Goal: Complete application form: Complete application form

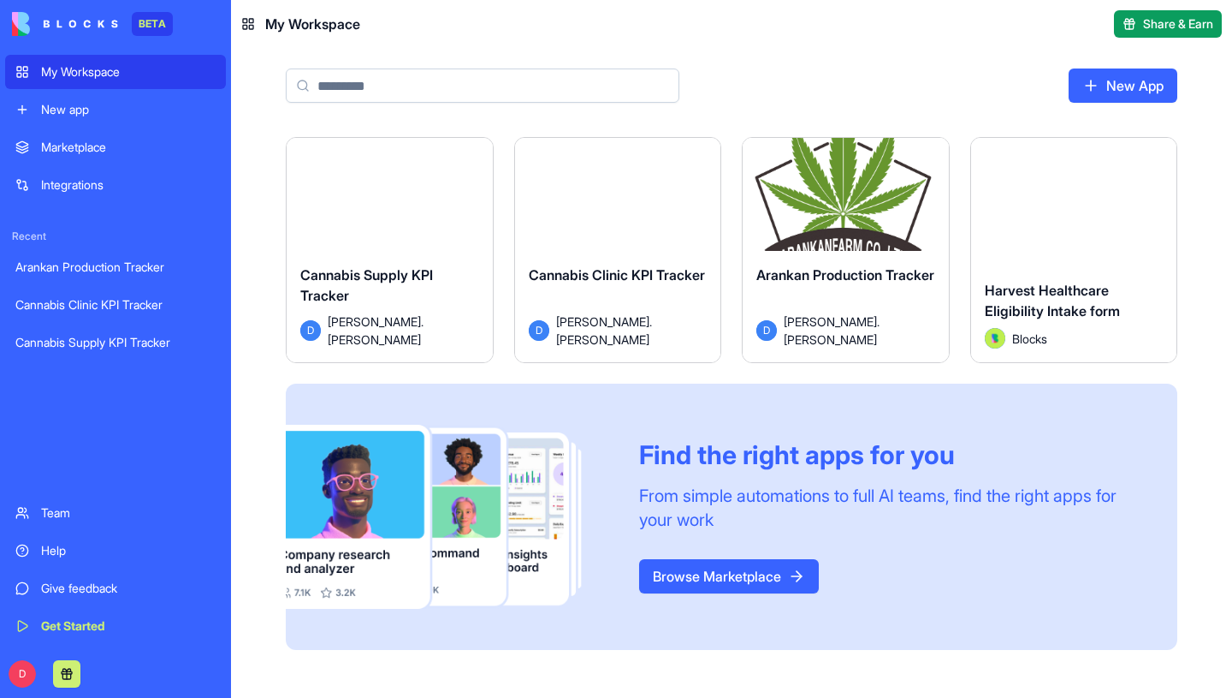
click at [633, 190] on button "Launch" at bounding box center [618, 202] width 128 height 34
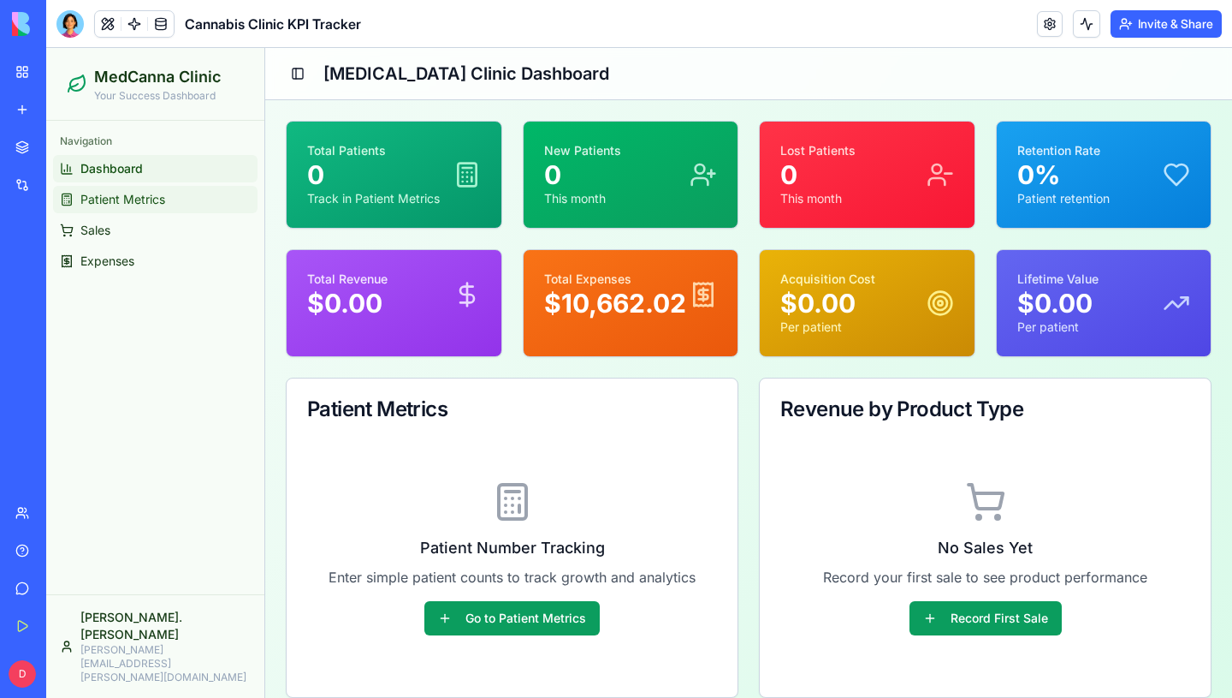
click at [149, 195] on span "Patient Metrics" at bounding box center [122, 199] width 85 height 17
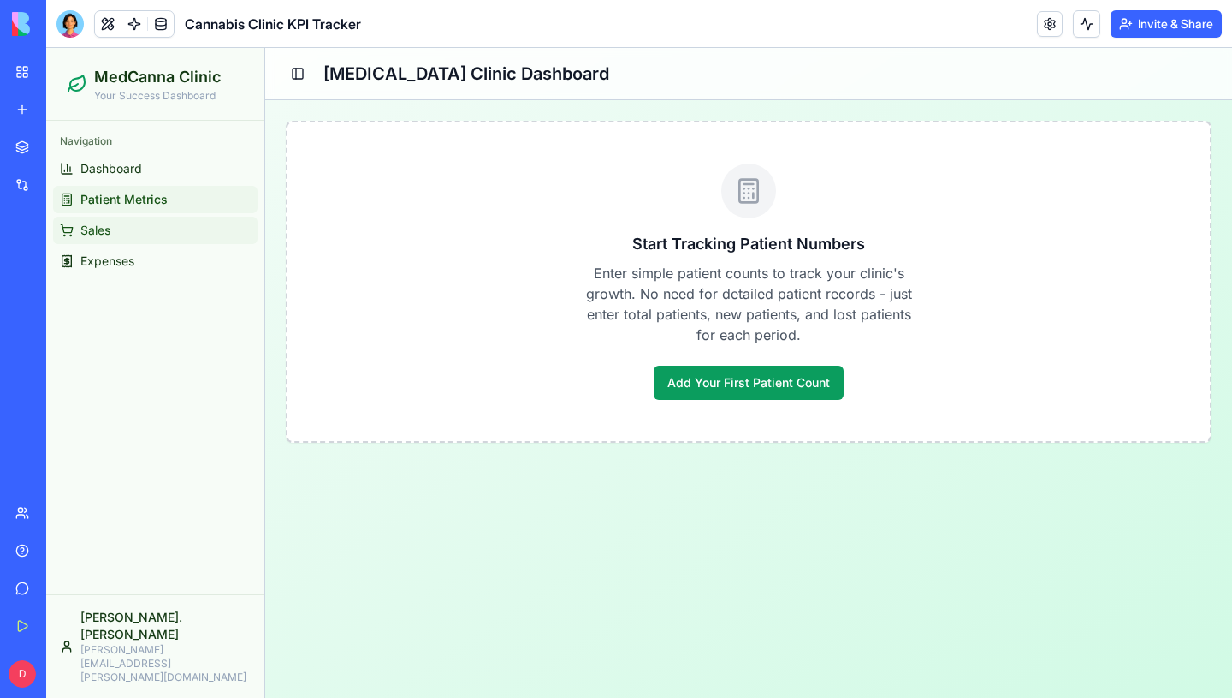
click at [117, 228] on link "Sales" at bounding box center [155, 230] width 205 height 27
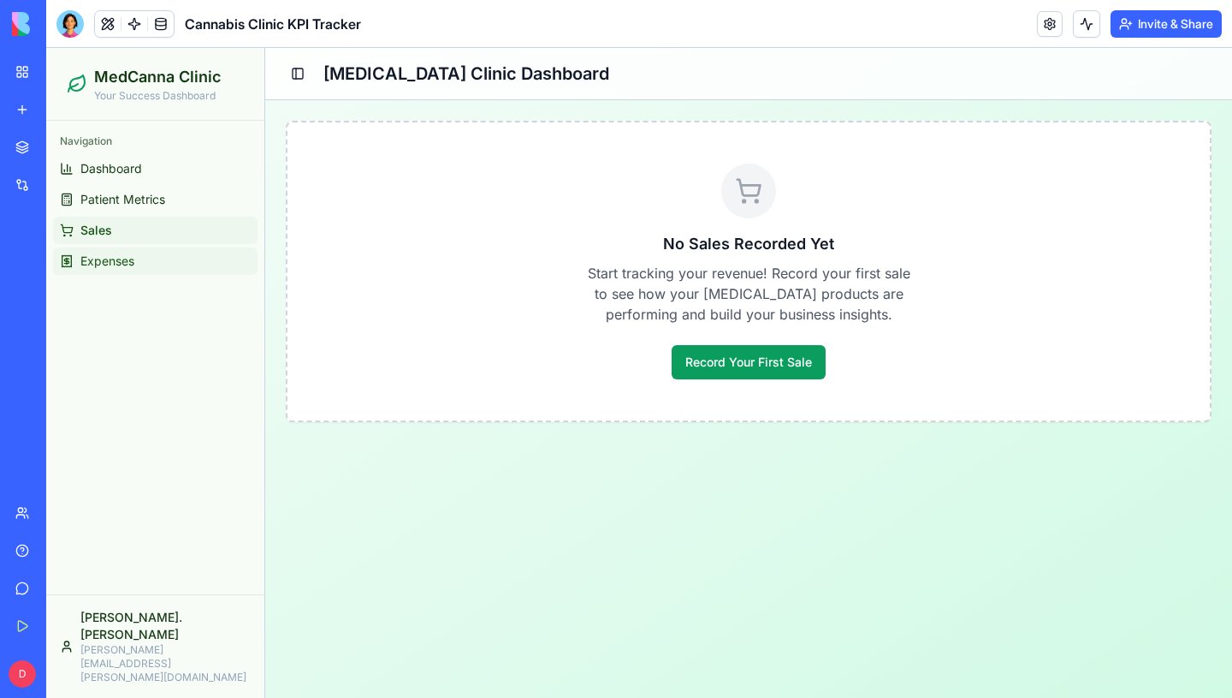
click at [106, 270] on link "Expenses" at bounding box center [155, 260] width 205 height 27
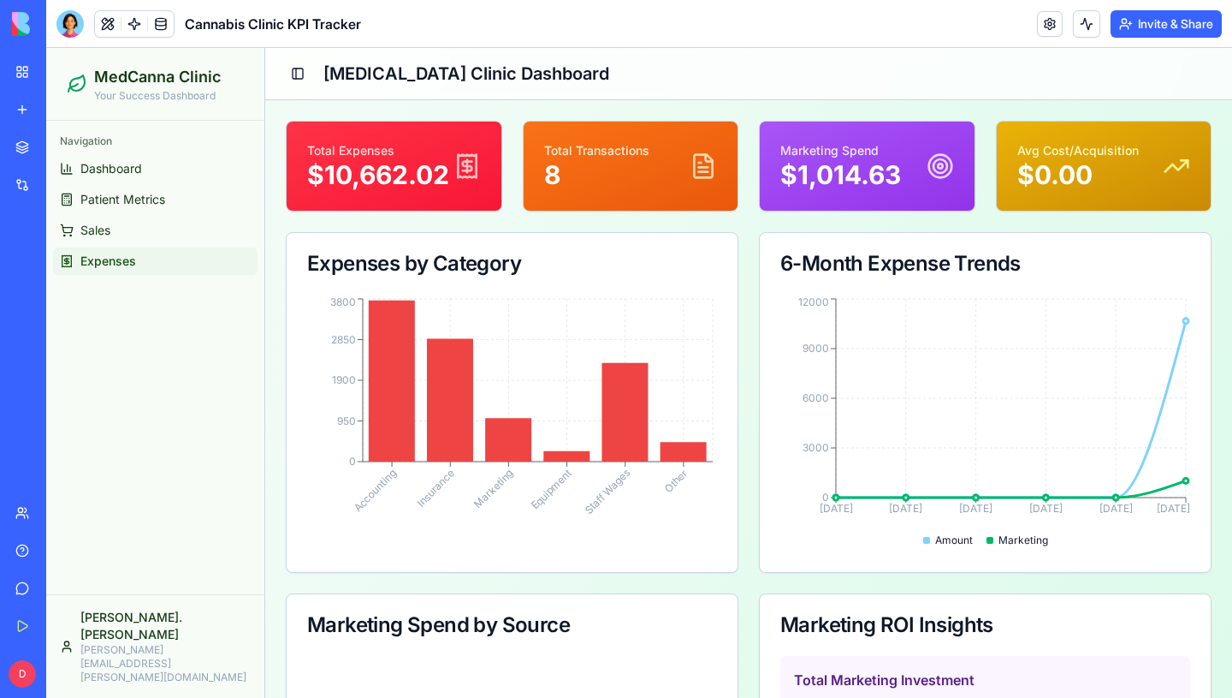
click at [97, 256] on span "Expenses" at bounding box center [108, 260] width 56 height 17
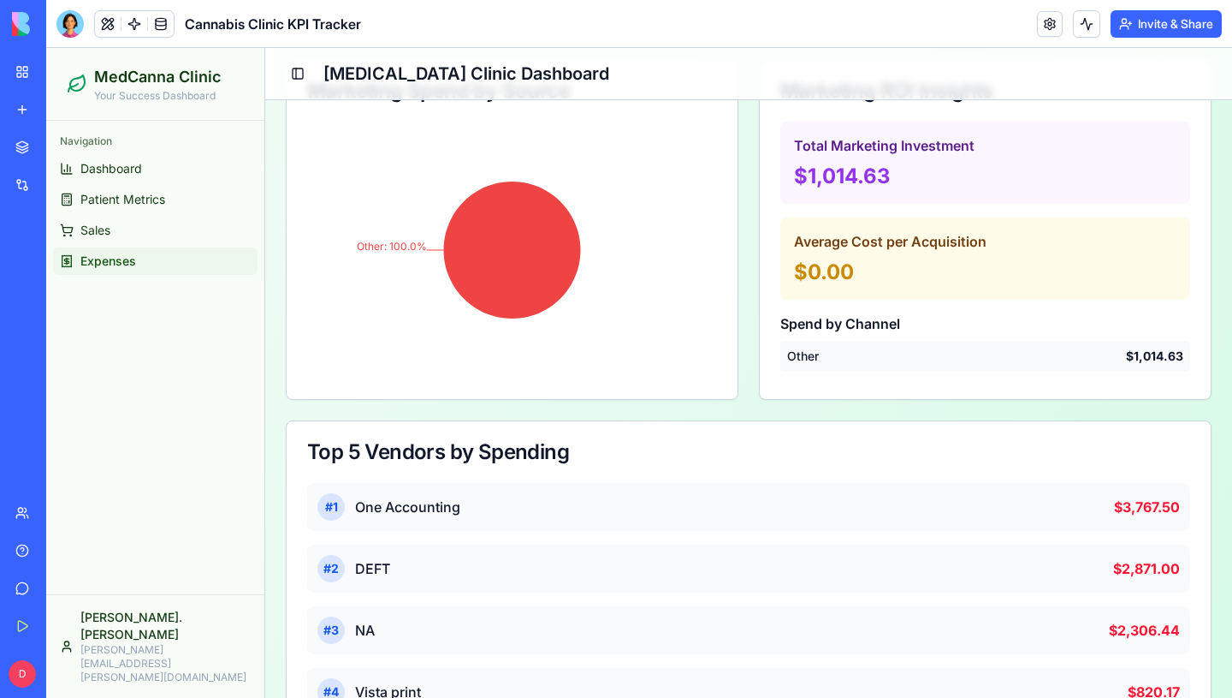
scroll to position [580, 0]
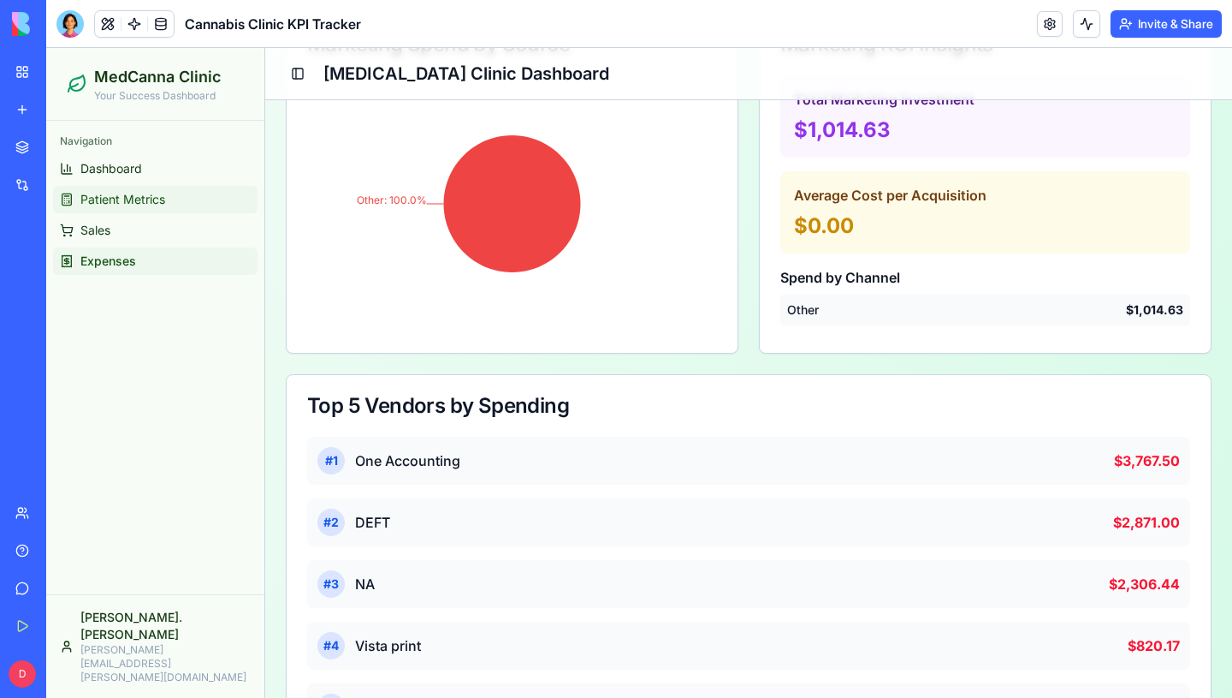
click at [105, 206] on span "Patient Metrics" at bounding box center [122, 199] width 85 height 17
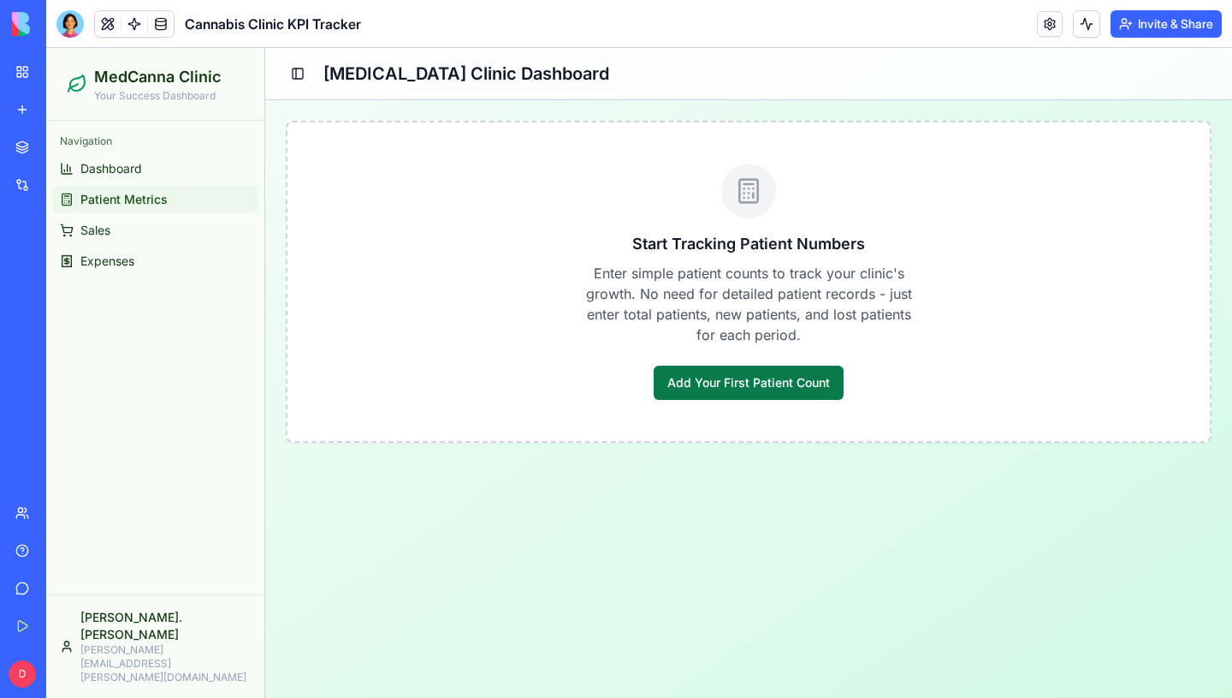
click at [727, 389] on button "Add Your First Patient Count" at bounding box center [749, 382] width 190 height 34
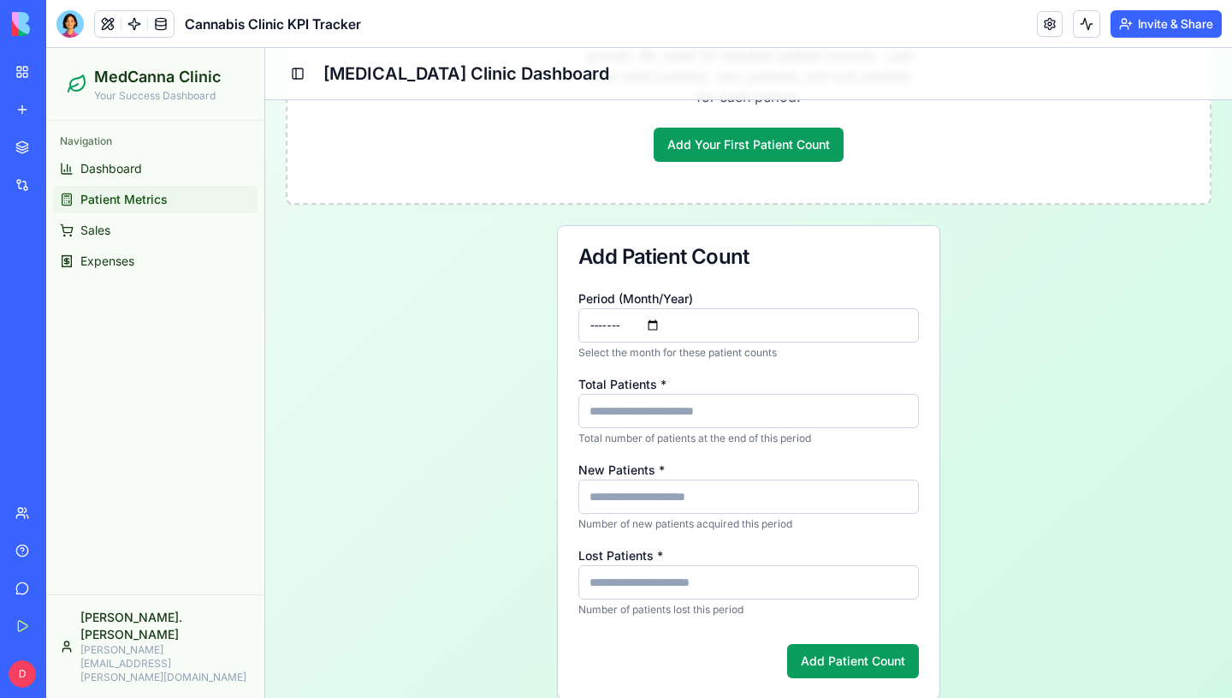
scroll to position [241, 0]
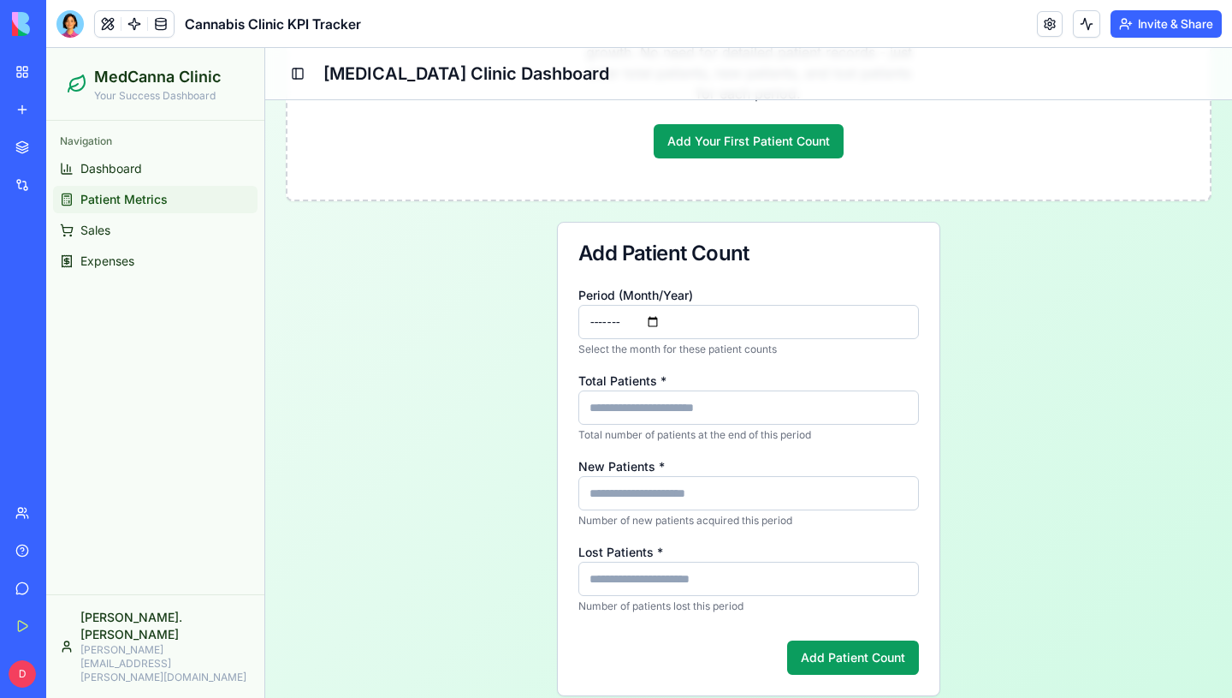
click at [678, 401] on input "Total Patients *" at bounding box center [749, 407] width 341 height 34
type input "**"
click at [652, 483] on input "New Patients *" at bounding box center [749, 493] width 341 height 34
type input "*"
click at [644, 580] on input "Lost Patients *" at bounding box center [749, 578] width 341 height 34
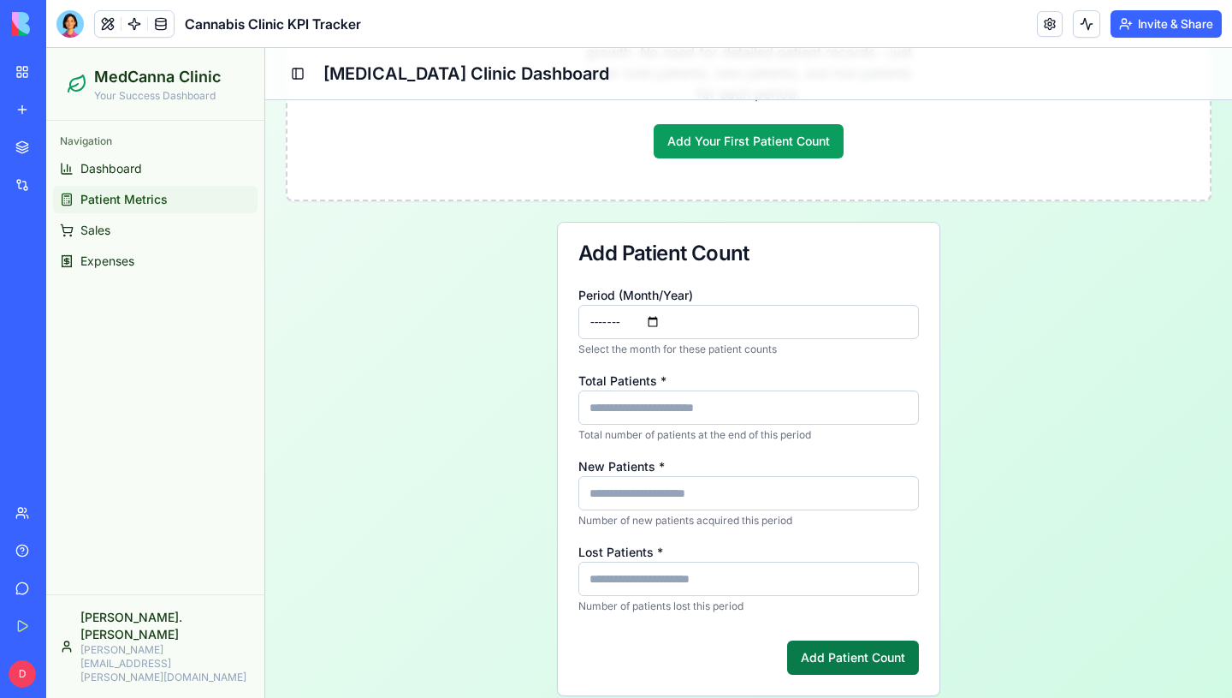
type input "*"
click at [805, 650] on button "Add Patient Count" at bounding box center [853, 657] width 132 height 34
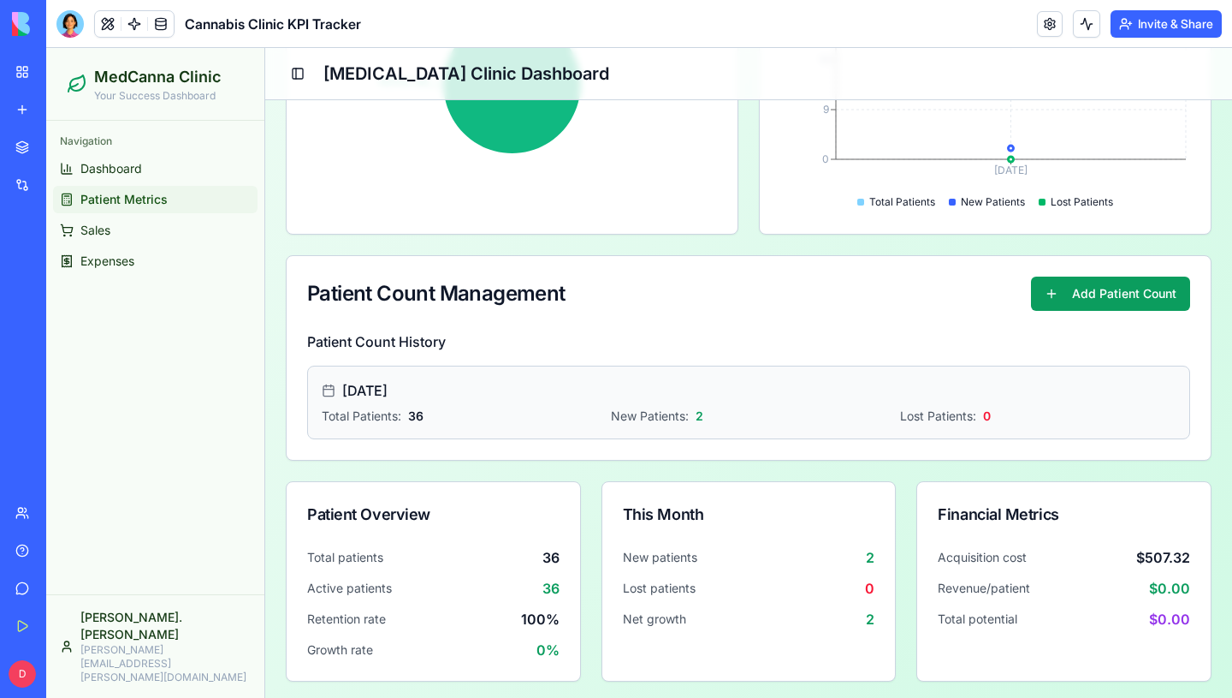
scroll to position [488, 0]
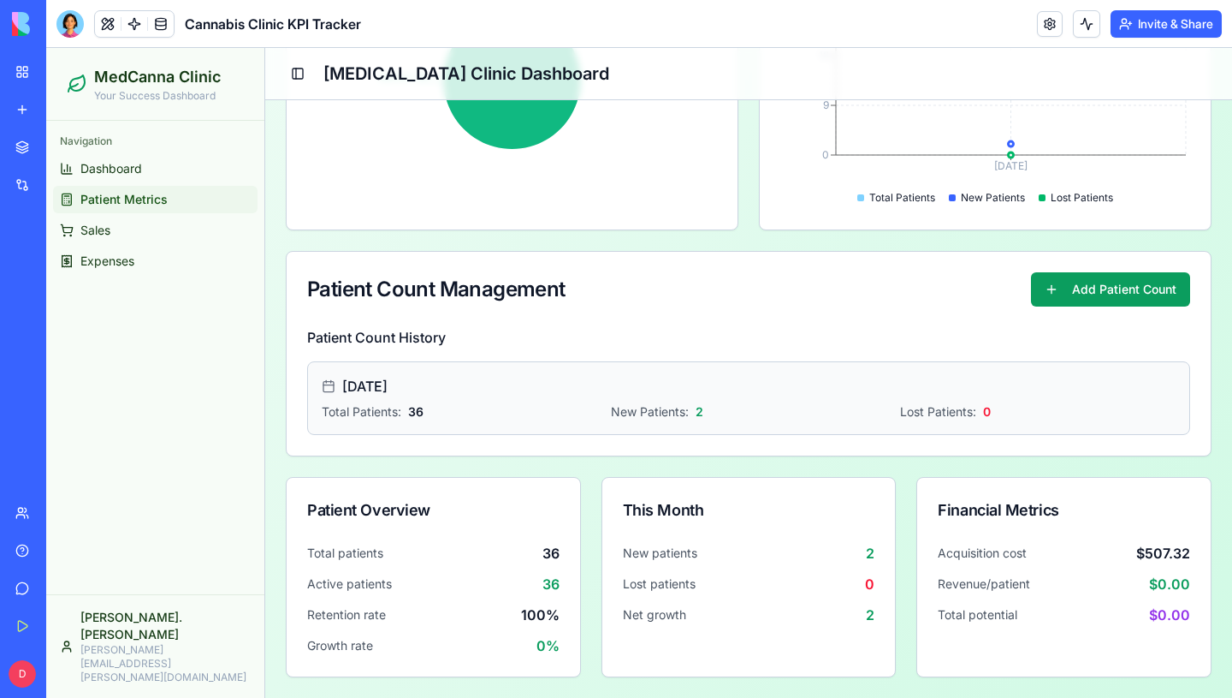
click at [1177, 534] on div "Financial Metrics" at bounding box center [1064, 510] width 294 height 65
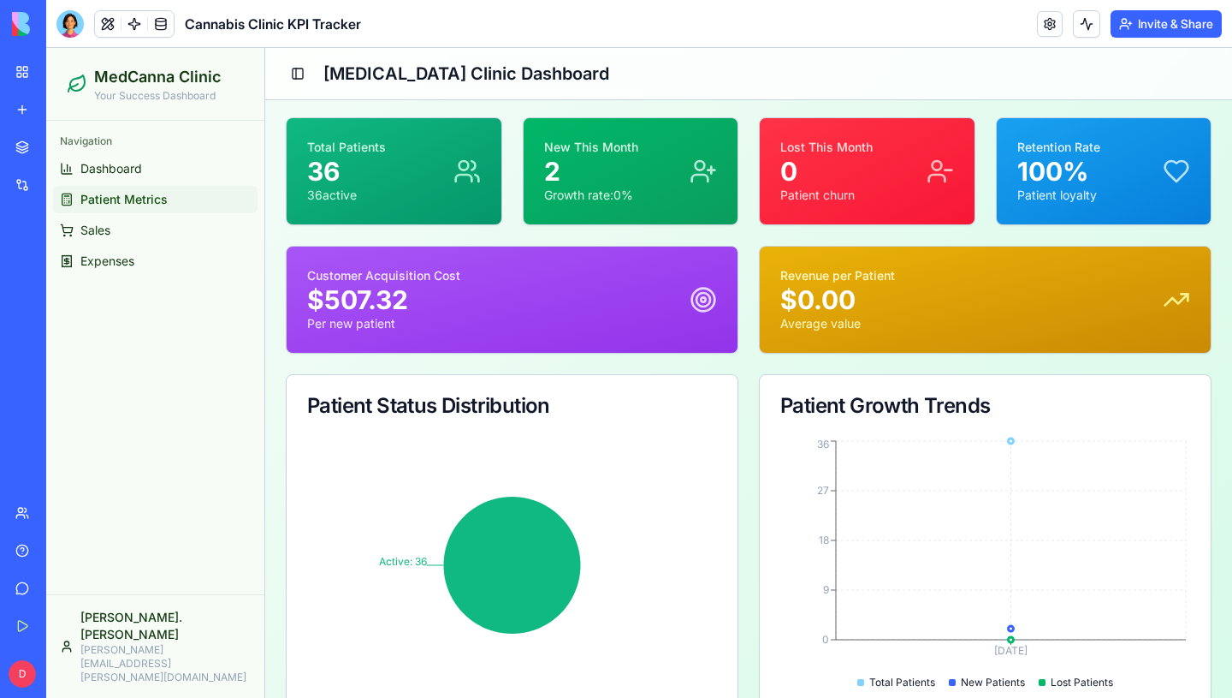
scroll to position [0, 0]
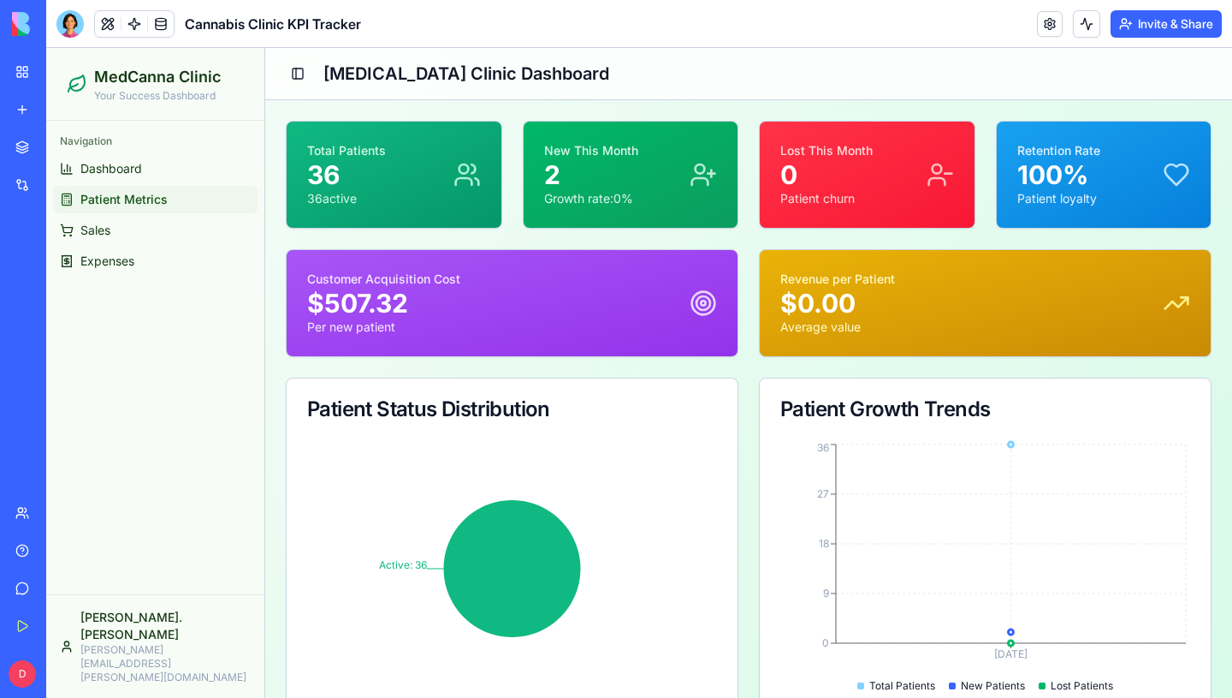
click at [632, 270] on div "Customer Acquisition Cost $507.32 Per new patient" at bounding box center [512, 302] width 410 height 65
click at [694, 306] on icon at bounding box center [703, 302] width 27 height 27
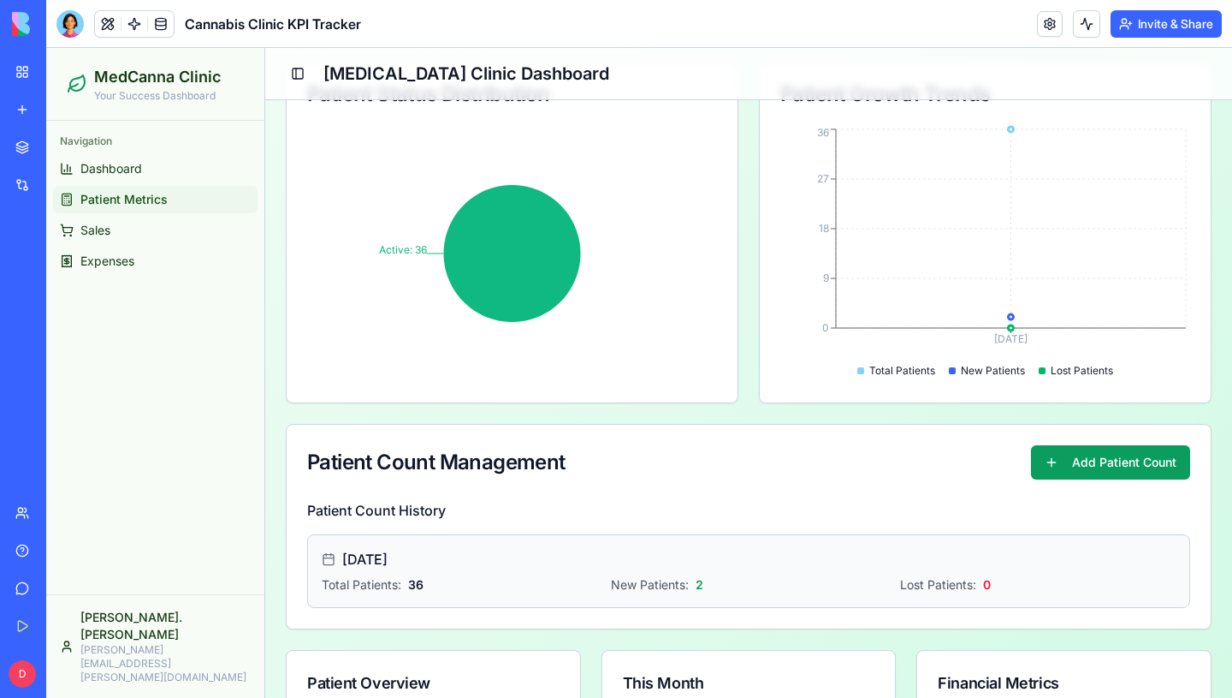
scroll to position [488, 0]
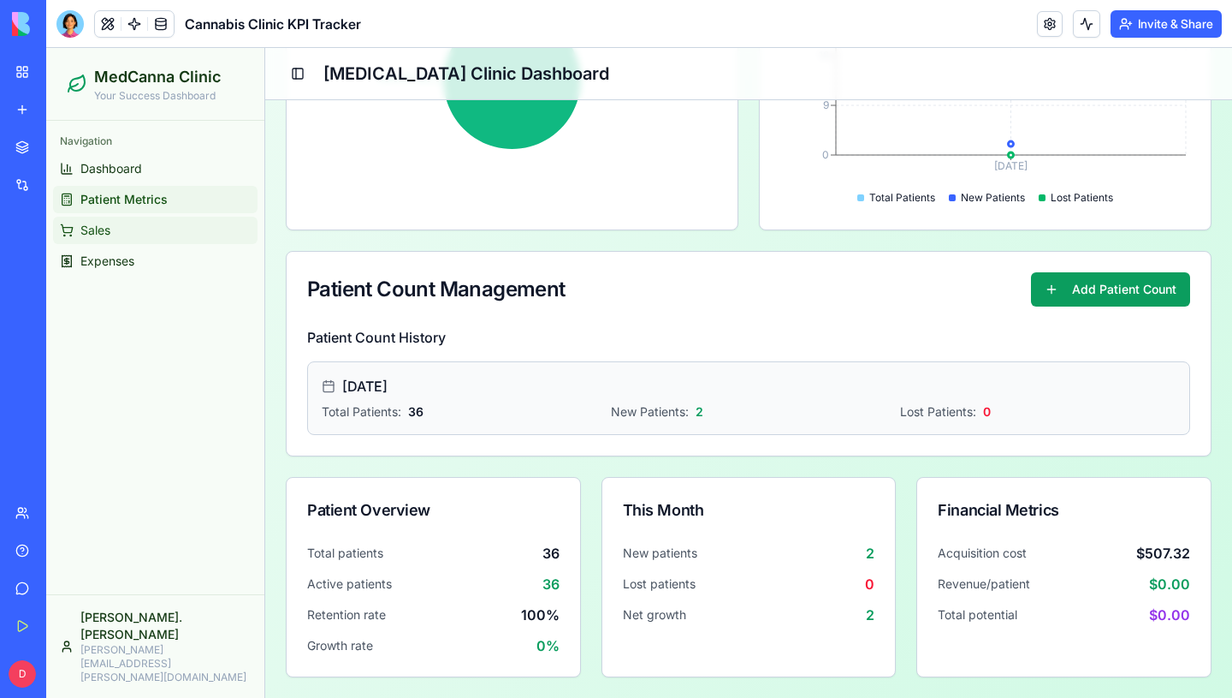
click at [96, 230] on span "Sales" at bounding box center [95, 230] width 30 height 17
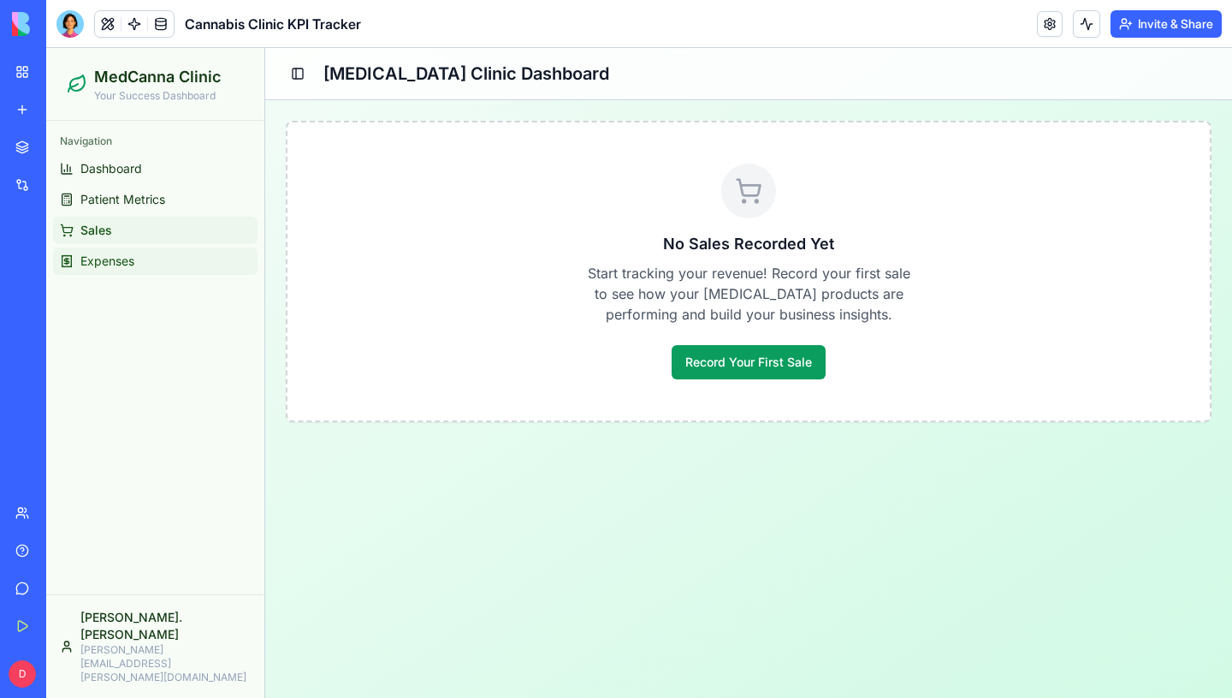
click at [86, 264] on span "Expenses" at bounding box center [107, 260] width 54 height 17
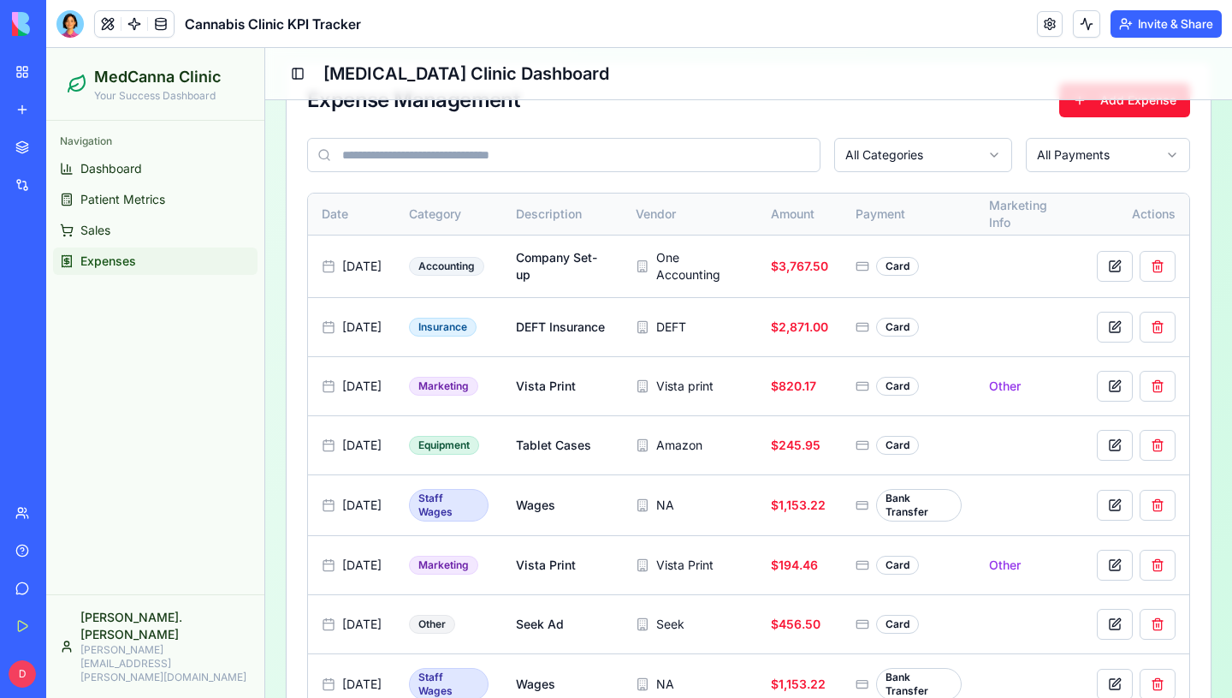
scroll to position [1357, 0]
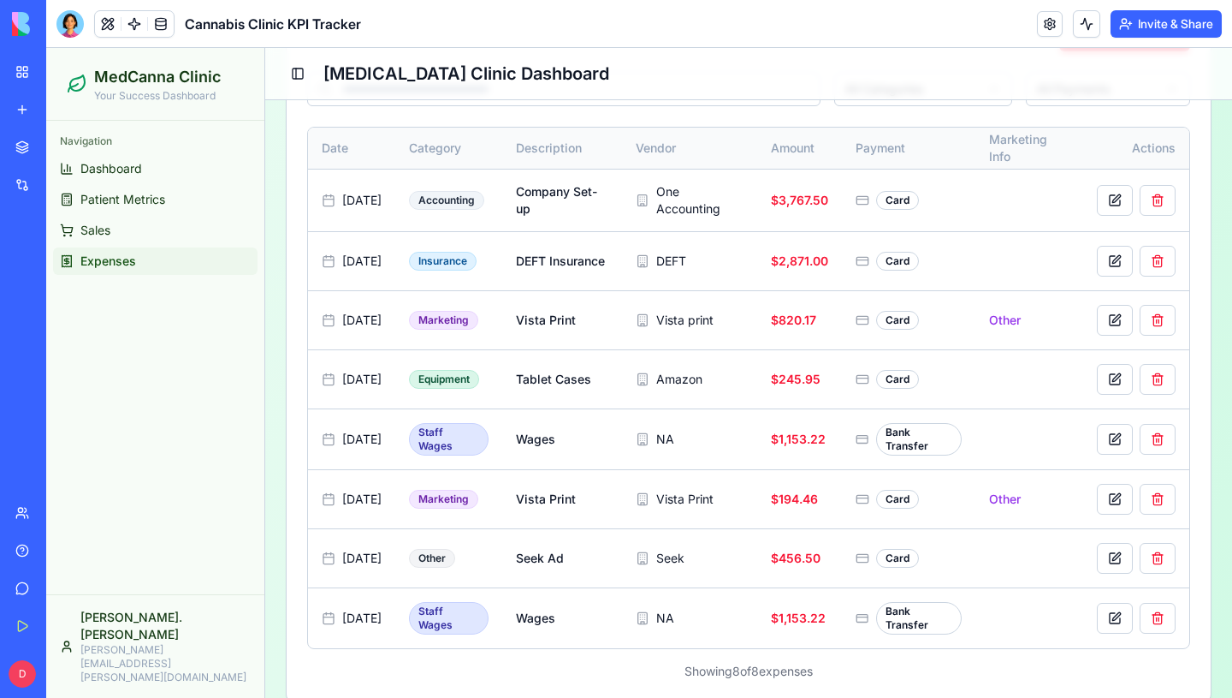
click at [209, 102] on p "Your Success Dashboard" at bounding box center [157, 96] width 127 height 14
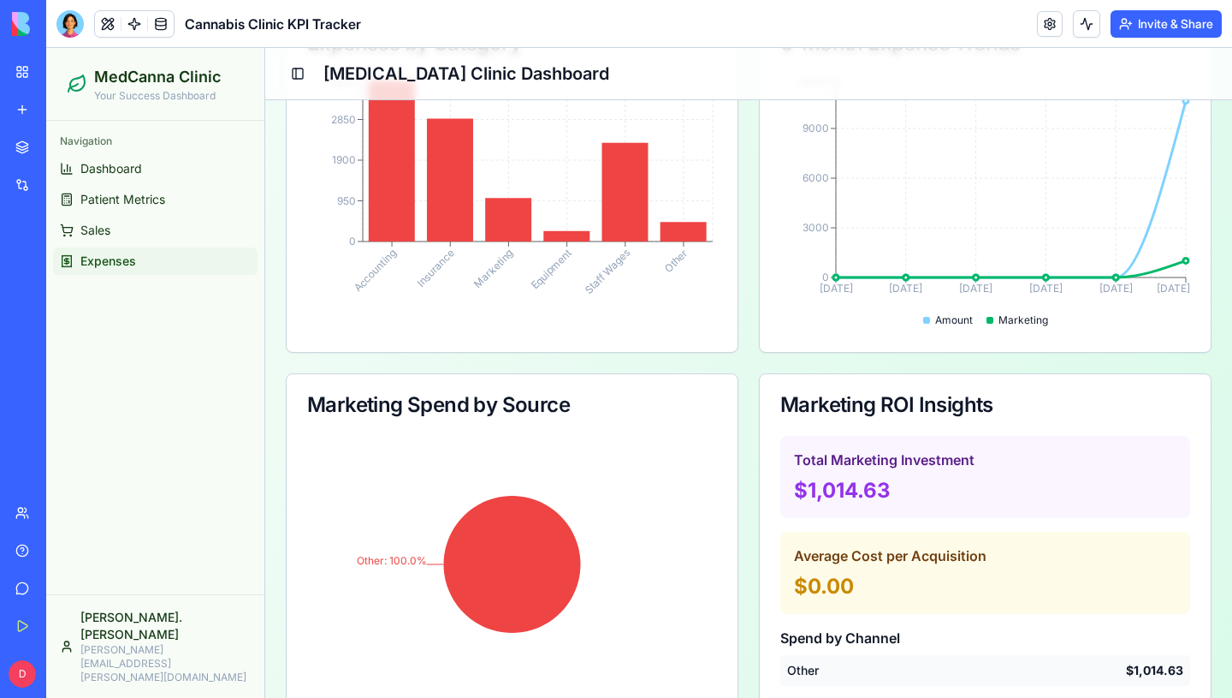
scroll to position [0, 0]
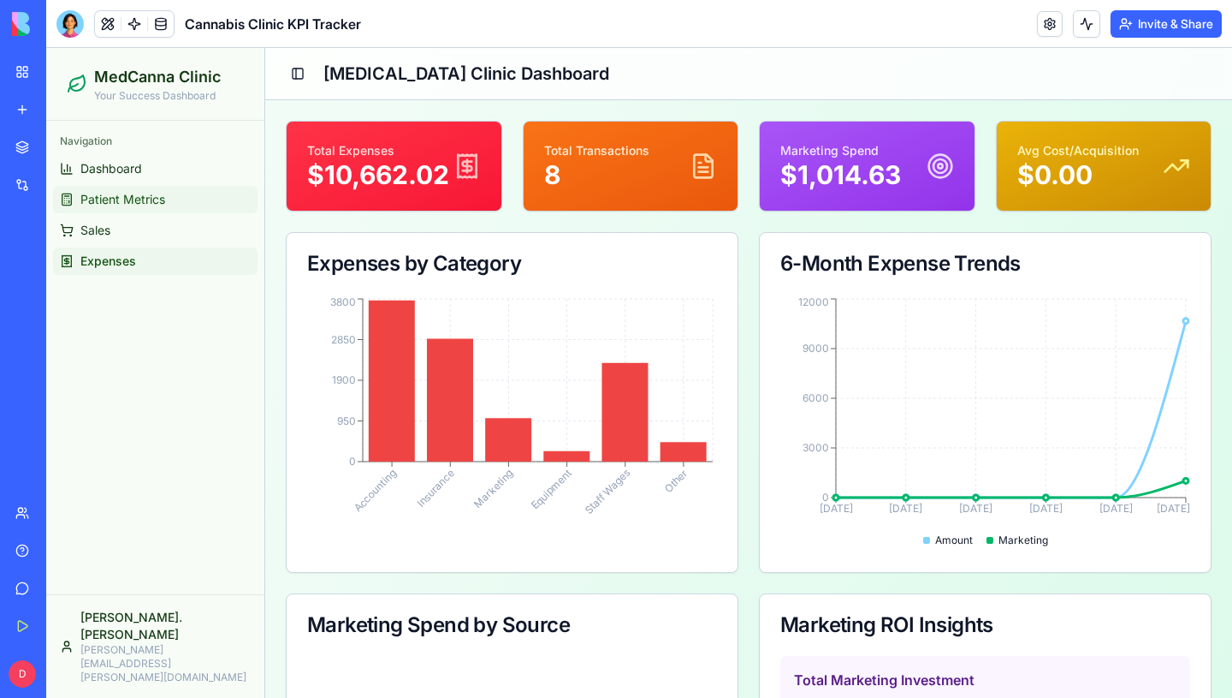
click at [159, 205] on span "Patient Metrics" at bounding box center [122, 199] width 85 height 17
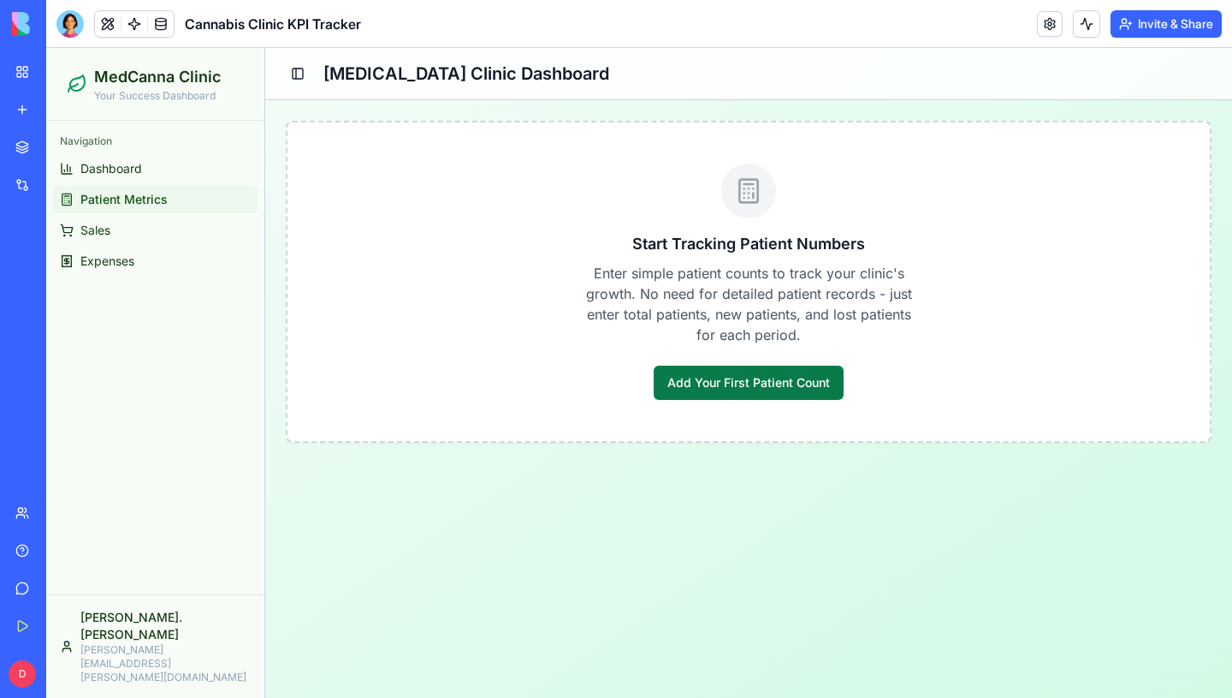
click at [687, 370] on button "Add Your First Patient Count" at bounding box center [749, 382] width 190 height 34
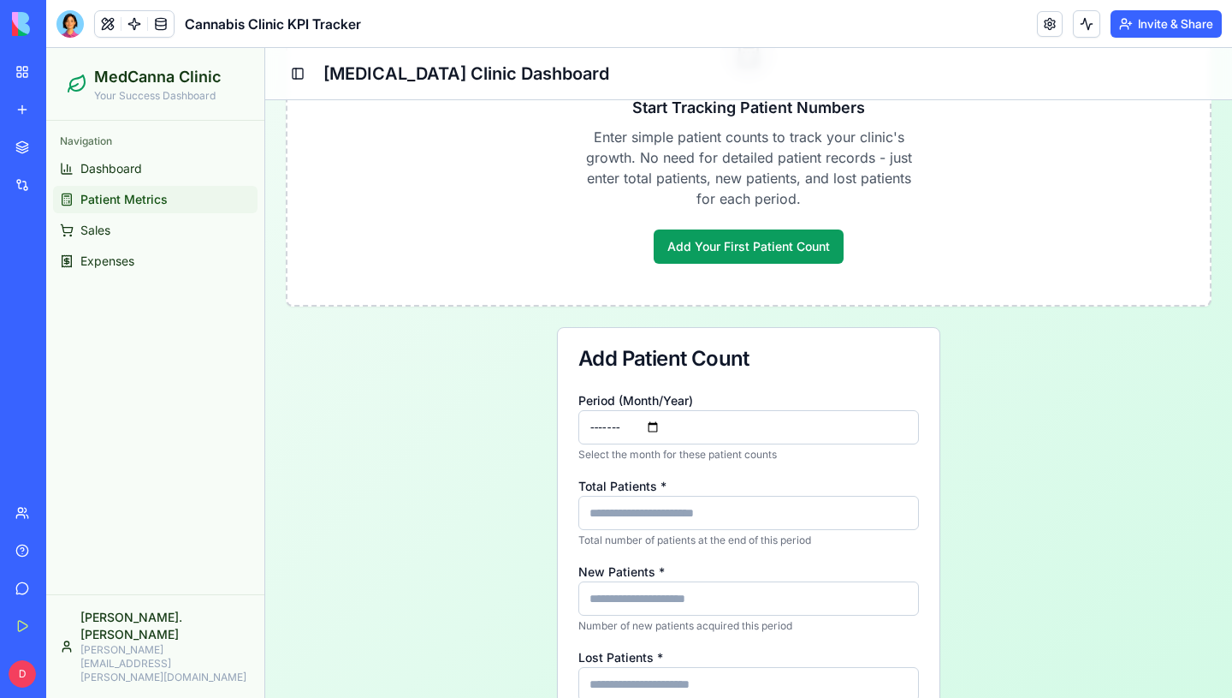
scroll to position [207, 0]
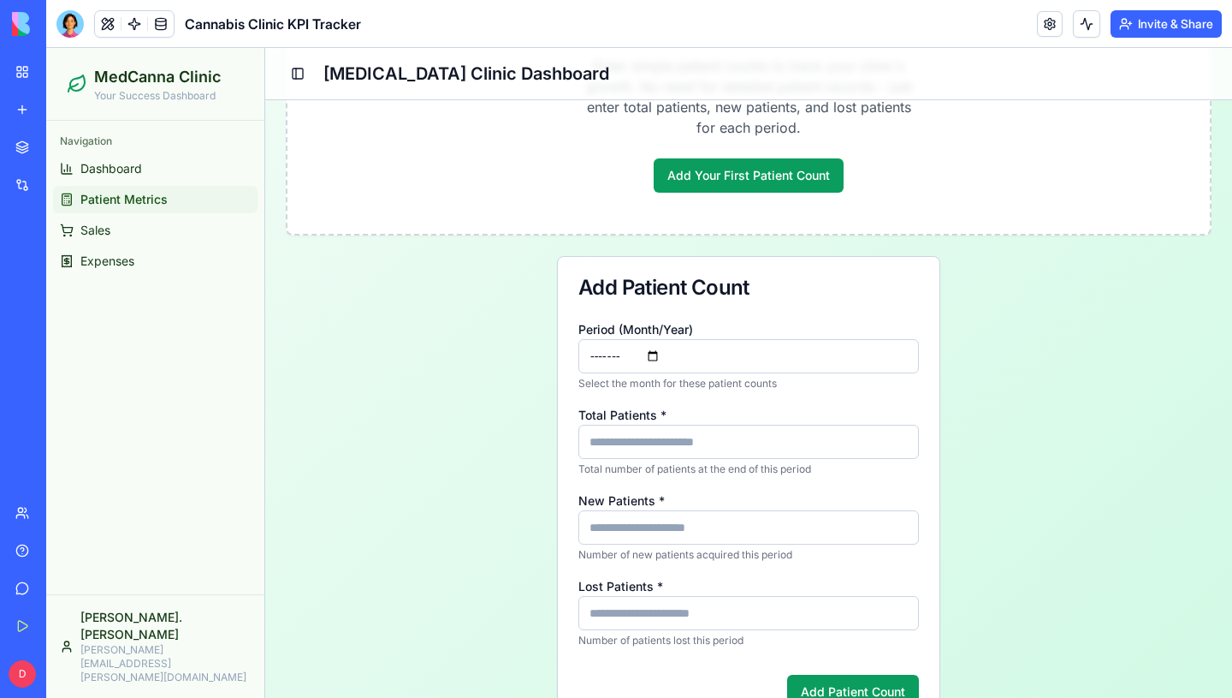
click at [680, 437] on input "Total Patients *" at bounding box center [749, 442] width 341 height 34
type input "**"
click at [685, 522] on input "New Patients *" at bounding box center [749, 527] width 341 height 34
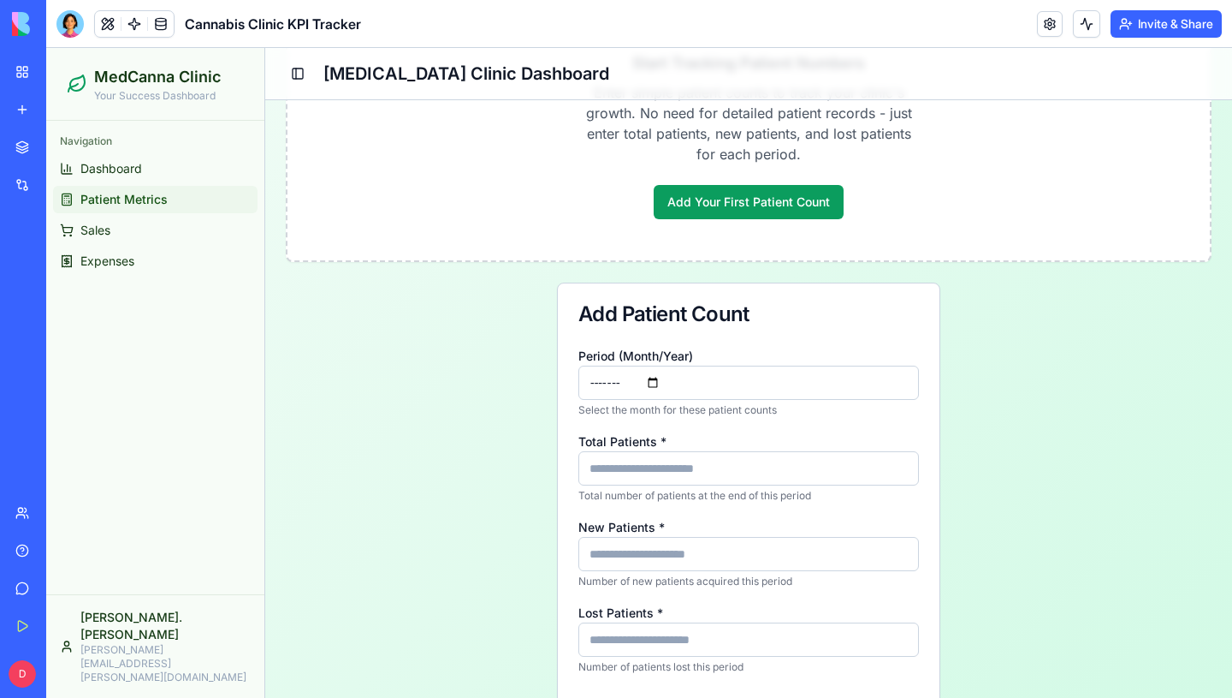
type input "*"
click at [692, 625] on input "Lost Patients *" at bounding box center [749, 639] width 341 height 34
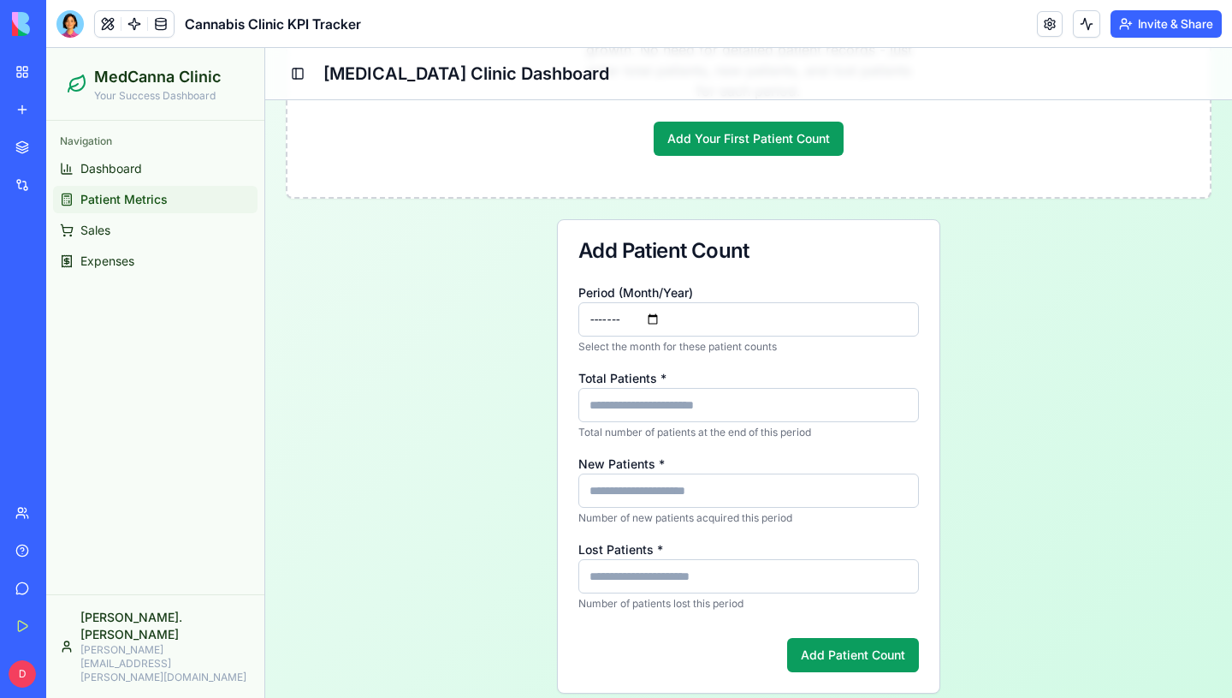
scroll to position [260, 0]
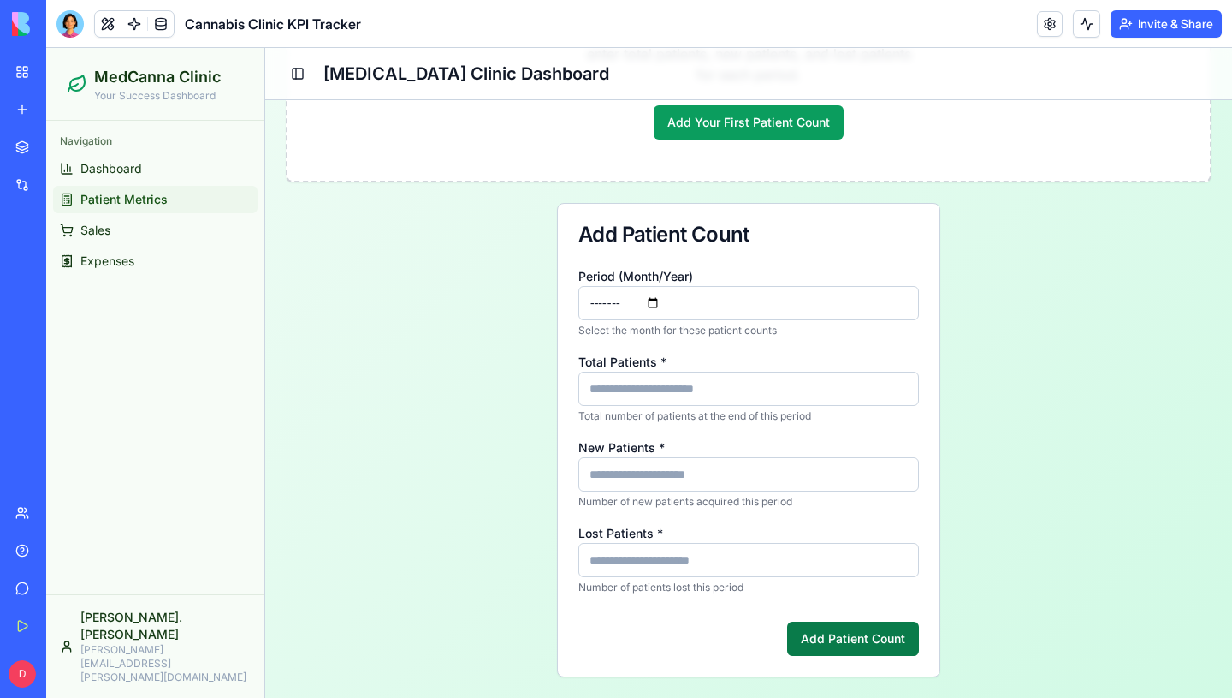
type input "*"
click at [806, 627] on button "Add Patient Count" at bounding box center [853, 638] width 132 height 34
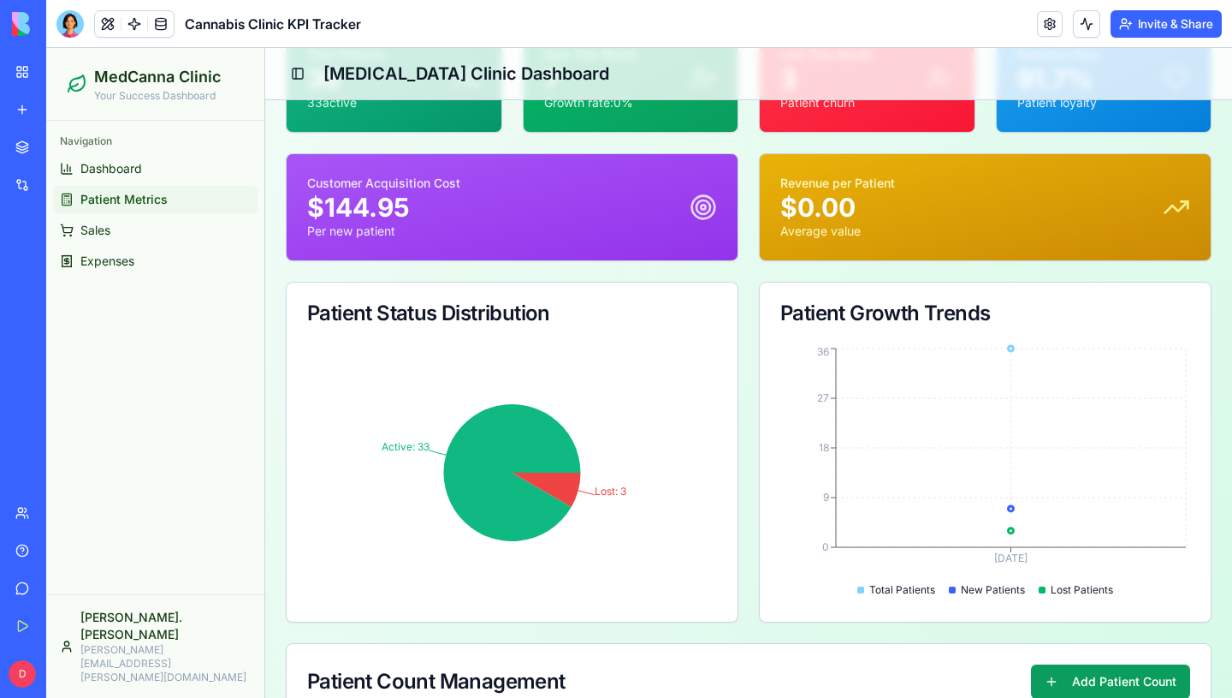
scroll to position [0, 0]
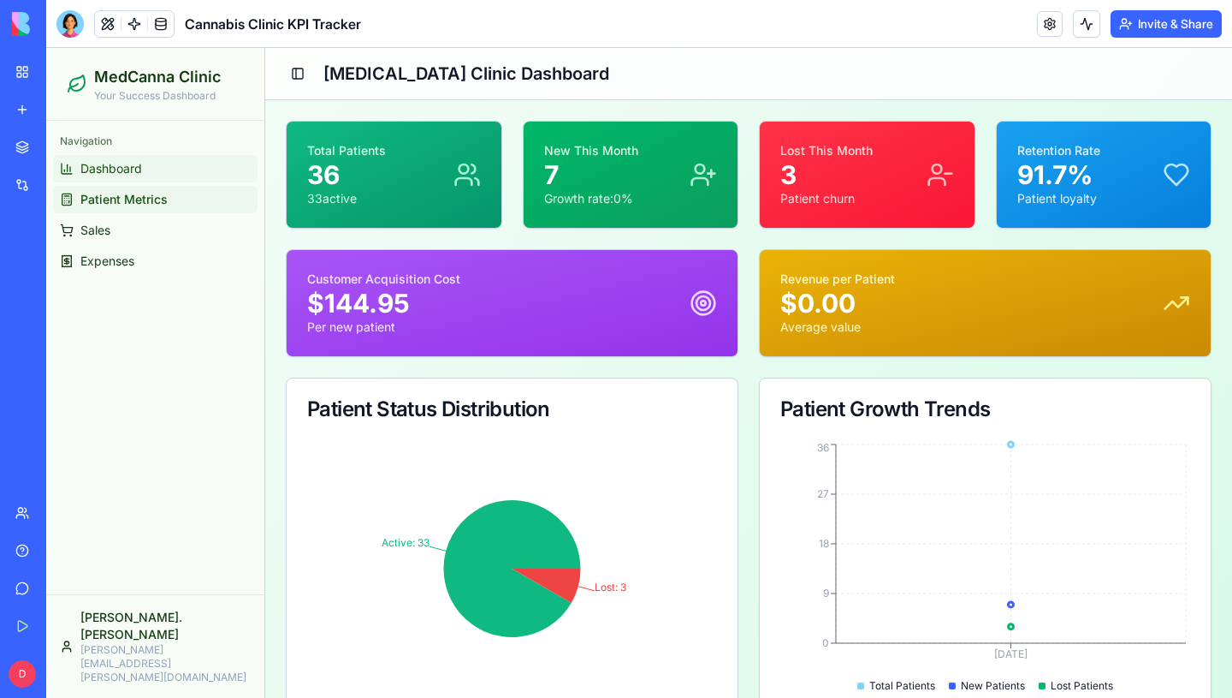
click at [133, 175] on span "Dashboard" at bounding box center [111, 168] width 62 height 17
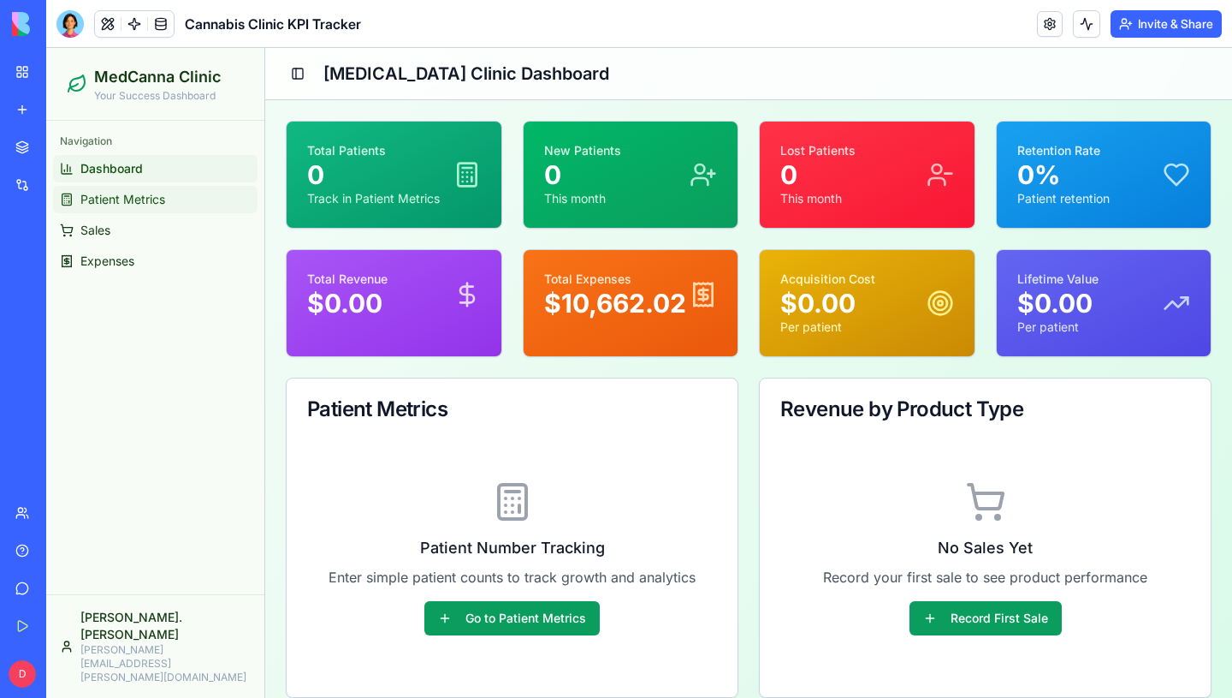
click at [133, 191] on span "Patient Metrics" at bounding box center [122, 199] width 85 height 17
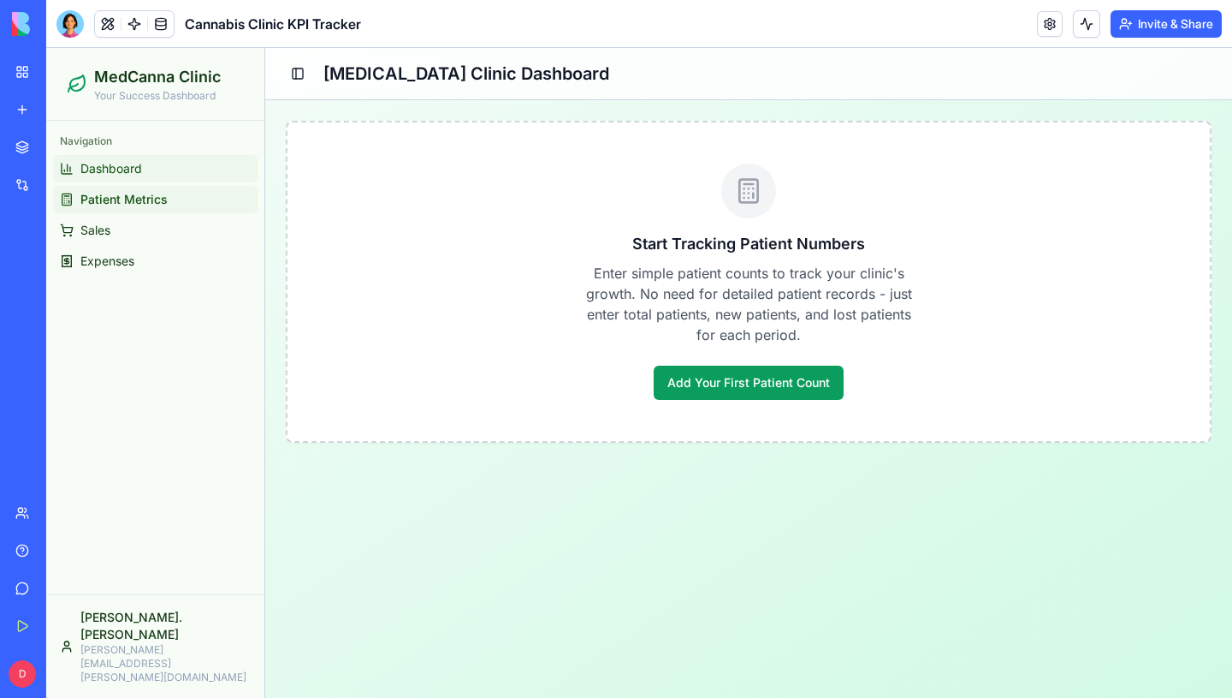
click at [146, 167] on link "Dashboard" at bounding box center [155, 168] width 205 height 27
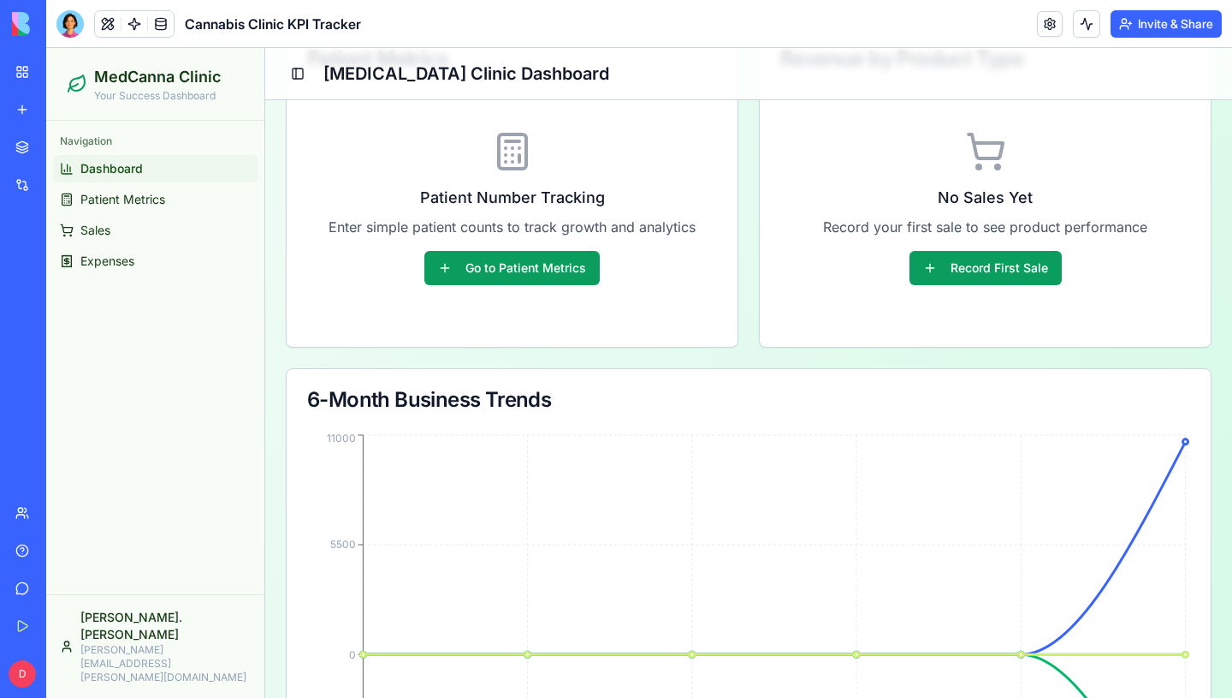
scroll to position [349, 0]
click at [547, 274] on button "Go to Patient Metrics" at bounding box center [512, 269] width 175 height 34
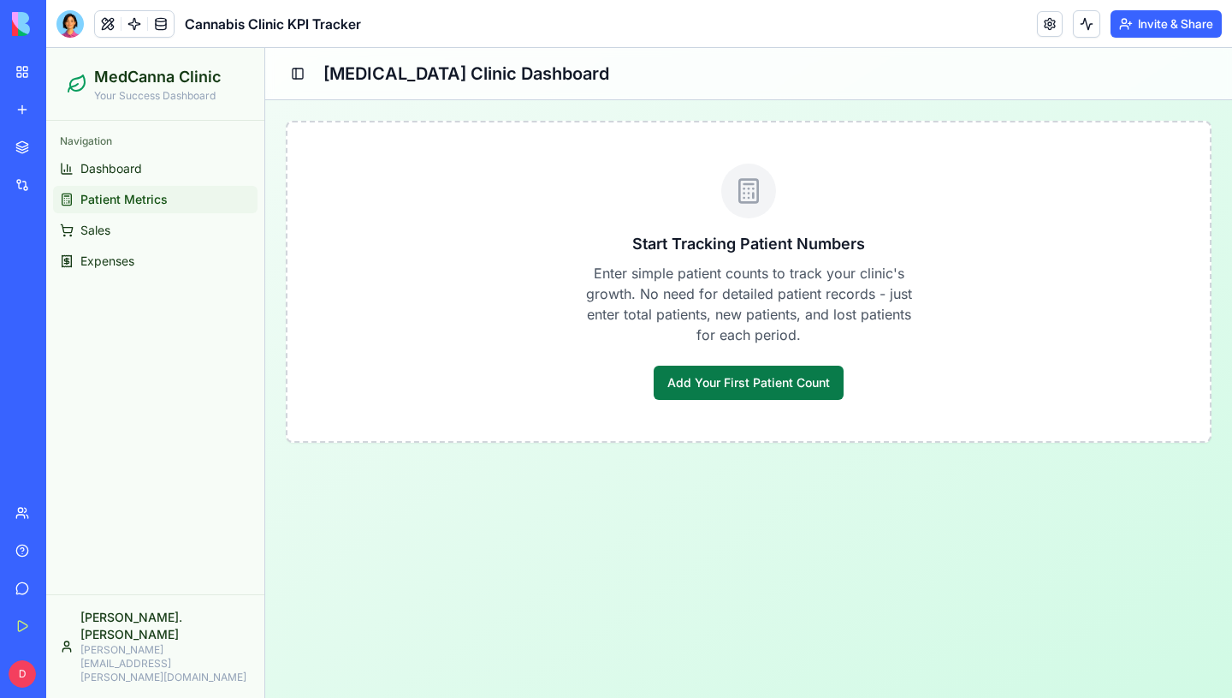
click at [700, 374] on button "Add Your First Patient Count" at bounding box center [749, 382] width 190 height 34
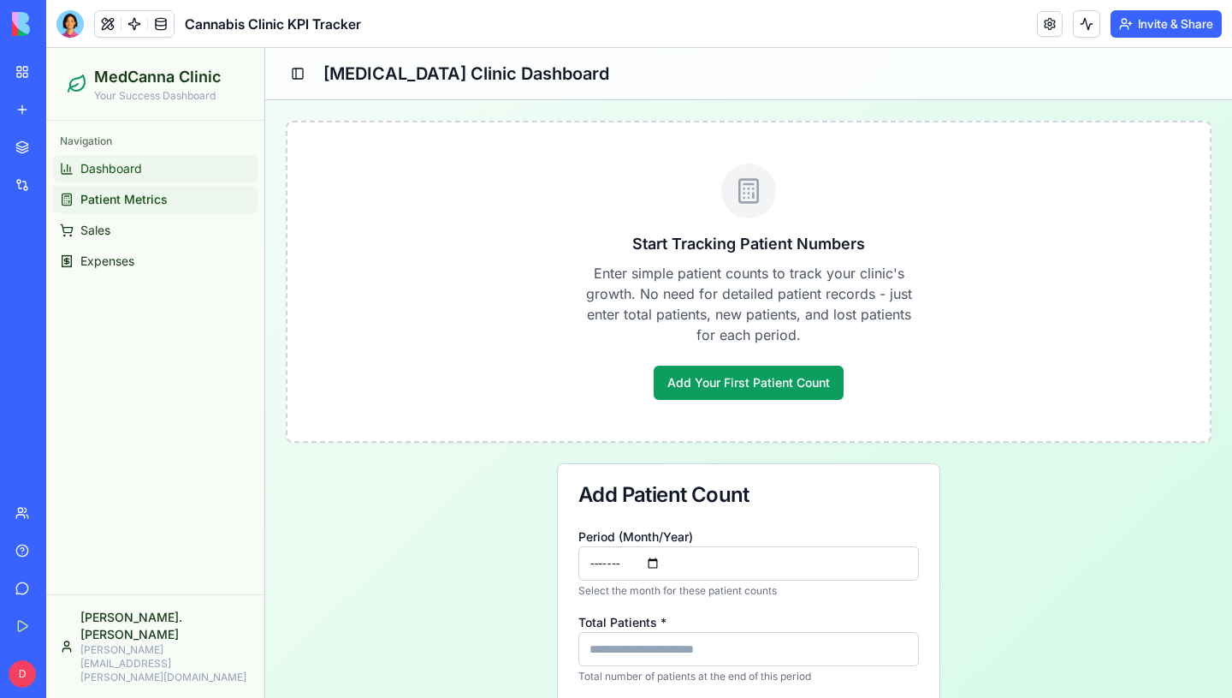
click at [132, 158] on link "Dashboard" at bounding box center [155, 168] width 205 height 27
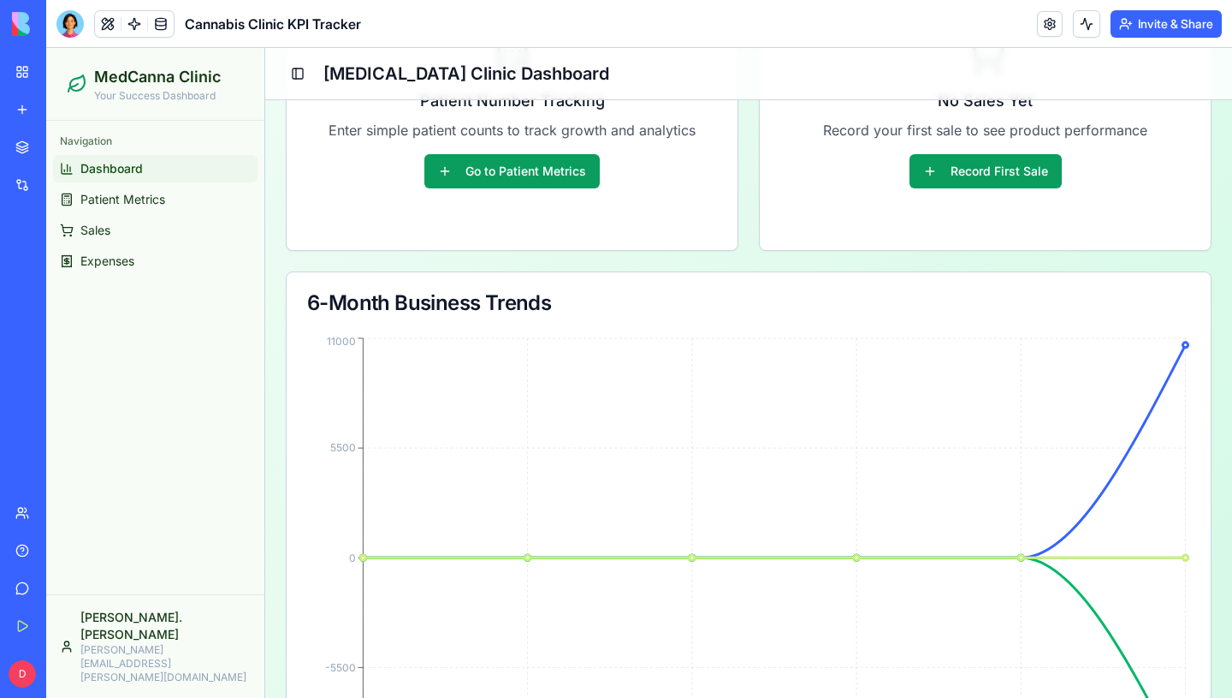
scroll to position [602, 0]
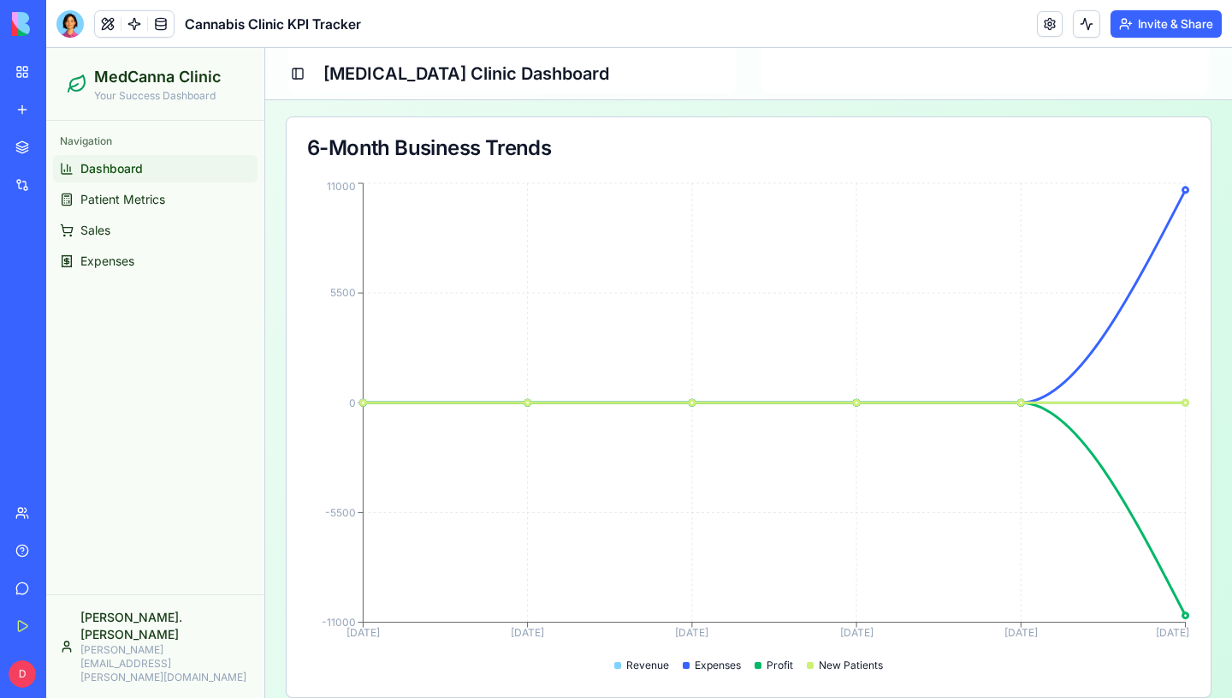
click at [152, 277] on div "Navigation Dashboard Patient Metrics Sales Expenses" at bounding box center [155, 201] width 218 height 161
click at [106, 266] on span "Expenses" at bounding box center [107, 260] width 54 height 17
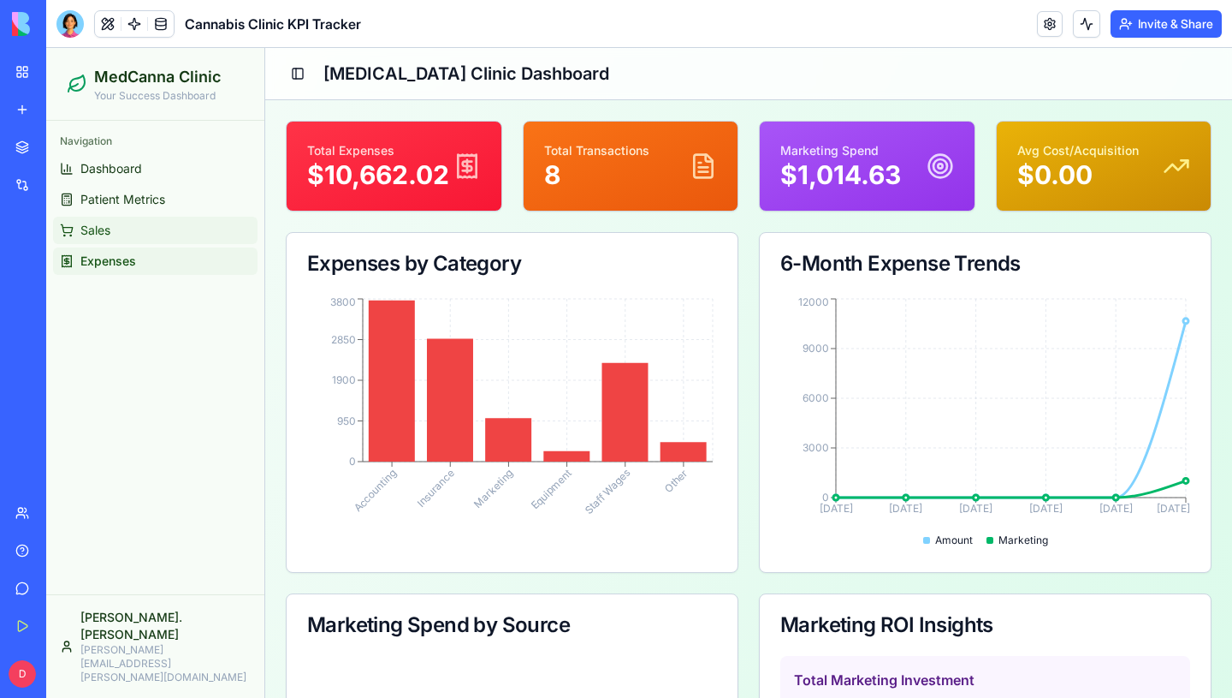
click at [113, 236] on link "Sales" at bounding box center [155, 230] width 205 height 27
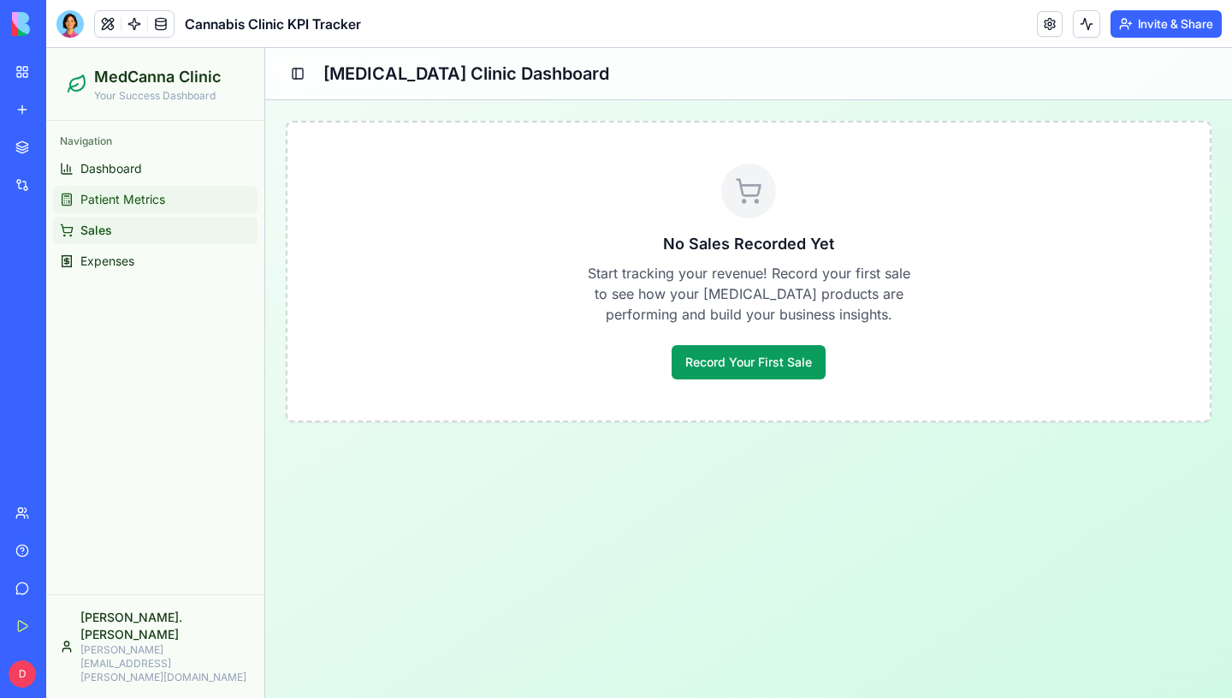
click at [166, 203] on link "Patient Metrics" at bounding box center [155, 199] width 205 height 27
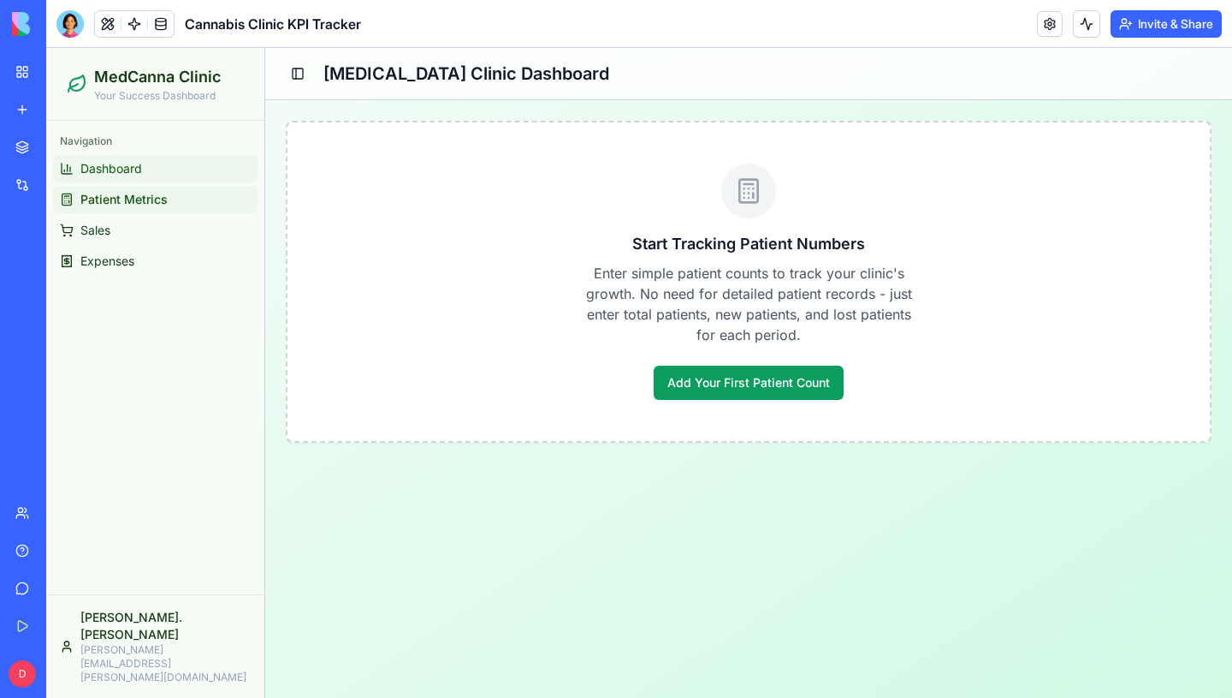
click at [131, 178] on link "Dashboard" at bounding box center [155, 168] width 205 height 27
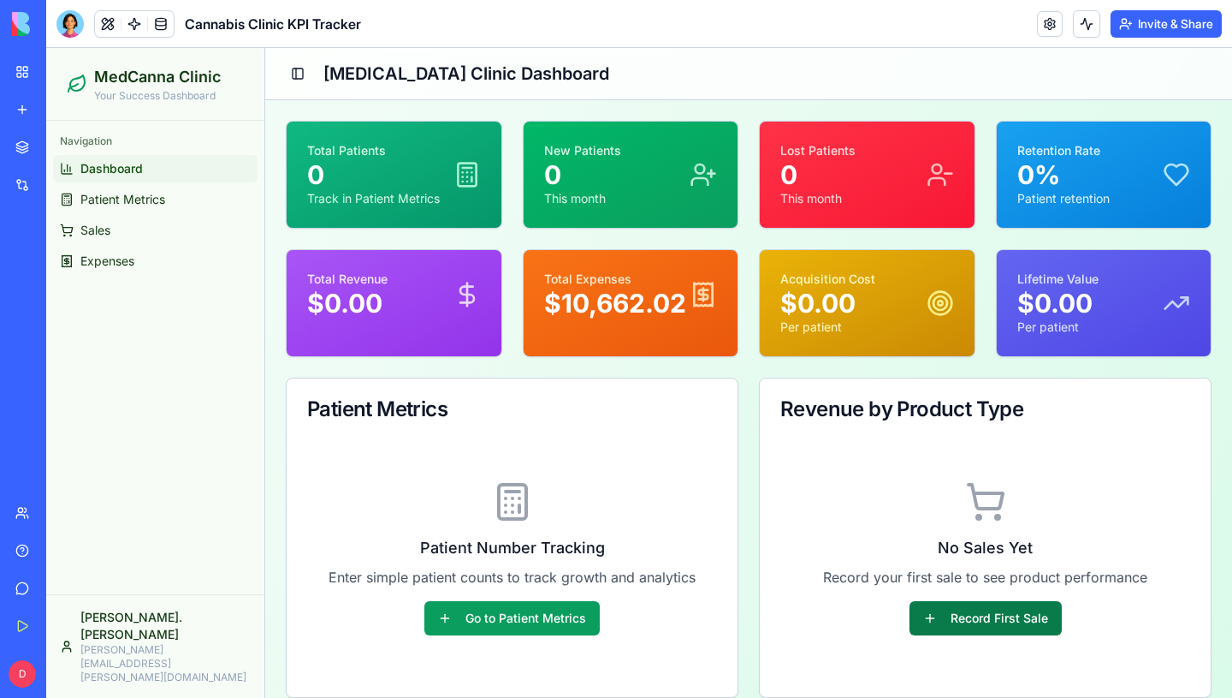
click at [964, 615] on button "Record First Sale" at bounding box center [986, 618] width 152 height 34
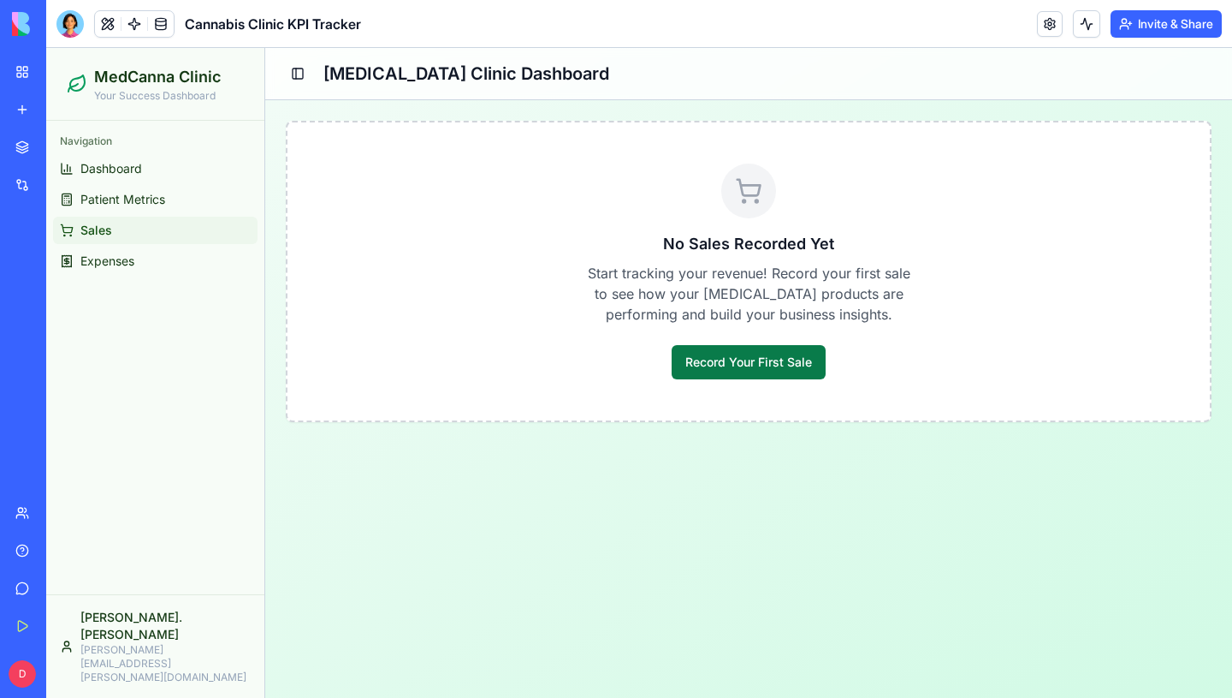
click at [744, 363] on button "Record Your First Sale" at bounding box center [749, 362] width 154 height 34
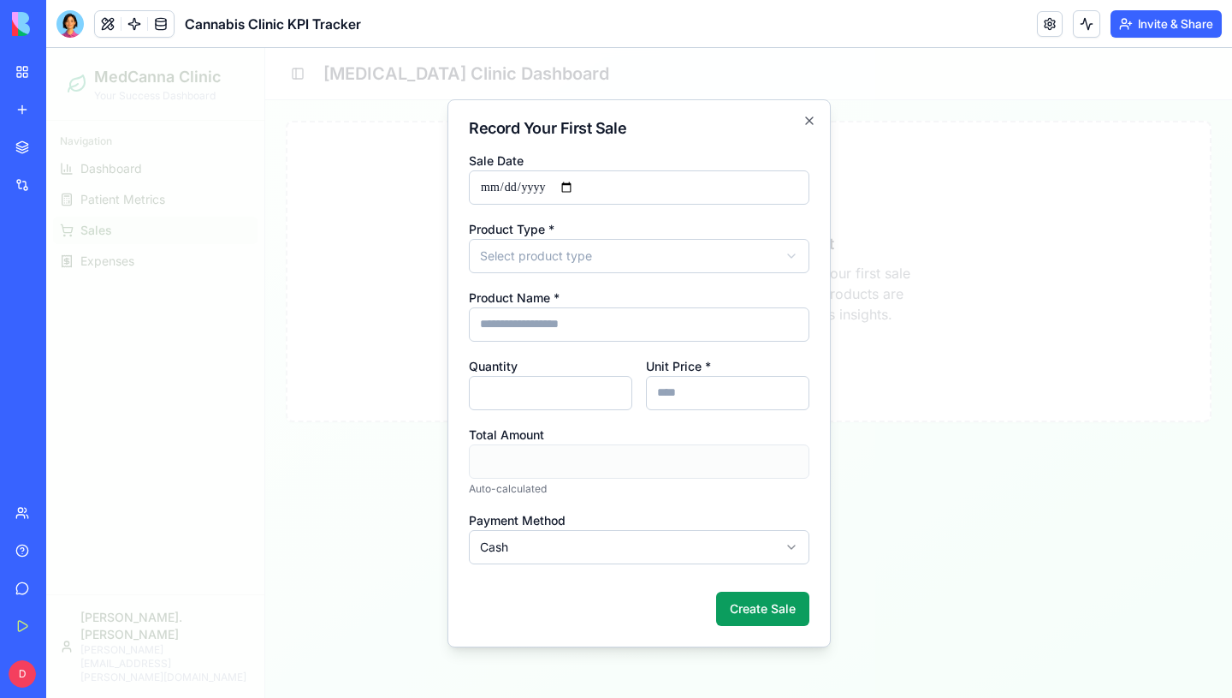
click at [579, 252] on body "**********" at bounding box center [639, 373] width 1186 height 650
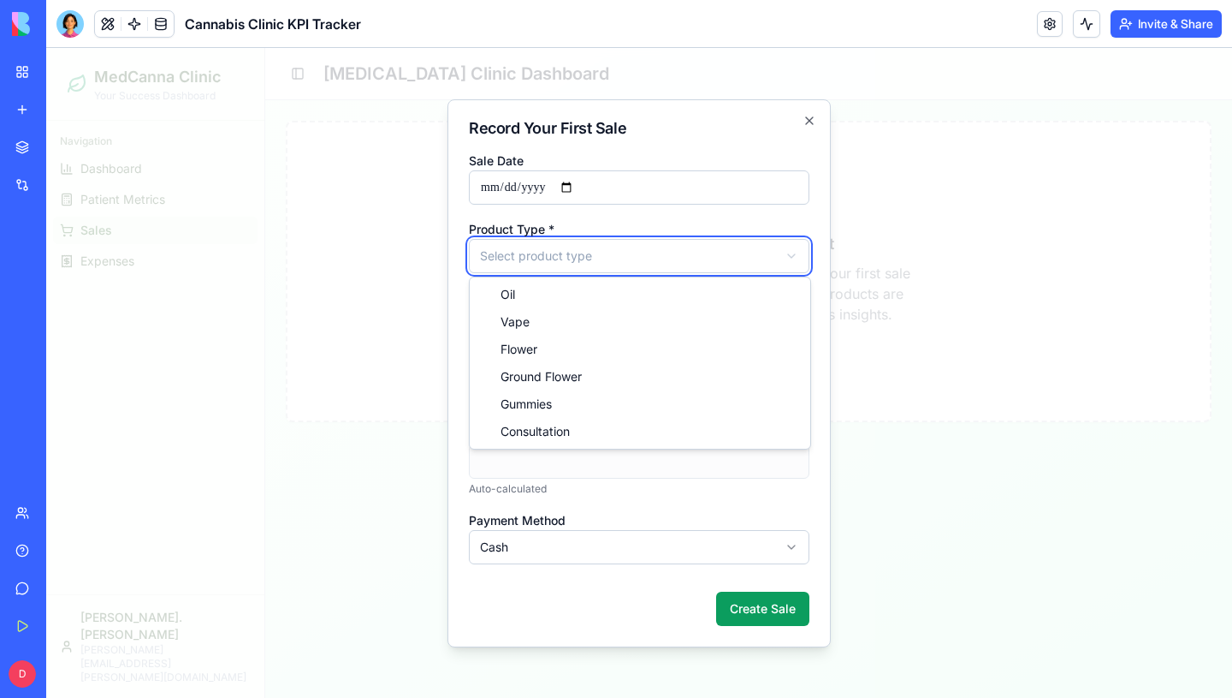
click at [796, 226] on body "**********" at bounding box center [639, 373] width 1186 height 650
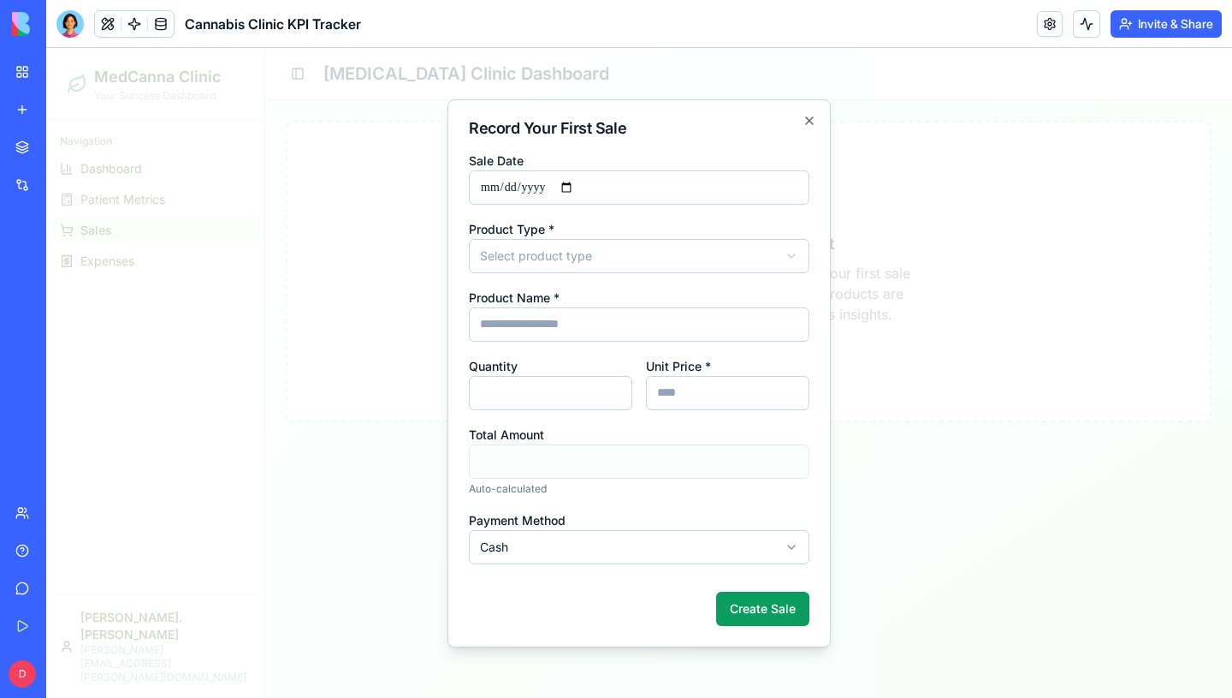
click at [413, 134] on div at bounding box center [639, 373] width 1186 height 650
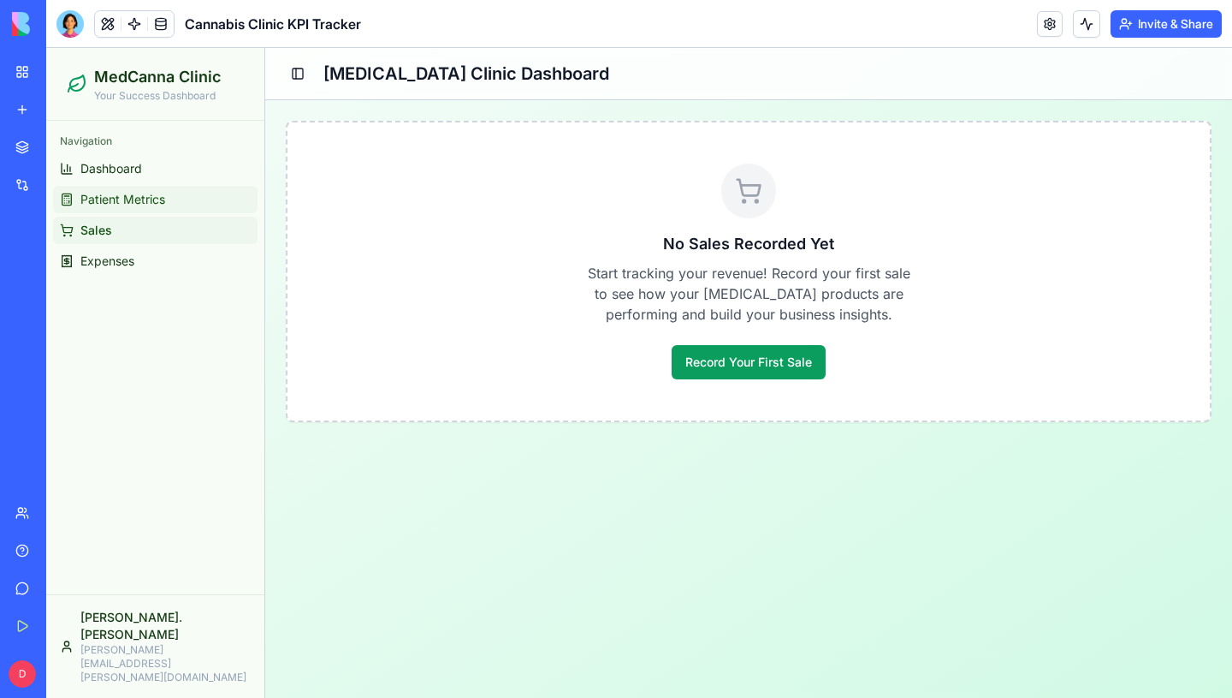
click at [128, 189] on link "Patient Metrics" at bounding box center [155, 199] width 205 height 27
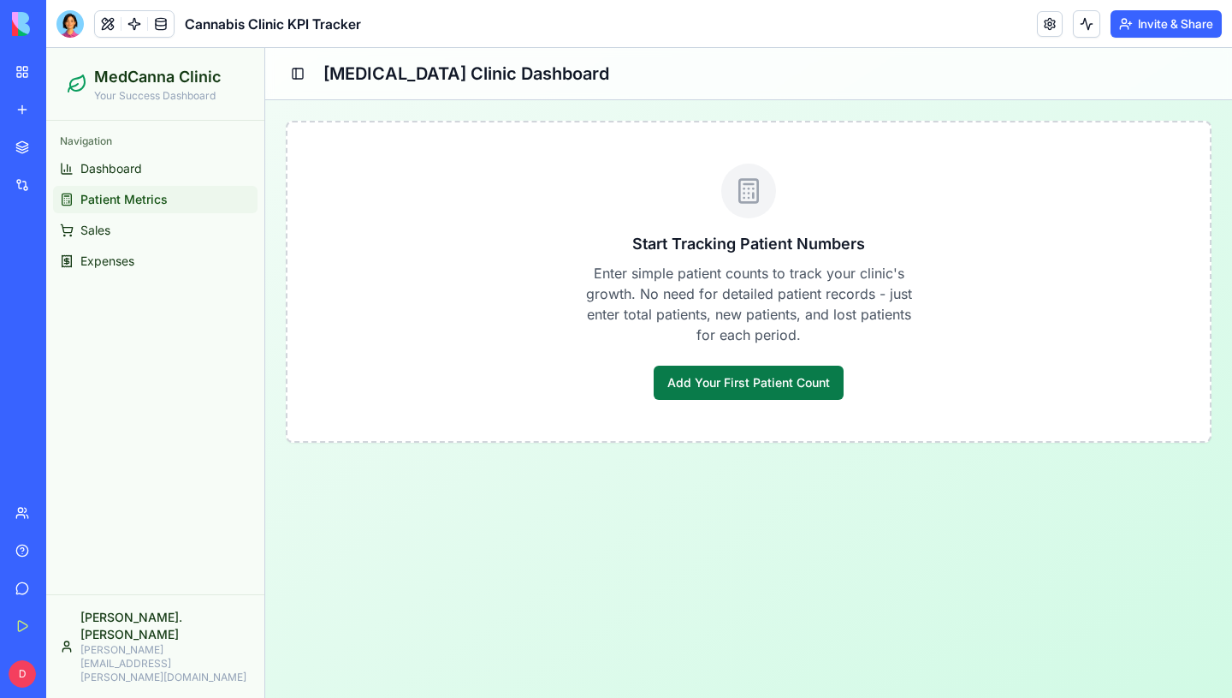
click at [672, 372] on button "Add Your First Patient Count" at bounding box center [749, 382] width 190 height 34
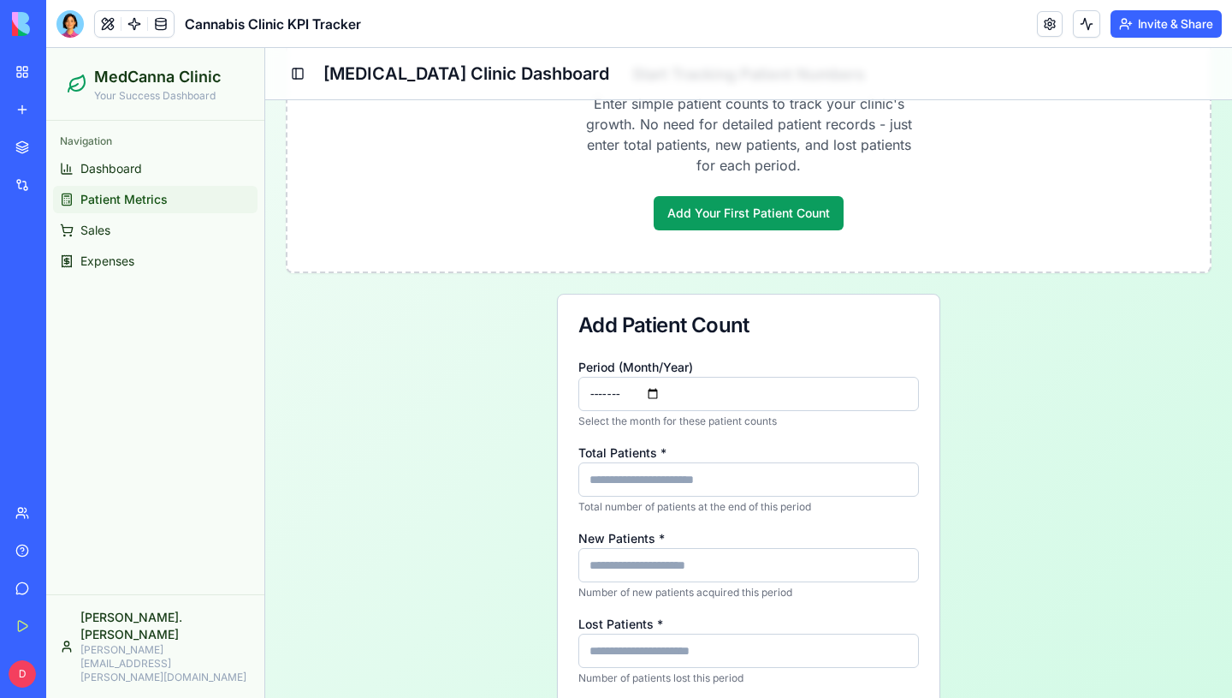
scroll to position [260, 0]
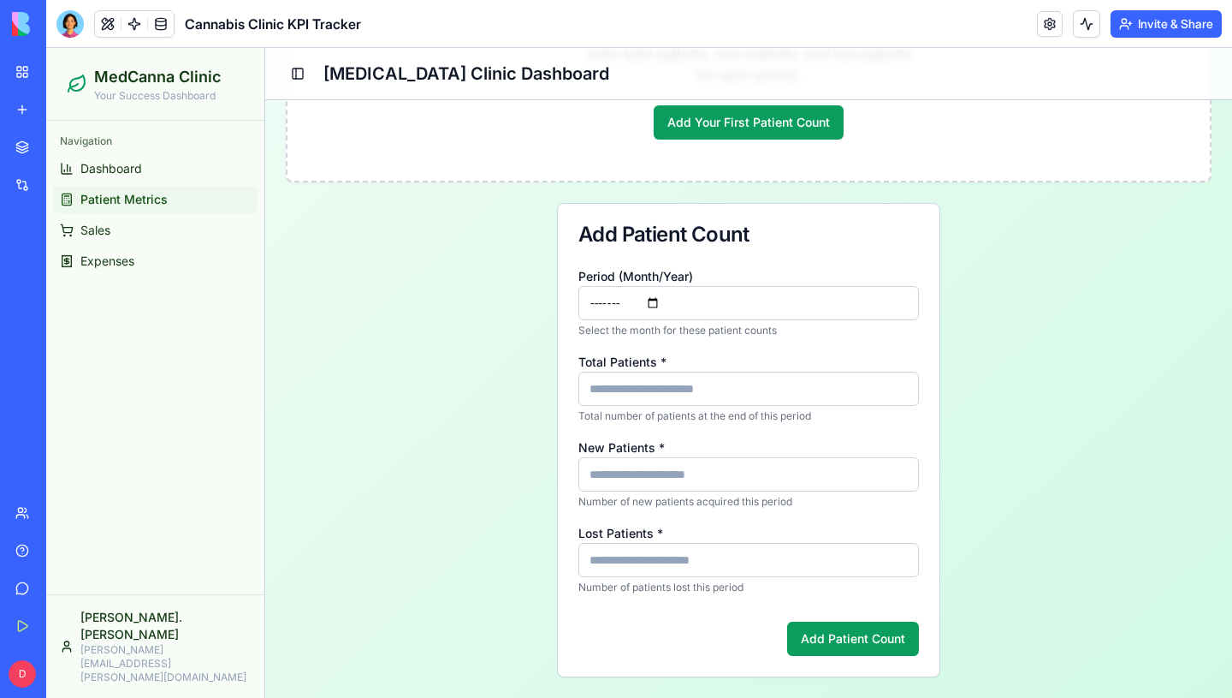
click at [636, 386] on input "Total Patients *" at bounding box center [749, 388] width 341 height 34
type input "**"
click at [644, 488] on input "New Patients *" at bounding box center [749, 474] width 341 height 34
type input "*"
click at [740, 548] on input "Lost Patients *" at bounding box center [749, 560] width 341 height 34
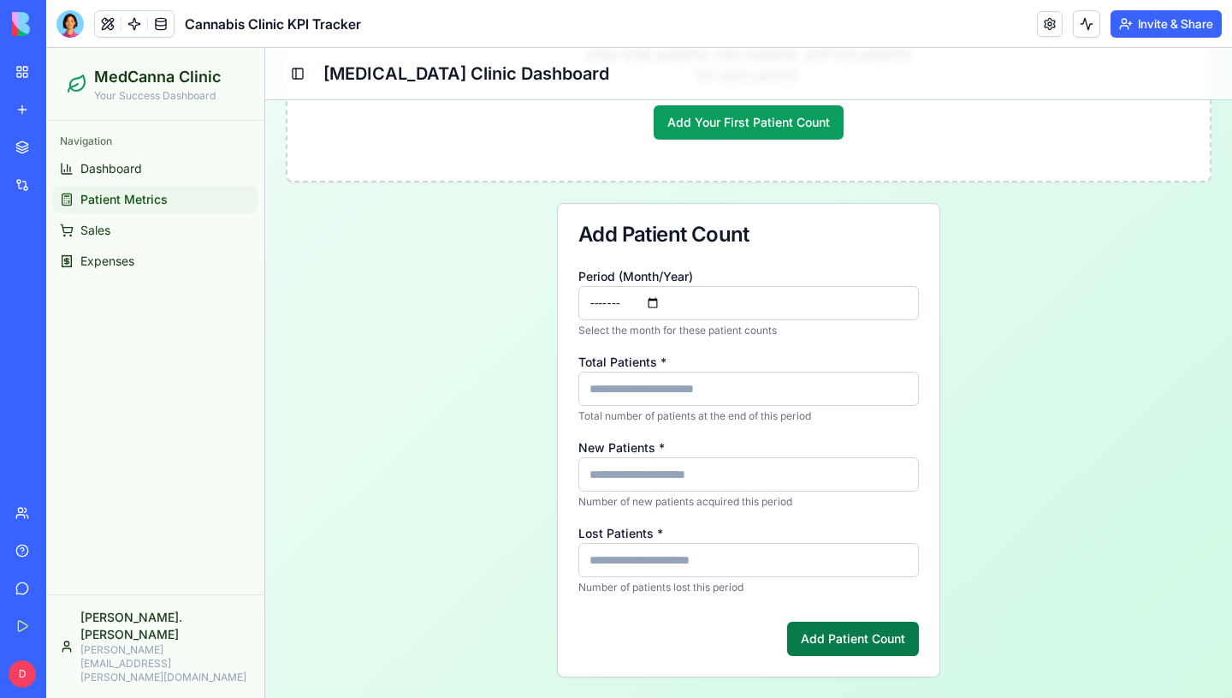
type input "*"
click at [833, 624] on button "Add Patient Count" at bounding box center [853, 638] width 132 height 34
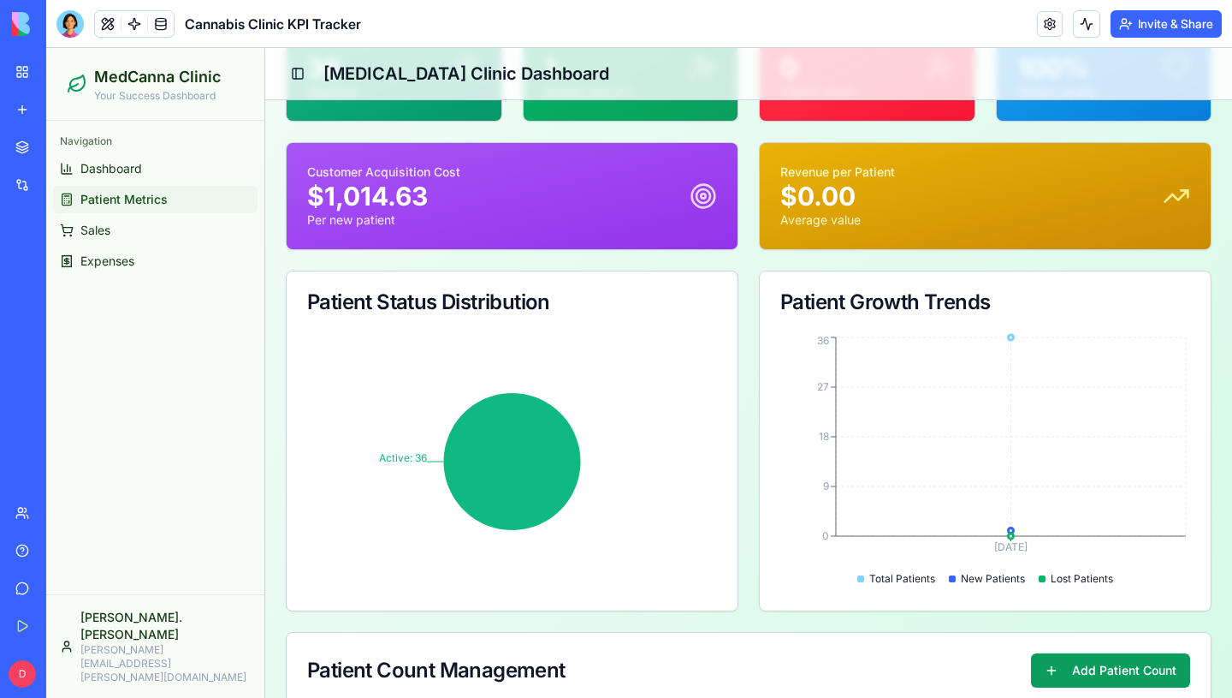
scroll to position [0, 0]
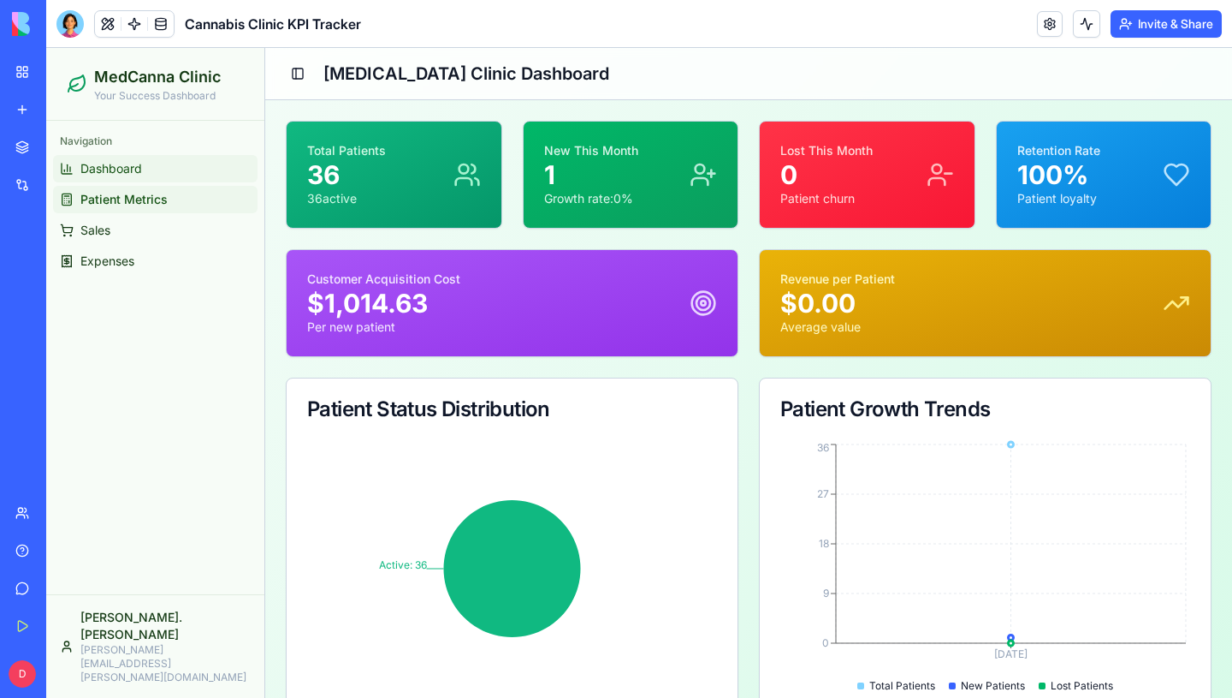
click at [140, 157] on link "Dashboard" at bounding box center [155, 168] width 205 height 27
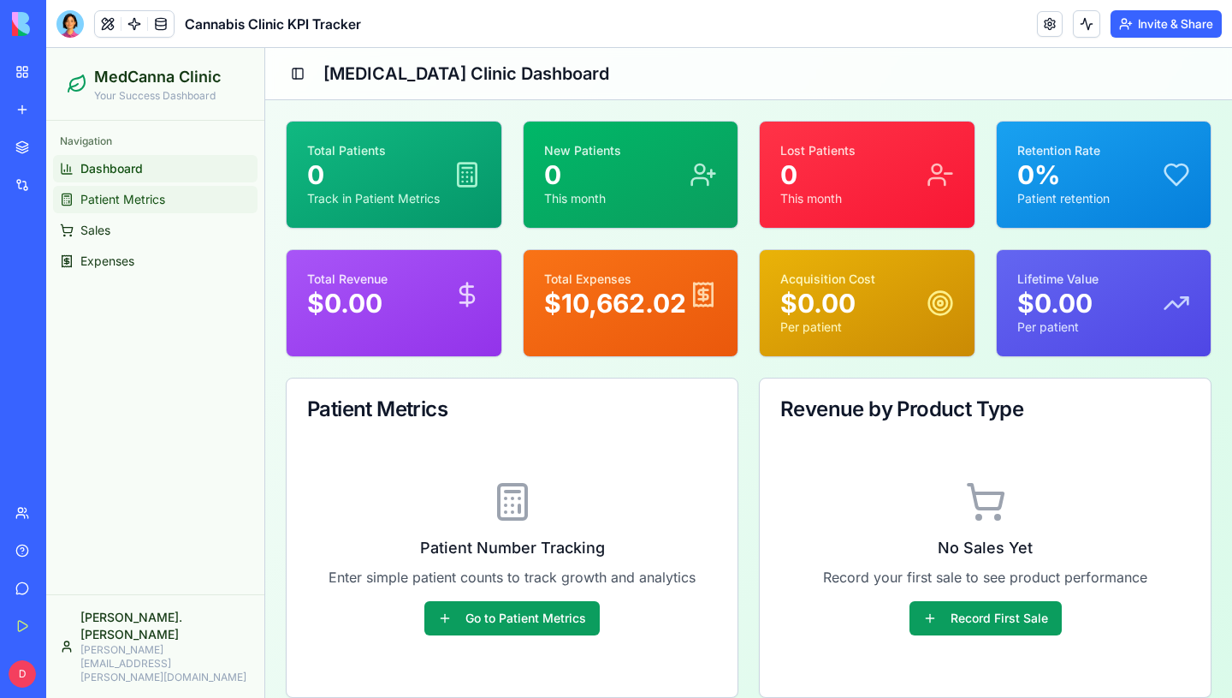
click at [162, 202] on span "Patient Metrics" at bounding box center [122, 199] width 85 height 17
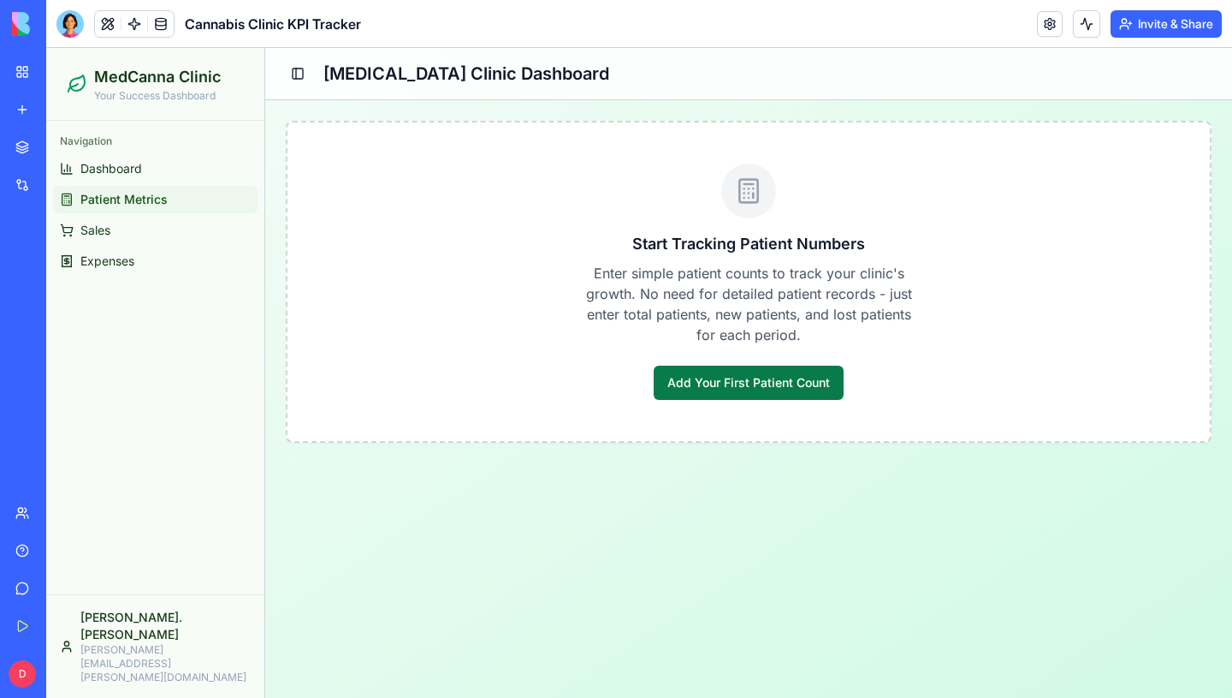
click at [680, 375] on button "Add Your First Patient Count" at bounding box center [749, 382] width 190 height 34
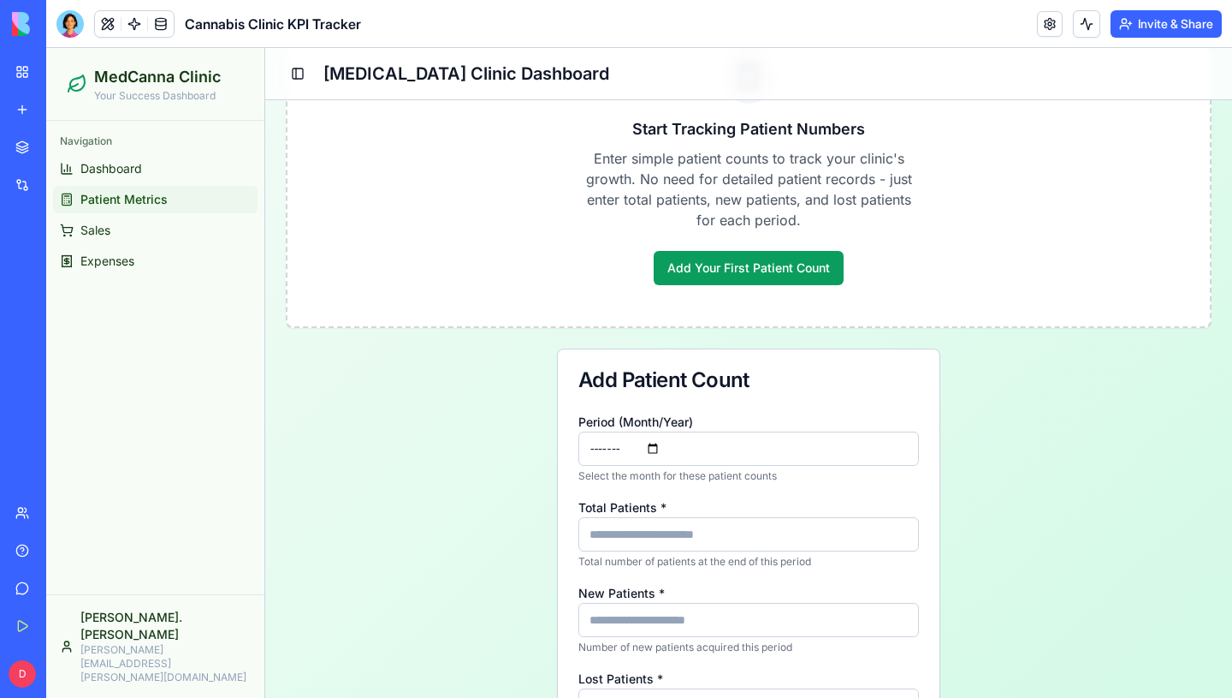
scroll to position [119, 0]
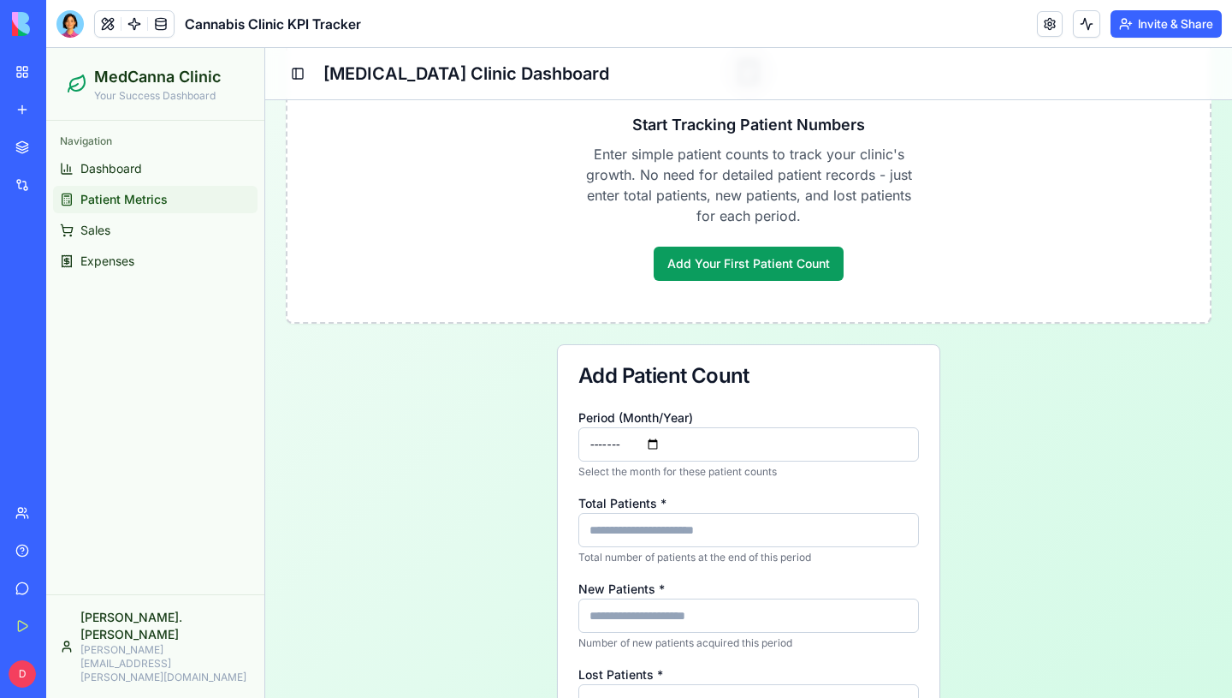
click at [676, 539] on input "Total Patients *" at bounding box center [749, 530] width 341 height 34
type input "**"
click at [662, 612] on input "New Patients *" at bounding box center [749, 615] width 341 height 34
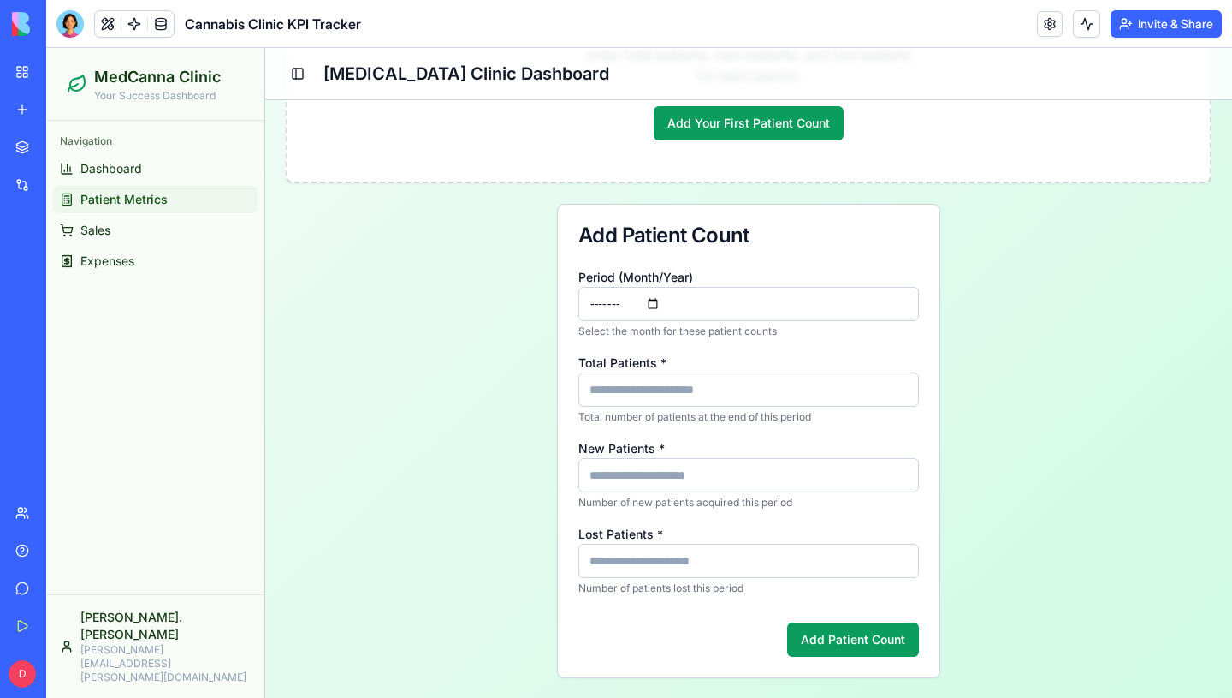
scroll to position [260, 0]
type input "*"
click at [675, 561] on input "Lost Patients *" at bounding box center [749, 560] width 341 height 34
type input "*"
click at [819, 629] on button "Add Patient Count" at bounding box center [853, 638] width 132 height 34
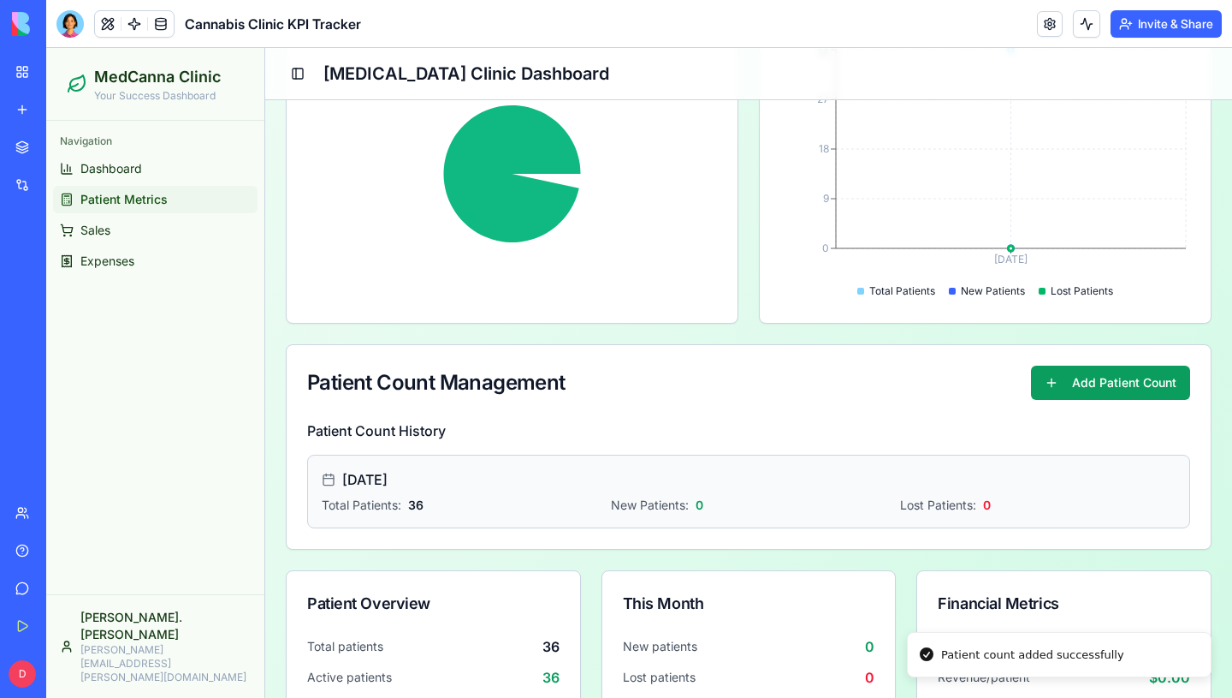
scroll to position [488, 0]
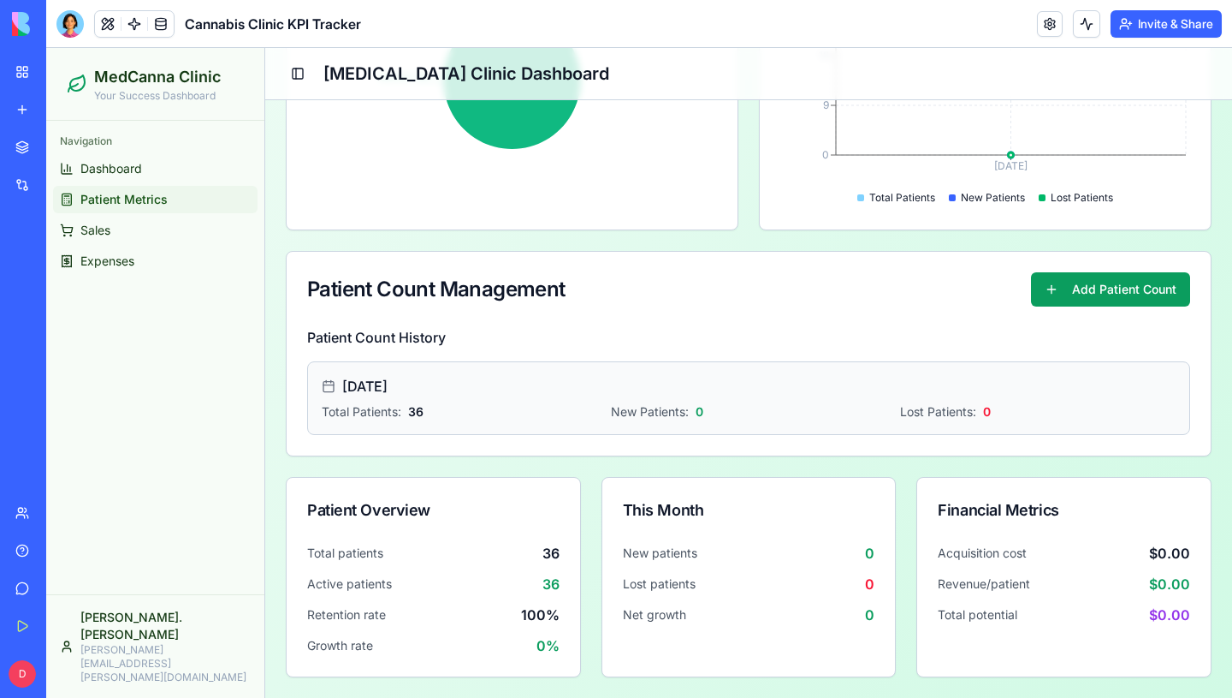
click at [157, 199] on span "Patient Metrics" at bounding box center [123, 199] width 87 height 17
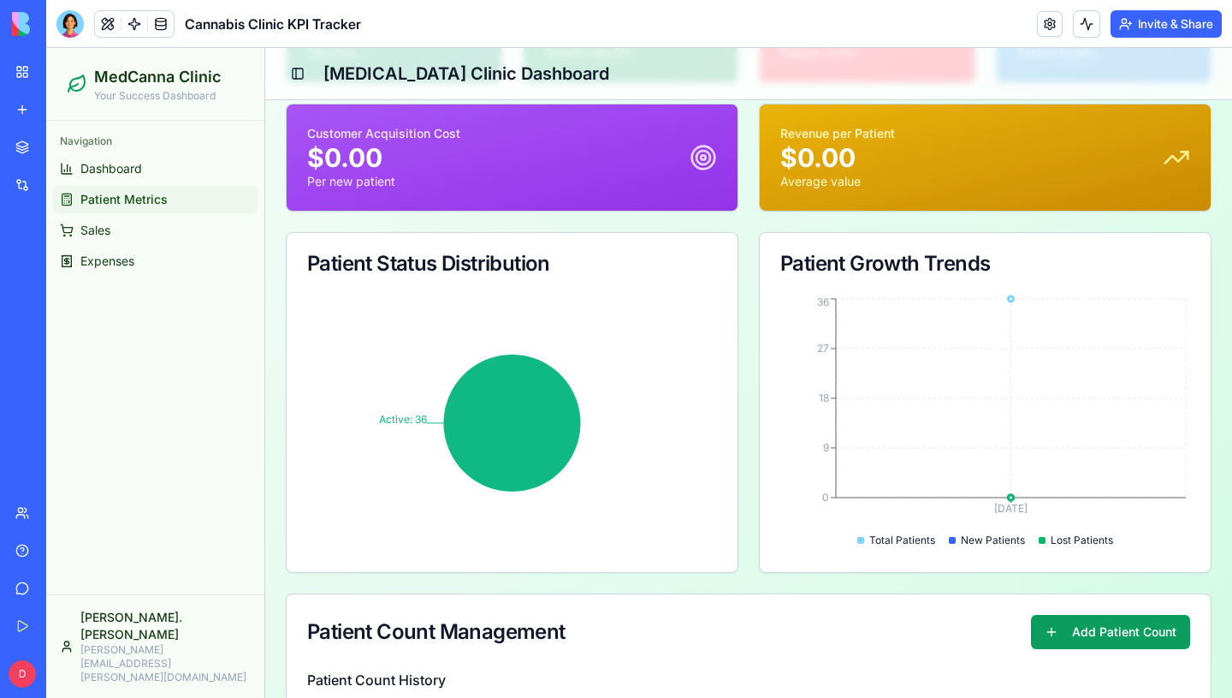
scroll to position [140, 0]
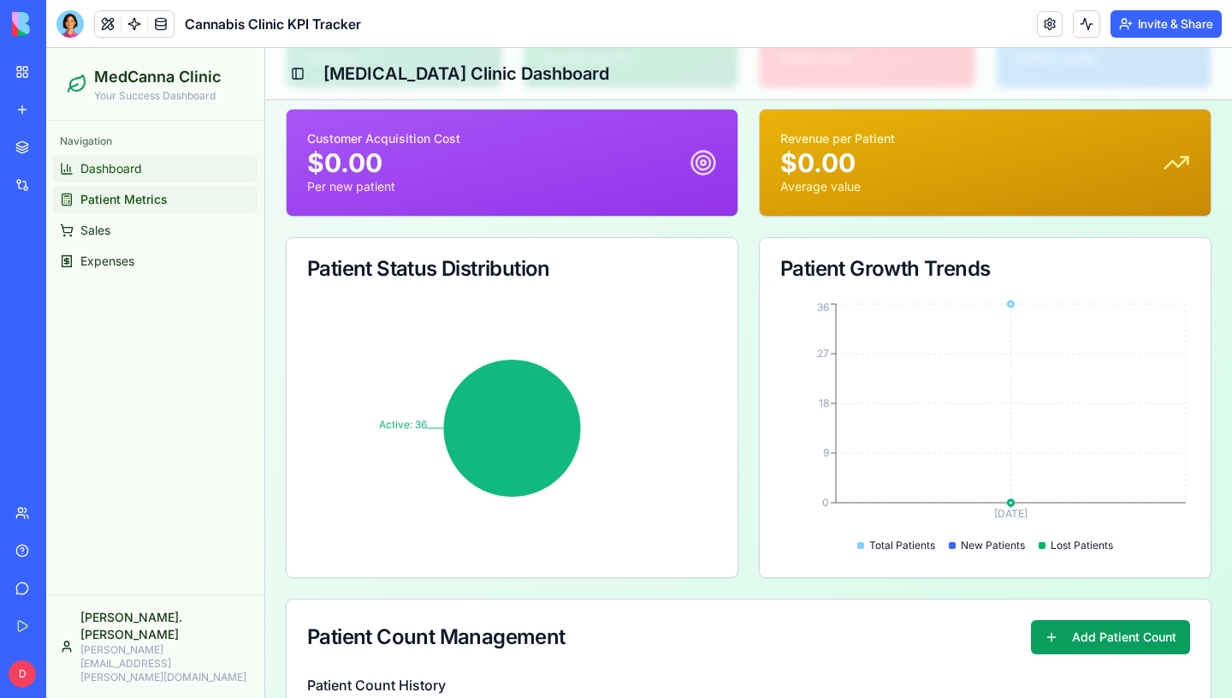
click at [140, 175] on span "Dashboard" at bounding box center [111, 168] width 62 height 17
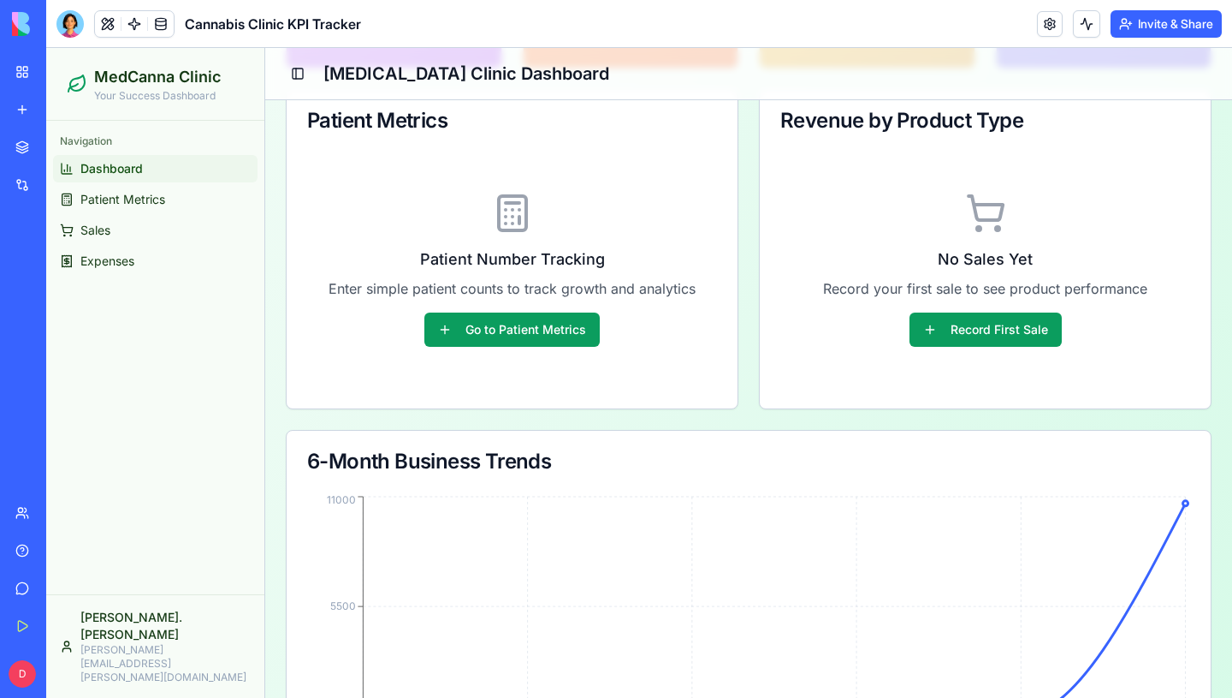
scroll to position [304, 0]
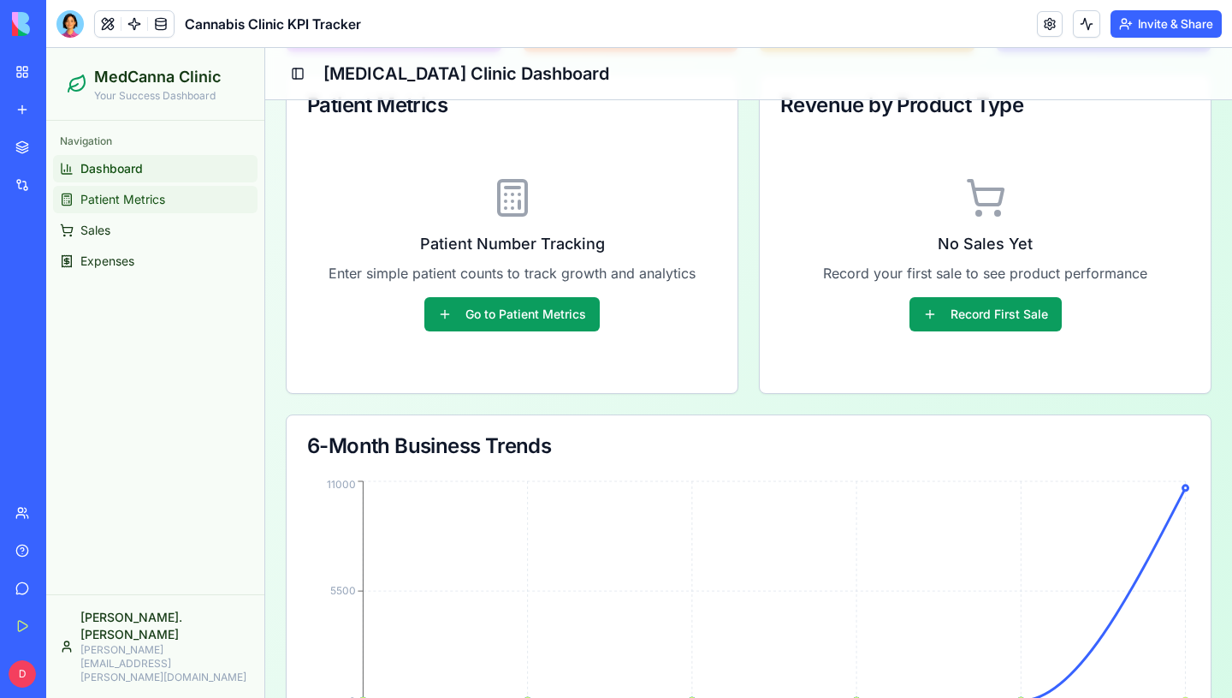
click at [157, 207] on span "Patient Metrics" at bounding box center [122, 199] width 85 height 17
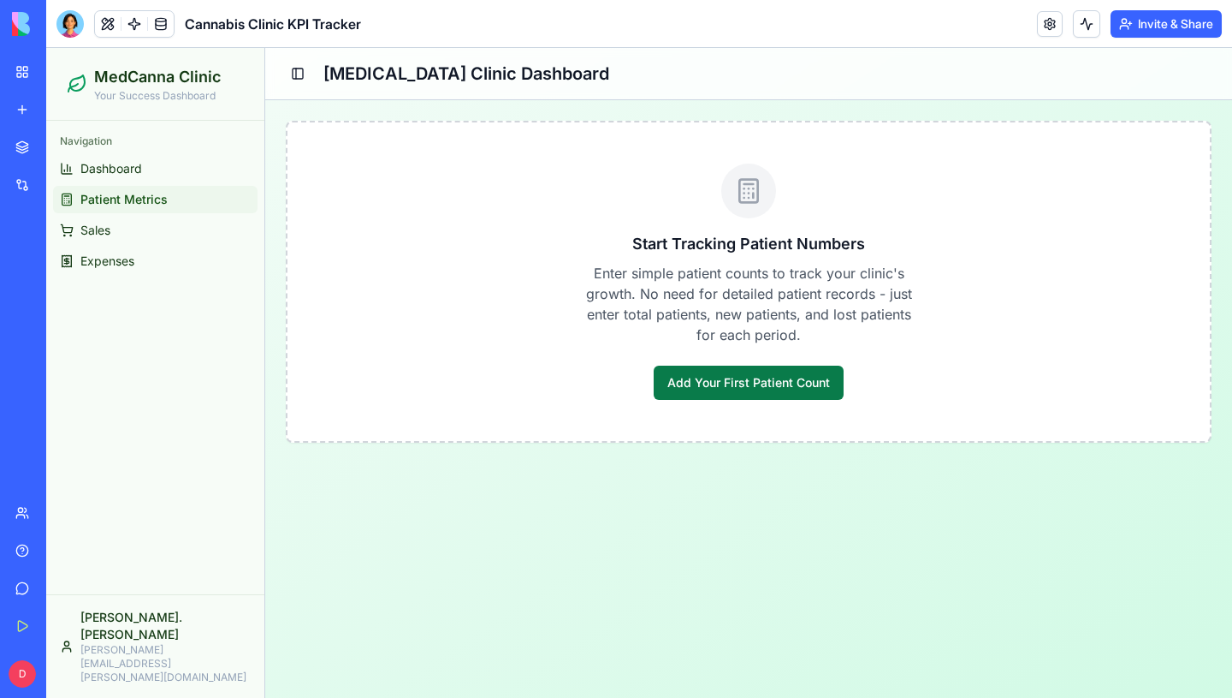
click at [780, 397] on button "Add Your First Patient Count" at bounding box center [749, 382] width 190 height 34
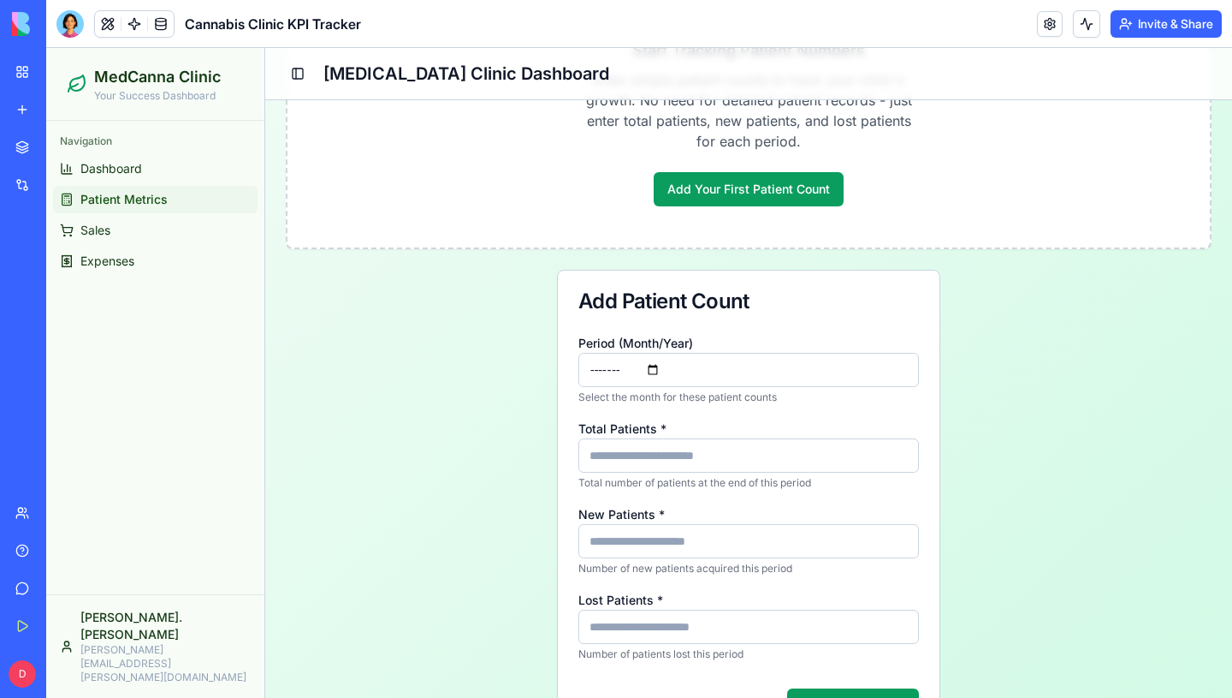
scroll to position [246, 0]
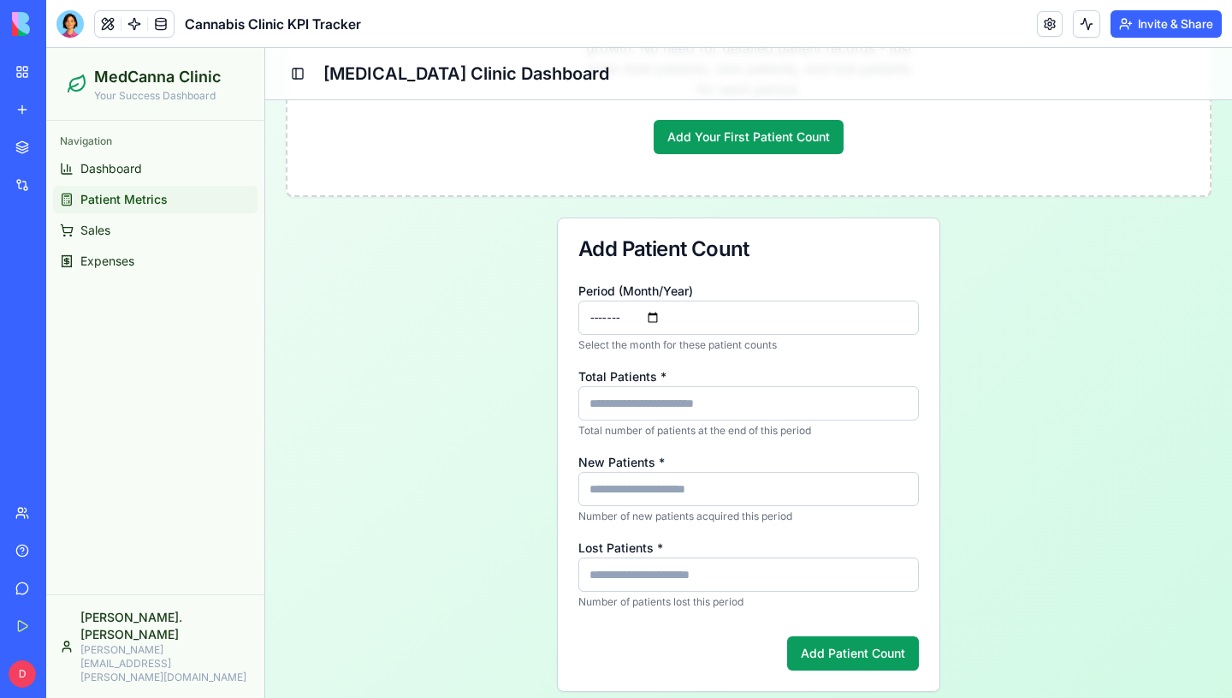
click at [615, 389] on input "Total Patients *" at bounding box center [749, 403] width 341 height 34
type input "**"
click at [612, 477] on input "New Patients *" at bounding box center [749, 489] width 341 height 34
type input "*"
click at [612, 583] on input "Lost Patients *" at bounding box center [749, 574] width 341 height 34
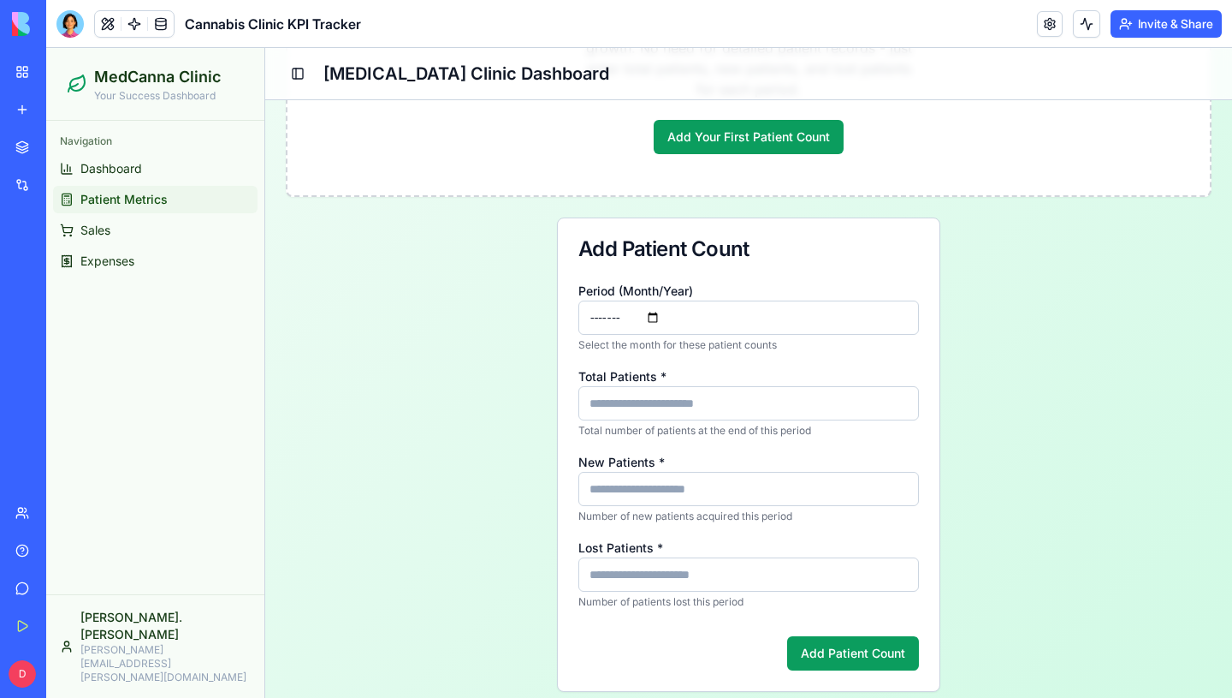
type input "*"
click at [809, 659] on div "Period (Month/Year) ******* Select the month for these patient counts Total Pat…" at bounding box center [749, 485] width 382 height 411
click at [812, 659] on button "Add Patient Count" at bounding box center [853, 653] width 132 height 34
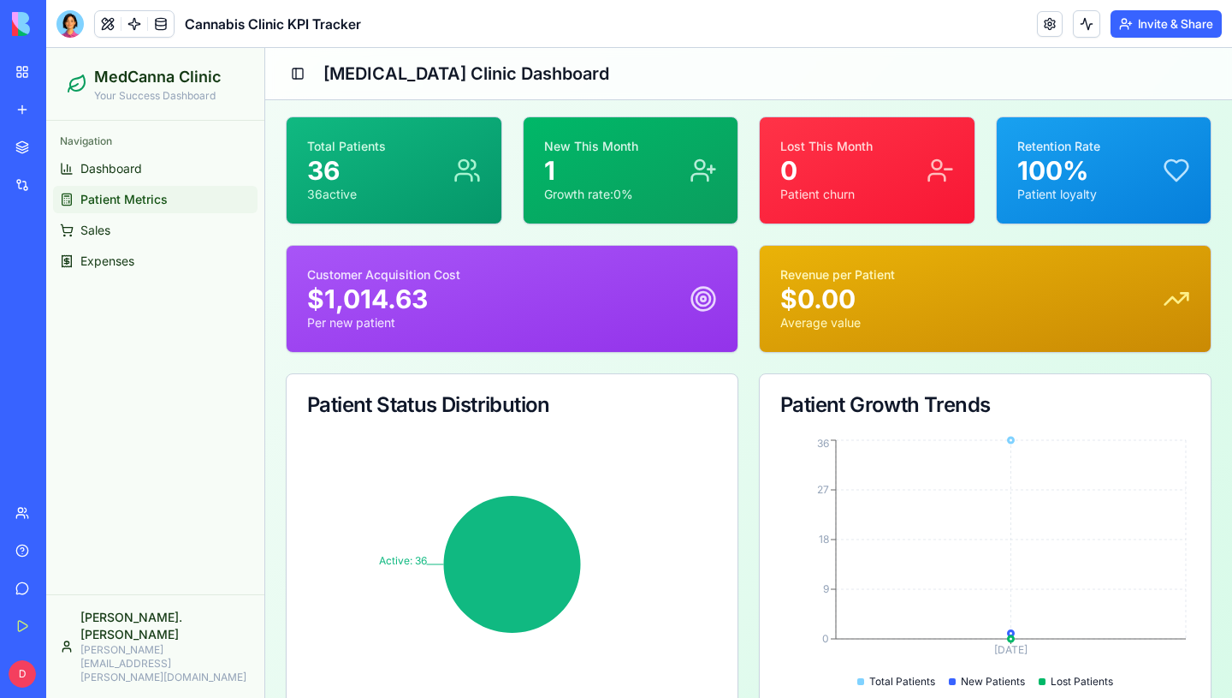
scroll to position [0, 0]
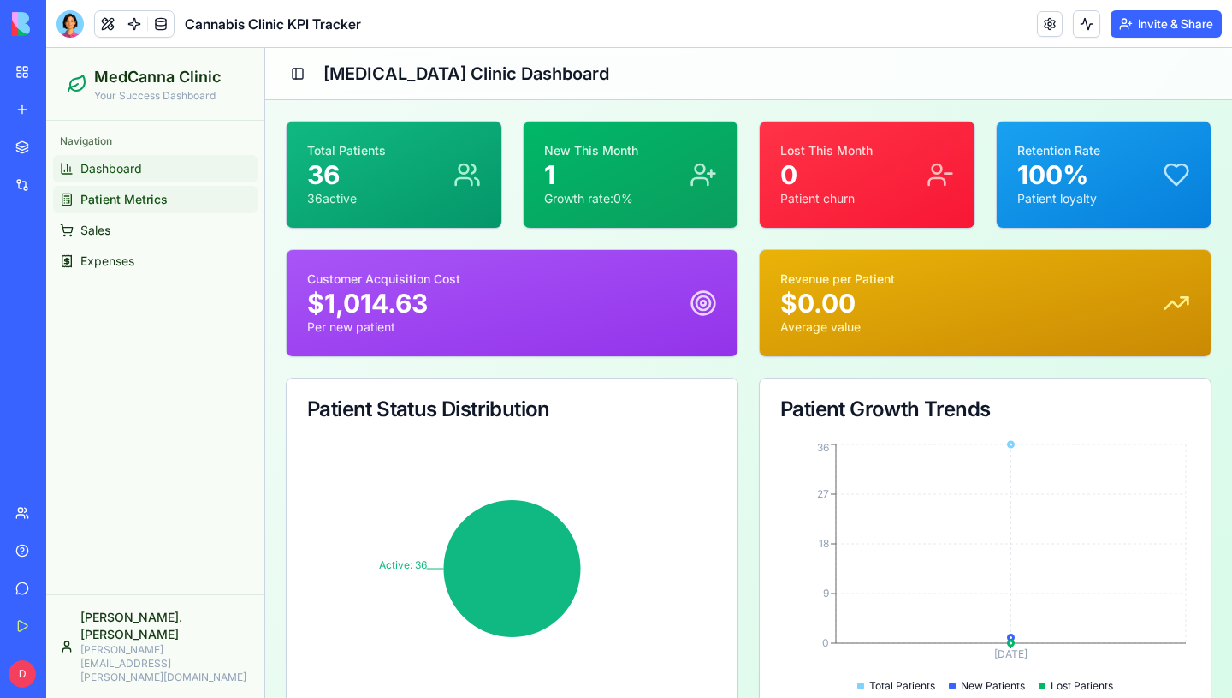
click at [92, 169] on span "Dashboard" at bounding box center [111, 168] width 62 height 17
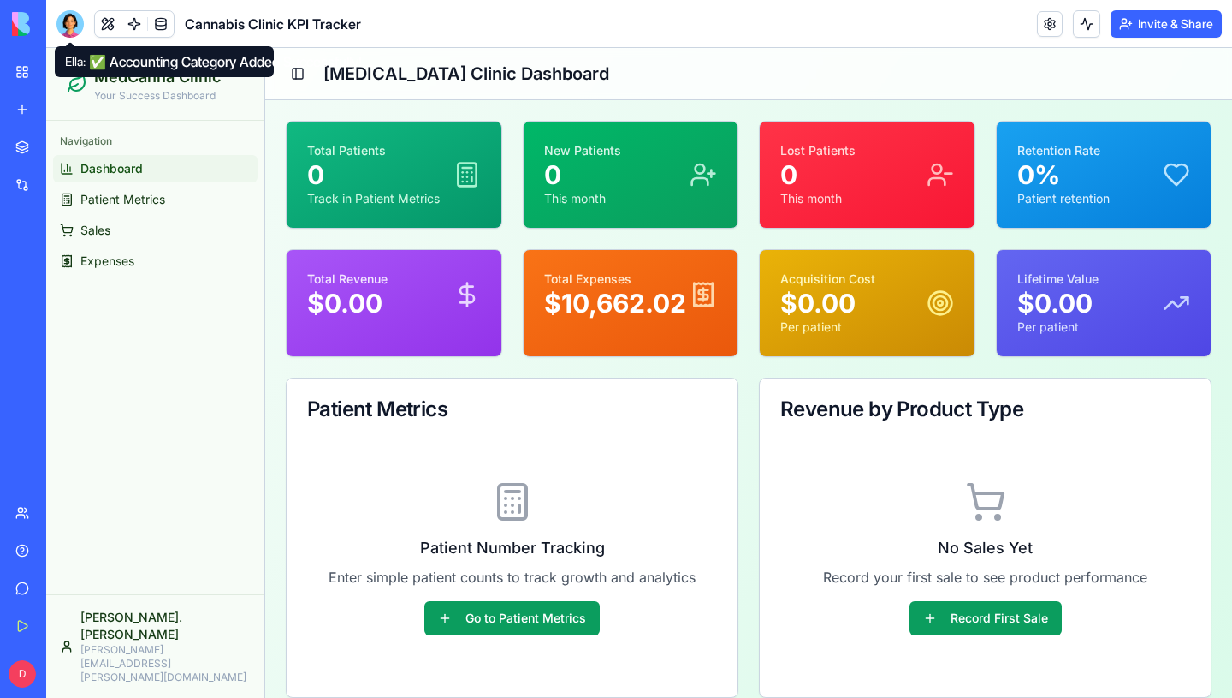
click at [80, 25] on div at bounding box center [69, 23] width 27 height 27
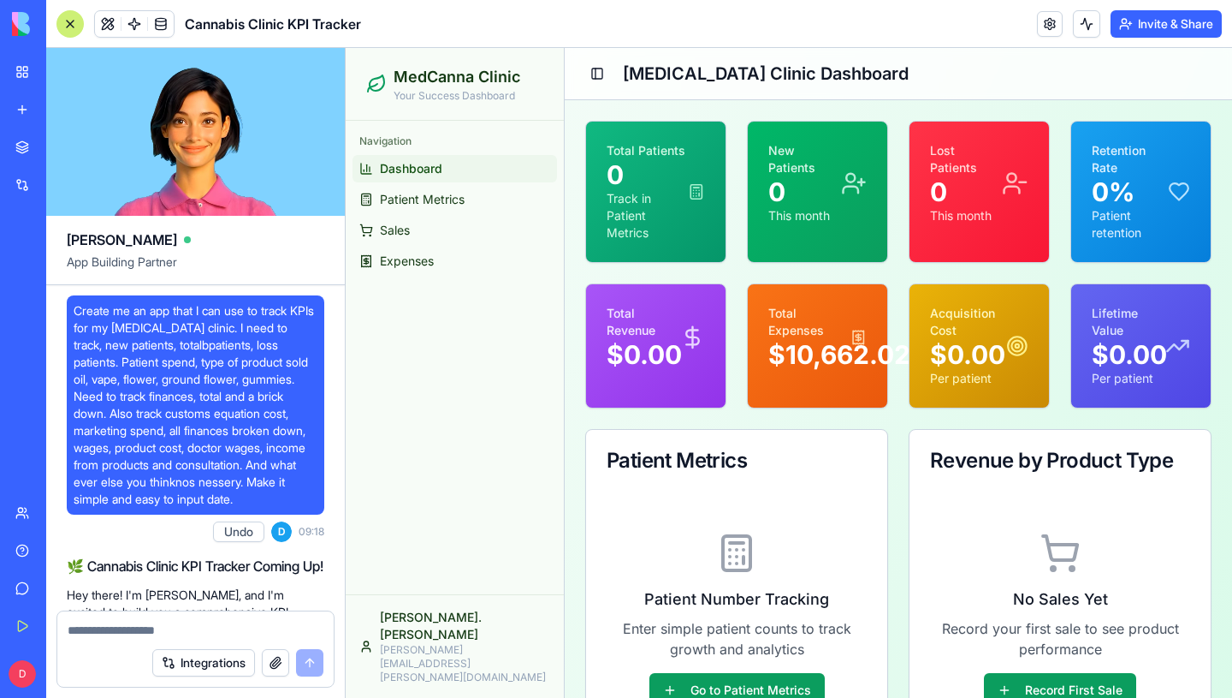
scroll to position [6481, 0]
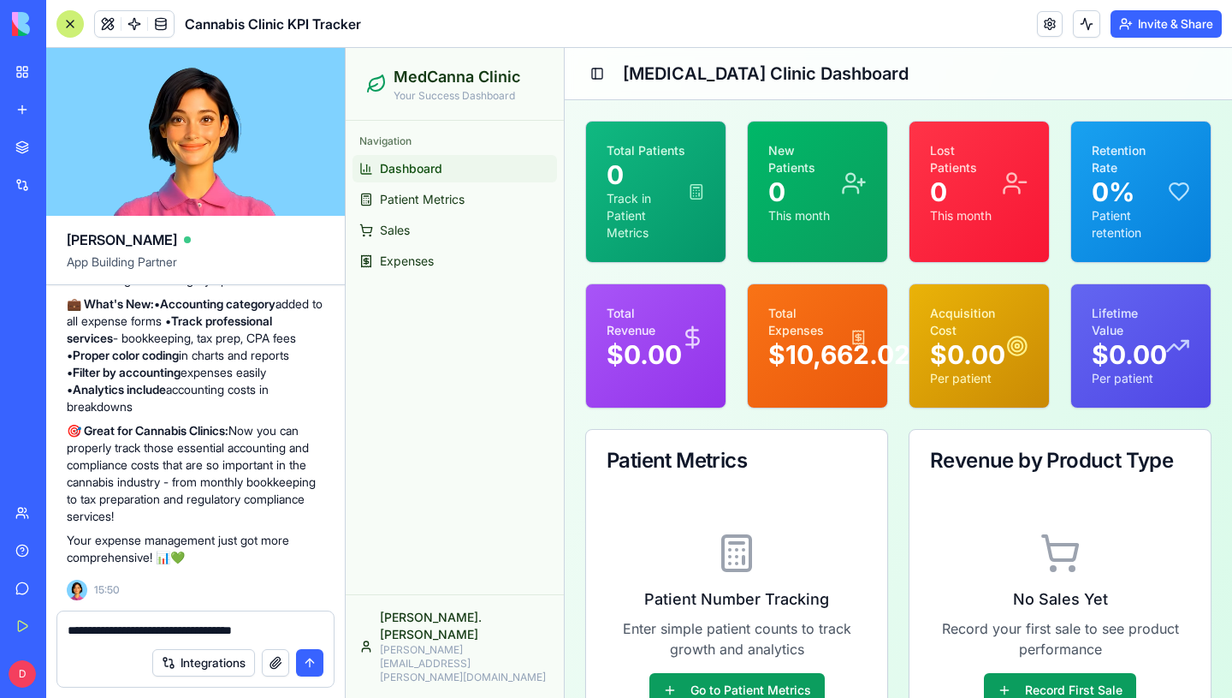
type textarea "**********"
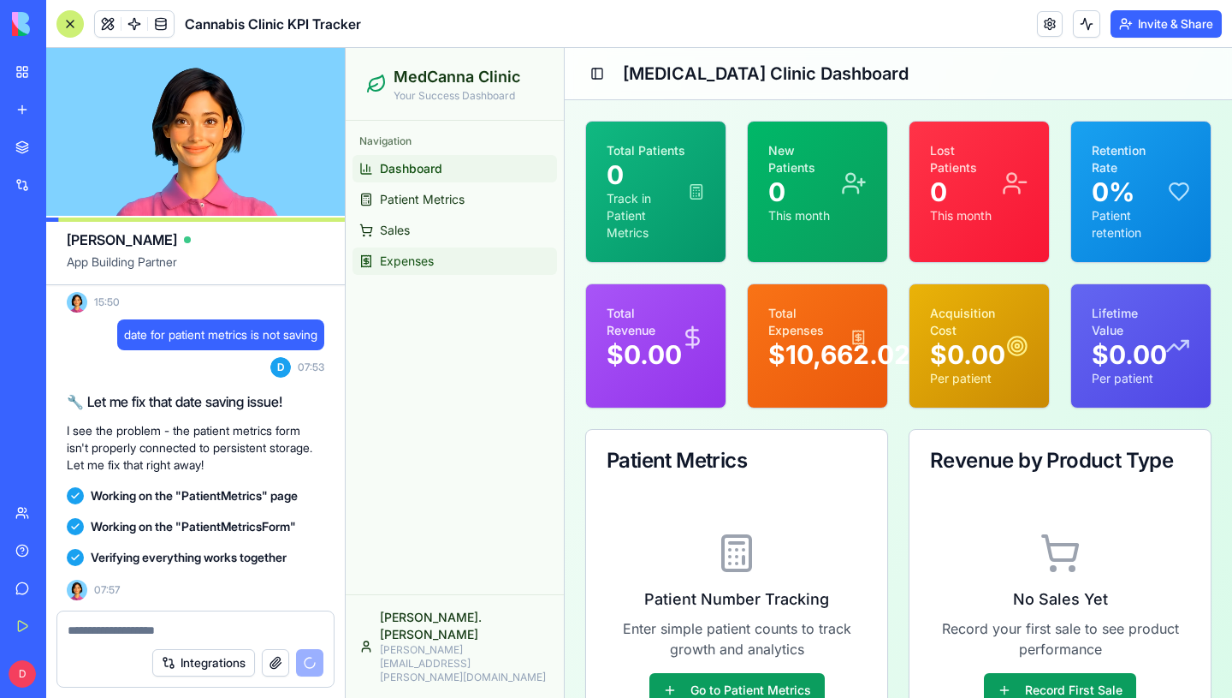
scroll to position [7141, 0]
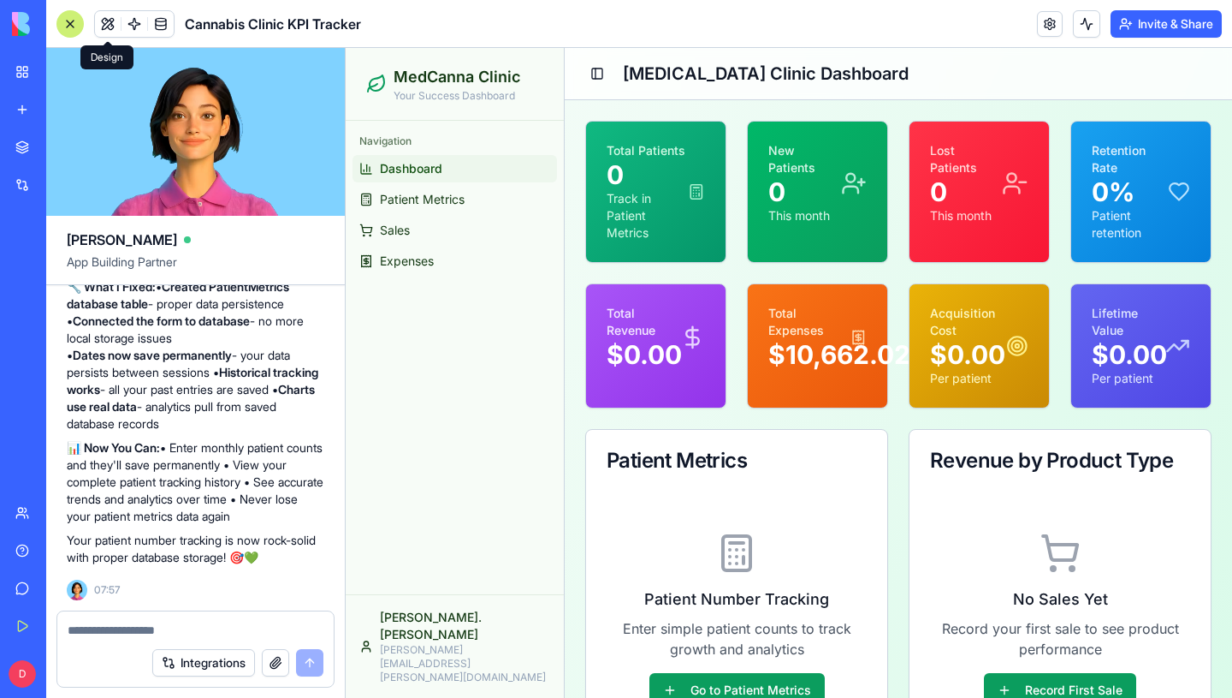
click at [92, 30] on div "Cannabis Clinic KPI Tracker" at bounding box center [208, 23] width 305 height 27
click at [78, 28] on div at bounding box center [69, 23] width 27 height 27
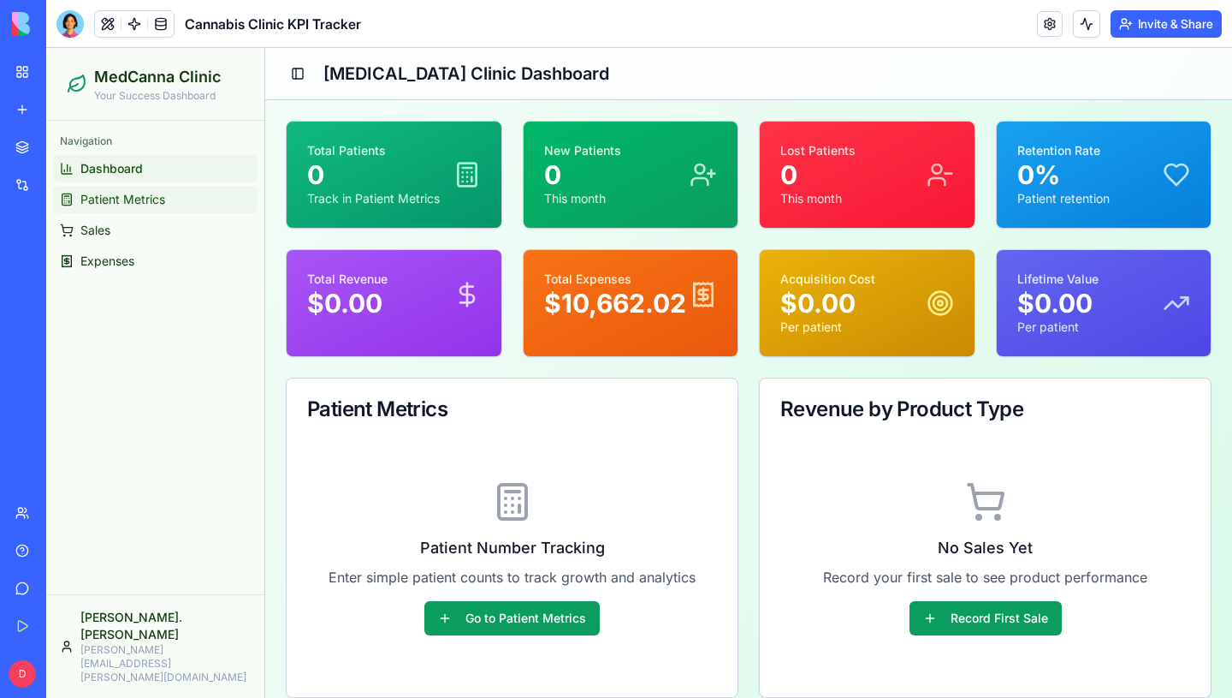
click at [151, 195] on span "Patient Metrics" at bounding box center [122, 199] width 85 height 17
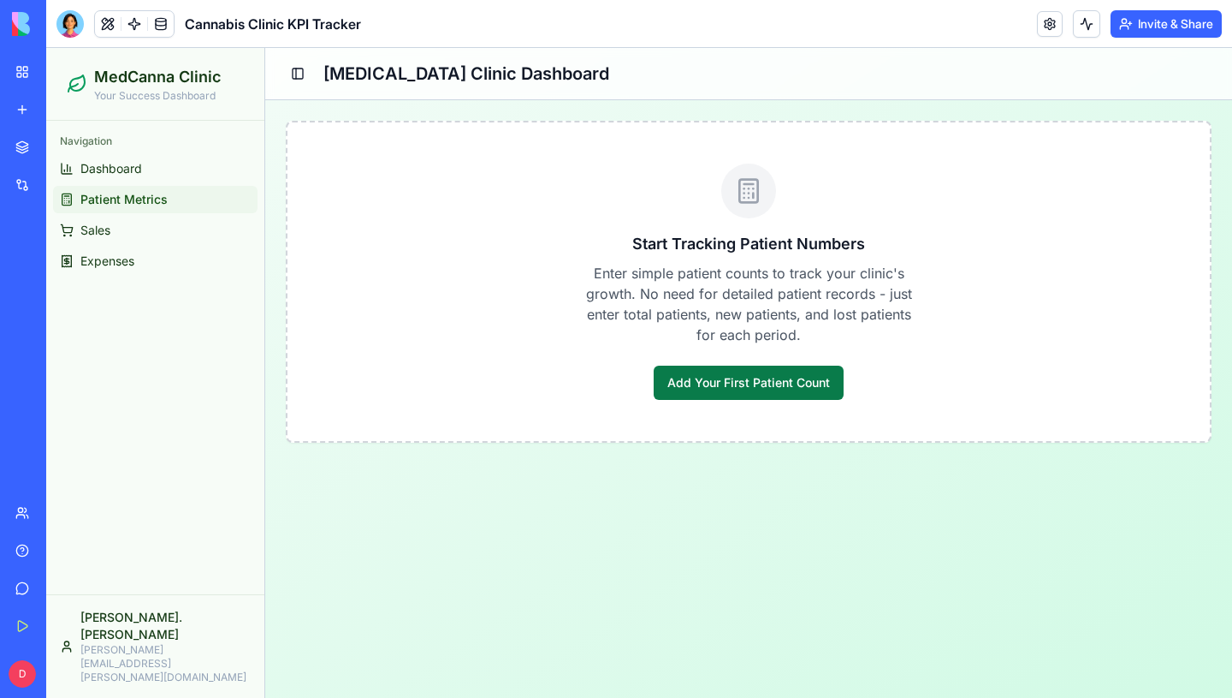
click at [692, 379] on button "Add Your First Patient Count" at bounding box center [749, 382] width 190 height 34
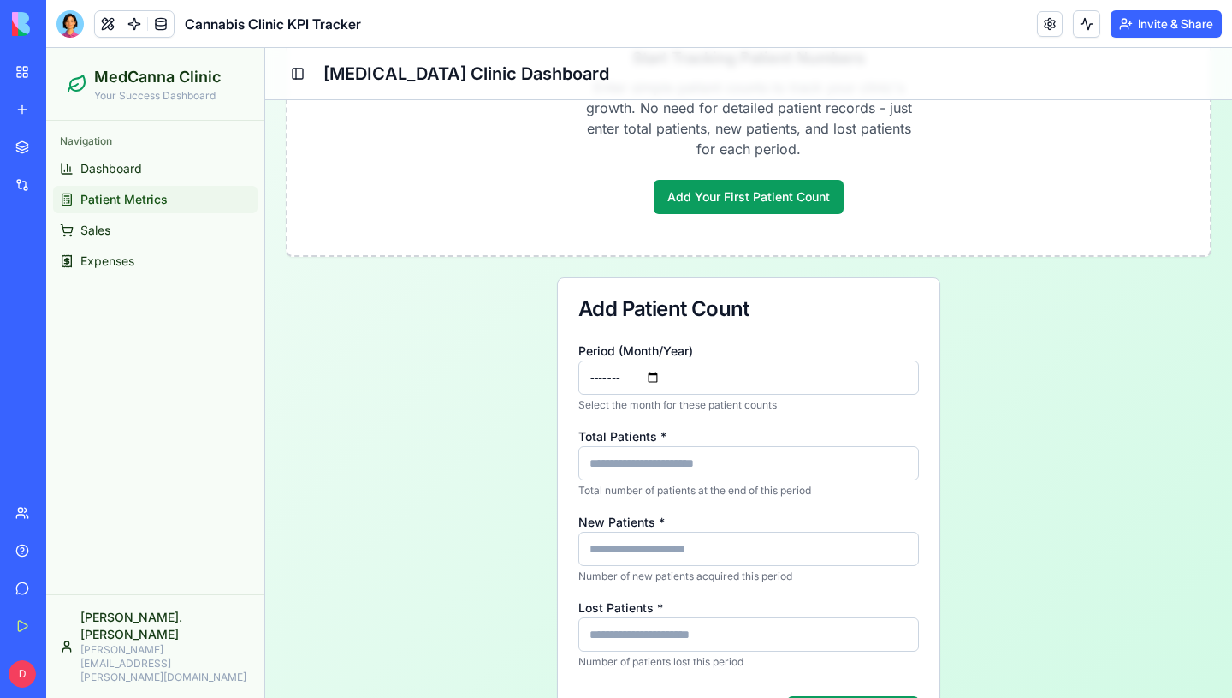
scroll to position [213, 0]
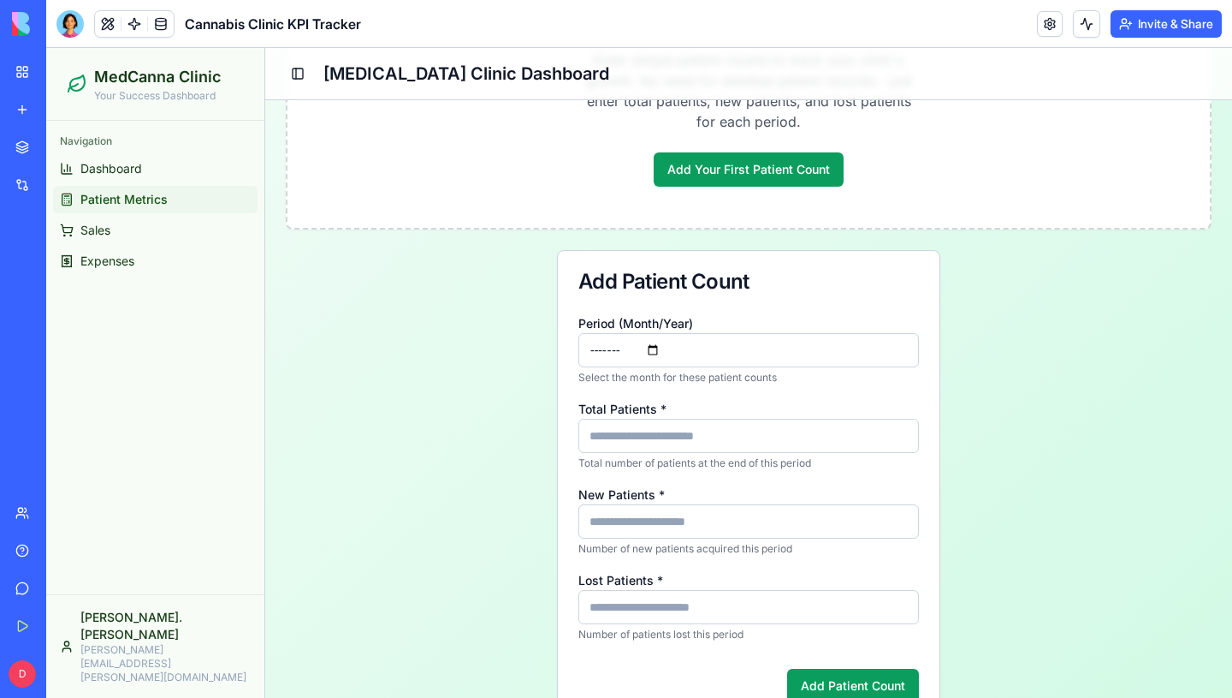
click at [693, 450] on input "Total Patients *" at bounding box center [749, 436] width 341 height 34
type input "**"
click at [609, 519] on input "New Patients *" at bounding box center [749, 521] width 341 height 34
type input "*"
click at [640, 593] on input "Lost Patients *" at bounding box center [749, 607] width 341 height 34
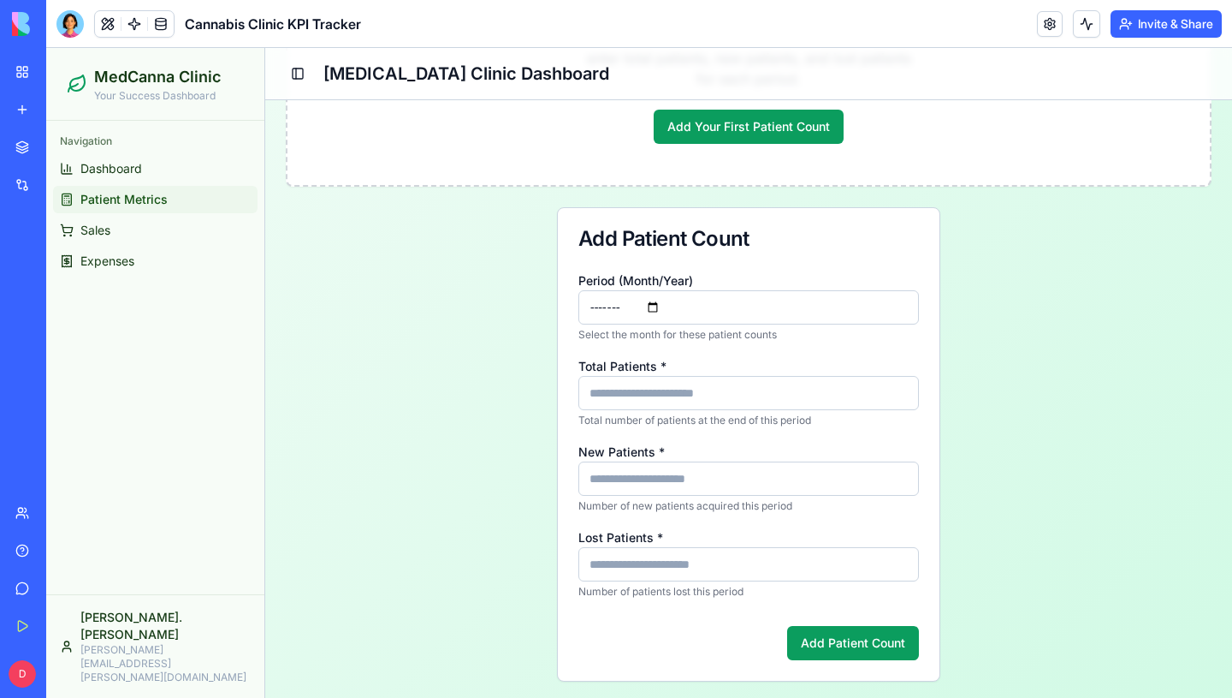
scroll to position [260, 0]
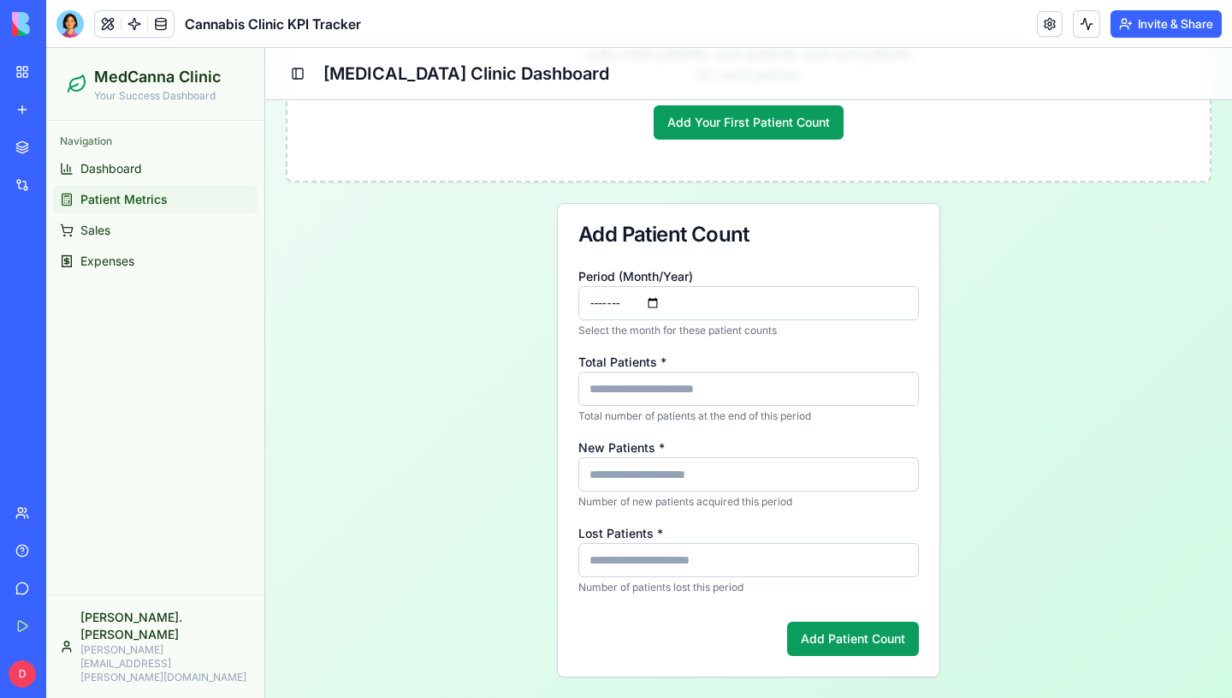
type input "*"
click at [661, 489] on input "*" at bounding box center [749, 474] width 341 height 34
click at [815, 626] on button "Add Patient Count" at bounding box center [853, 638] width 132 height 34
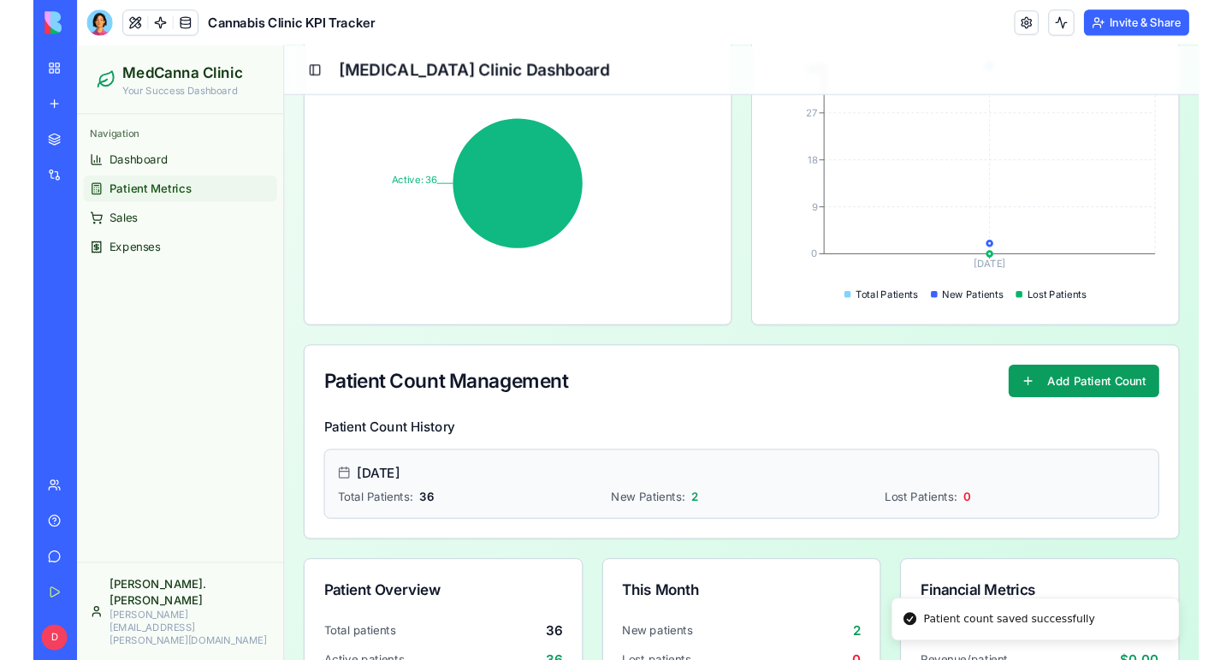
scroll to position [488, 0]
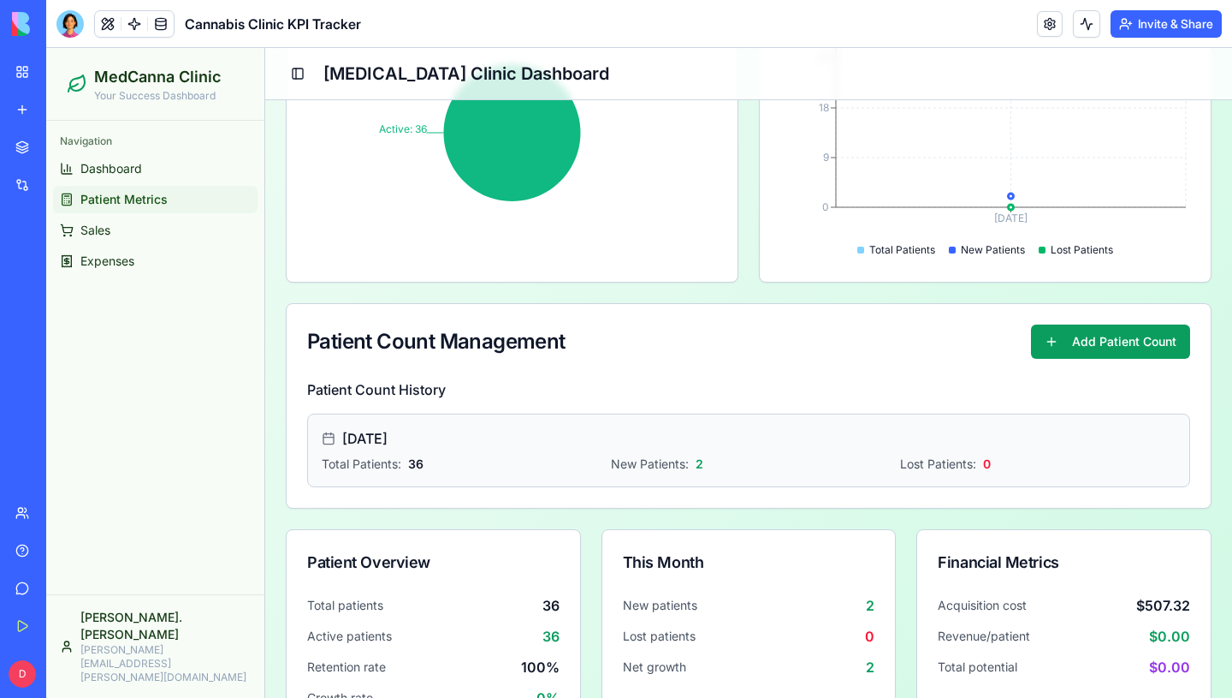
scroll to position [488, 0]
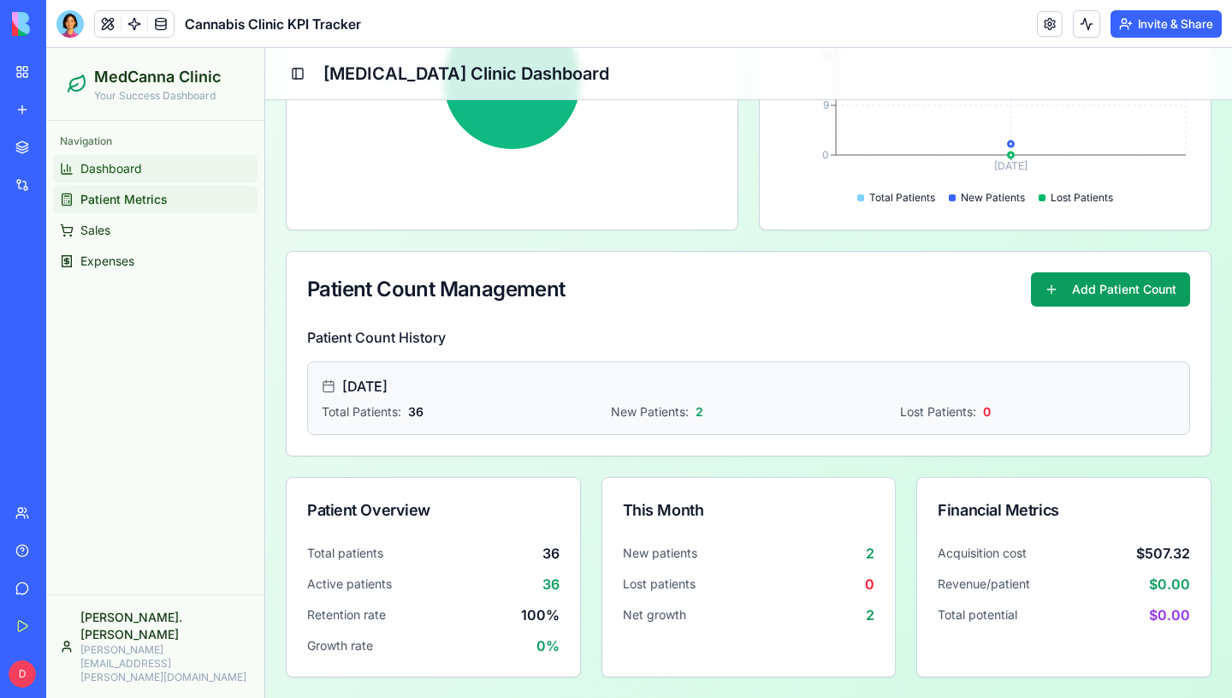
click at [171, 169] on link "Dashboard" at bounding box center [155, 168] width 205 height 27
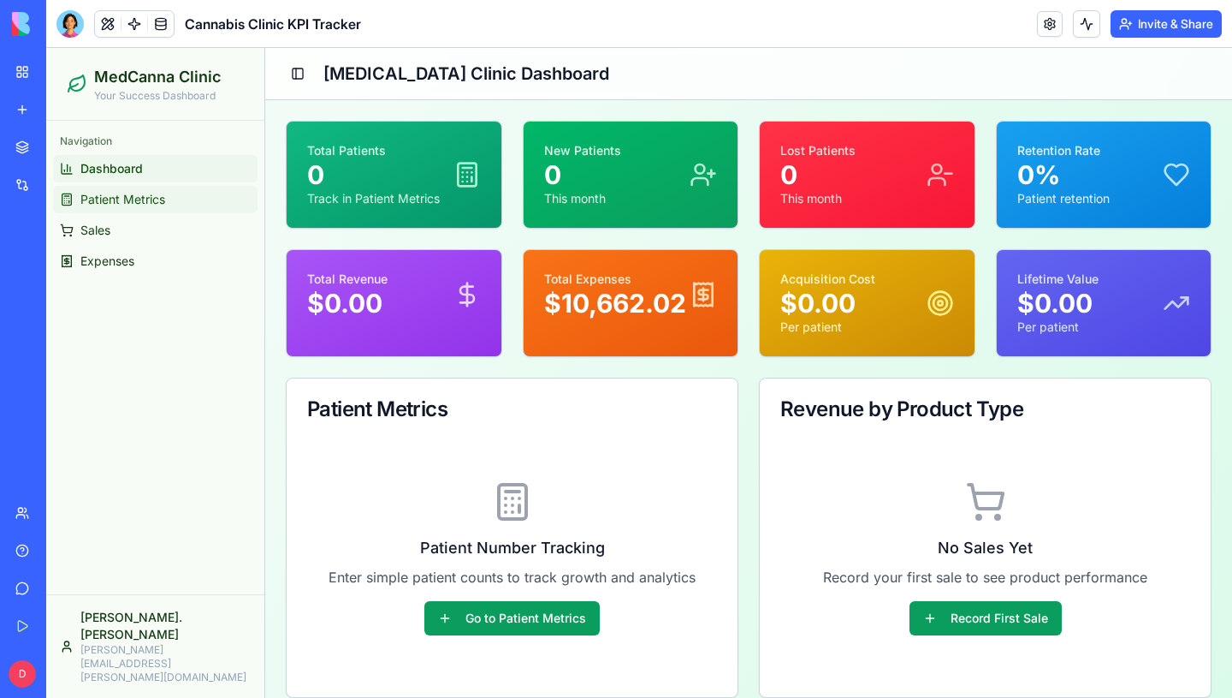
click at [128, 208] on link "Patient Metrics" at bounding box center [155, 199] width 205 height 27
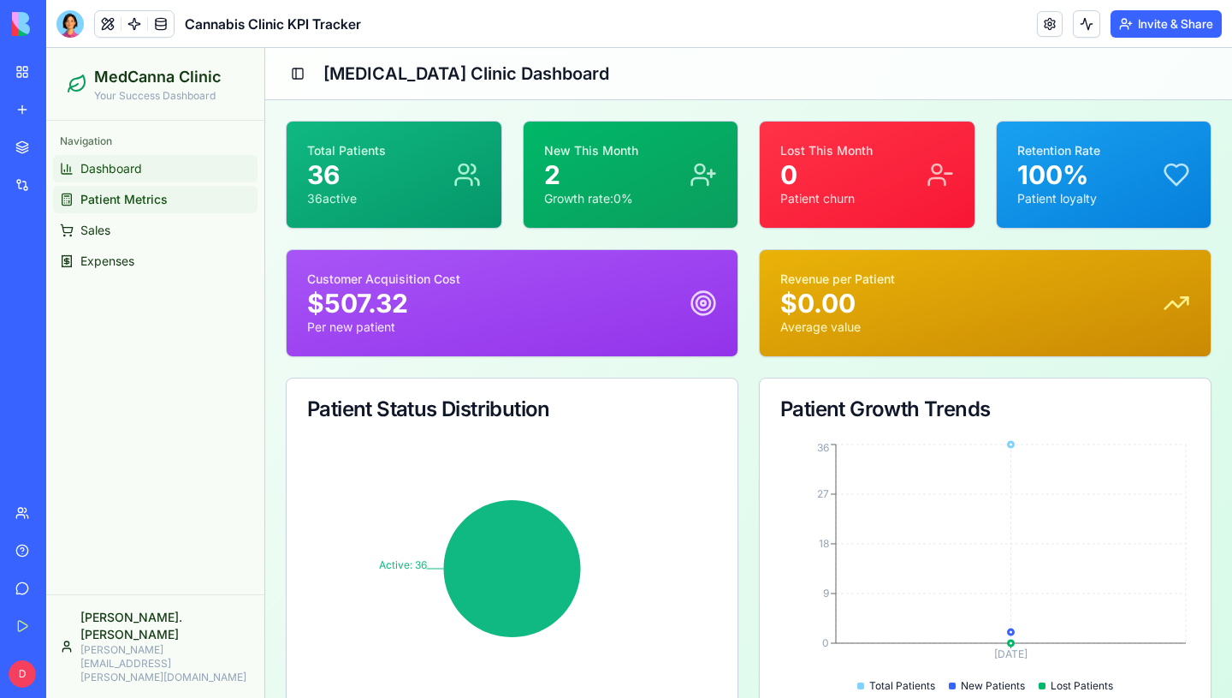
click at [122, 169] on span "Dashboard" at bounding box center [111, 168] width 62 height 17
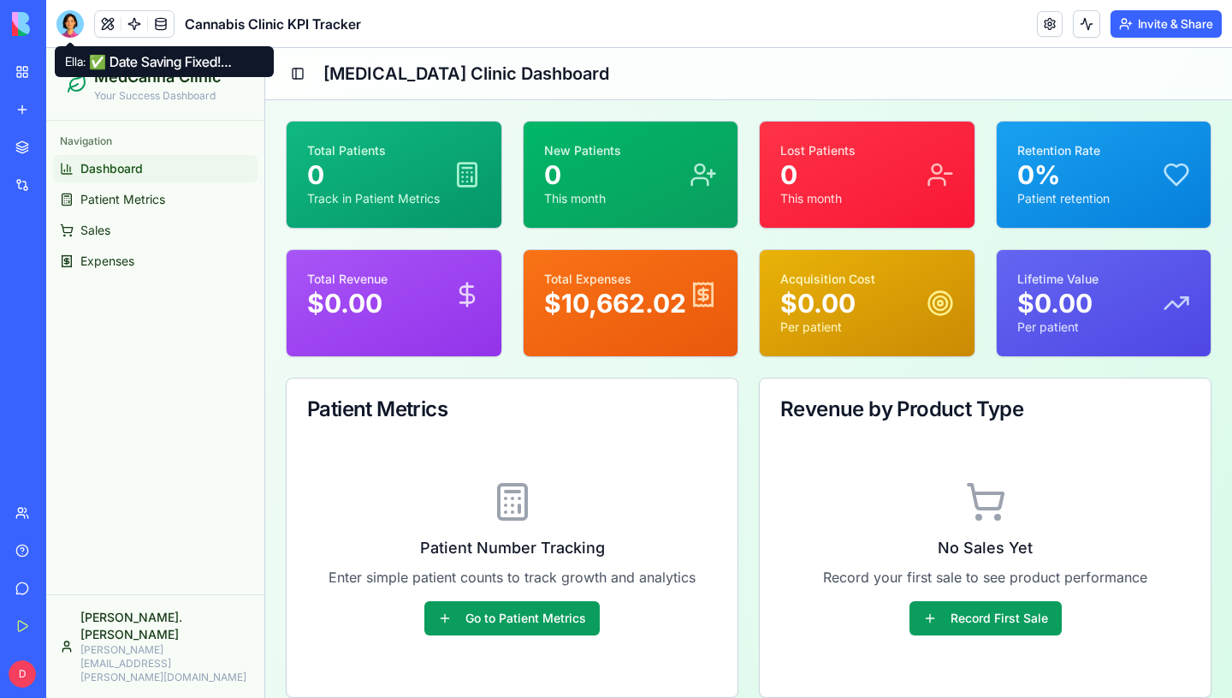
click at [79, 34] on div at bounding box center [69, 23] width 27 height 27
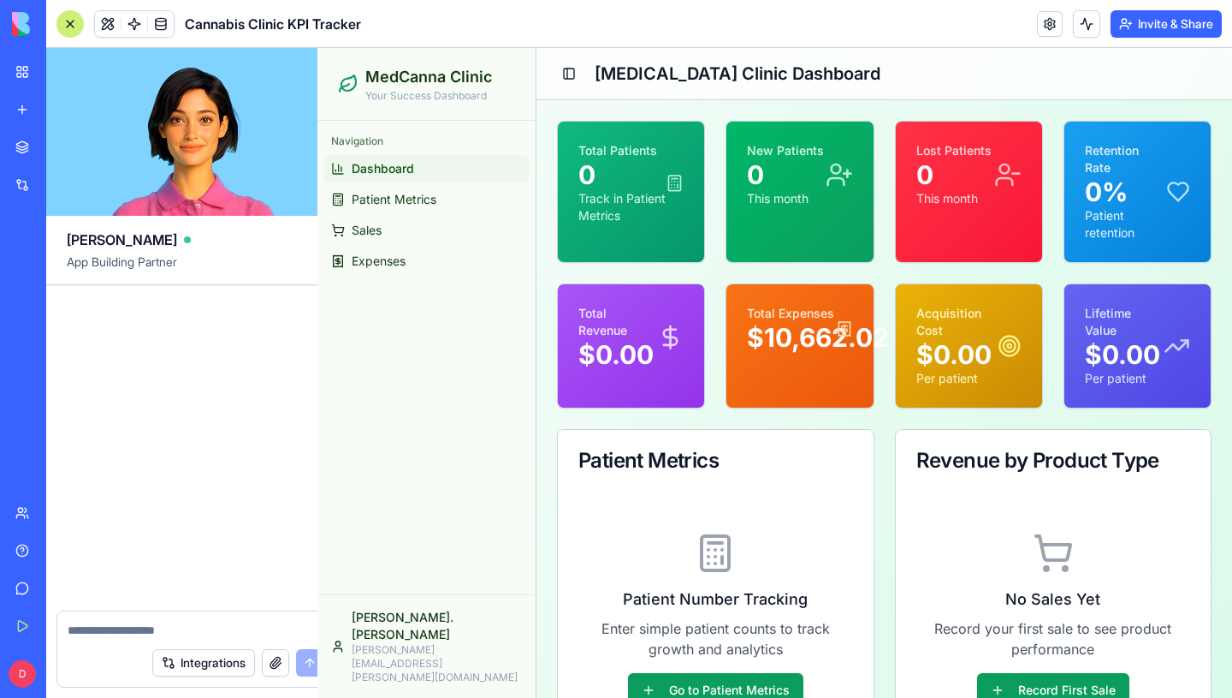
scroll to position [7141, 0]
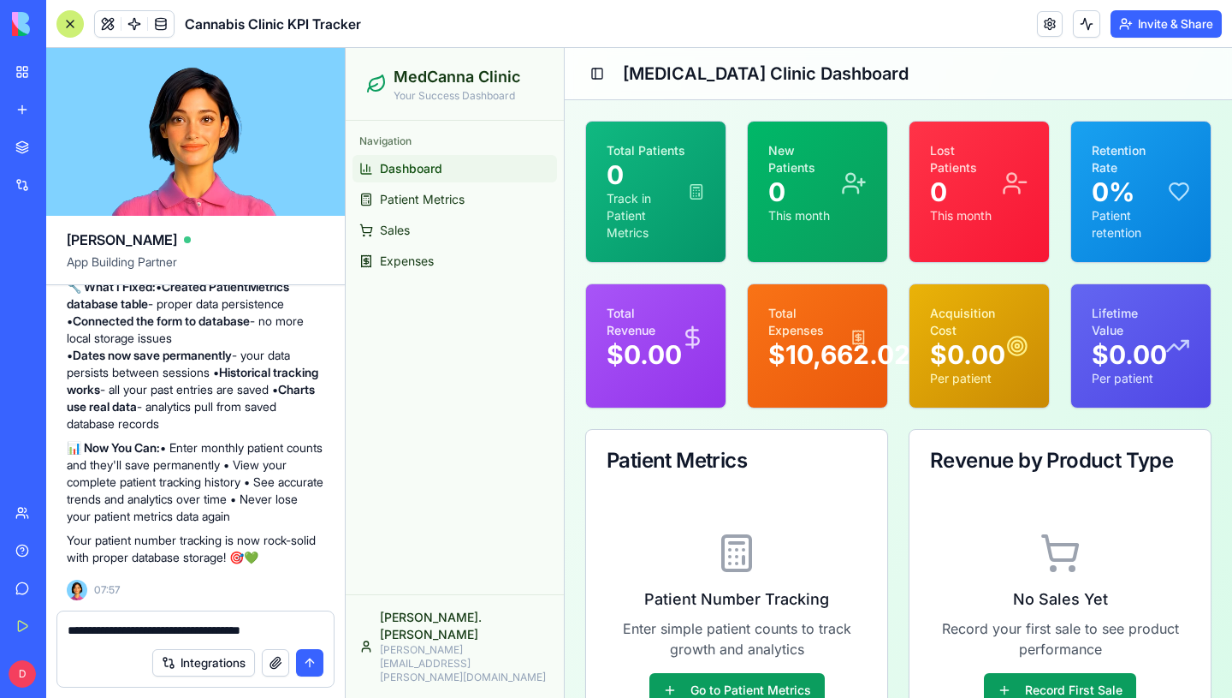
type textarea "**********"
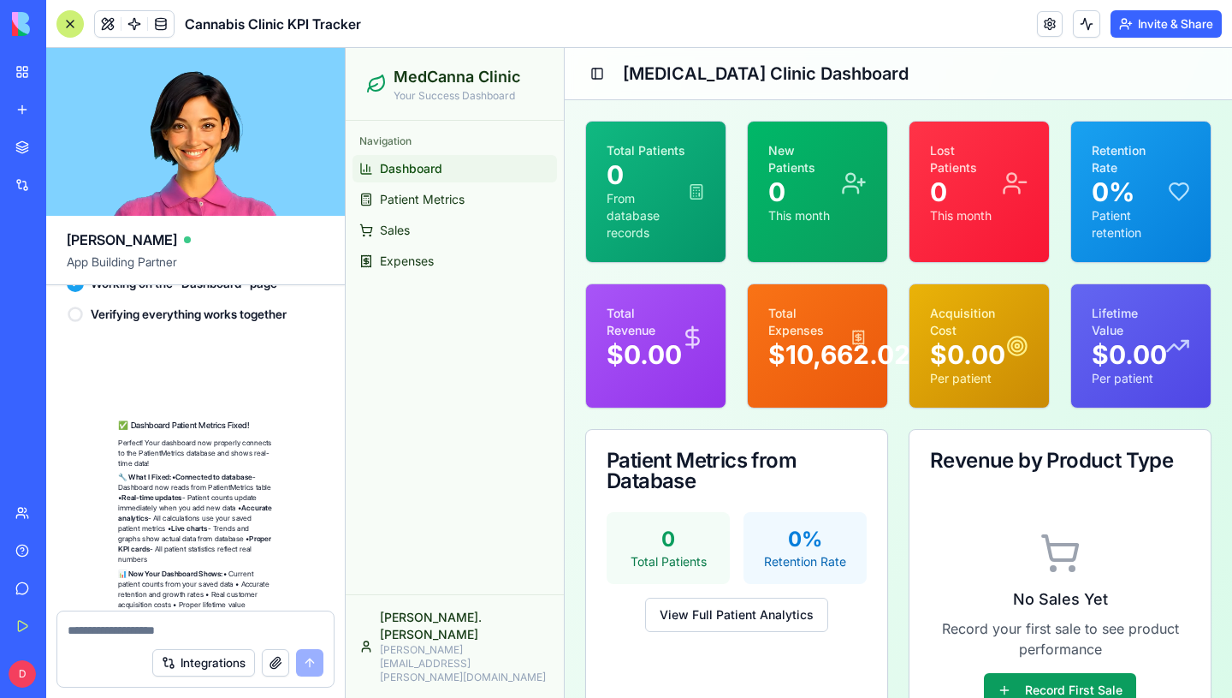
scroll to position [7860, 0]
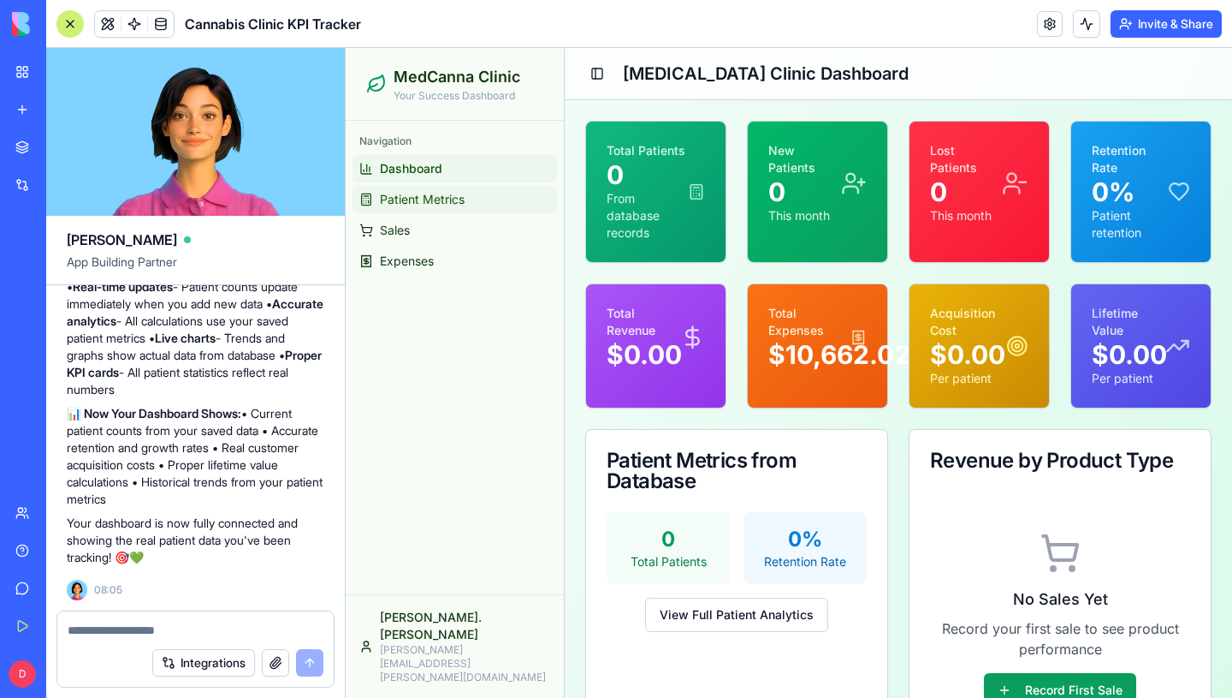
click at [396, 194] on span "Patient Metrics" at bounding box center [422, 199] width 85 height 17
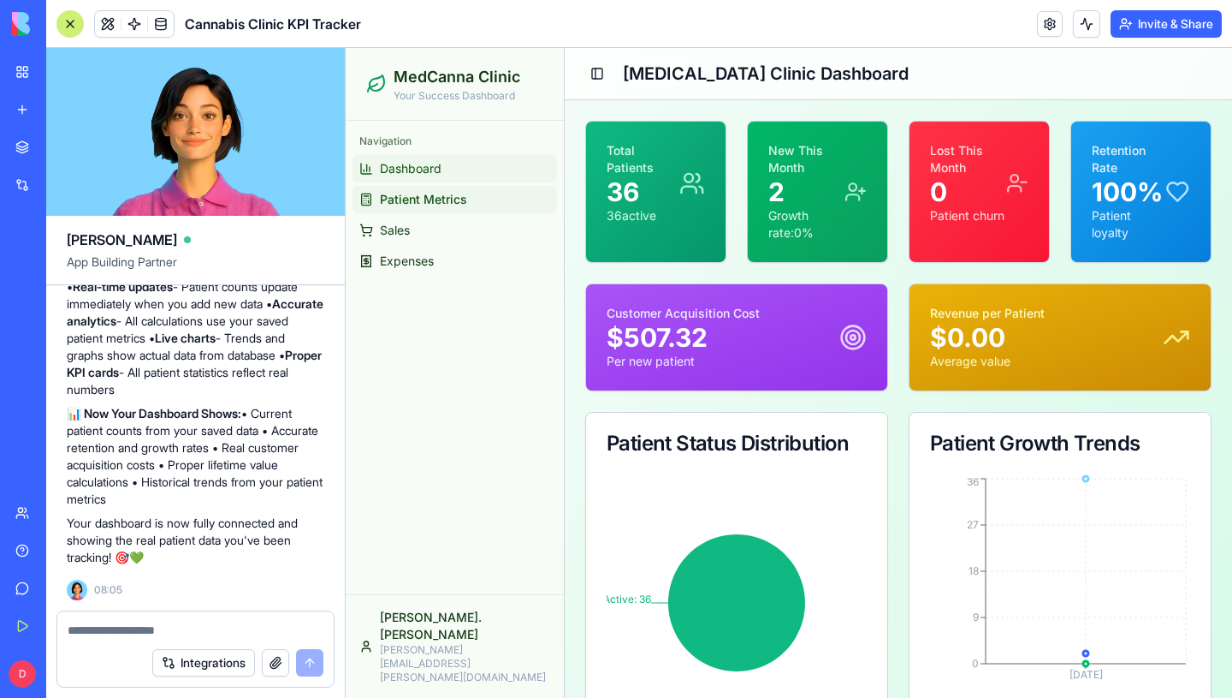
click at [410, 177] on link "Dashboard" at bounding box center [455, 168] width 205 height 27
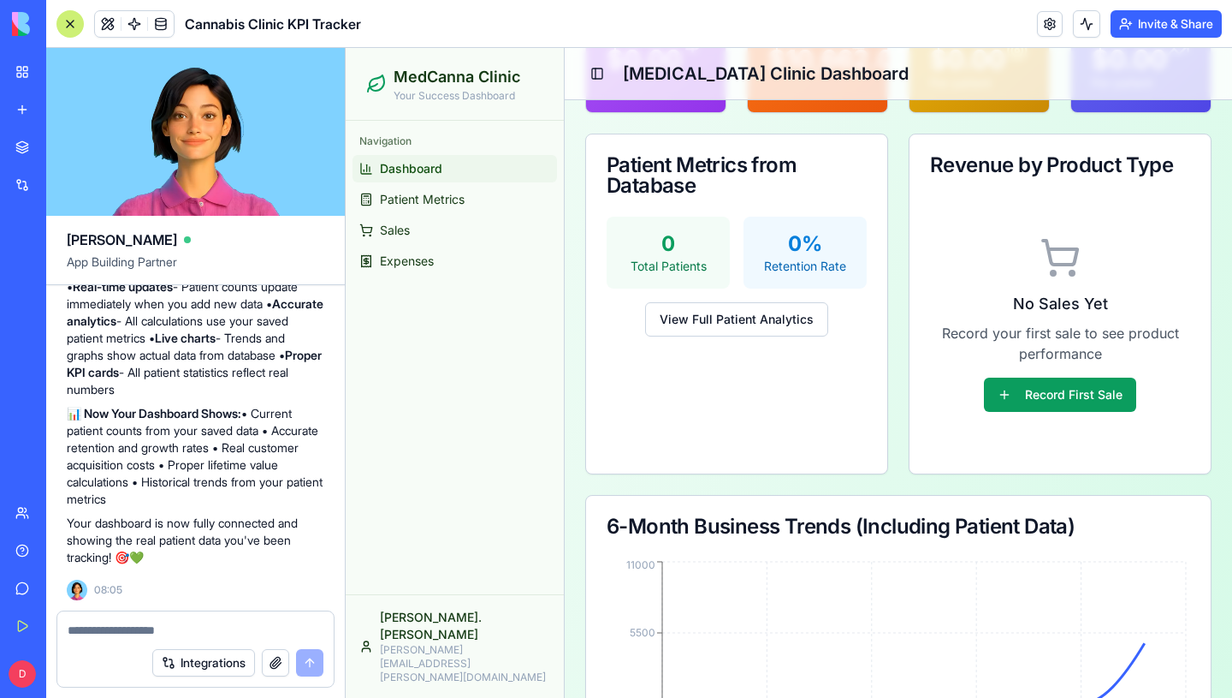
scroll to position [511, 0]
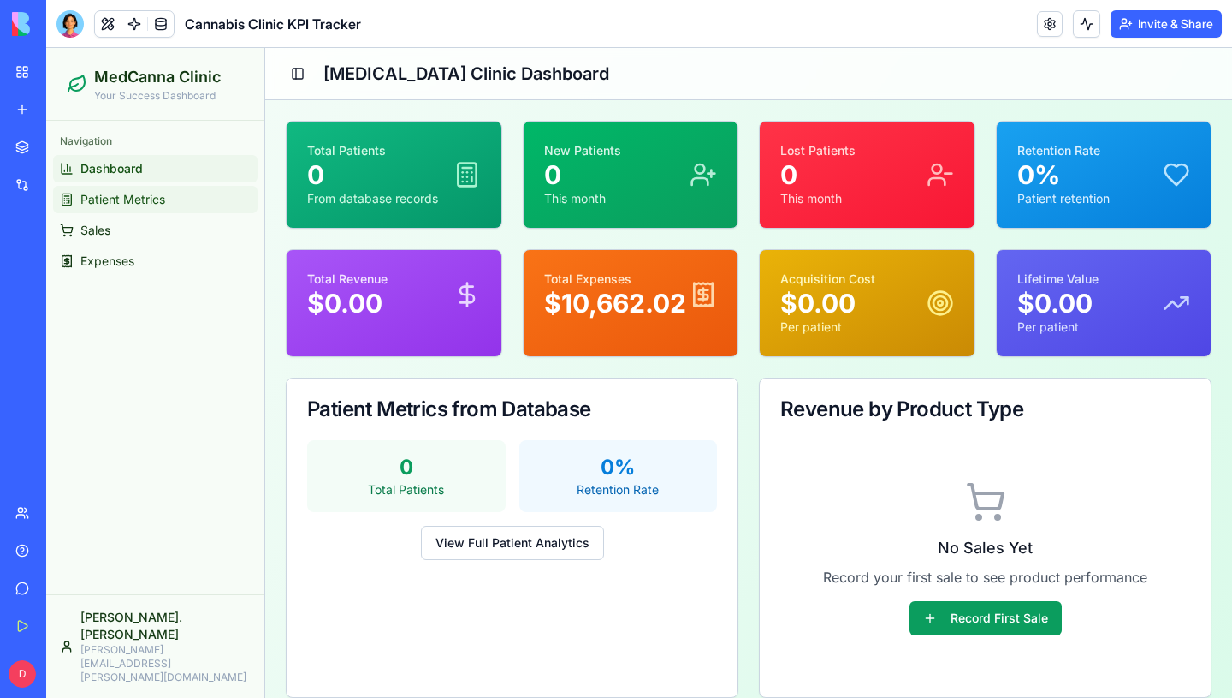
click at [168, 205] on link "Patient Metrics" at bounding box center [155, 199] width 205 height 27
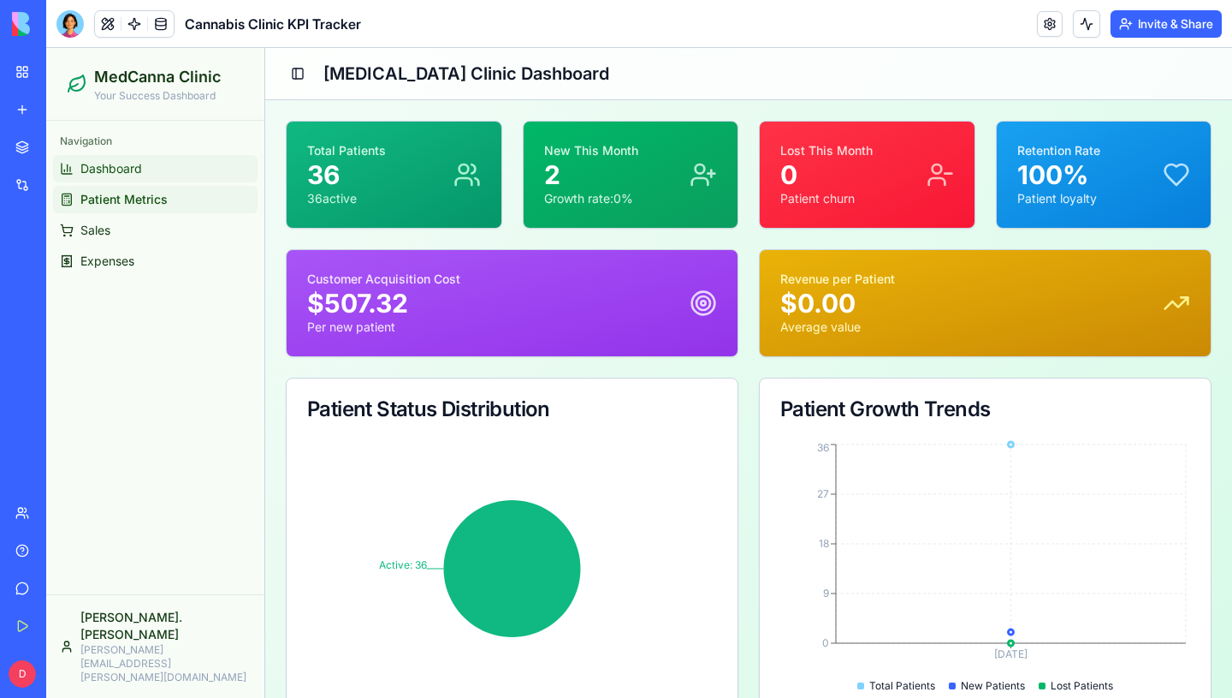
click at [117, 164] on span "Dashboard" at bounding box center [111, 168] width 62 height 17
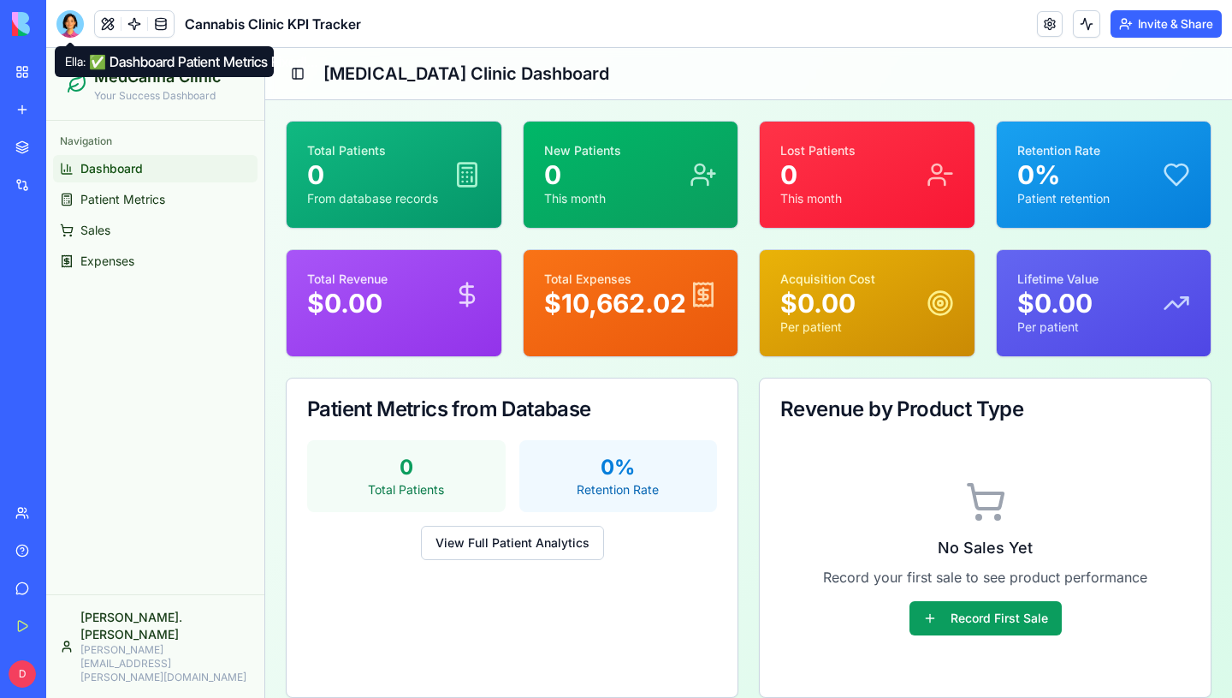
click at [81, 34] on div at bounding box center [69, 23] width 27 height 27
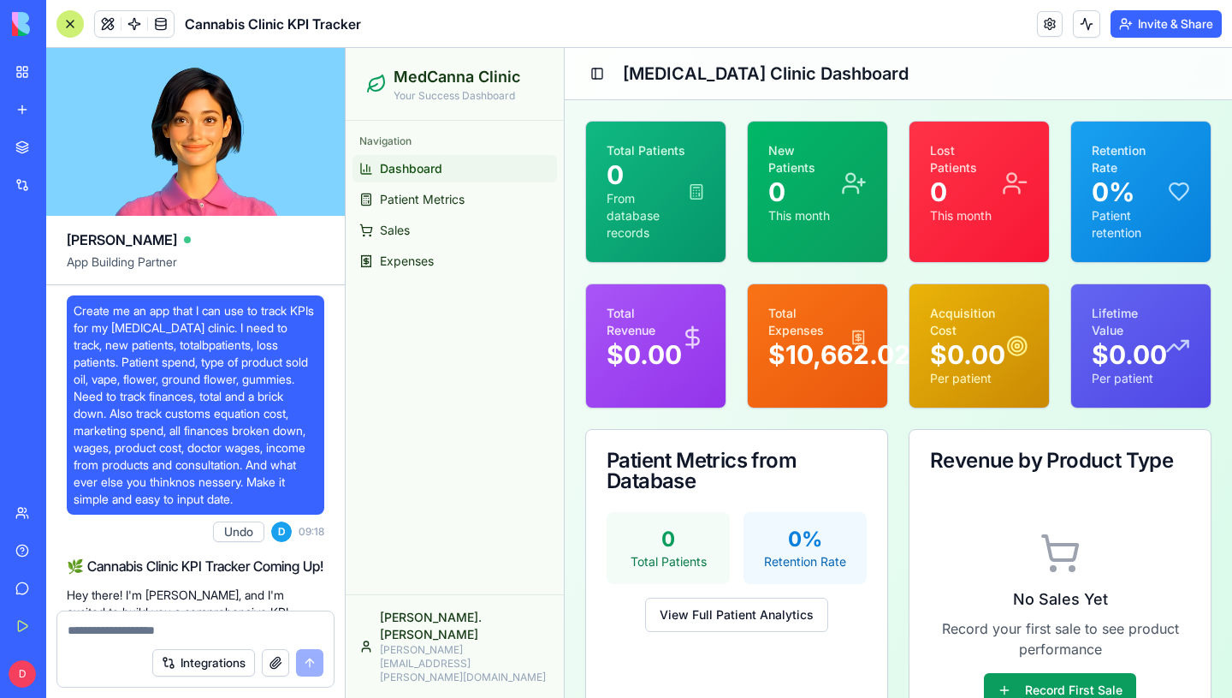
scroll to position [7860, 0]
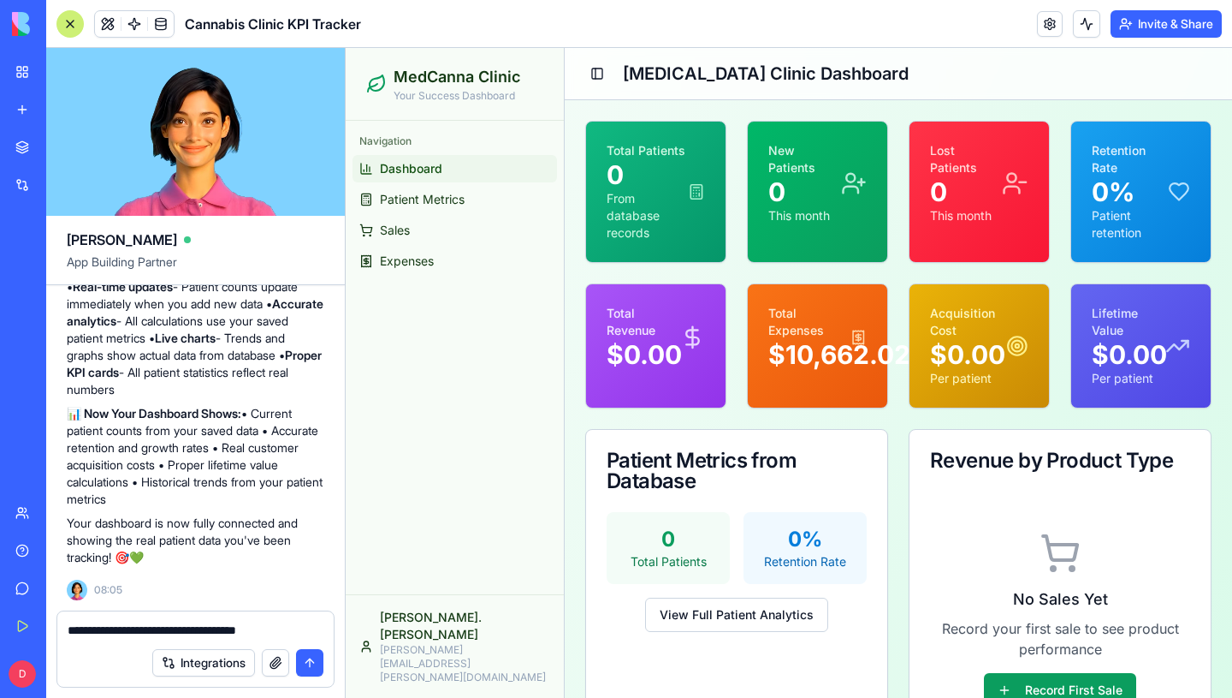
type textarea "**********"
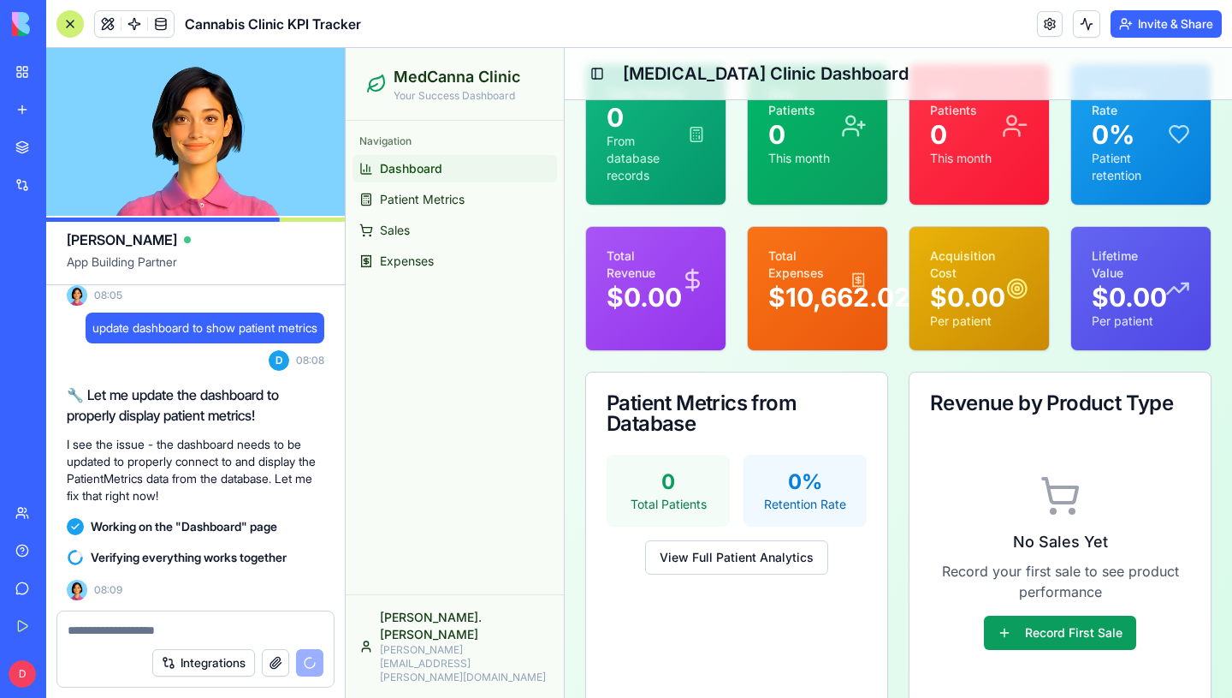
scroll to position [0, 0]
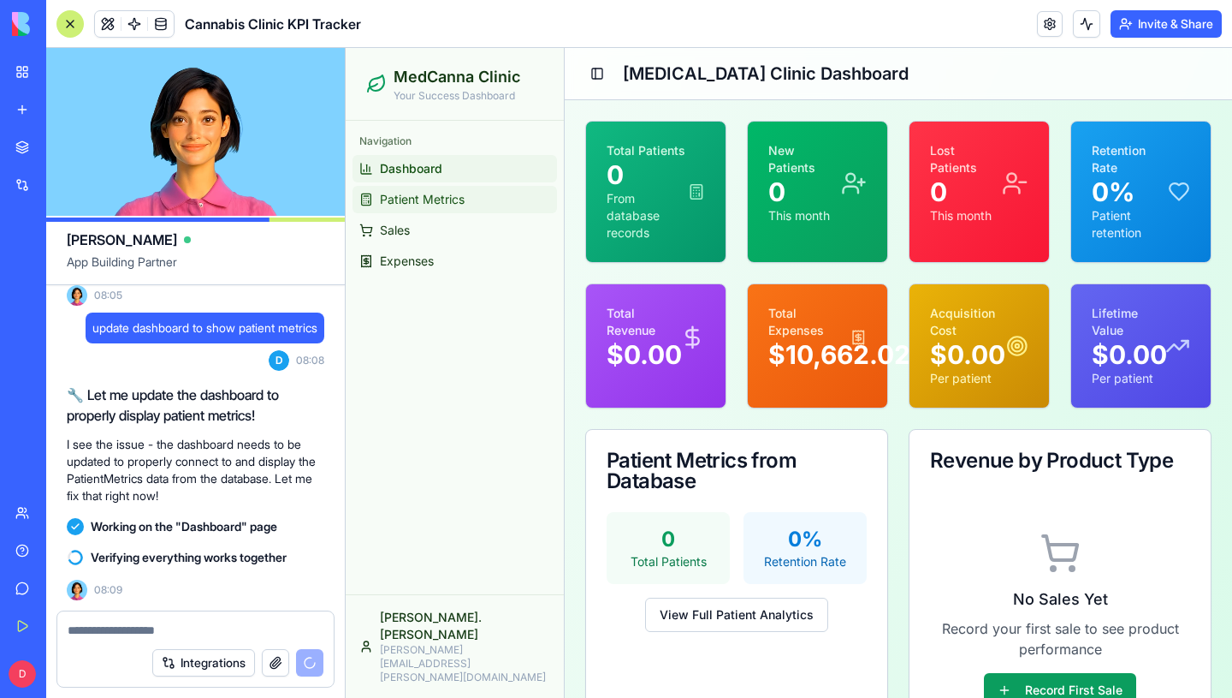
click at [399, 209] on link "Patient Metrics" at bounding box center [455, 199] width 205 height 27
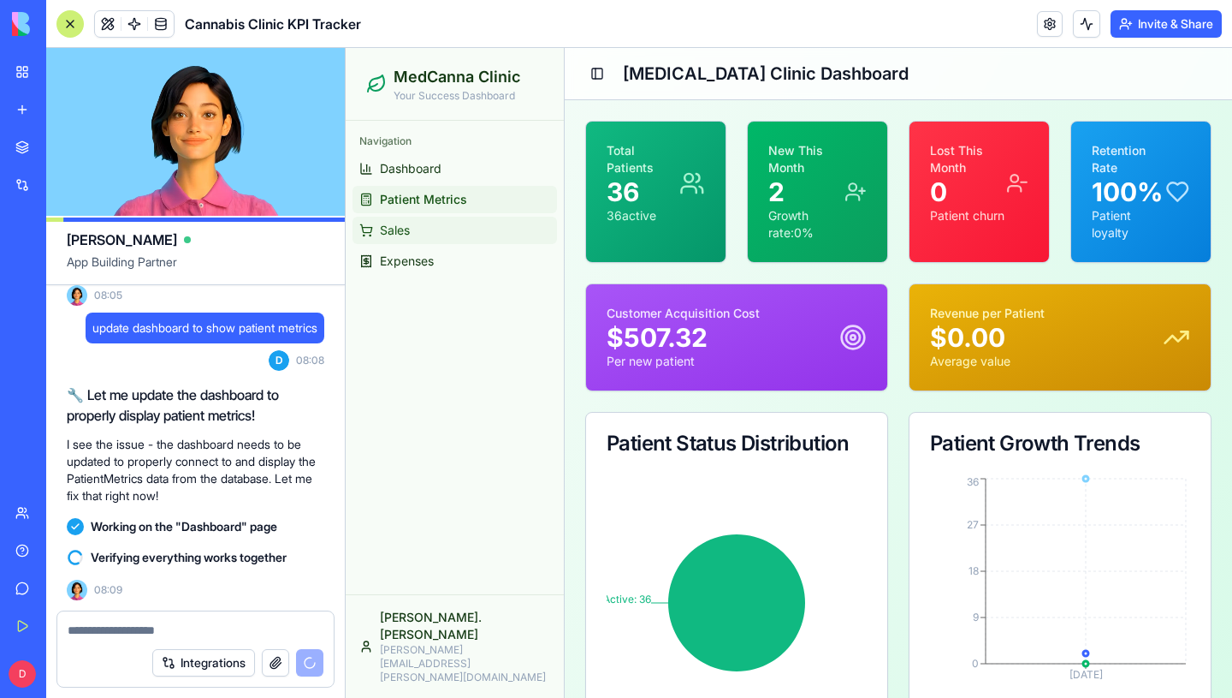
click at [404, 225] on span "Sales" at bounding box center [395, 230] width 30 height 17
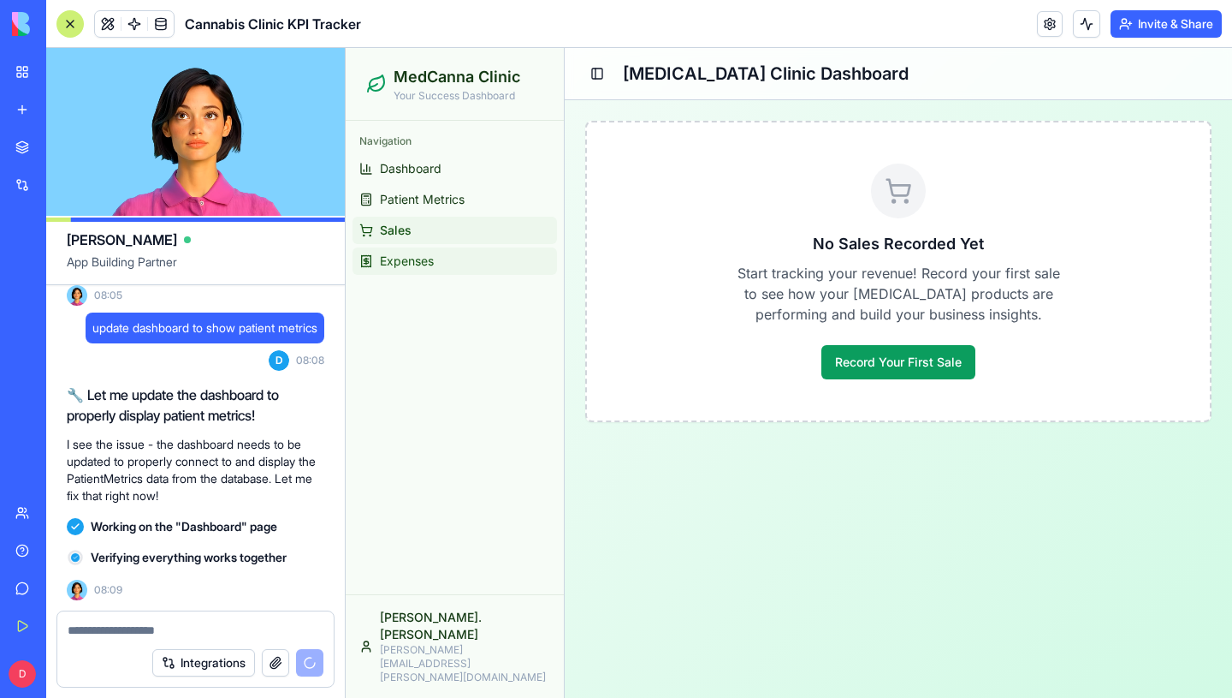
click at [392, 264] on span "Expenses" at bounding box center [407, 260] width 54 height 17
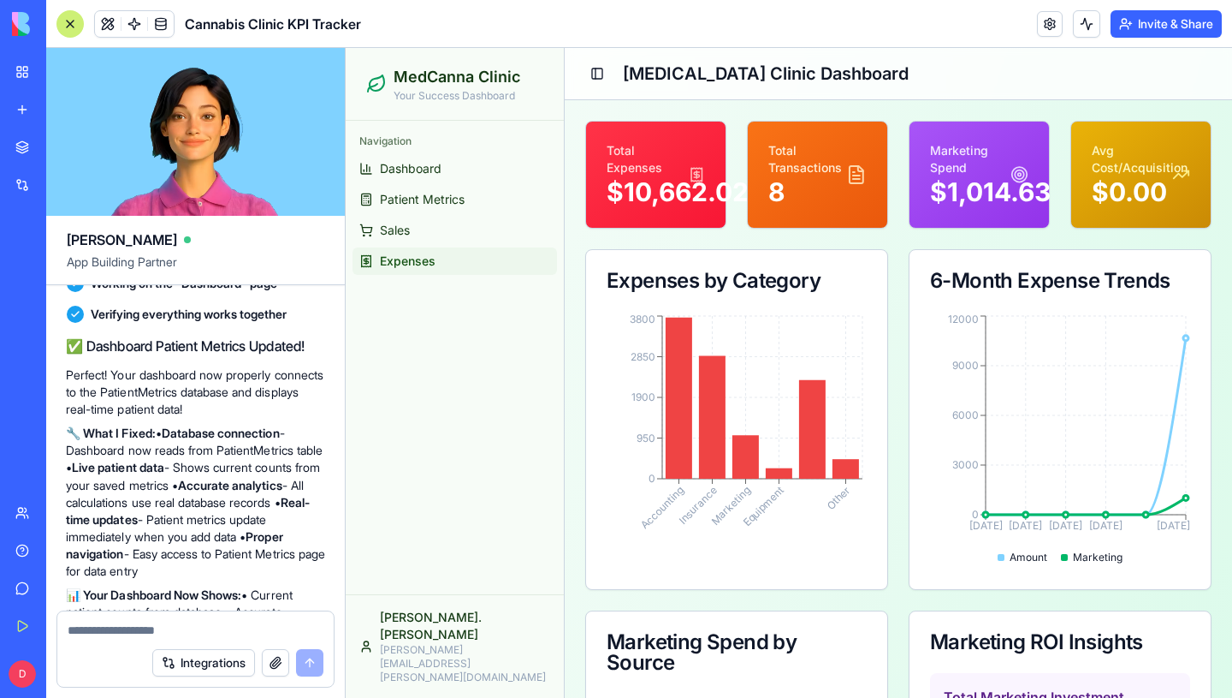
scroll to position [8596, 0]
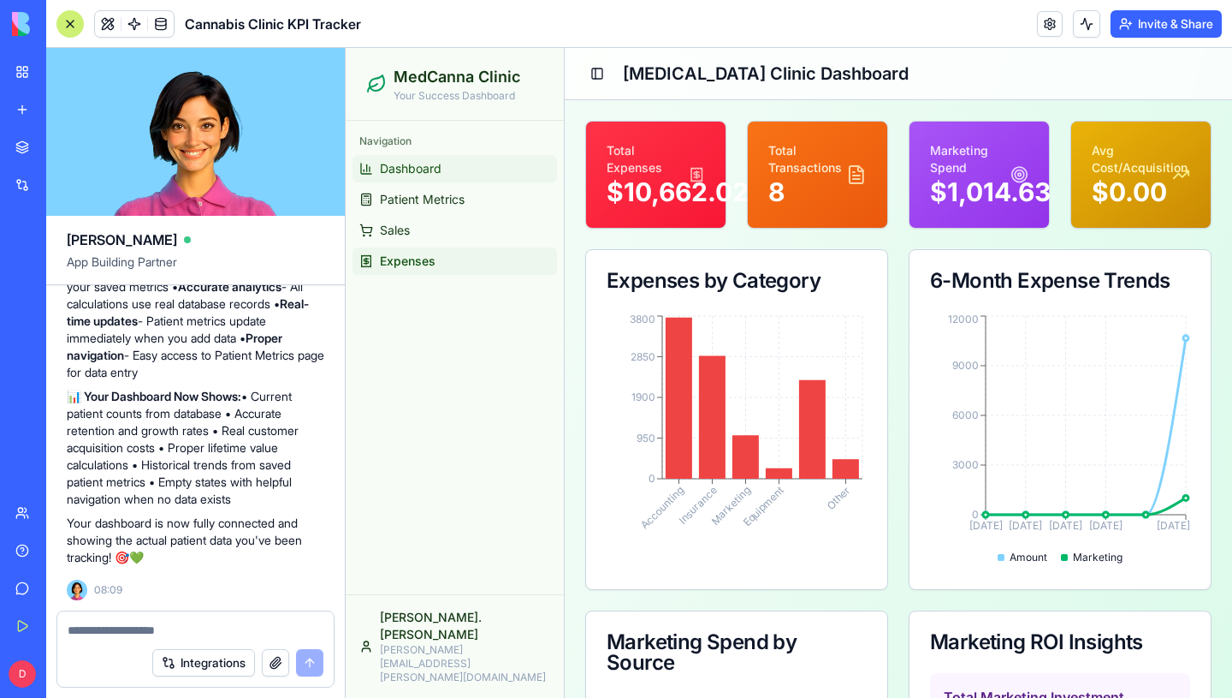
click at [429, 161] on span "Dashboard" at bounding box center [411, 168] width 62 height 17
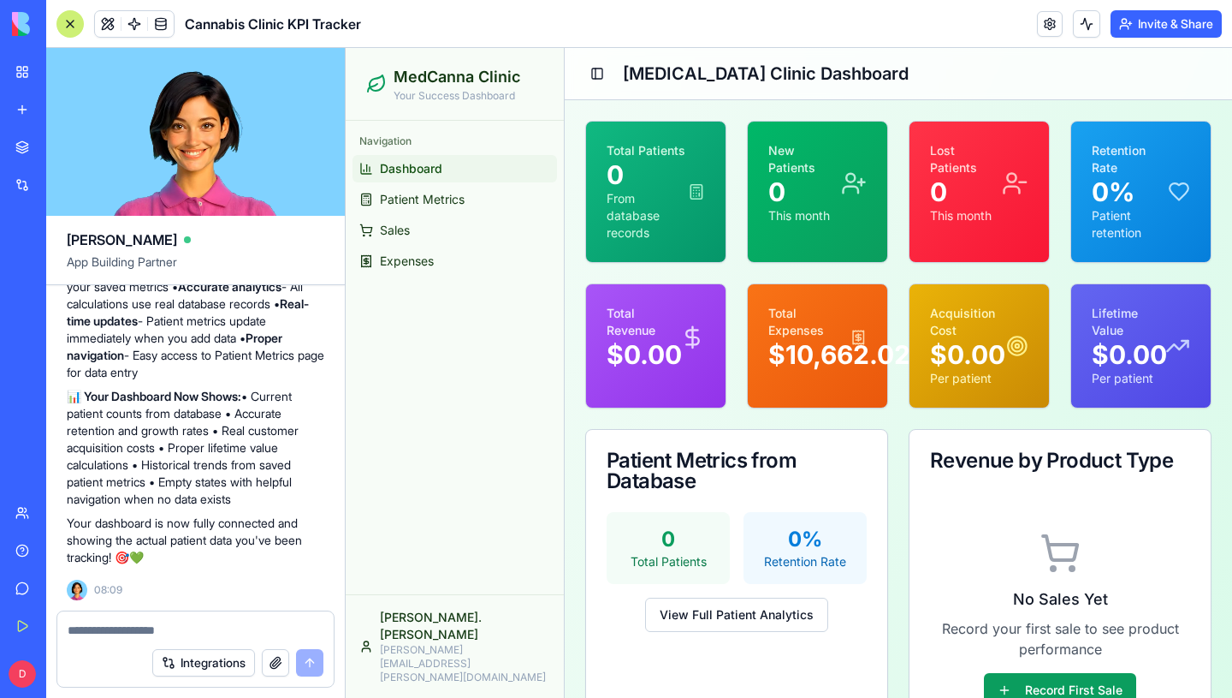
click at [151, 621] on textarea at bounding box center [196, 629] width 256 height 17
type textarea "**********"
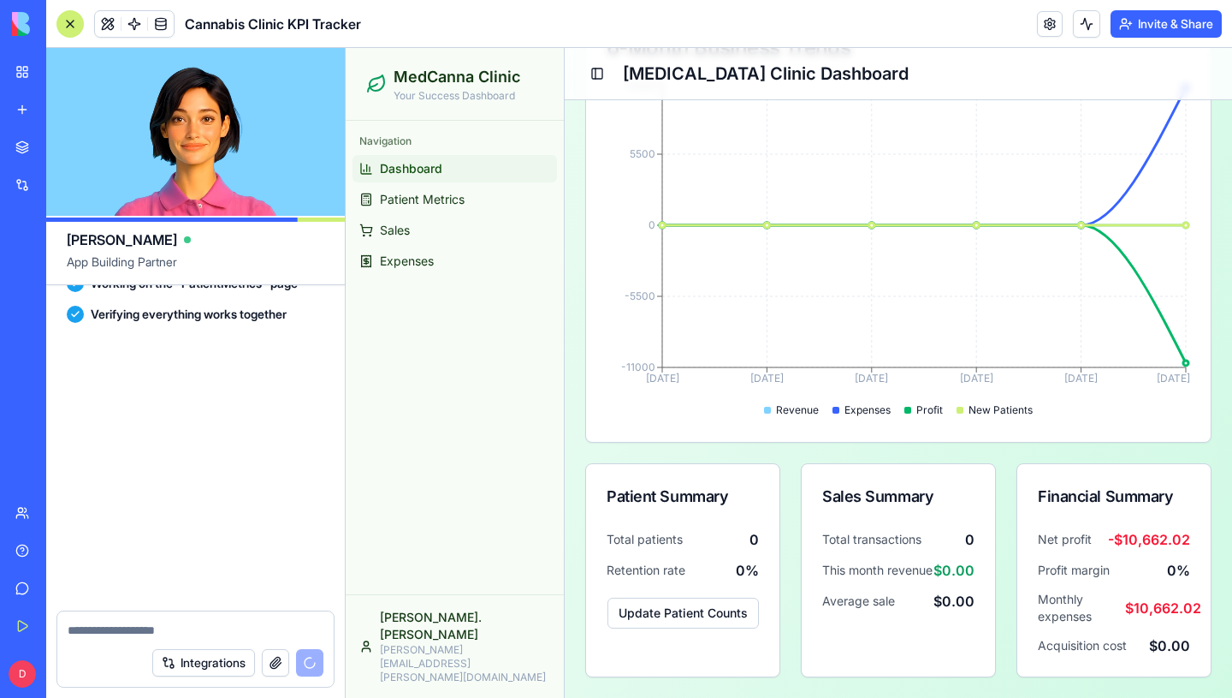
scroll to position [9480, 0]
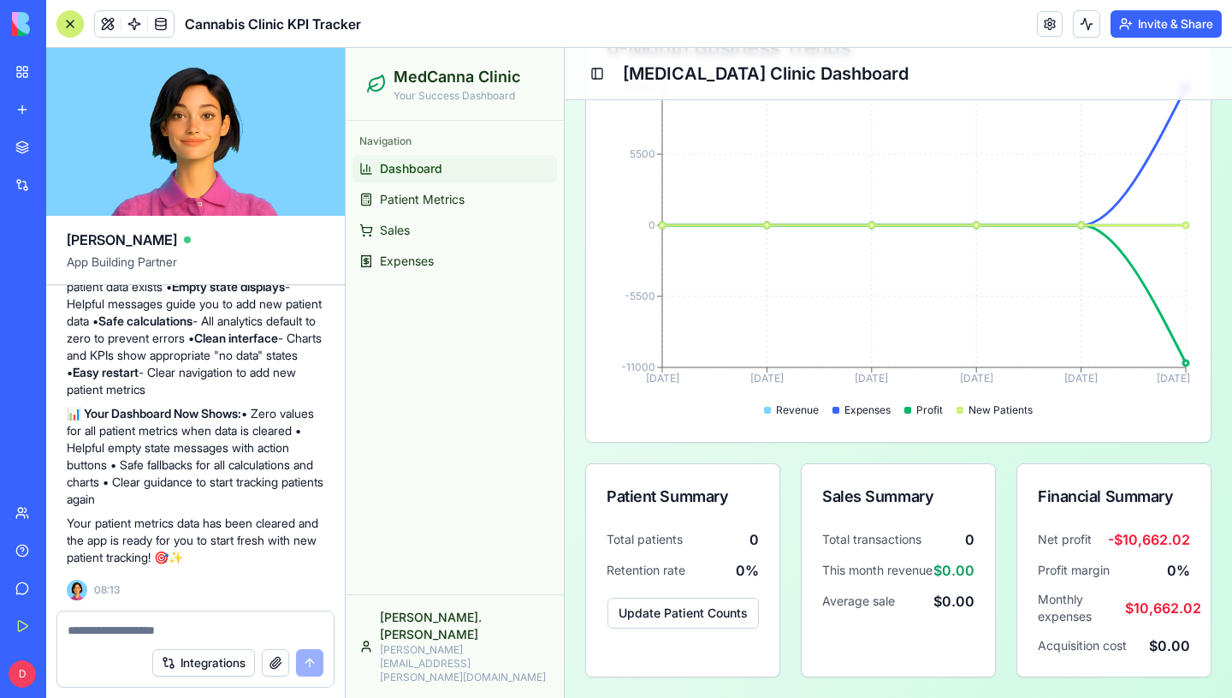
click at [456, 215] on ul "Dashboard Patient Metrics Sales Expenses" at bounding box center [455, 215] width 205 height 120
click at [453, 204] on span "Patient Metrics" at bounding box center [422, 199] width 85 height 17
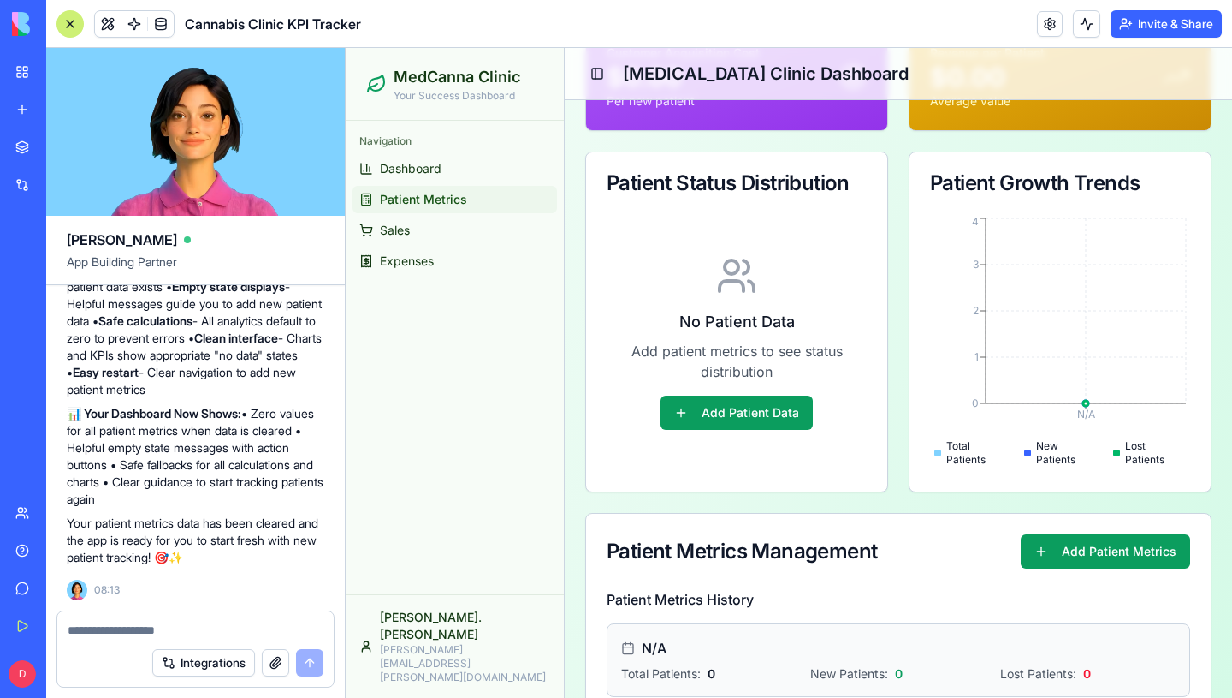
scroll to position [296, 0]
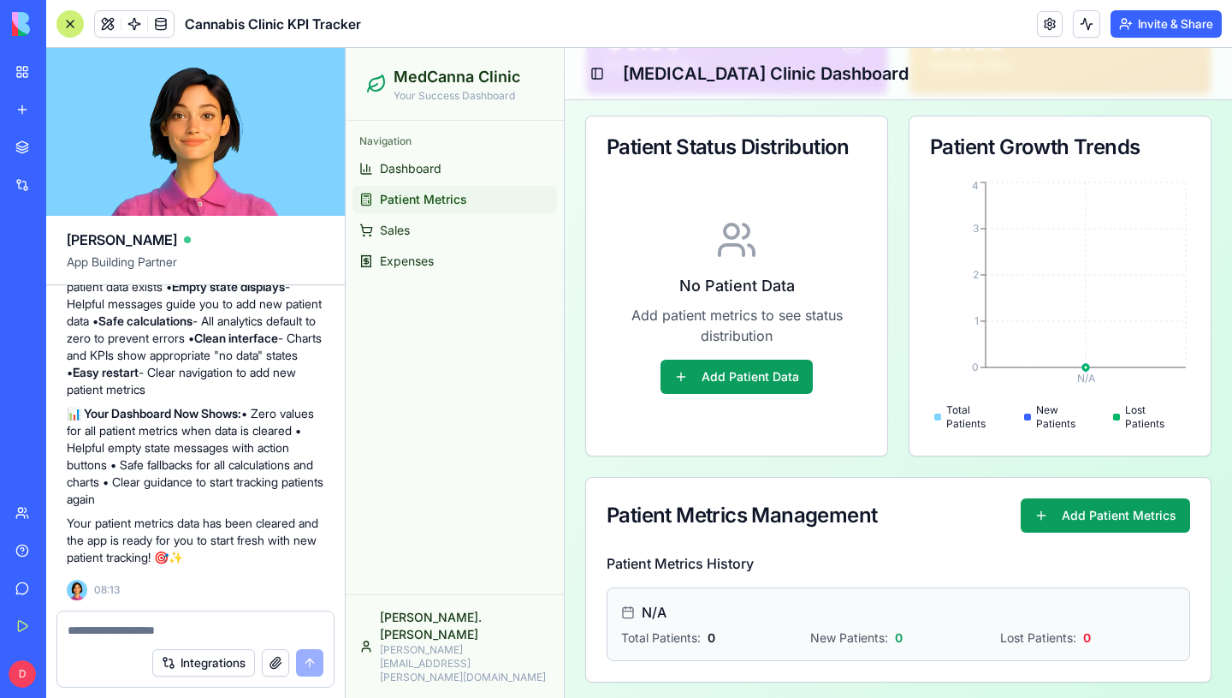
click at [439, 244] on ul "Dashboard Patient Metrics Sales Expenses" at bounding box center [455, 215] width 205 height 120
click at [408, 239] on link "Sales" at bounding box center [455, 230] width 205 height 27
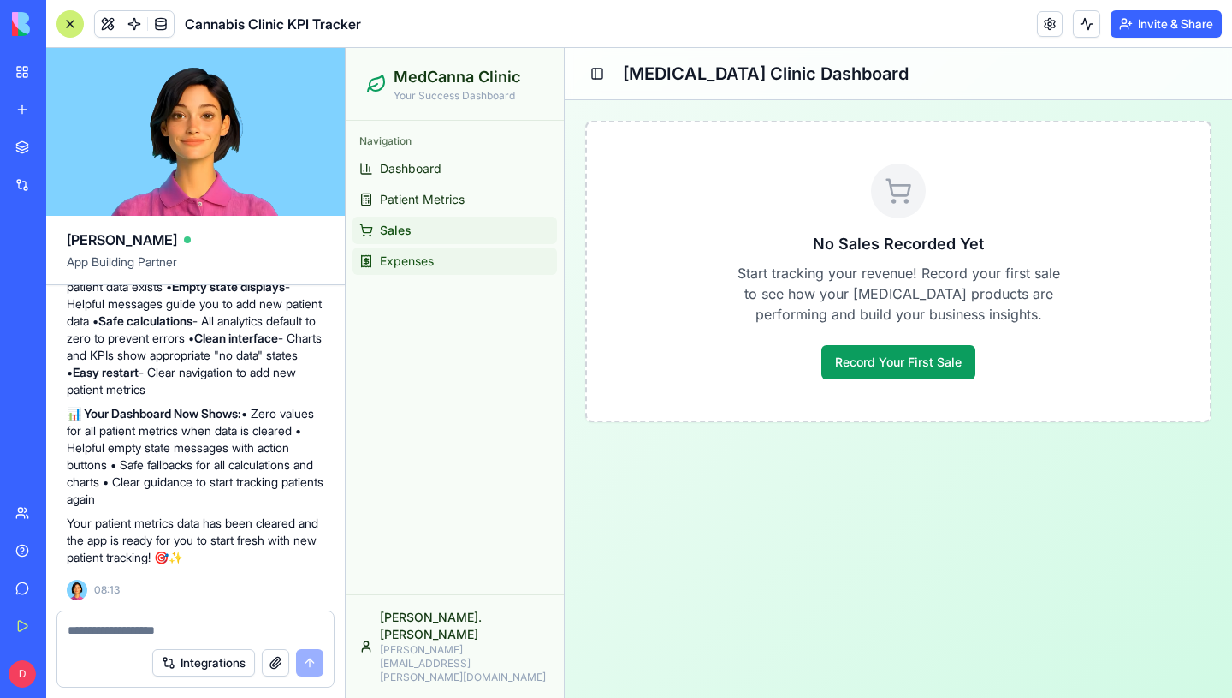
click at [413, 252] on span "Expenses" at bounding box center [407, 260] width 54 height 17
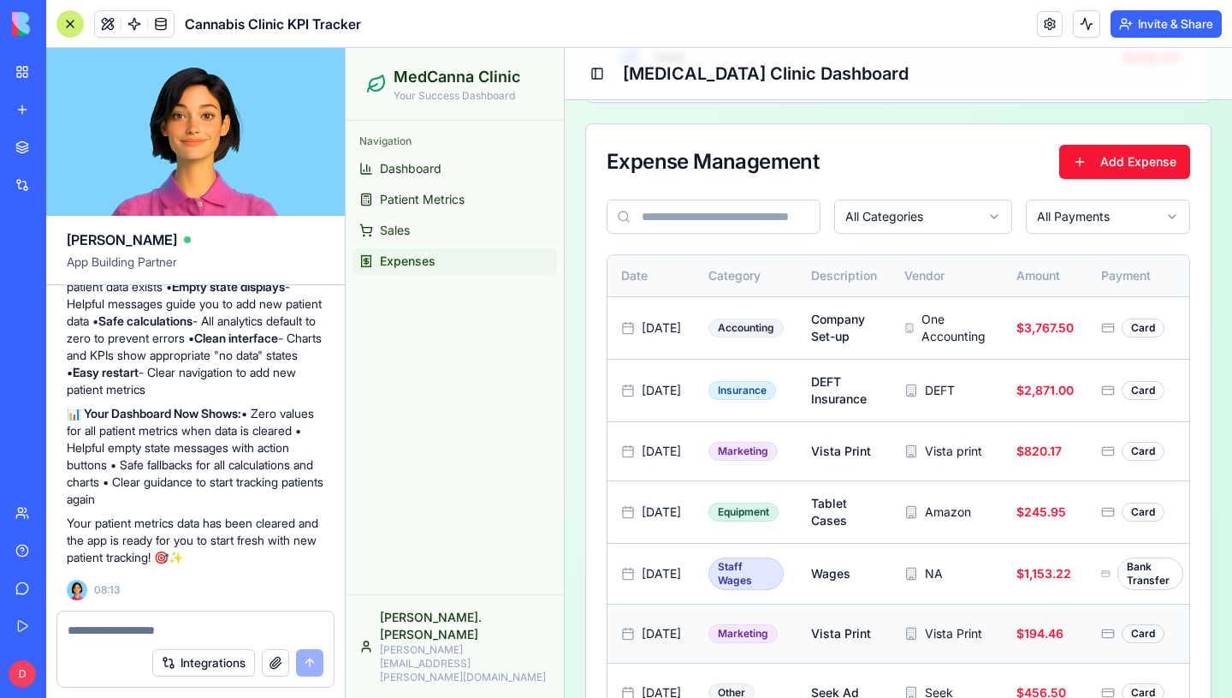
scroll to position [1260, 0]
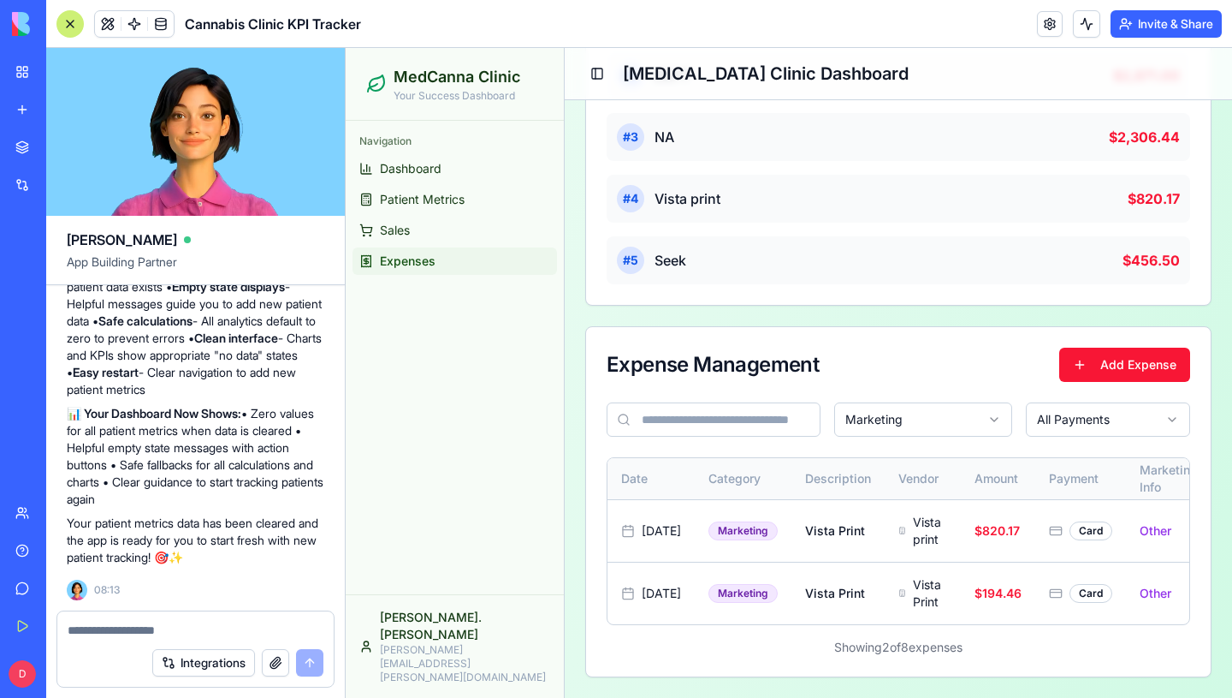
scroll to position [1099, 0]
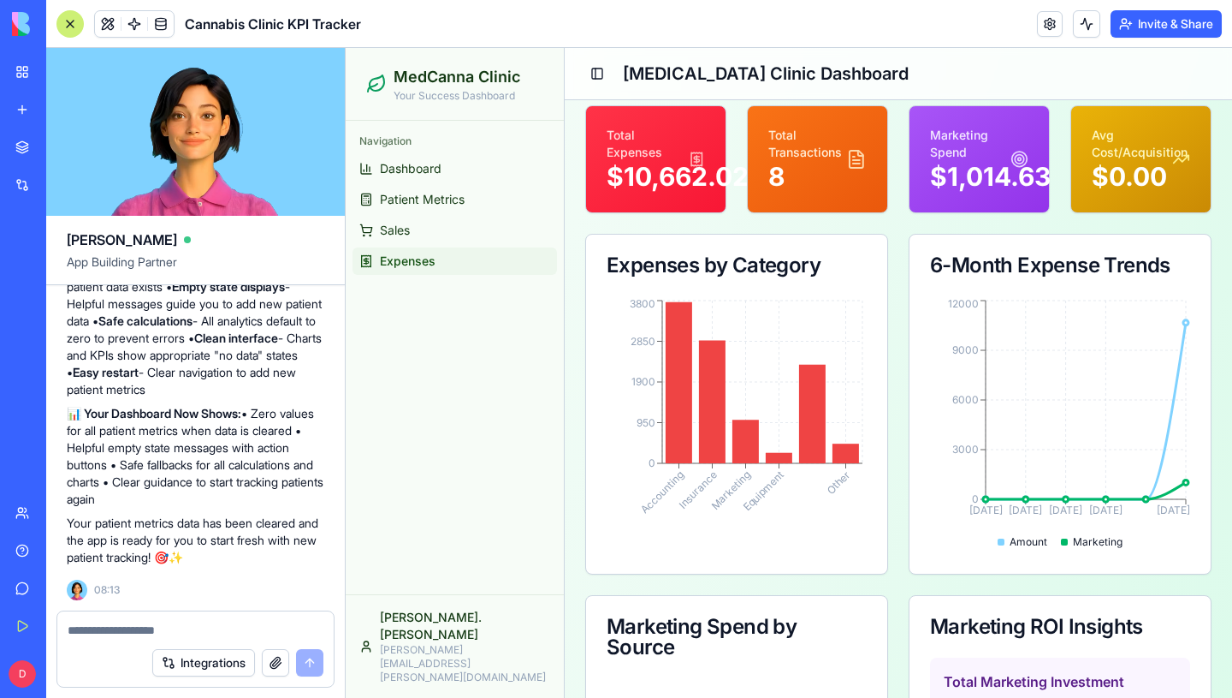
scroll to position [0, 0]
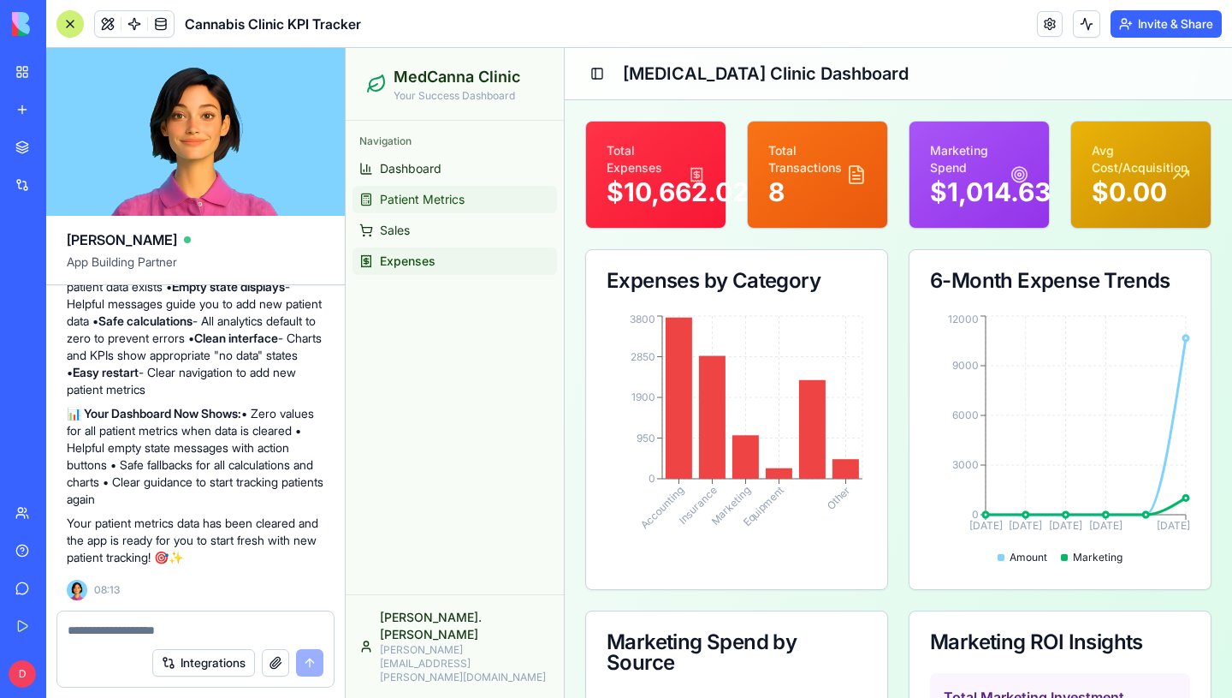
click at [419, 193] on span "Patient Metrics" at bounding box center [422, 199] width 85 height 17
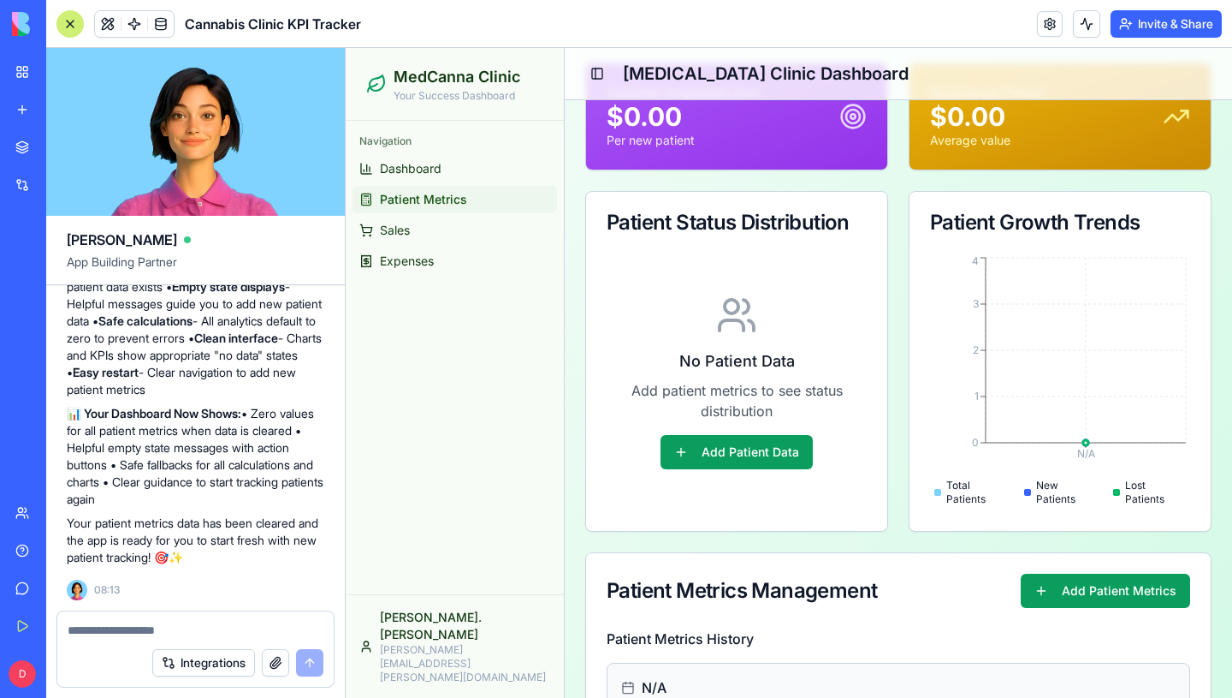
scroll to position [265, 0]
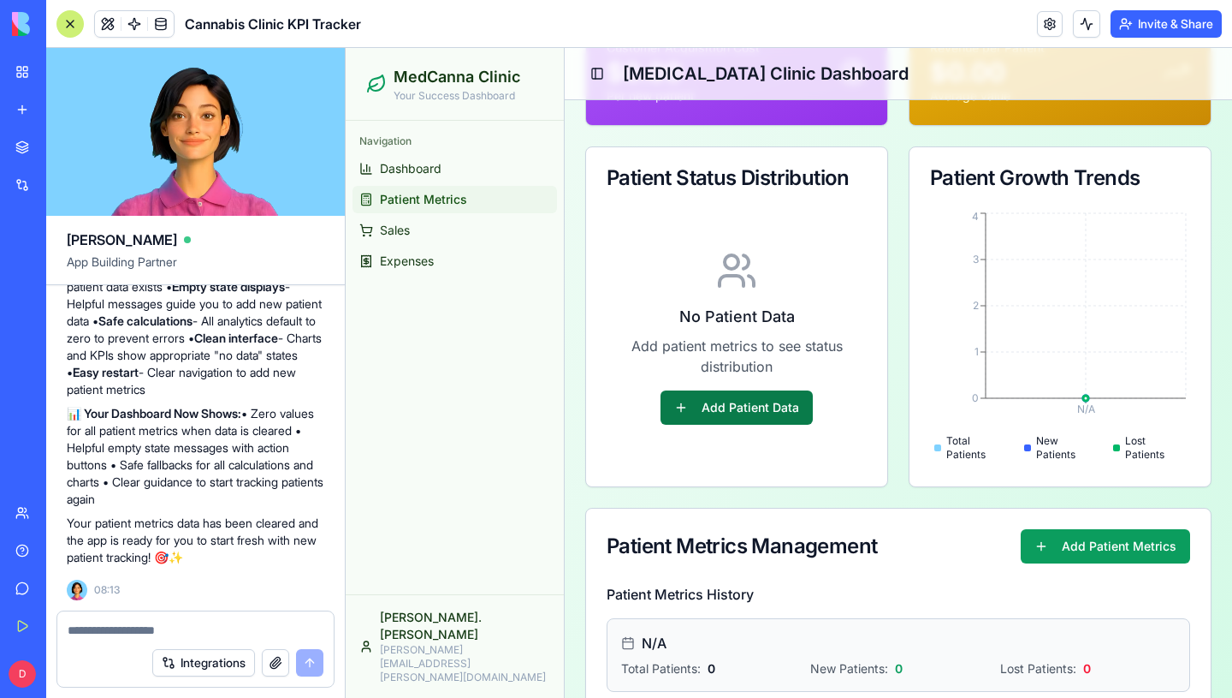
click at [741, 412] on button "Add Patient Data" at bounding box center [737, 407] width 152 height 34
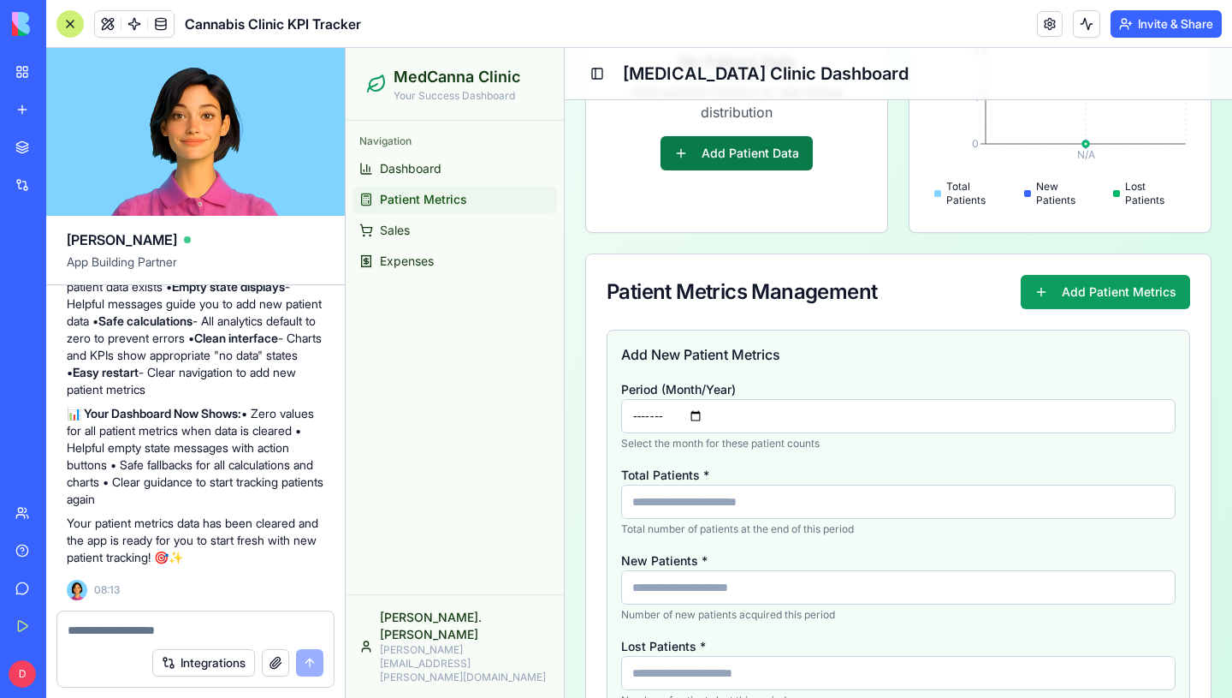
scroll to position [535, 0]
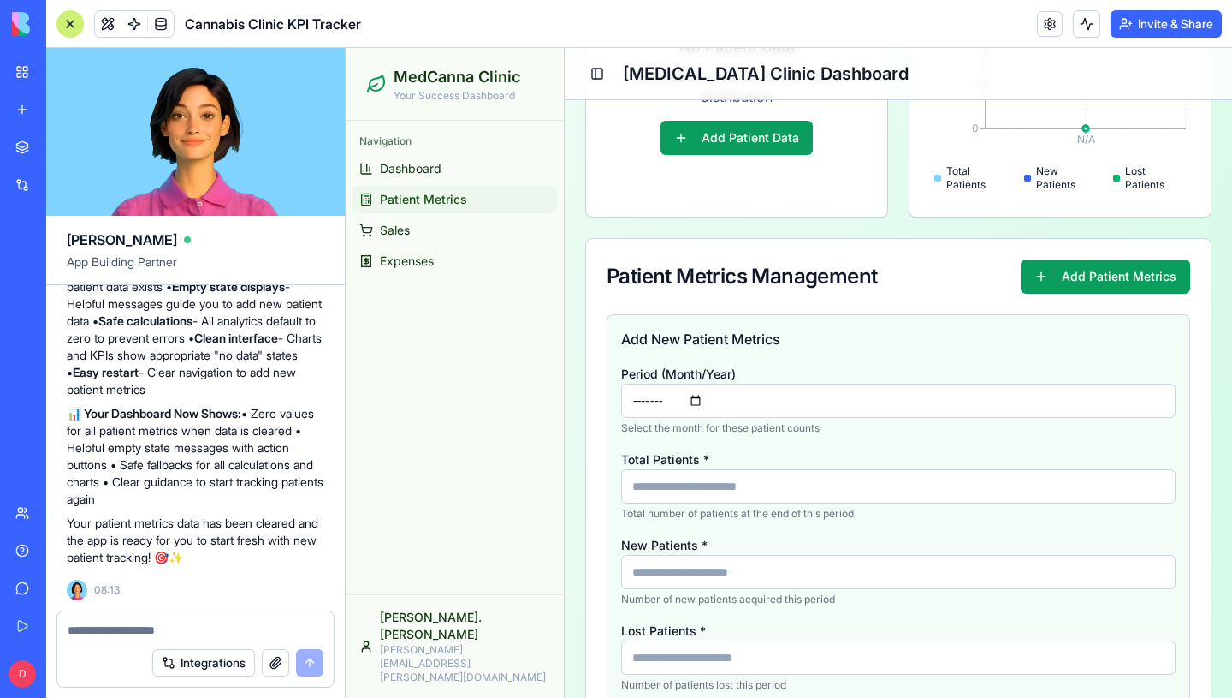
click at [705, 480] on input "Total Patients *" at bounding box center [898, 486] width 555 height 34
type input "**"
click at [722, 570] on input "New Patients *" at bounding box center [898, 572] width 555 height 34
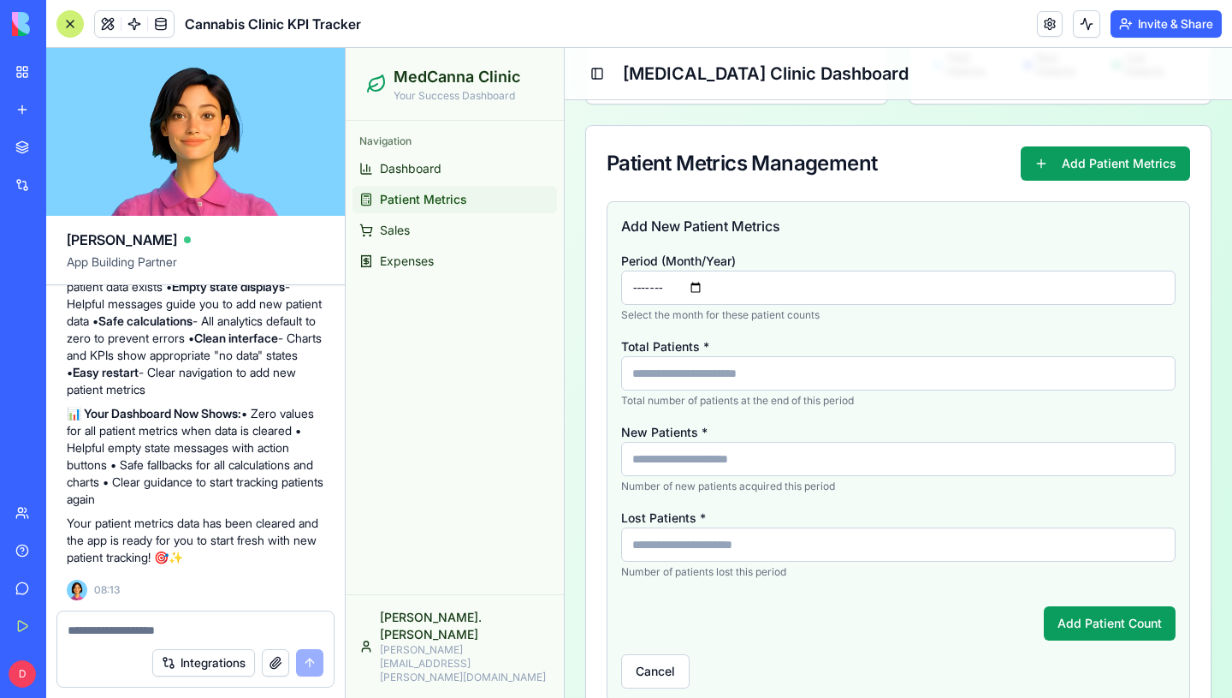
scroll to position [719, 0]
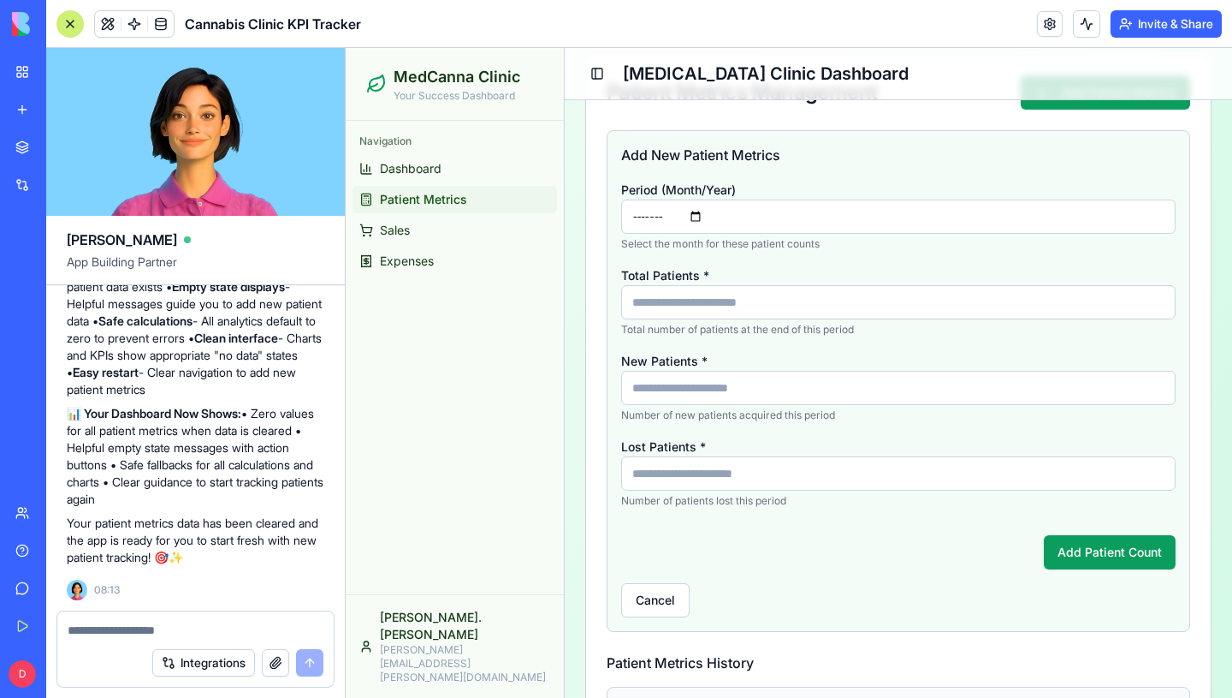
type input "*"
click at [697, 476] on input "Lost Patients *" at bounding box center [898, 473] width 555 height 34
type input "*"
click at [770, 513] on form "Period (Month/Year) ******* Select the month for these patient counts Total Pat…" at bounding box center [898, 374] width 555 height 390
click at [1081, 559] on button "Add Patient Count" at bounding box center [1110, 552] width 132 height 34
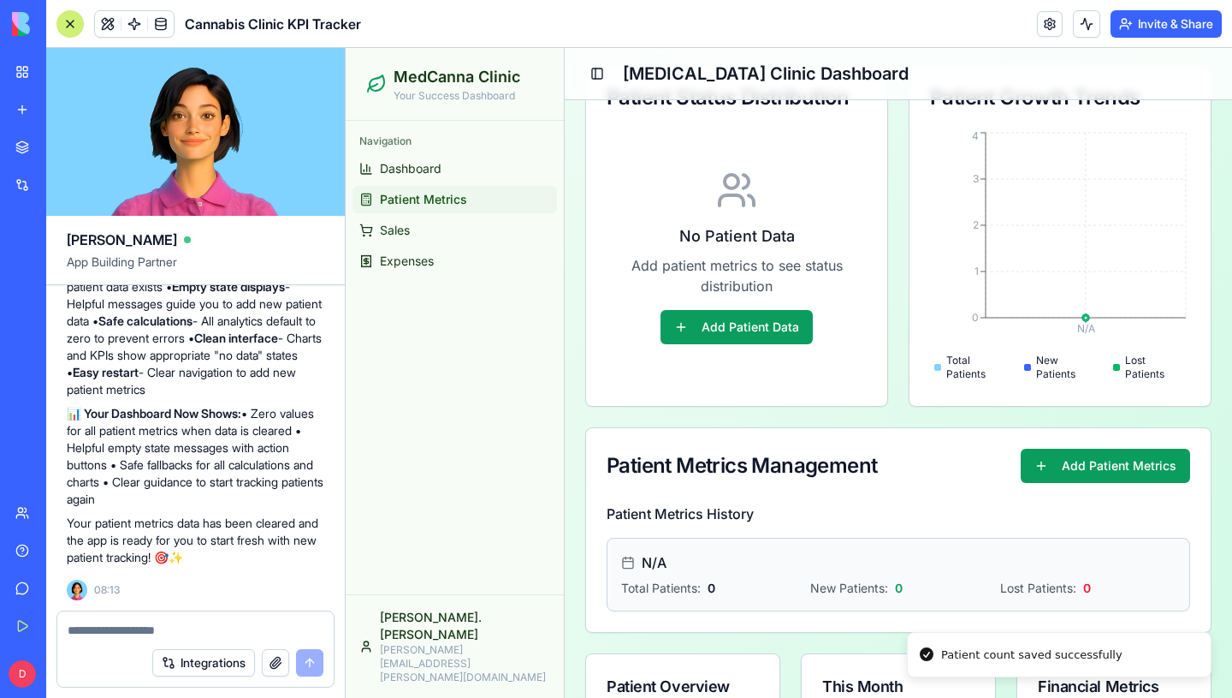
scroll to position [0, 0]
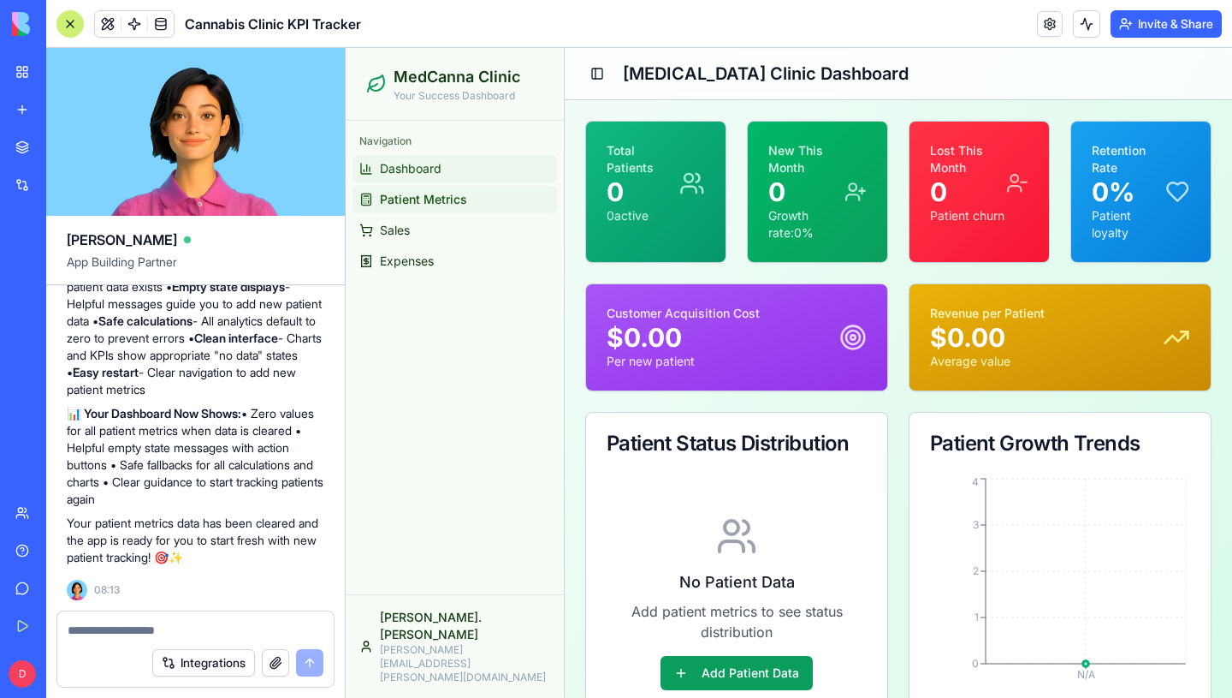
click at [431, 169] on span "Dashboard" at bounding box center [411, 168] width 62 height 17
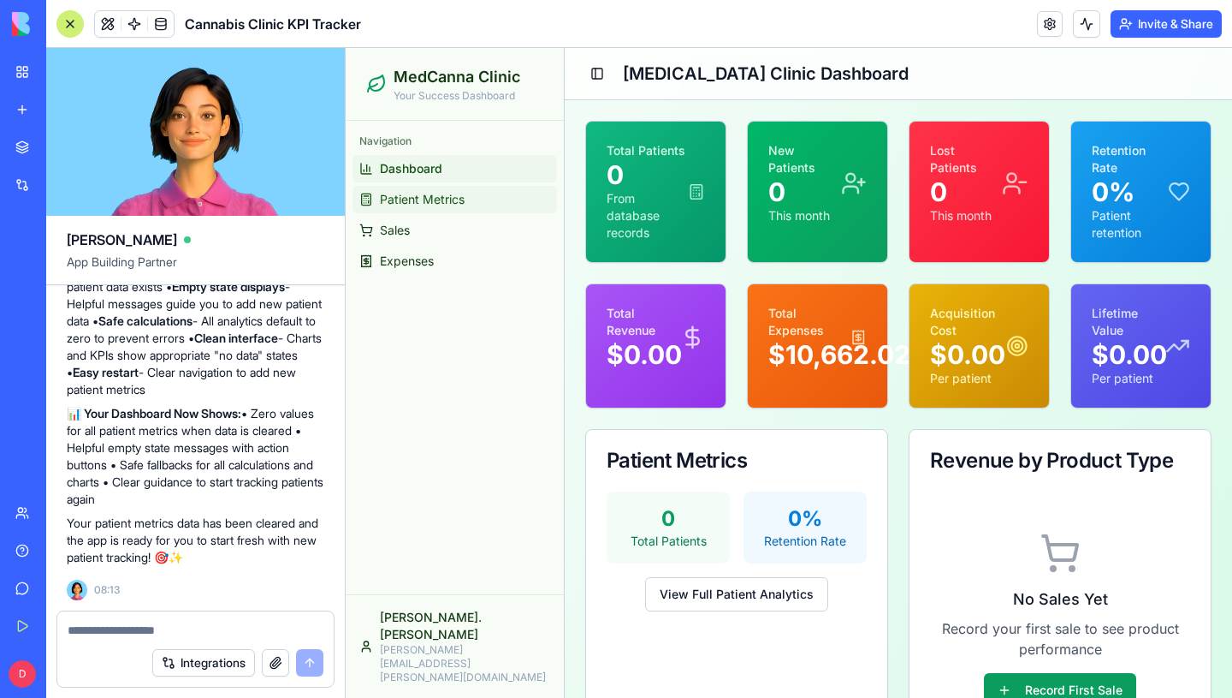
click at [419, 204] on span "Patient Metrics" at bounding box center [422, 199] width 85 height 17
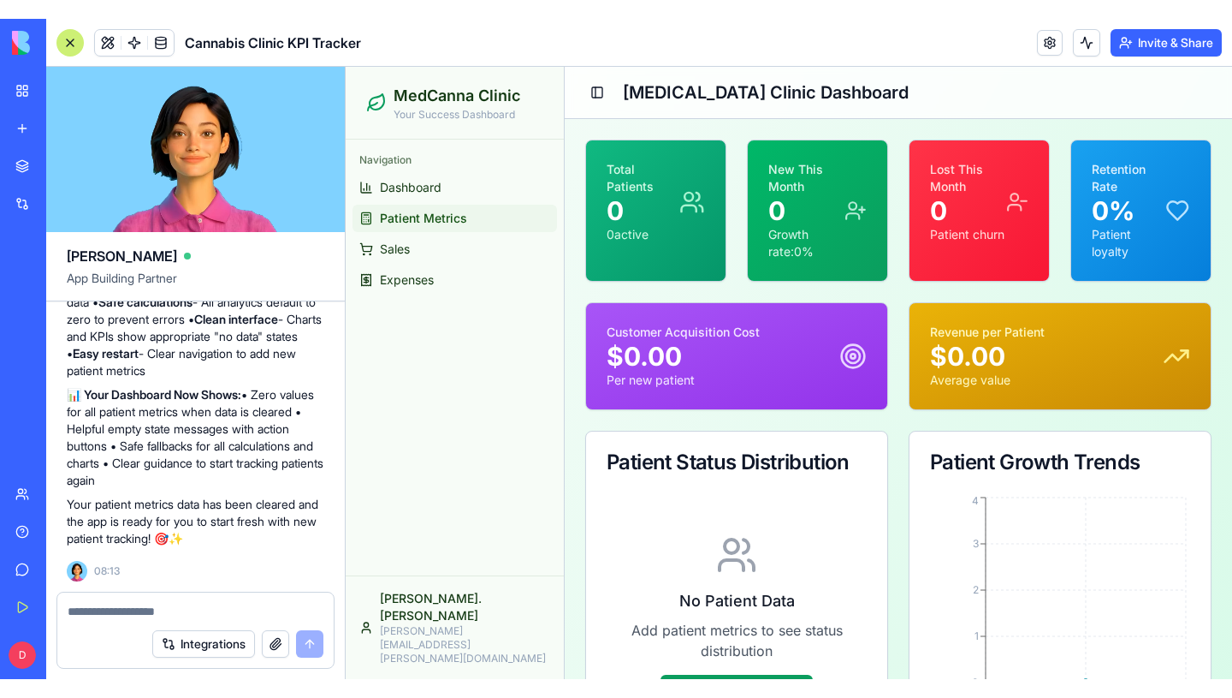
scroll to position [9480, 0]
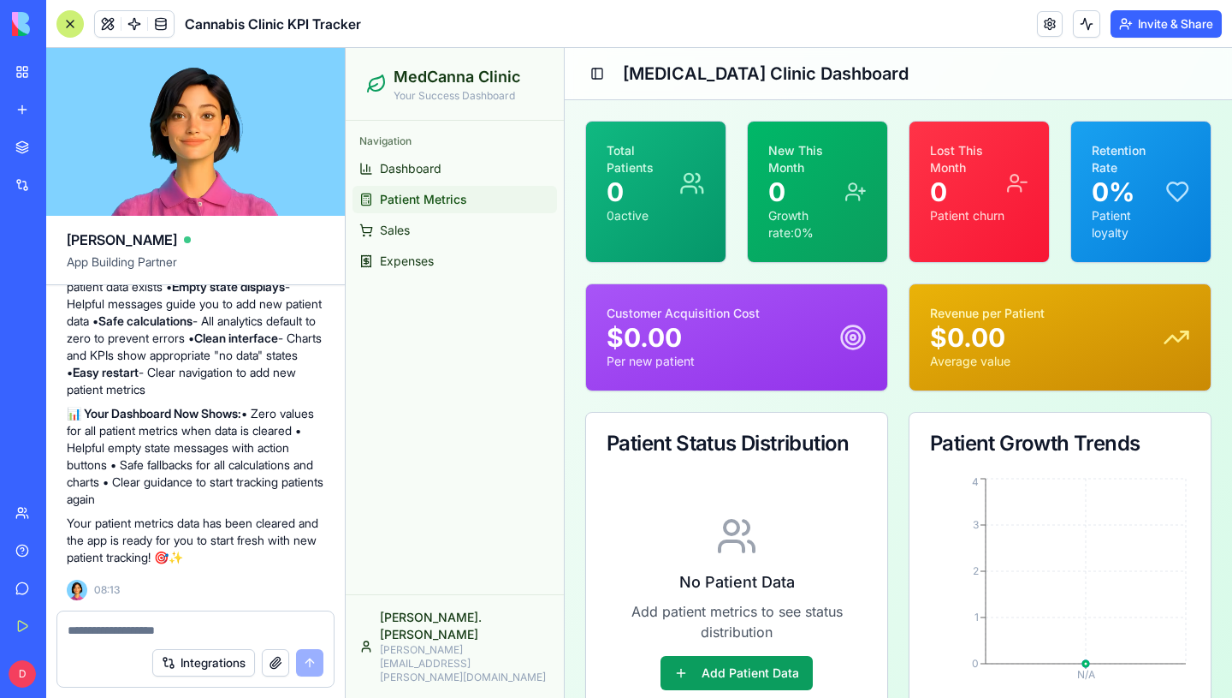
click at [74, 27] on div at bounding box center [69, 23] width 27 height 27
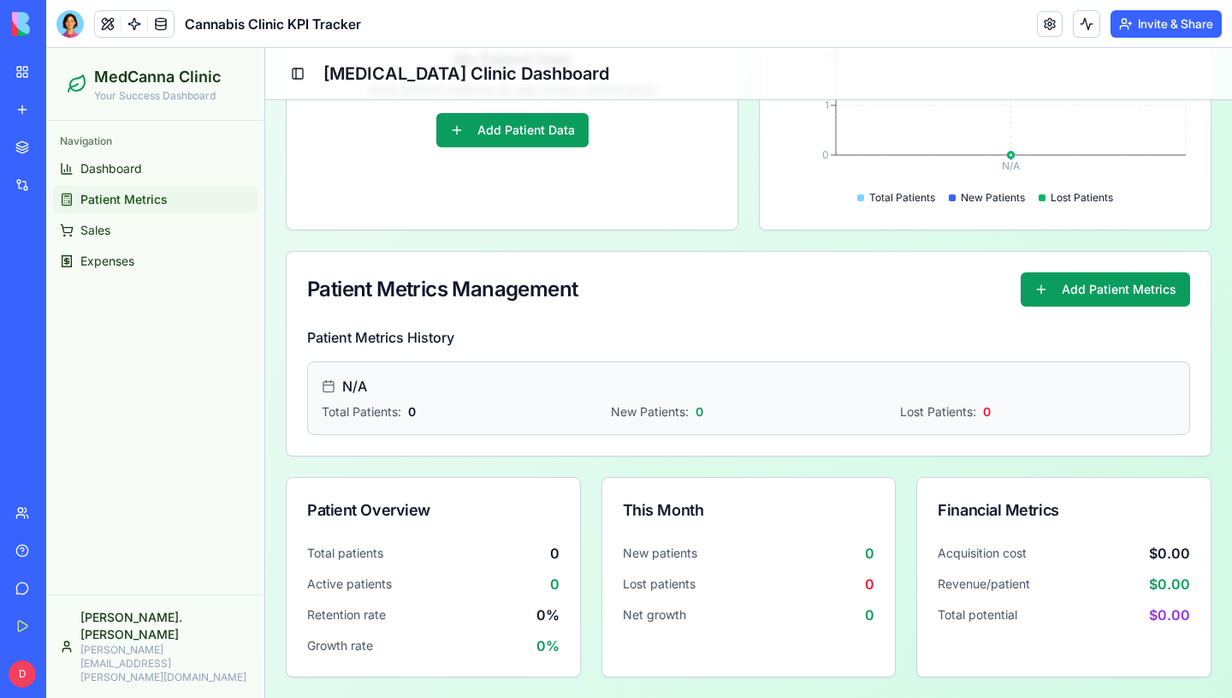
scroll to position [0, 0]
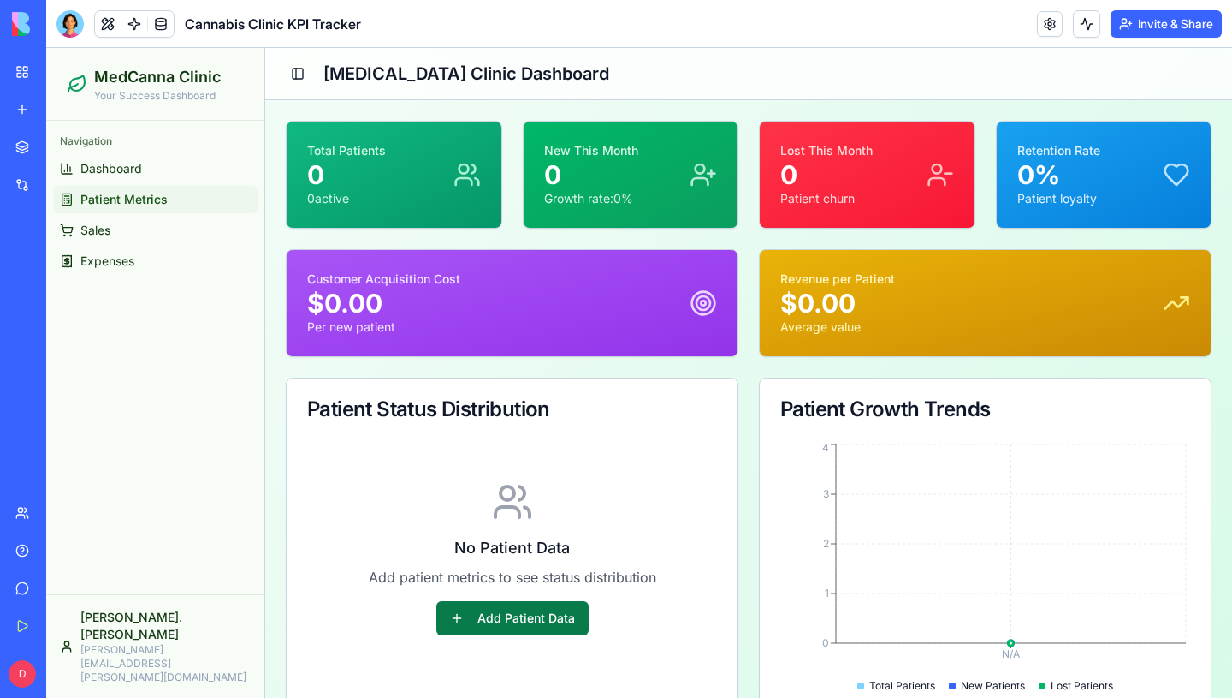
click at [522, 622] on button "Add Patient Data" at bounding box center [512, 618] width 152 height 34
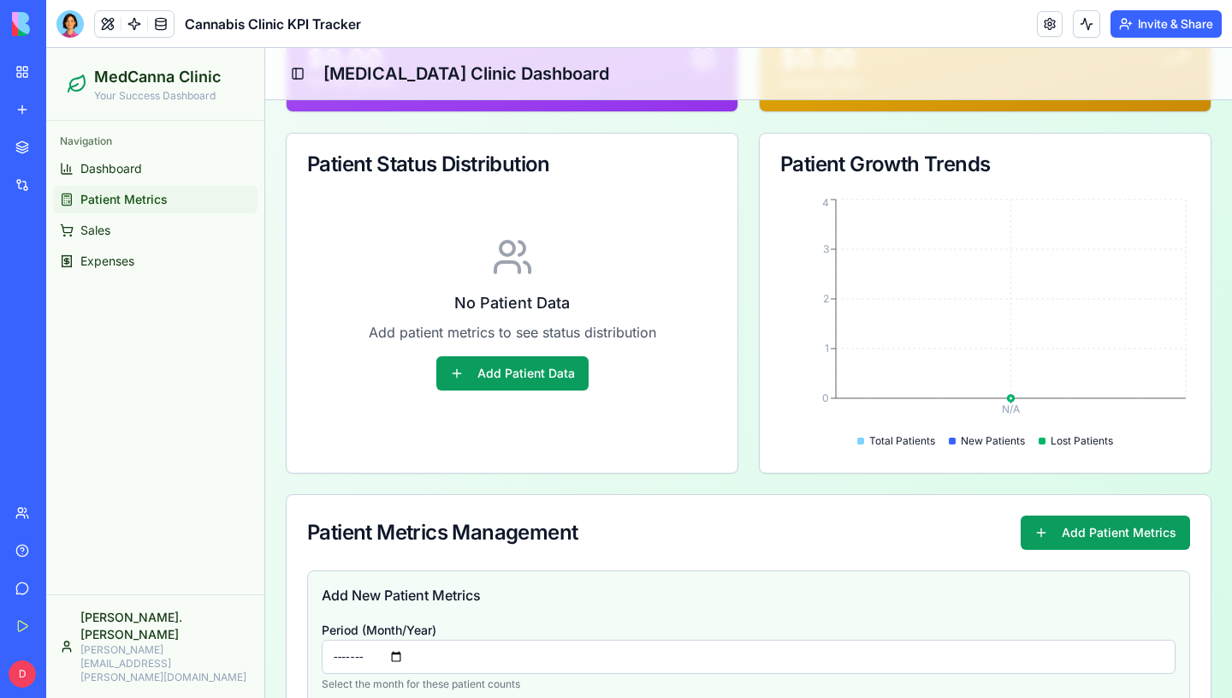
scroll to position [250, 0]
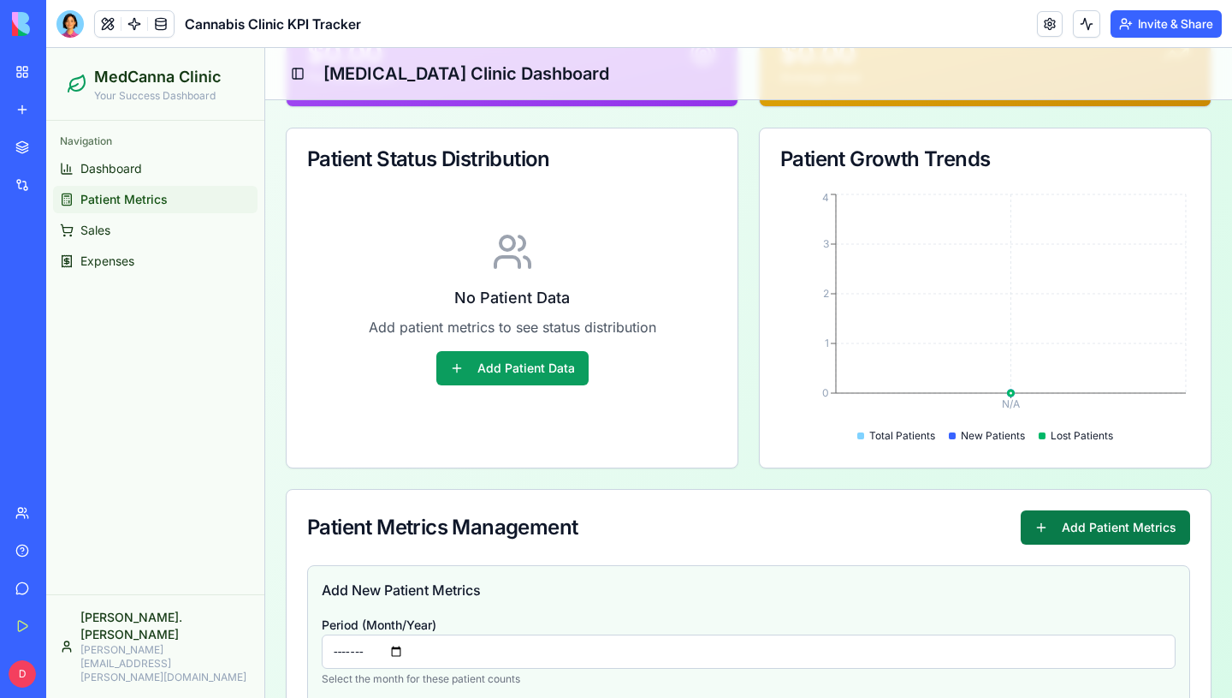
click at [1061, 523] on button "Add Patient Metrics" at bounding box center [1105, 527] width 169 height 34
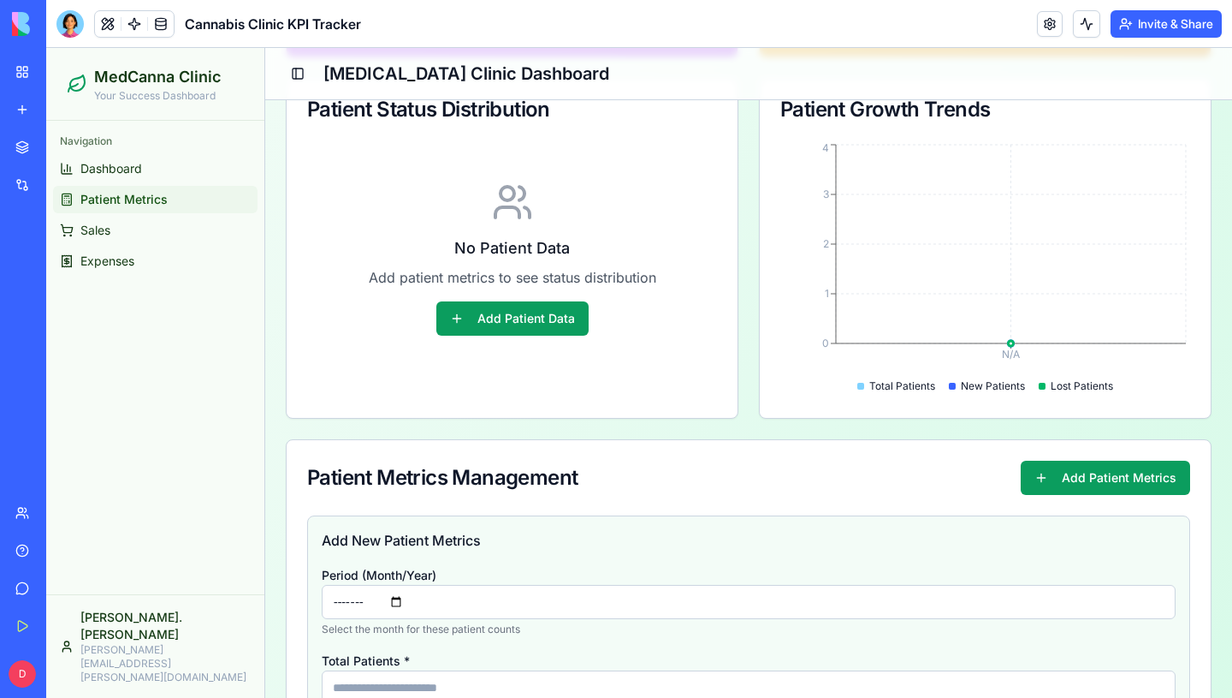
scroll to position [233, 0]
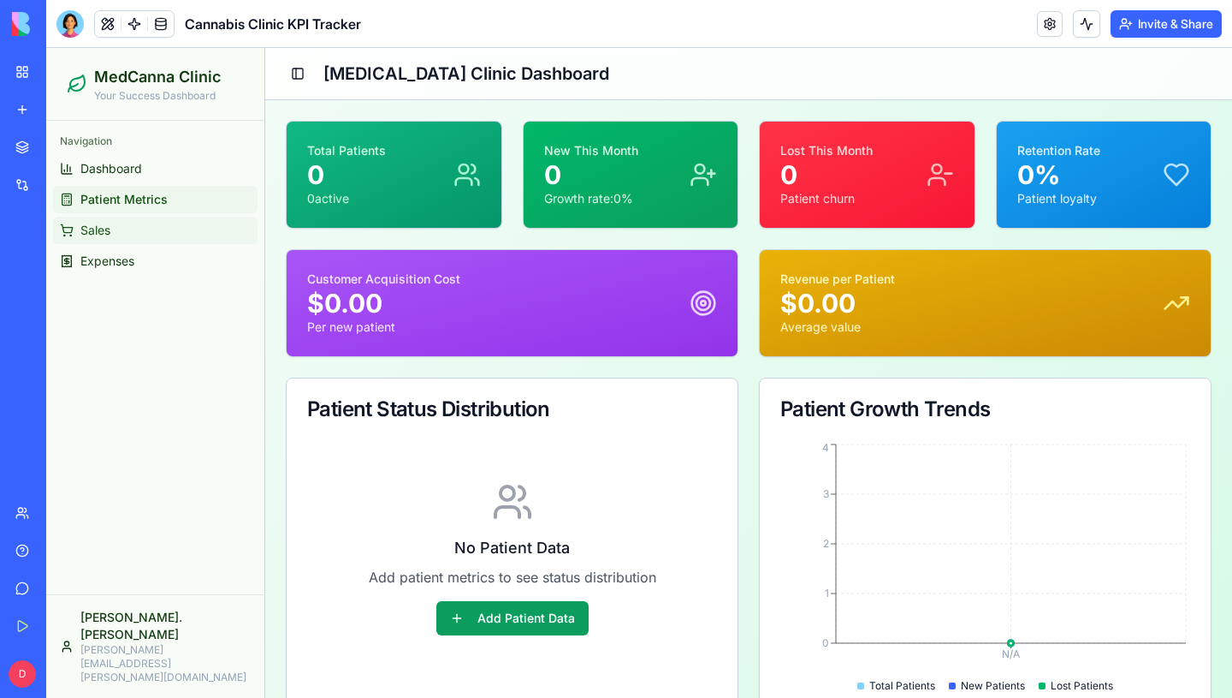
click at [116, 235] on link "Sales" at bounding box center [155, 230] width 205 height 27
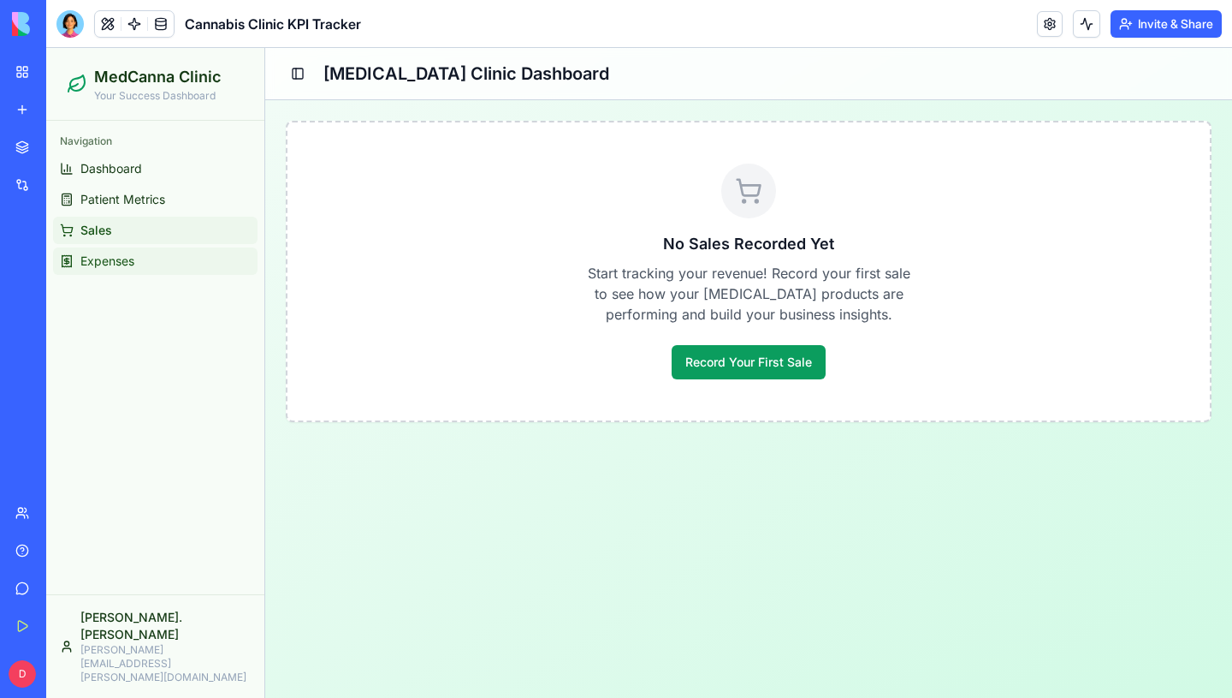
click at [112, 247] on link "Expenses" at bounding box center [155, 260] width 205 height 27
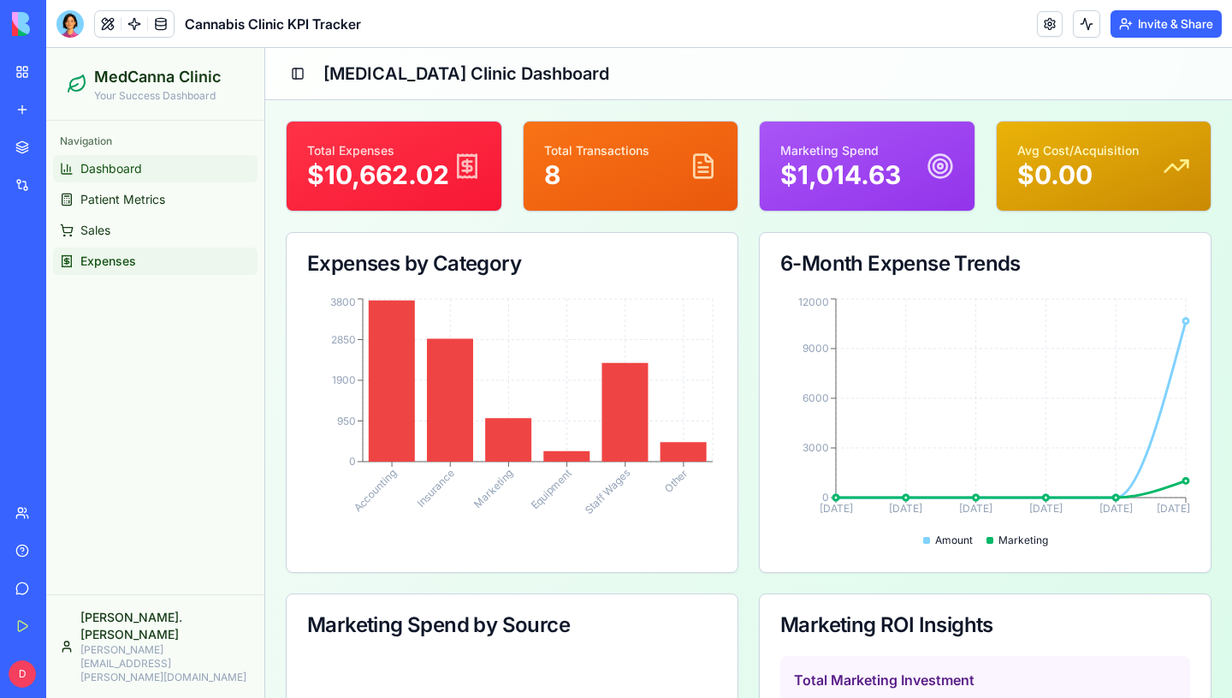
click at [121, 169] on span "Dashboard" at bounding box center [111, 168] width 62 height 17
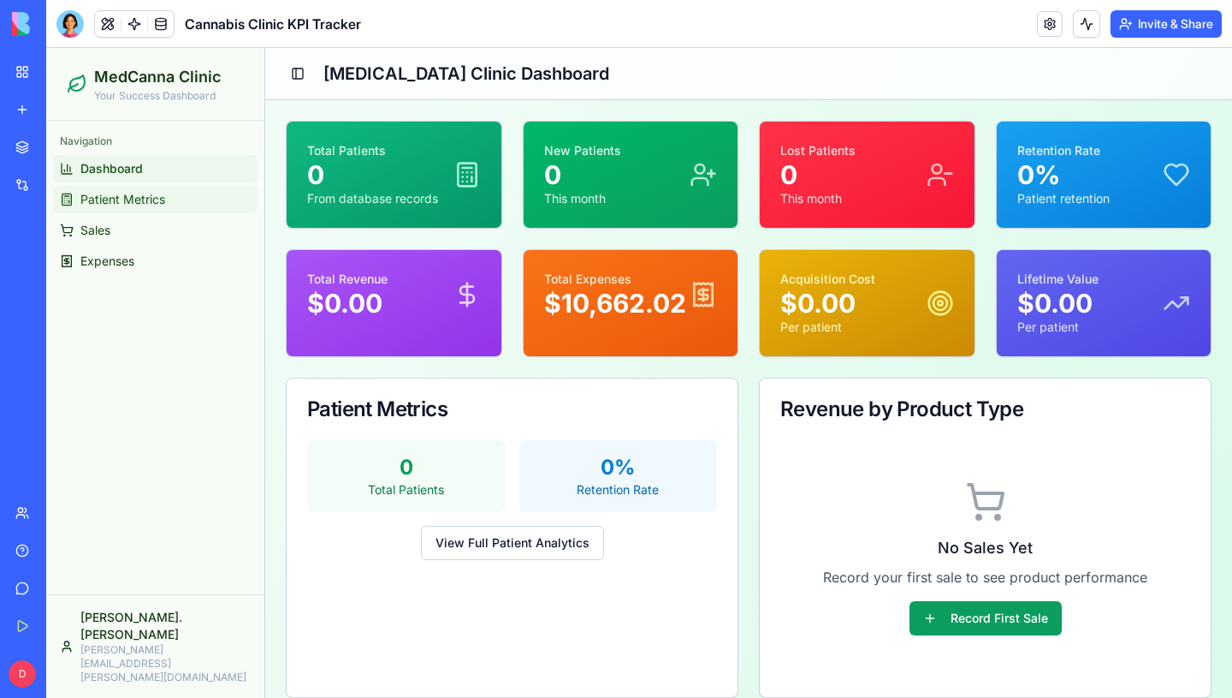
click at [115, 200] on span "Patient Metrics" at bounding box center [122, 199] width 85 height 17
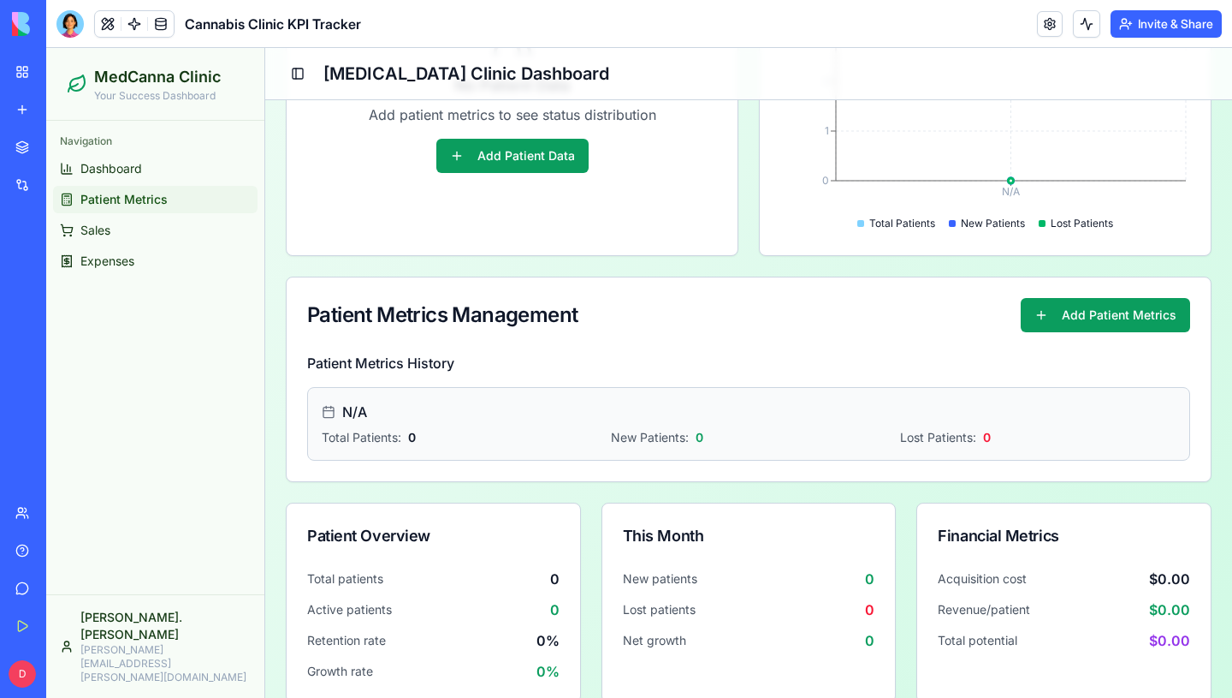
scroll to position [488, 0]
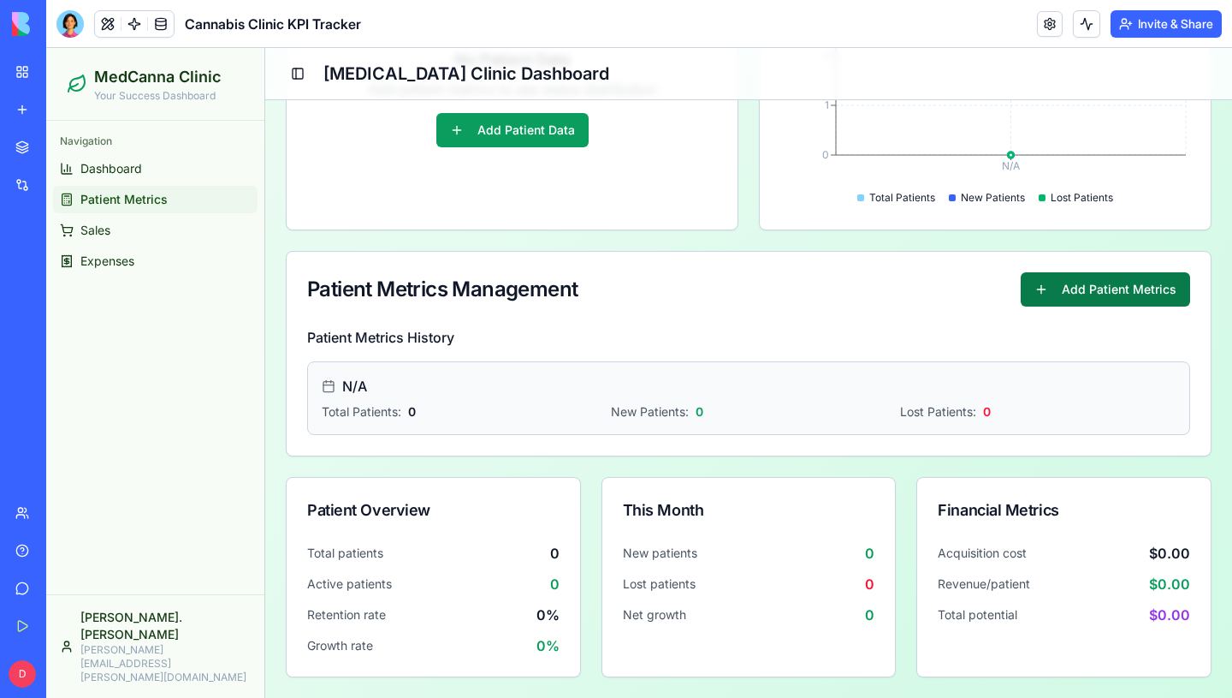
click at [1103, 278] on button "Add Patient Metrics" at bounding box center [1105, 289] width 169 height 34
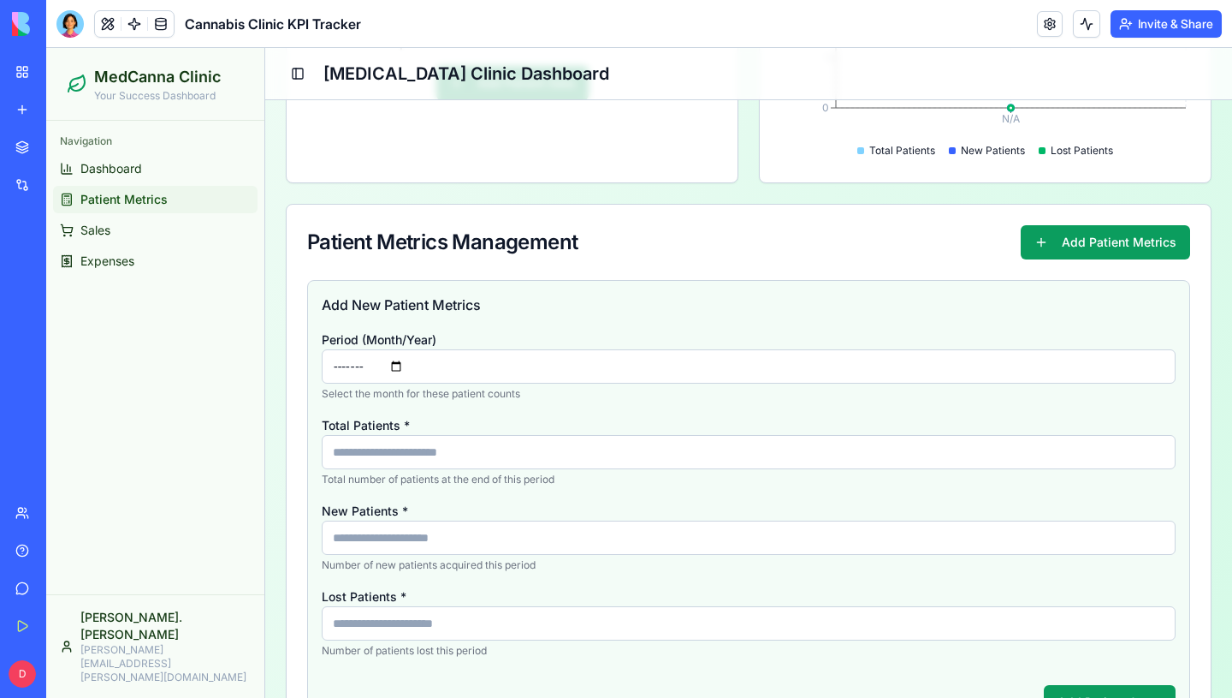
scroll to position [611, 0]
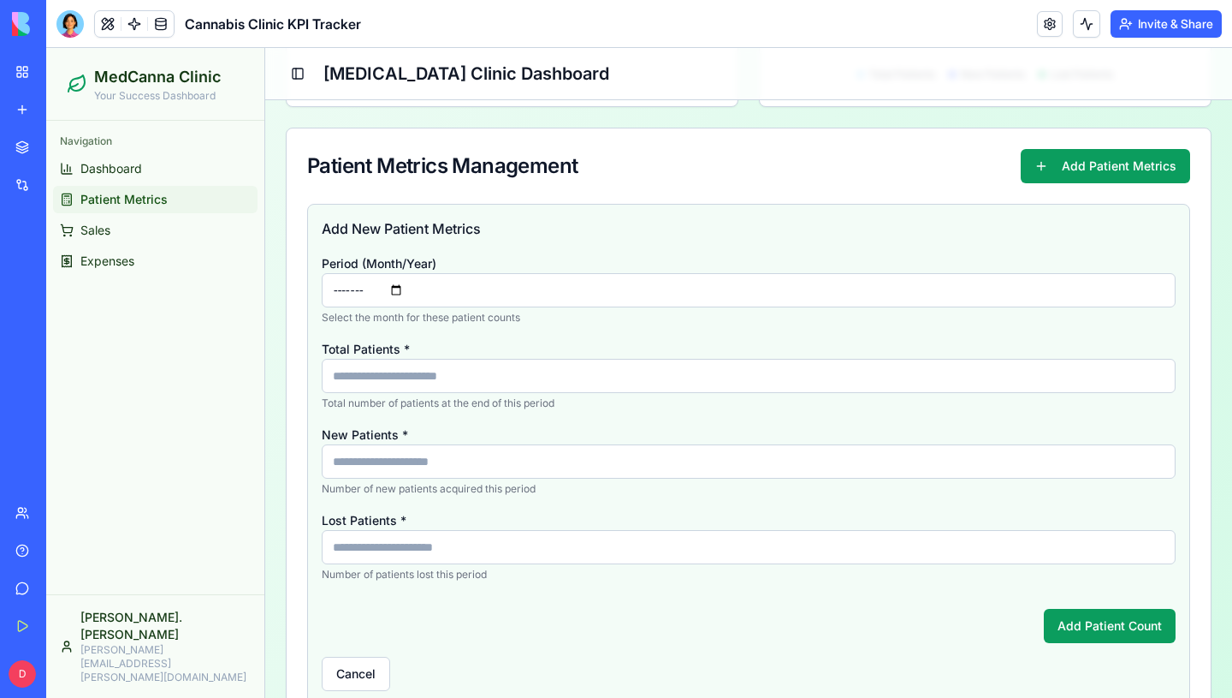
click at [486, 375] on input "Total Patients *" at bounding box center [749, 376] width 854 height 34
type input "**"
click at [506, 460] on input "New Patients *" at bounding box center [749, 461] width 854 height 34
type input "*"
click at [484, 537] on input "Lost Patients *" at bounding box center [749, 547] width 854 height 34
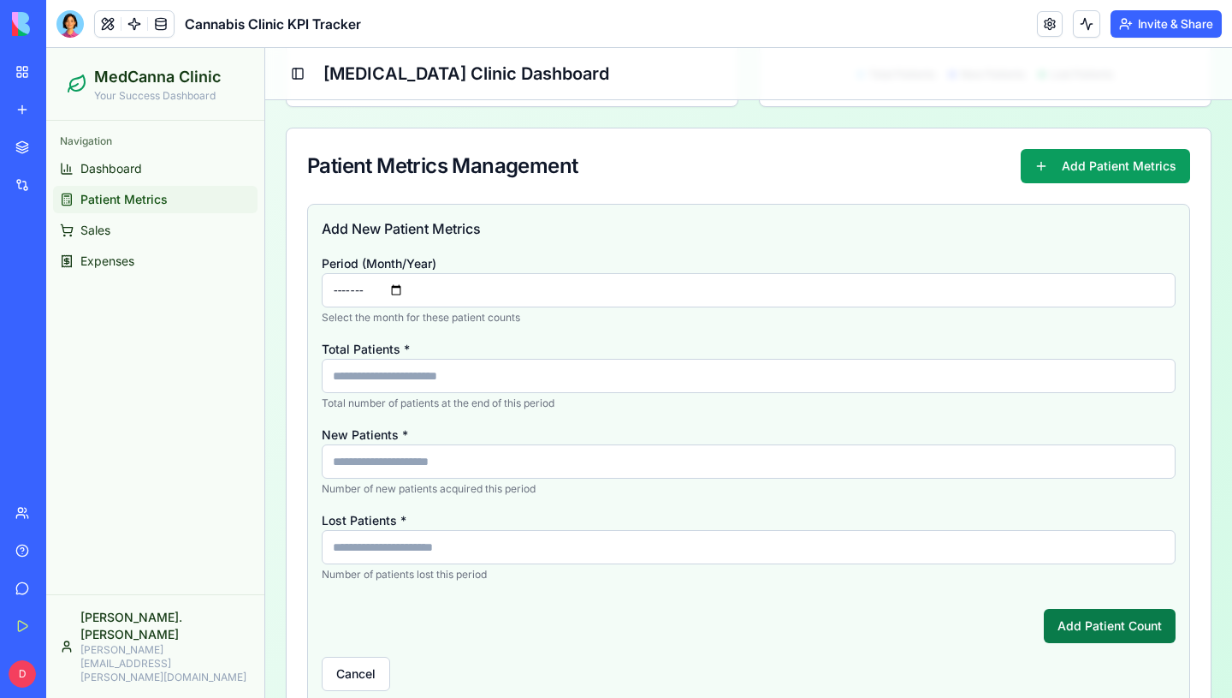
type input "*"
click at [1060, 620] on button "Add Patient Count" at bounding box center [1110, 626] width 132 height 34
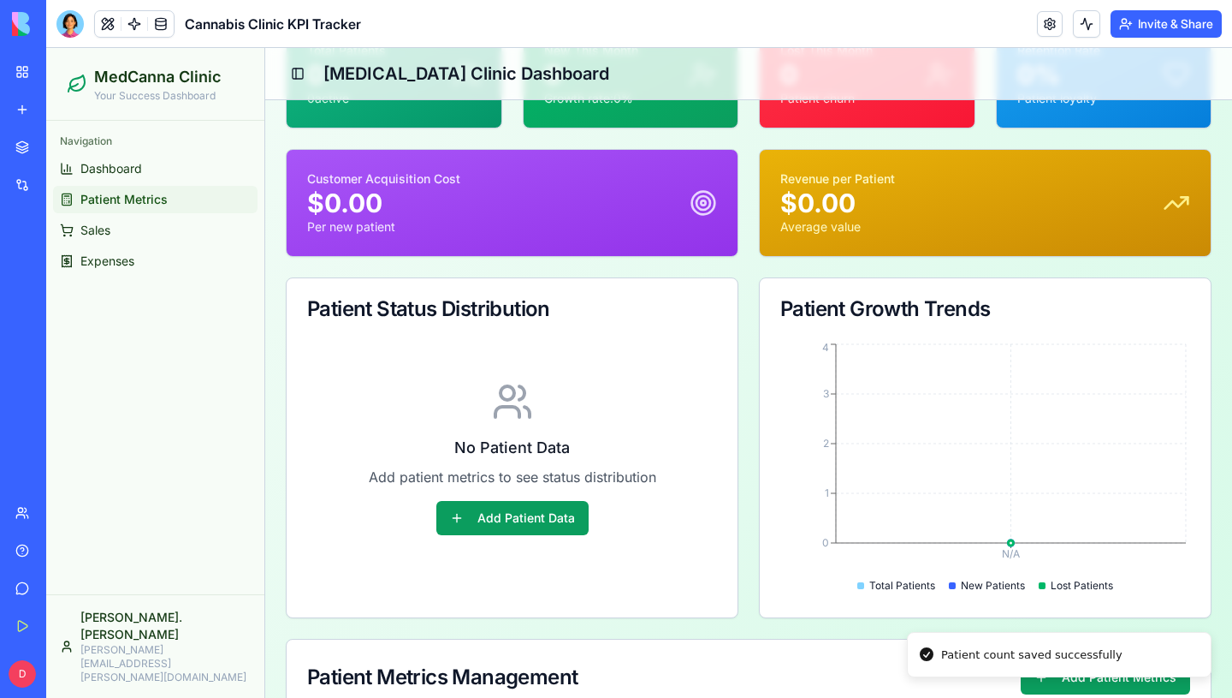
scroll to position [0, 0]
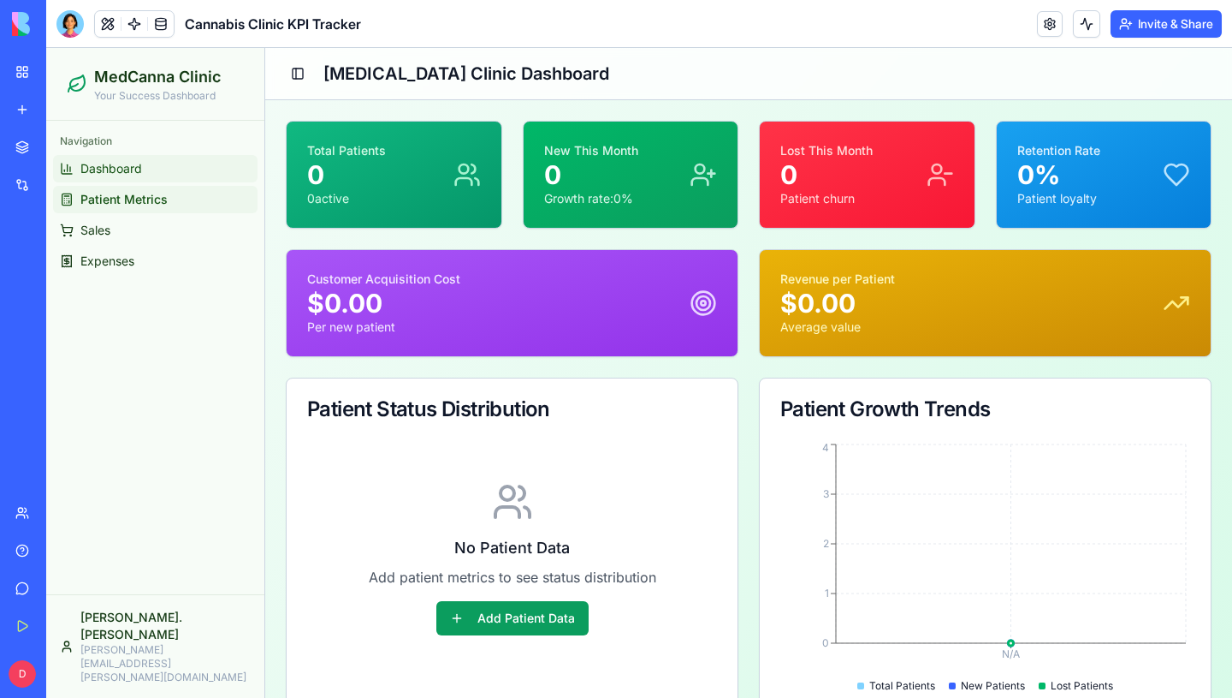
click at [167, 156] on link "Dashboard" at bounding box center [155, 168] width 205 height 27
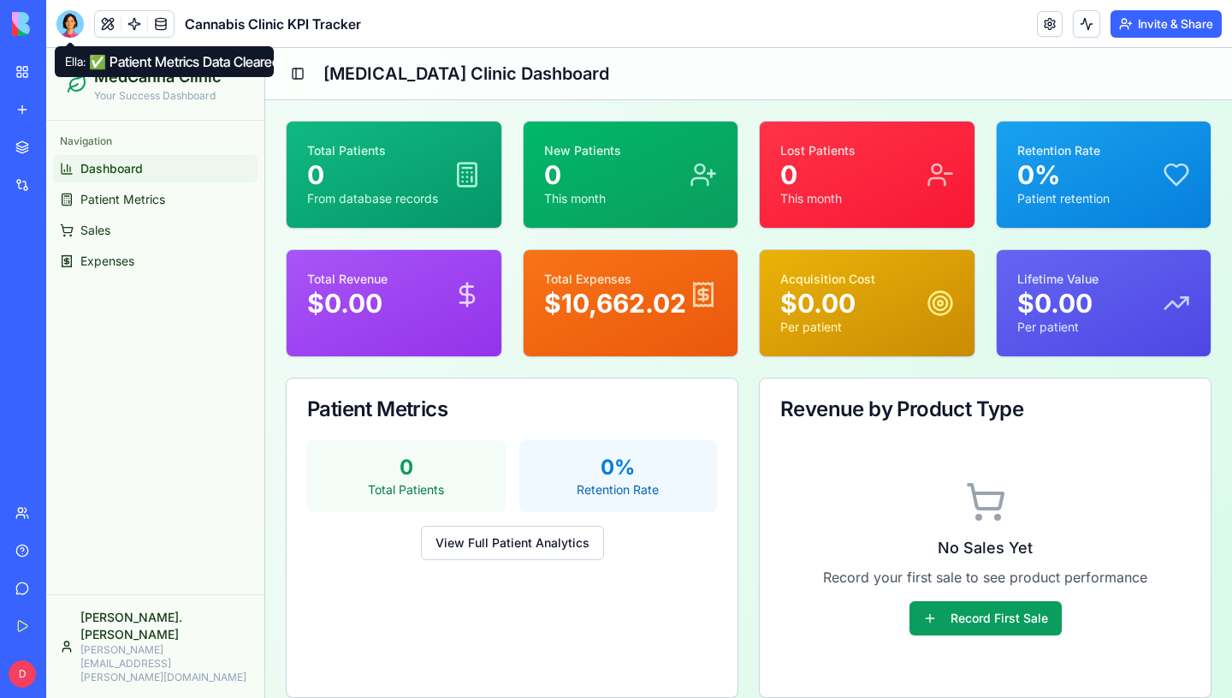
click at [66, 16] on div at bounding box center [69, 23] width 27 height 27
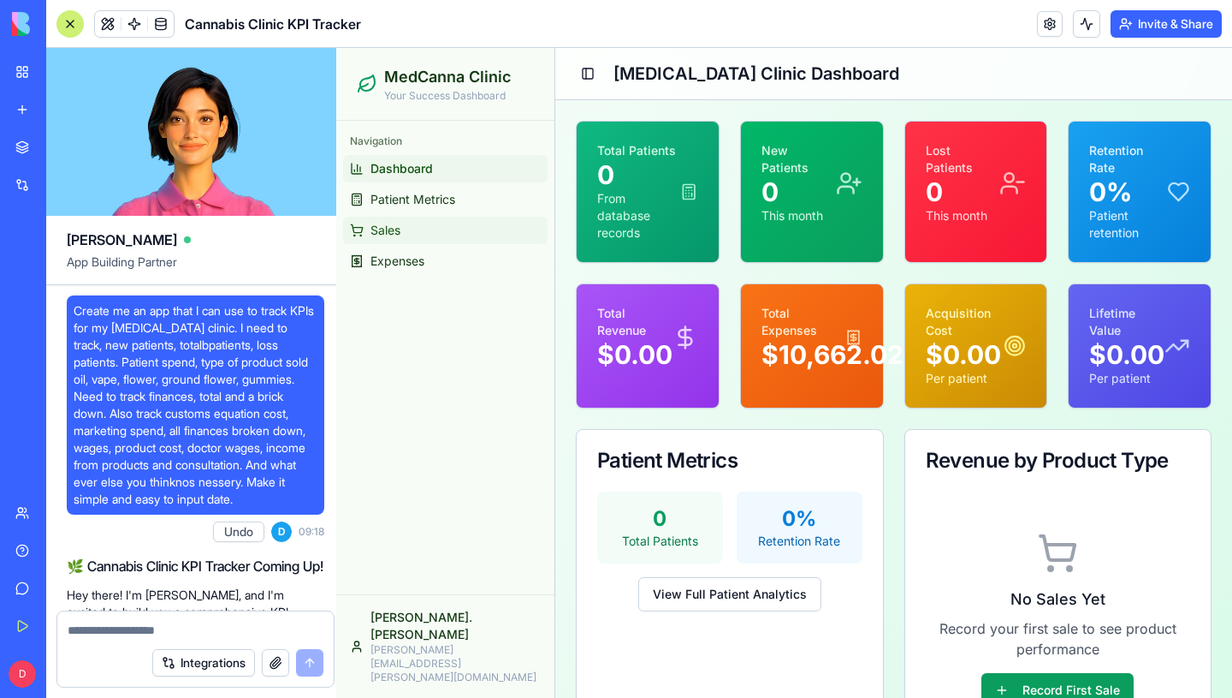
scroll to position [9480, 0]
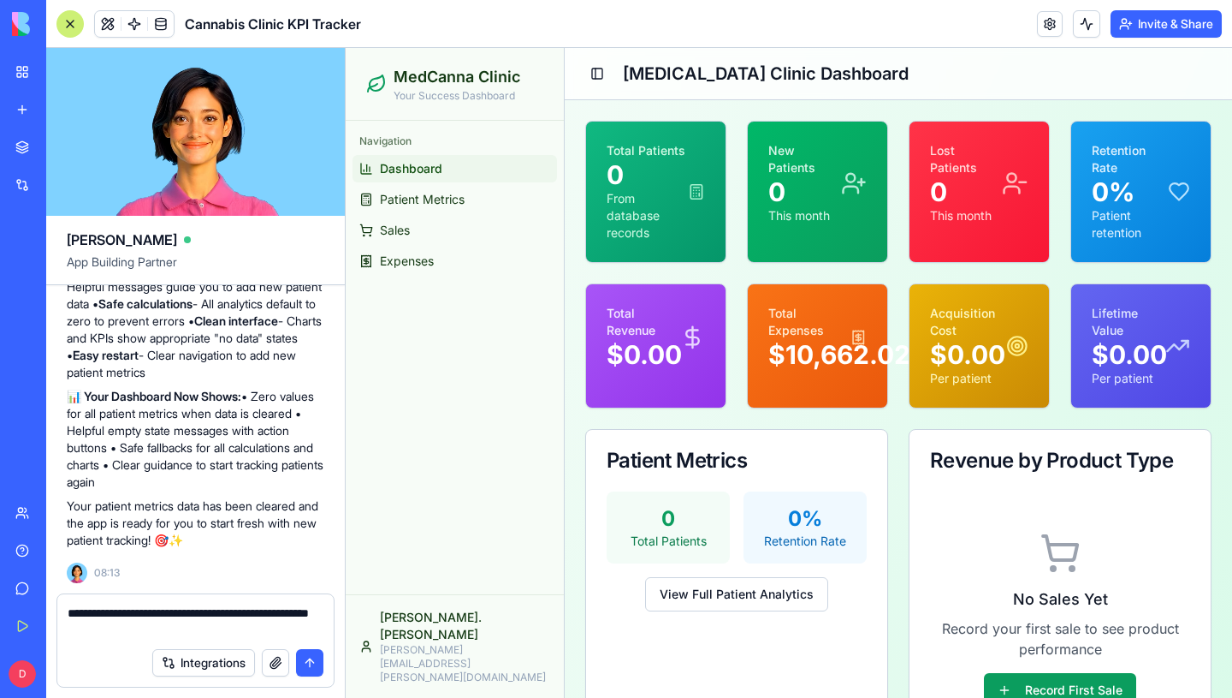
type textarea "**********"
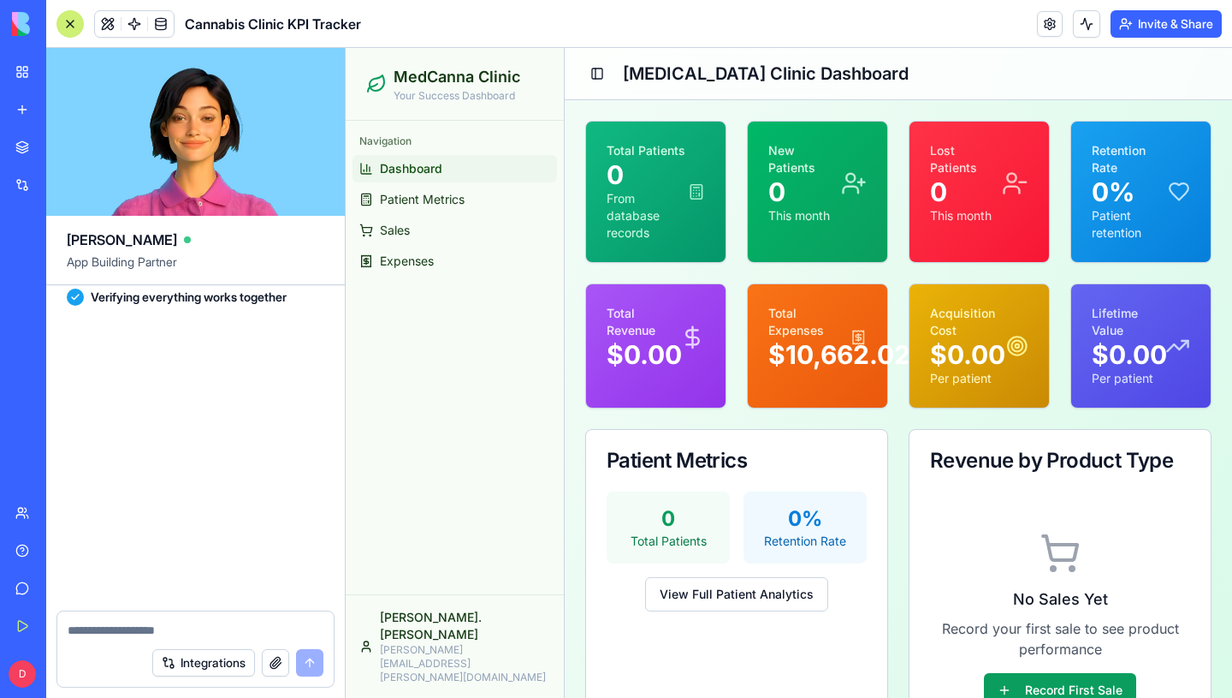
scroll to position [10284, 0]
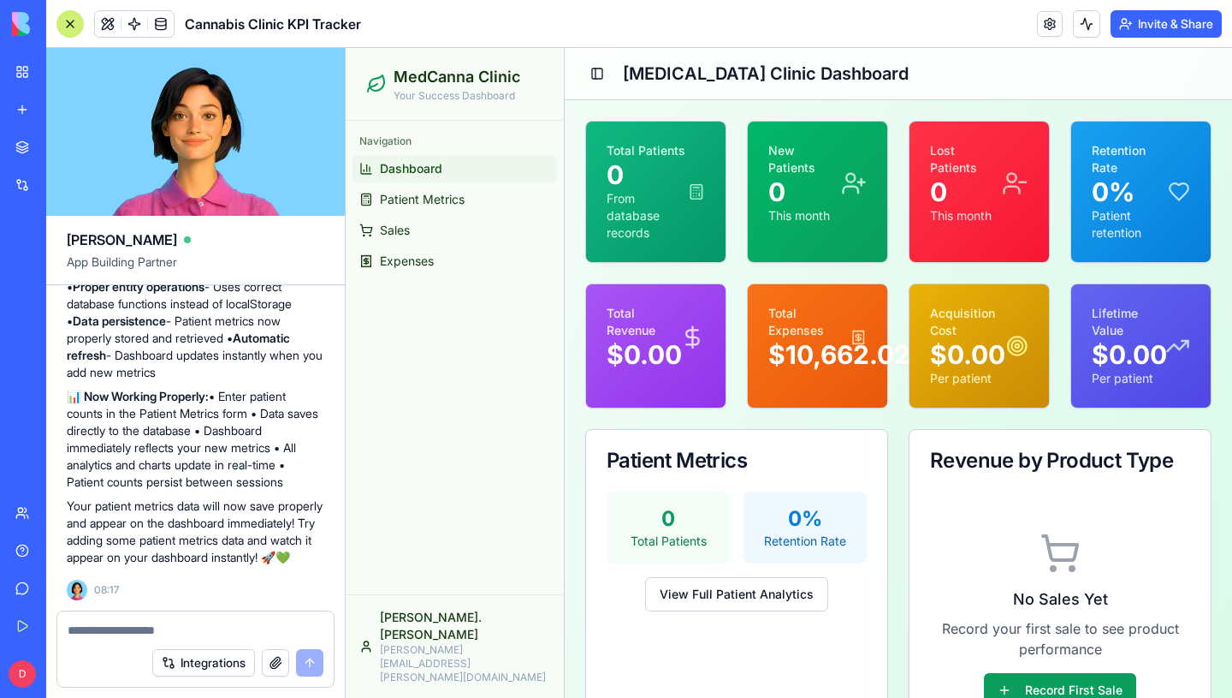
click at [388, 215] on ul "Dashboard Patient Metrics Sales Expenses" at bounding box center [455, 215] width 205 height 120
click at [395, 205] on span "Patient Metrics" at bounding box center [422, 199] width 85 height 17
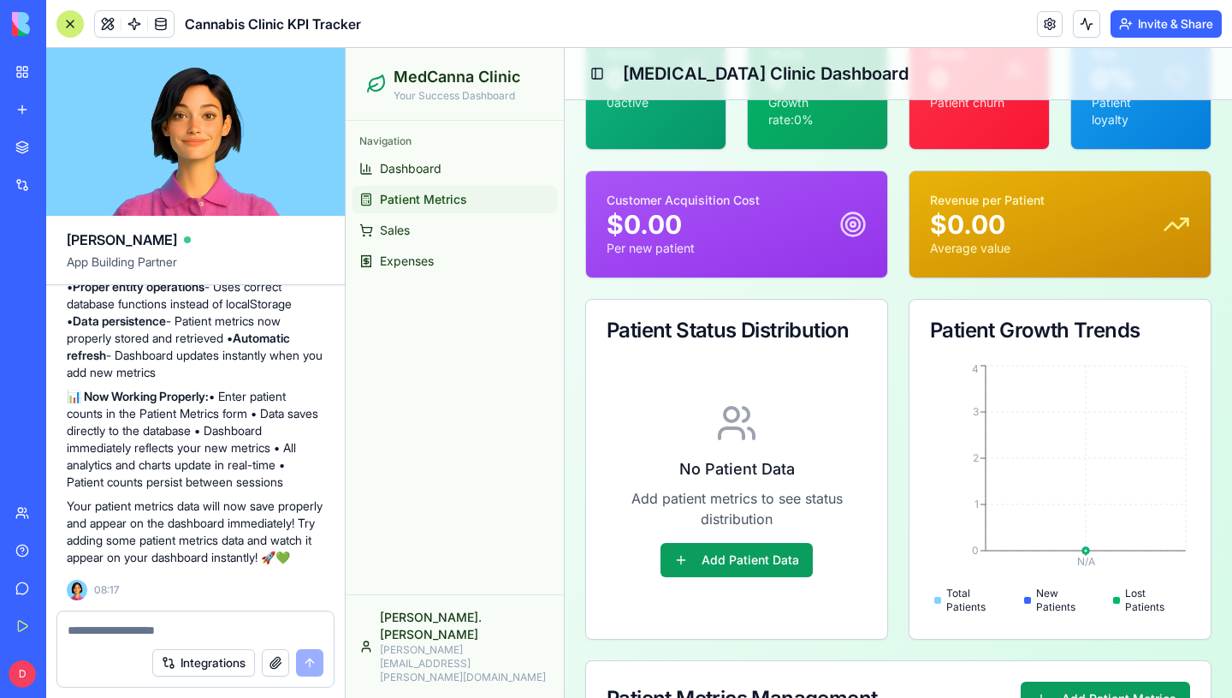
scroll to position [522, 0]
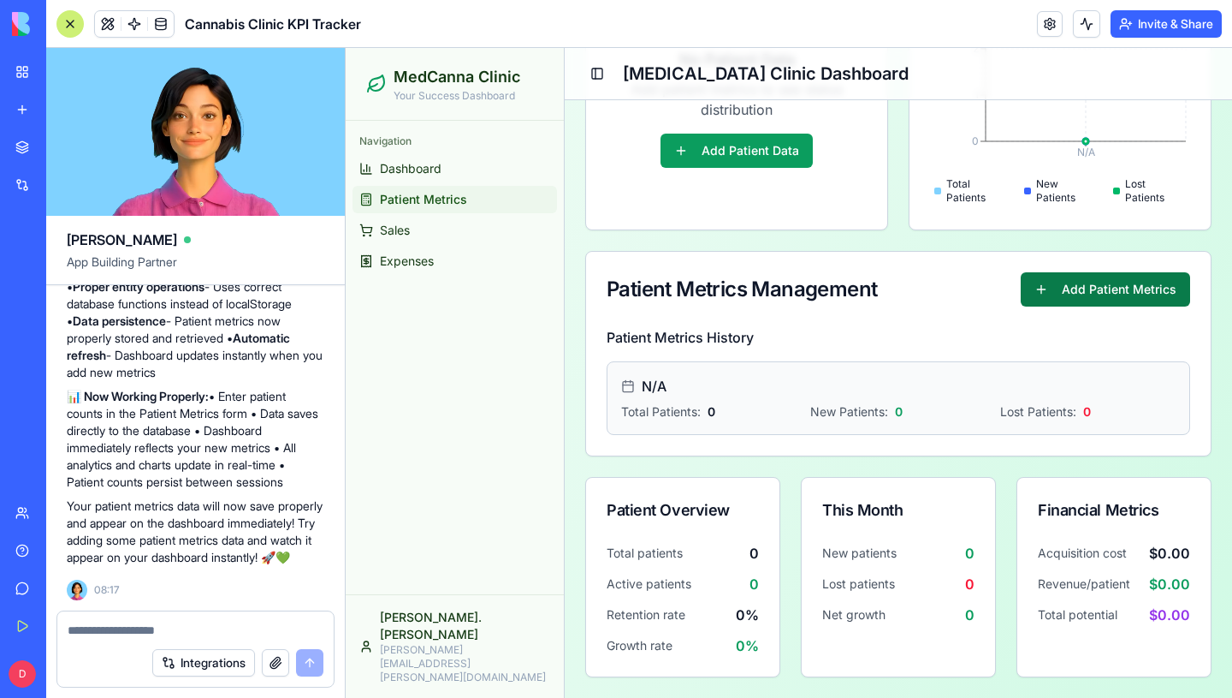
click at [1034, 292] on button "Add Patient Metrics" at bounding box center [1105, 289] width 169 height 34
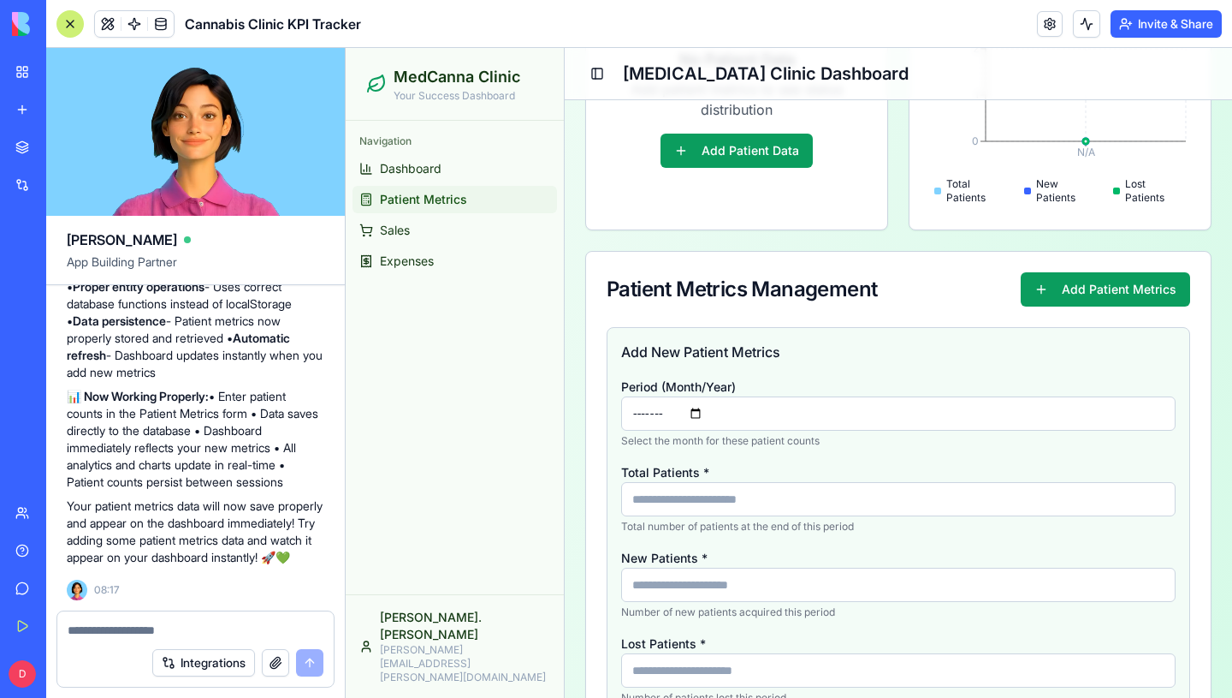
click at [751, 500] on input "Total Patients *" at bounding box center [898, 499] width 555 height 34
type input "**"
click at [734, 573] on input "New Patients *" at bounding box center [898, 584] width 555 height 34
type input "*"
click at [737, 662] on input "Lost Patients *" at bounding box center [898, 670] width 555 height 34
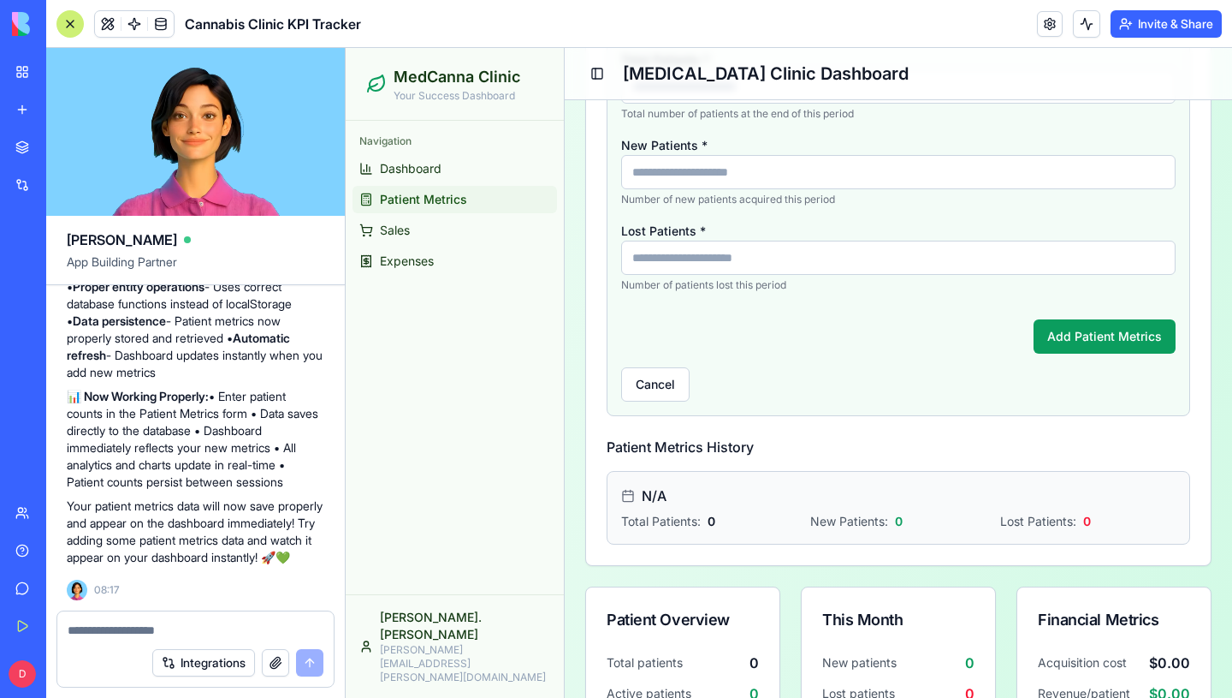
scroll to position [947, 0]
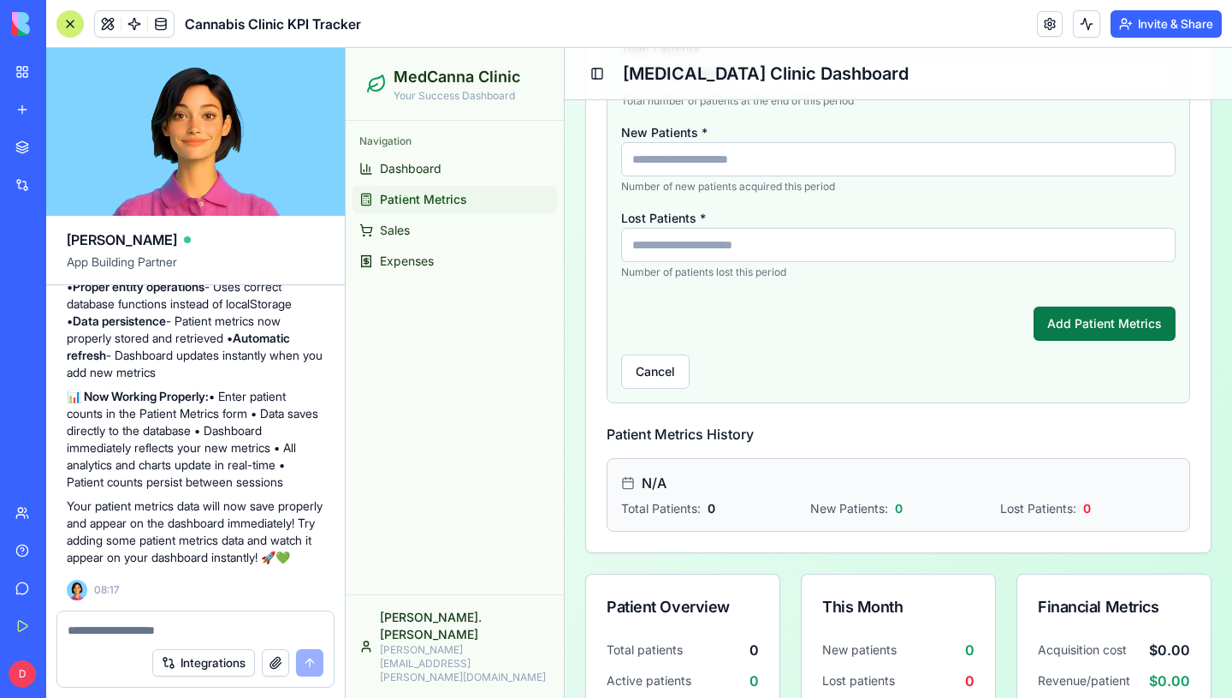
type input "*"
click at [1118, 309] on button "Add Patient Metrics" at bounding box center [1105, 323] width 142 height 34
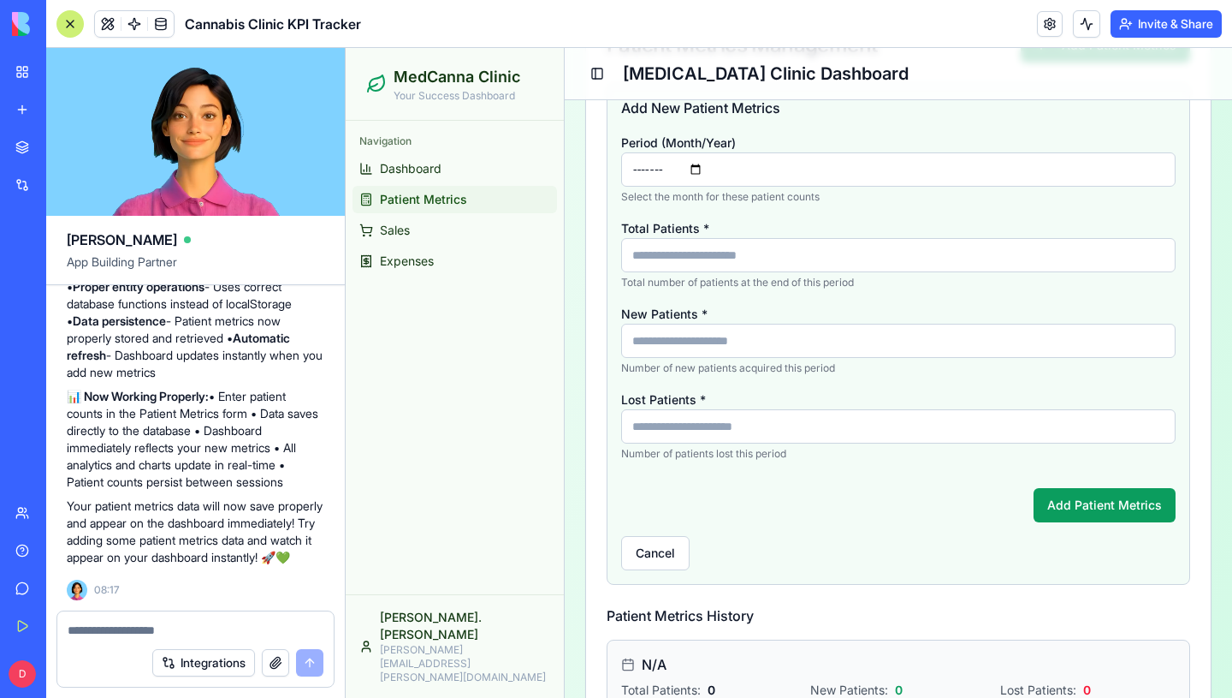
scroll to position [775, 0]
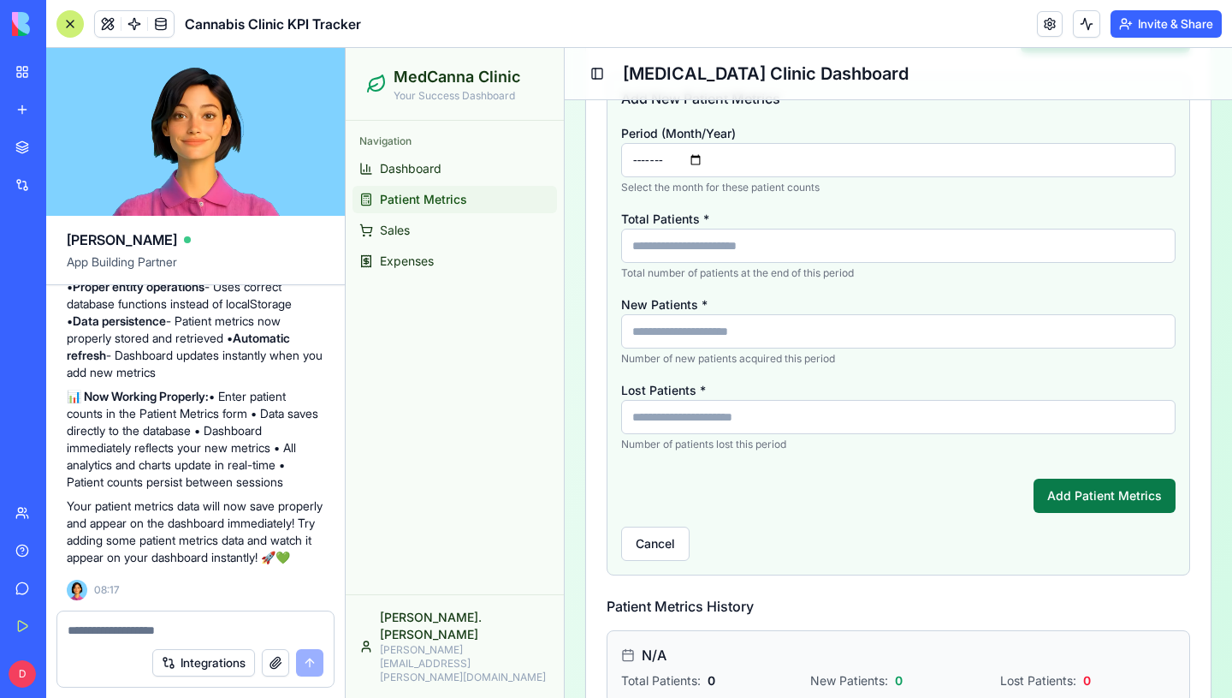
click at [1095, 500] on button "Add Patient Metrics" at bounding box center [1105, 495] width 142 height 34
click at [281, 631] on textarea at bounding box center [196, 629] width 256 height 17
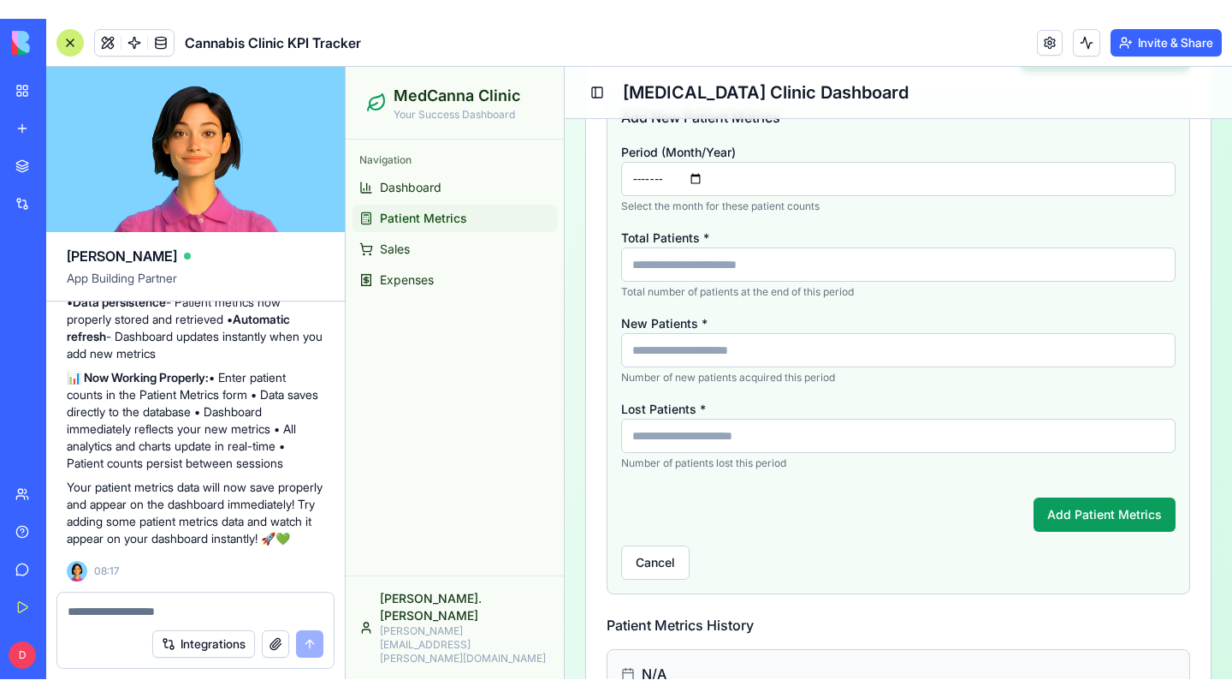
scroll to position [10284, 0]
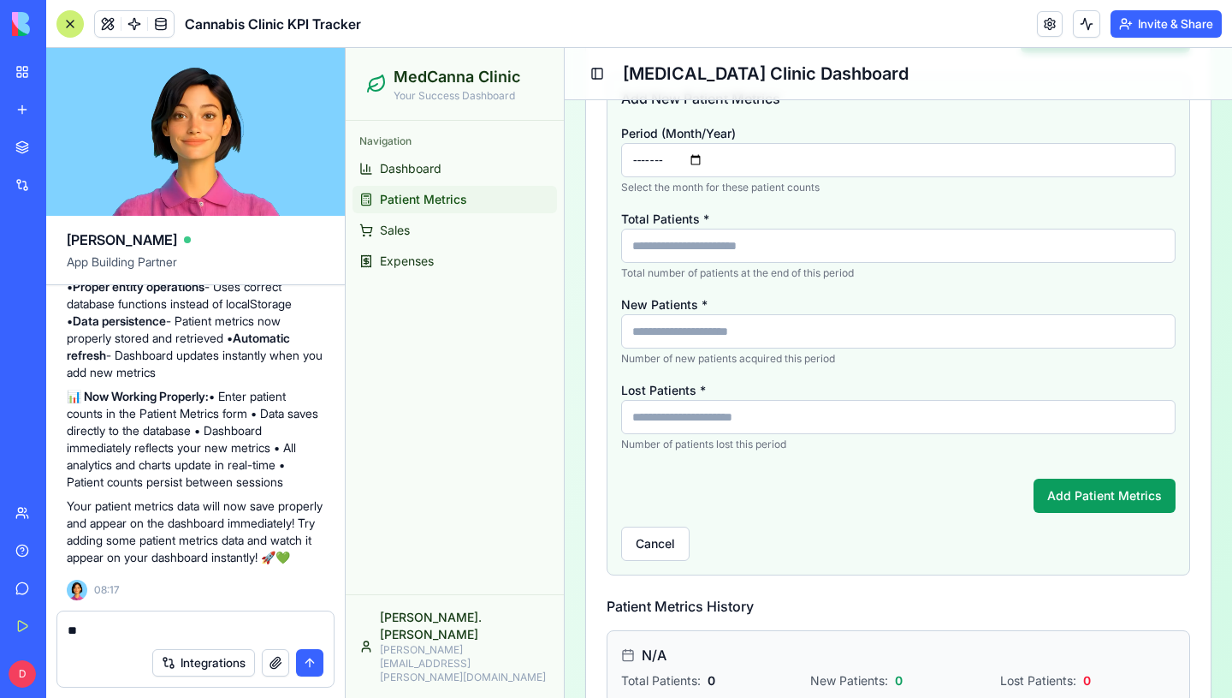
type textarea "*"
type textarea "**********"
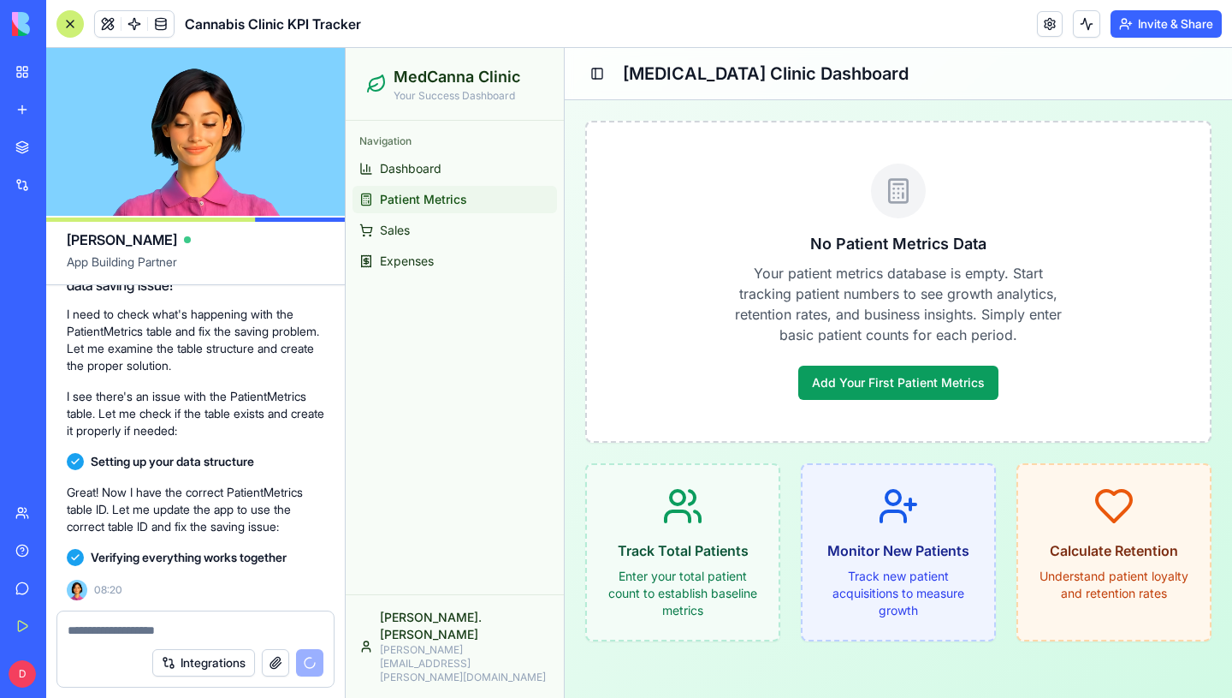
scroll to position [11315, 0]
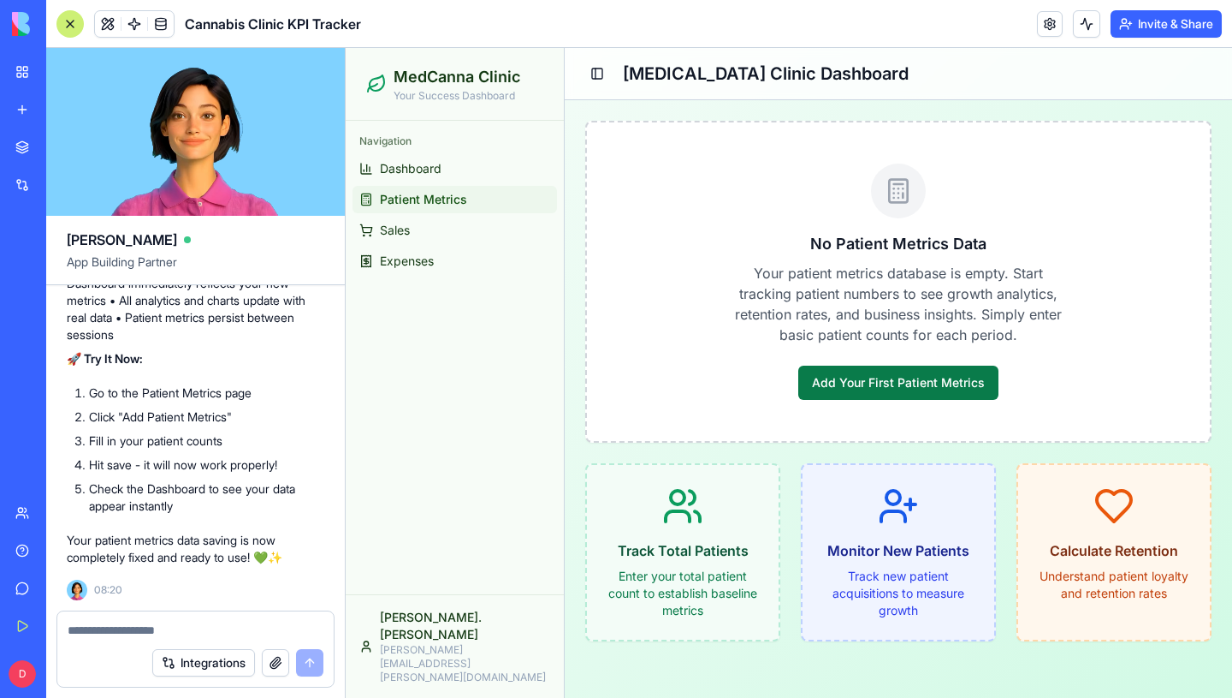
click at [833, 374] on button "Add Your First Patient Metrics" at bounding box center [899, 382] width 200 height 34
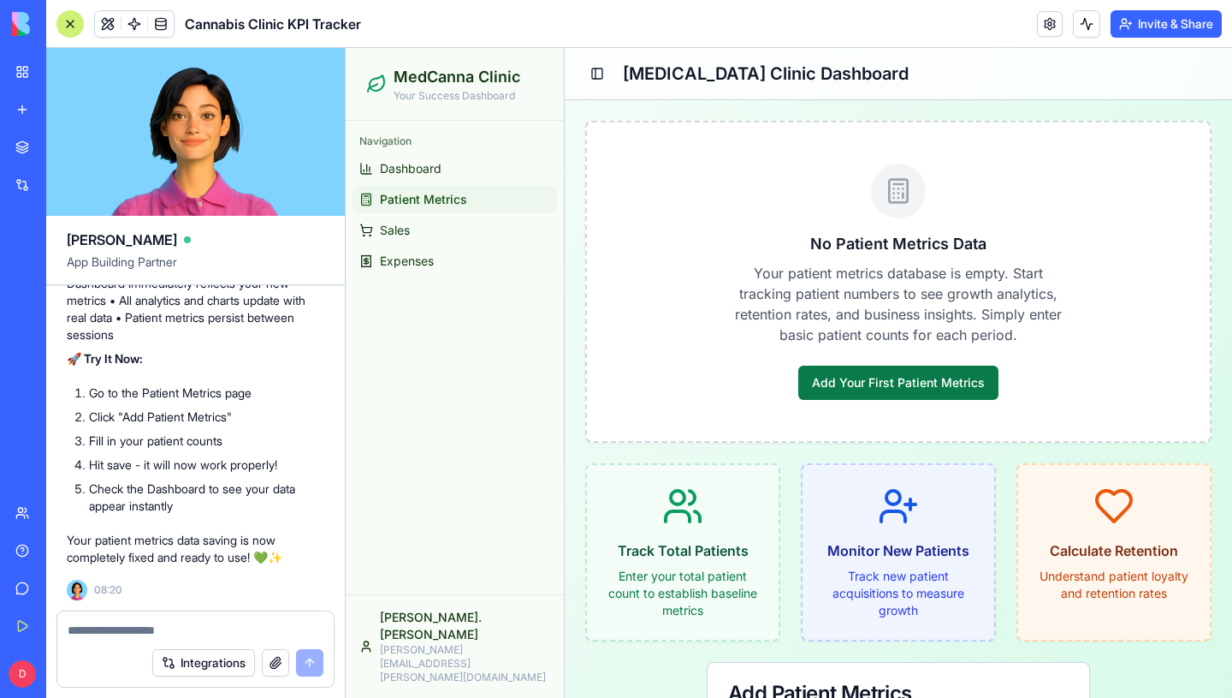
click at [828, 379] on button "Add Your First Patient Metrics" at bounding box center [899, 382] width 200 height 34
click at [840, 371] on button "Add Your First Patient Metrics" at bounding box center [899, 382] width 200 height 34
click at [416, 176] on span "Dashboard" at bounding box center [411, 168] width 62 height 17
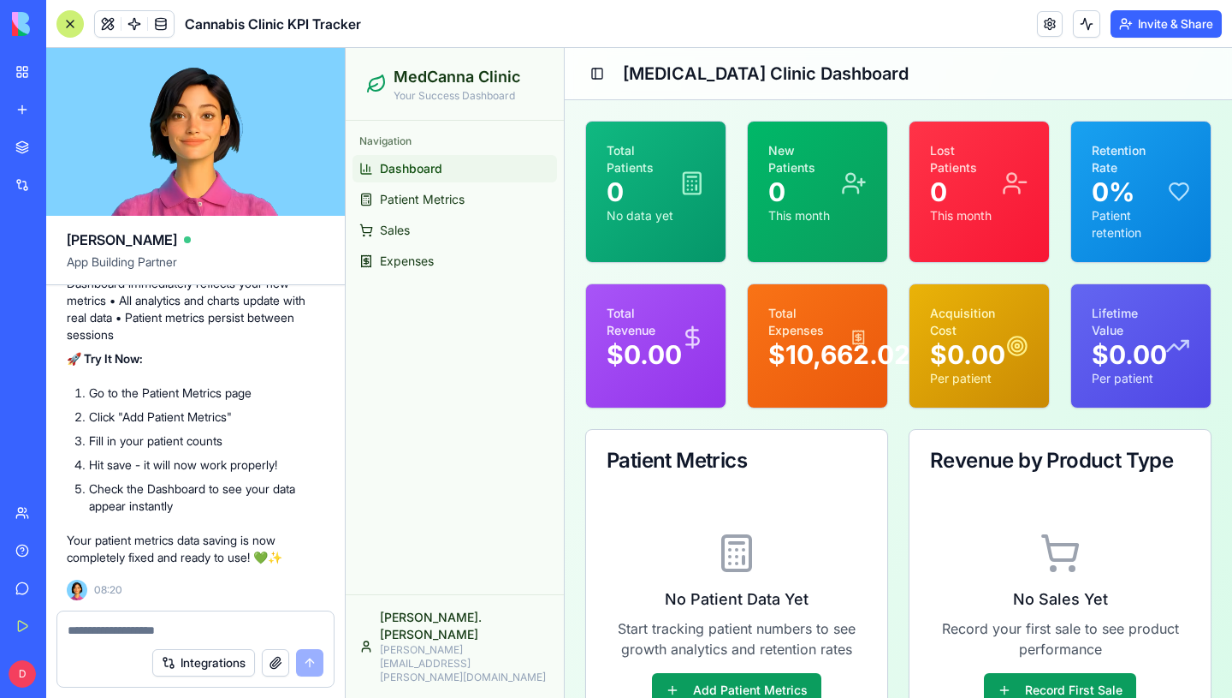
click at [417, 215] on ul "Dashboard Patient Metrics Sales Expenses" at bounding box center [455, 215] width 205 height 120
click at [417, 241] on link "Sales" at bounding box center [455, 230] width 205 height 27
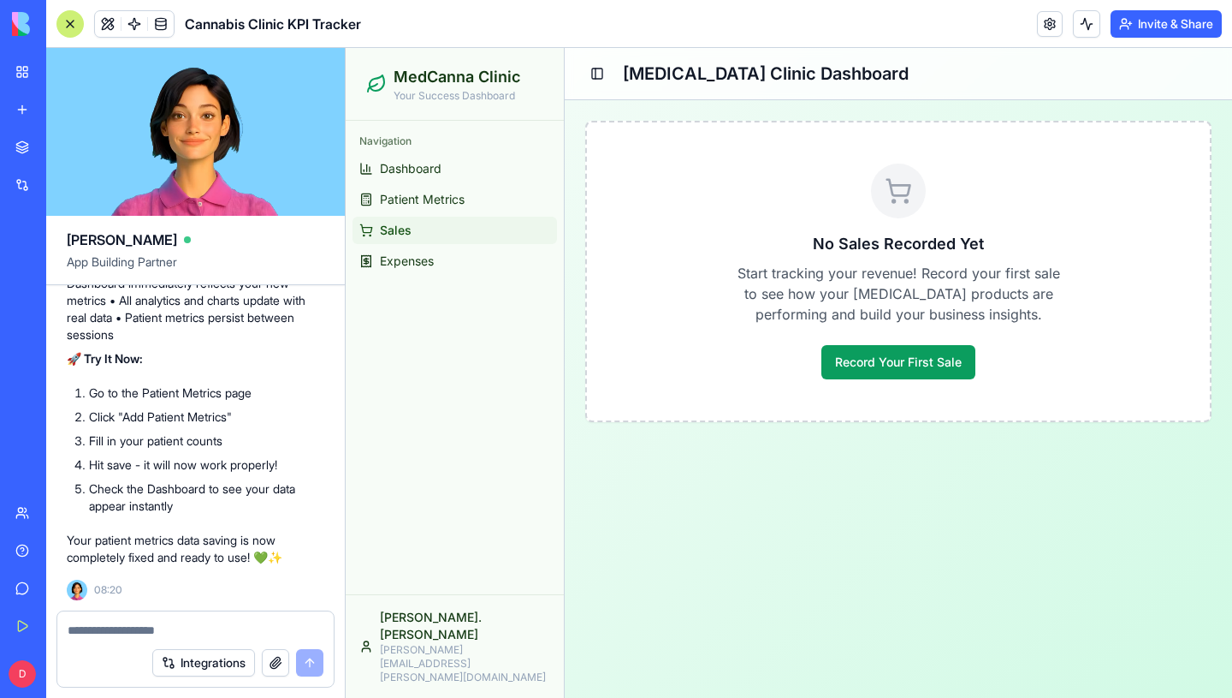
click at [418, 280] on div "Navigation Dashboard Patient Metrics Sales Expenses" at bounding box center [455, 201] width 218 height 161
click at [418, 276] on div "Navigation Dashboard Patient Metrics Sales Expenses" at bounding box center [455, 201] width 218 height 161
click at [418, 261] on span "Expenses" at bounding box center [407, 260] width 54 height 17
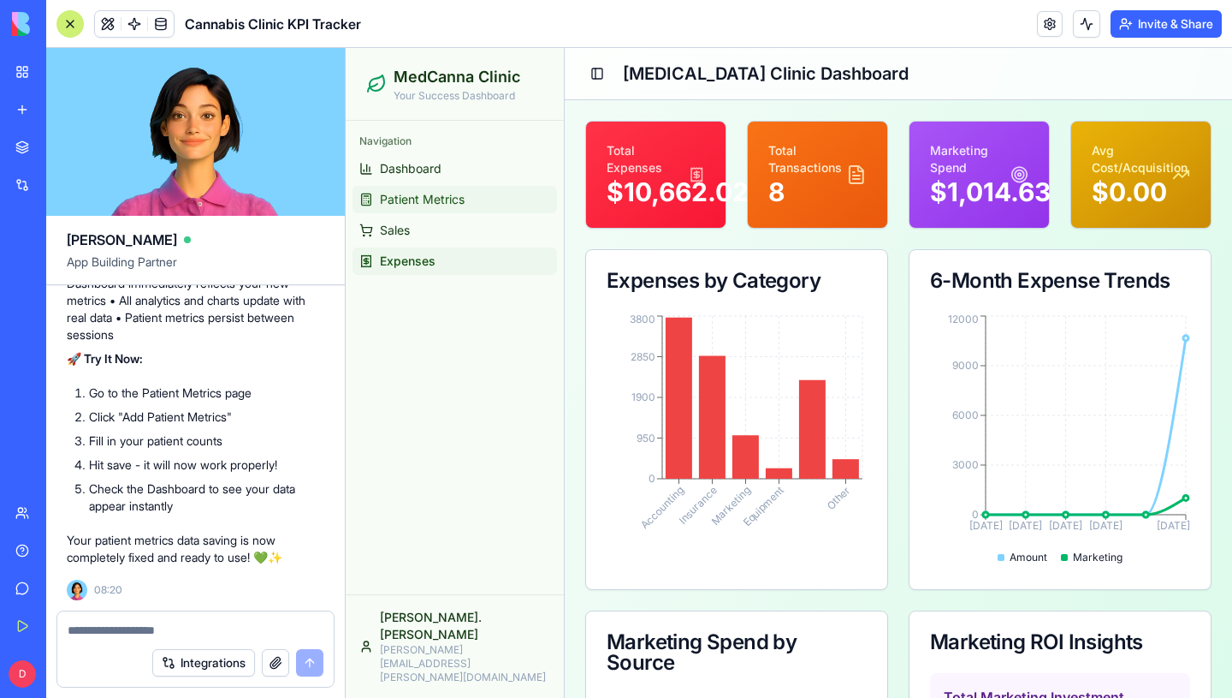
click at [425, 211] on link "Patient Metrics" at bounding box center [455, 199] width 205 height 27
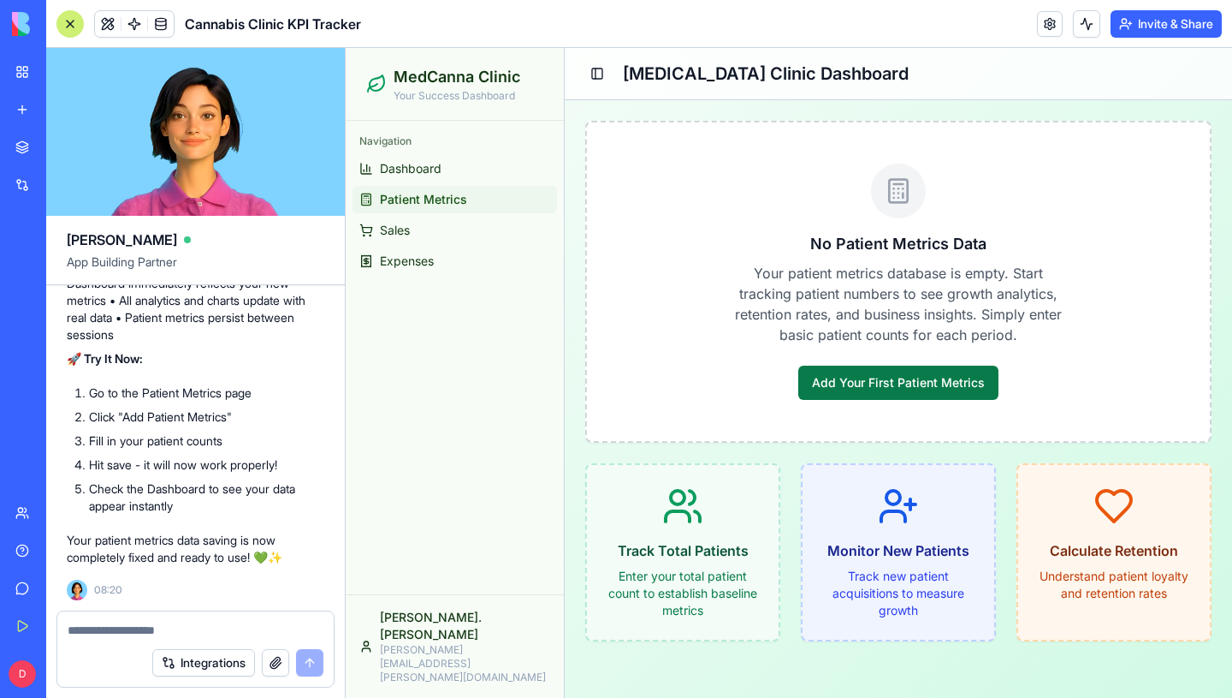
click at [858, 377] on button "Add Your First Patient Metrics" at bounding box center [899, 382] width 200 height 34
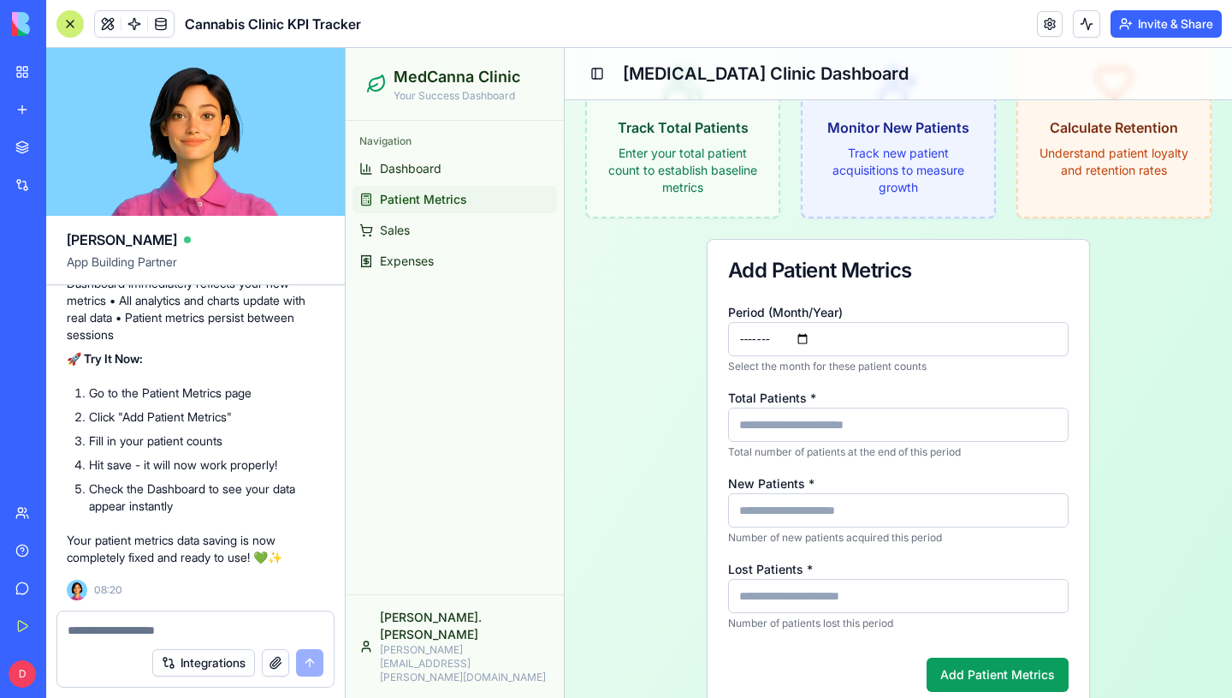
scroll to position [459, 0]
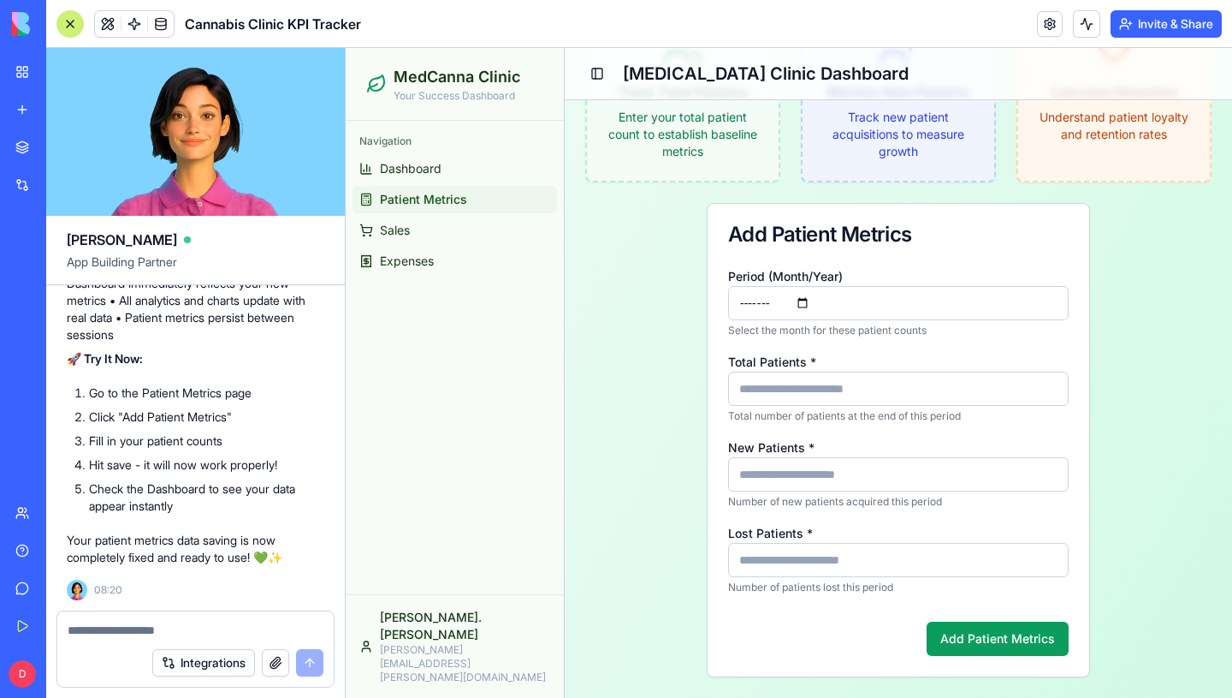
click at [865, 400] on input "Total Patients *" at bounding box center [898, 388] width 341 height 34
type input "**"
click at [864, 457] on input "New Patients *" at bounding box center [898, 474] width 341 height 34
type input "*"
click at [849, 567] on input "Lost Patients *" at bounding box center [898, 560] width 341 height 34
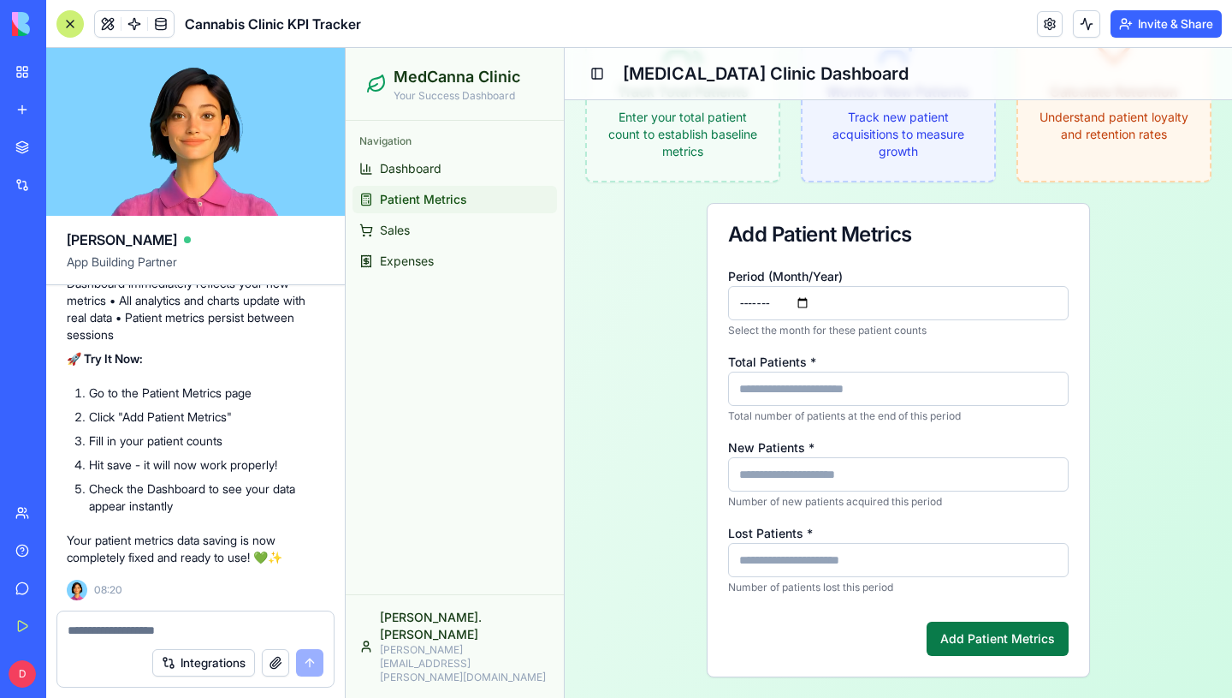
type input "*"
click at [969, 648] on button "Add Patient Metrics" at bounding box center [998, 638] width 142 height 34
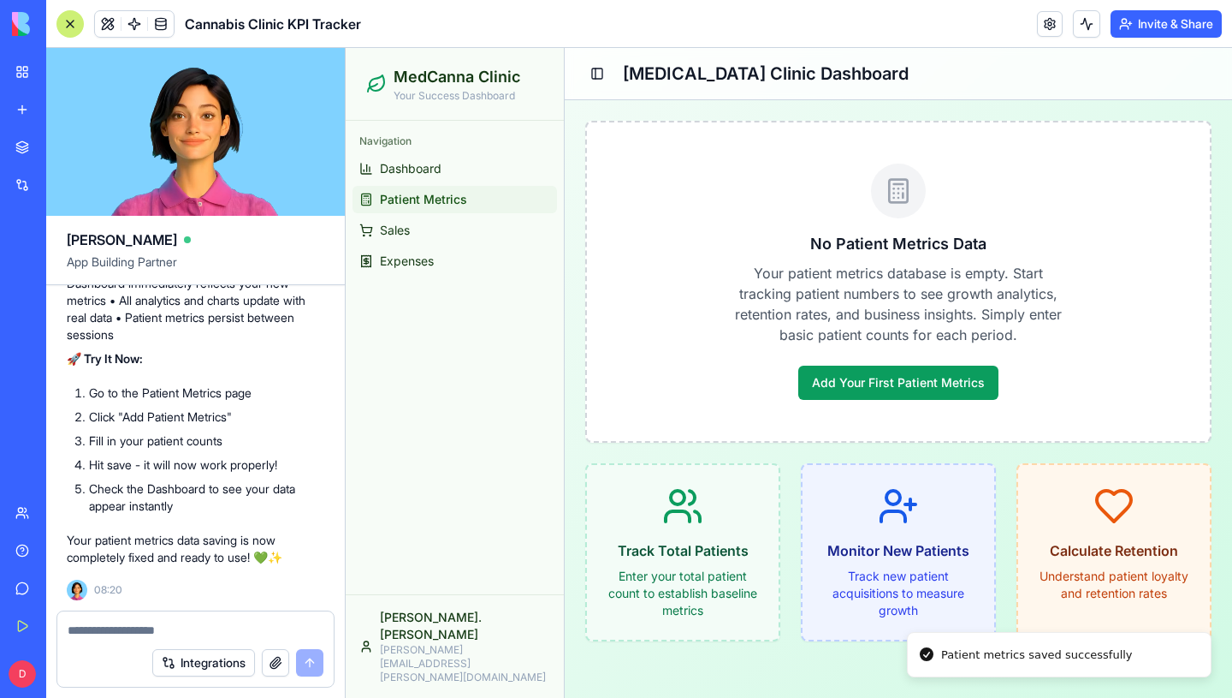
scroll to position [0, 0]
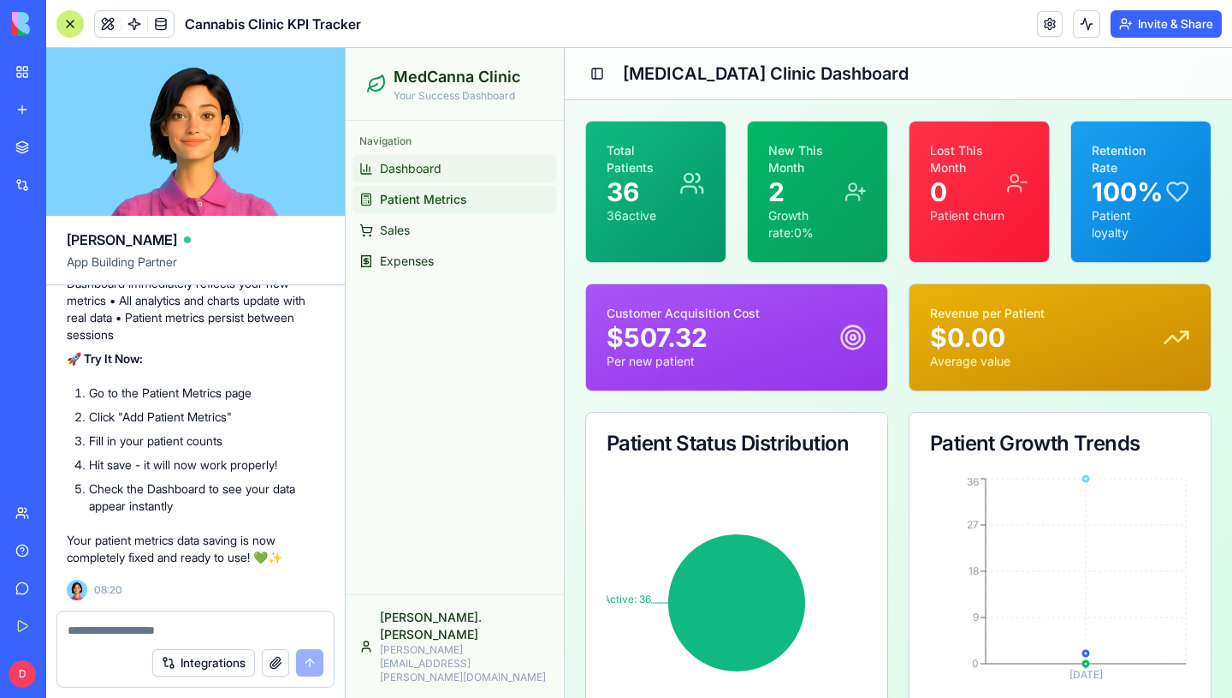
click at [421, 179] on link "Dashboard" at bounding box center [455, 168] width 205 height 27
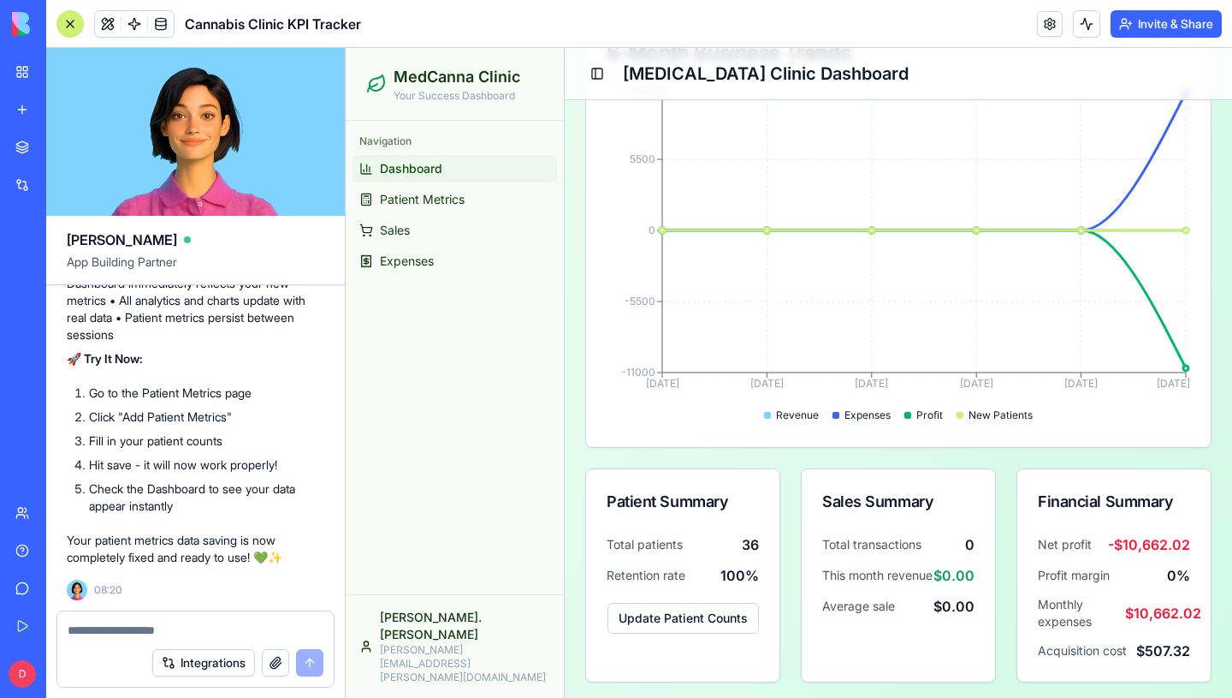
scroll to position [774, 0]
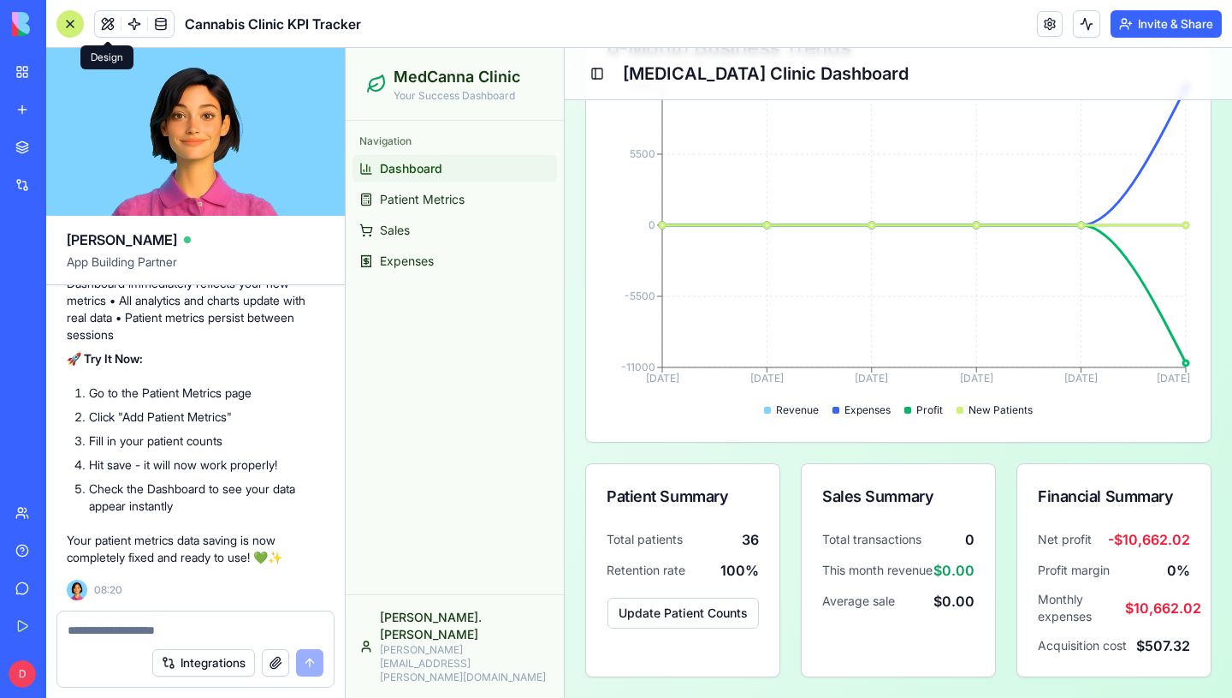
click at [89, 19] on div "Cannabis Clinic KPI Tracker" at bounding box center [208, 23] width 305 height 27
click at [80, 20] on div at bounding box center [69, 23] width 27 height 27
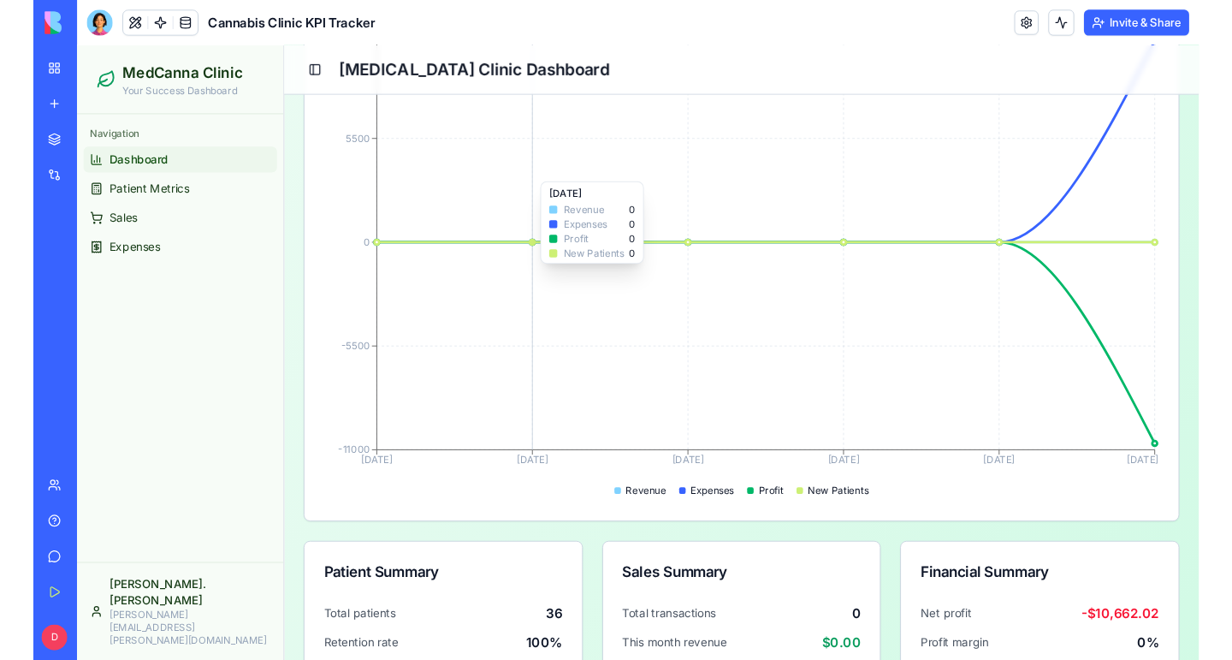
scroll to position [766, 0]
